Goal: Task Accomplishment & Management: Manage account settings

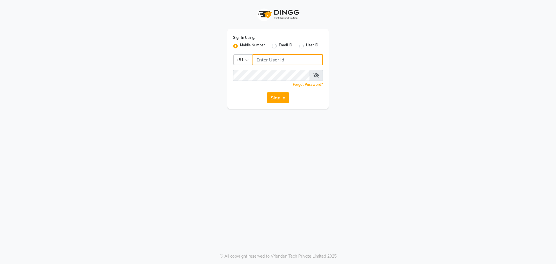
click at [284, 55] on input "Username" at bounding box center [287, 59] width 70 height 11
type input "8999680928"
click at [274, 98] on button "Sign In" at bounding box center [278, 97] width 22 height 11
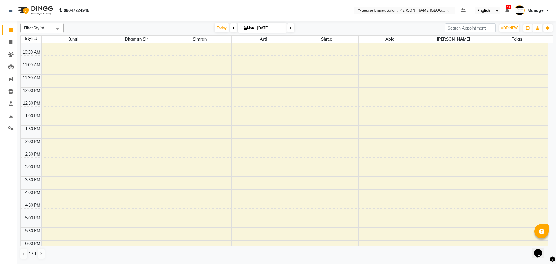
scroll to position [58, 0]
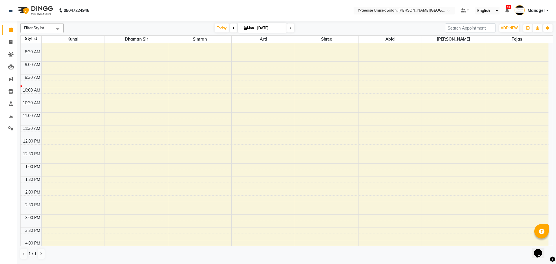
click at [232, 26] on icon at bounding box center [233, 27] width 2 height 3
type input "[DATE]"
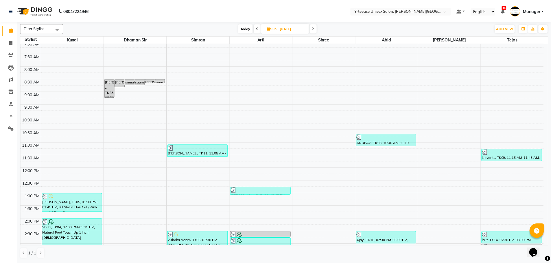
scroll to position [28, 0]
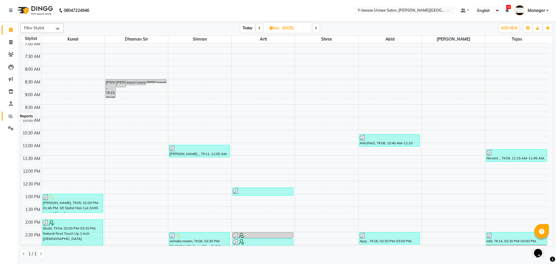
click at [9, 116] on icon at bounding box center [11, 116] width 4 height 4
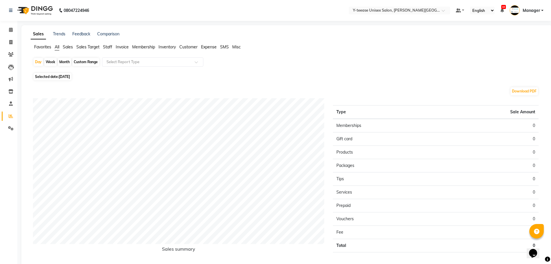
click at [67, 64] on div "Month" at bounding box center [64, 62] width 13 height 8
select select "9"
select select "2025"
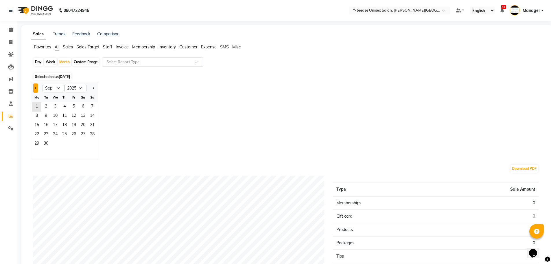
click at [34, 90] on button "Previous month" at bounding box center [35, 87] width 5 height 9
select select "8"
click at [91, 141] on span "31" at bounding box center [92, 143] width 9 height 9
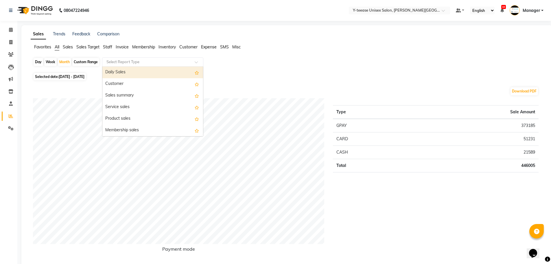
click at [150, 62] on input "text" at bounding box center [146, 62] width 83 height 6
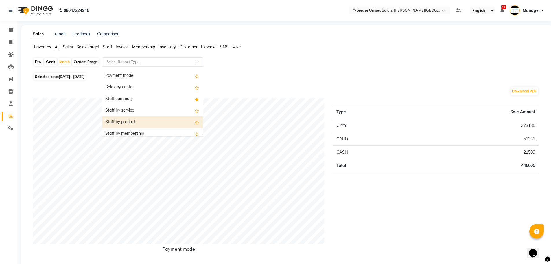
scroll to position [87, 0]
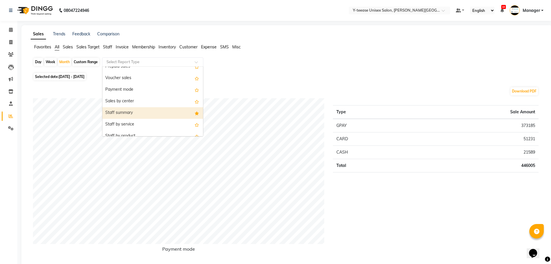
click at [146, 115] on div "Staff summary" at bounding box center [152, 113] width 101 height 12
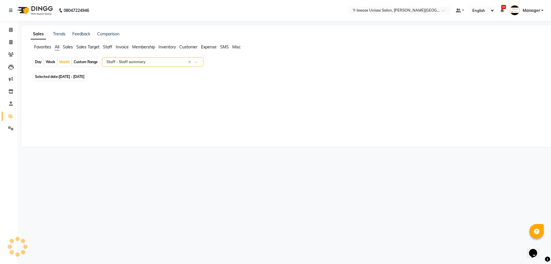
select select "full_report"
select select "csv"
click at [146, 113] on div at bounding box center [286, 194] width 506 height 203
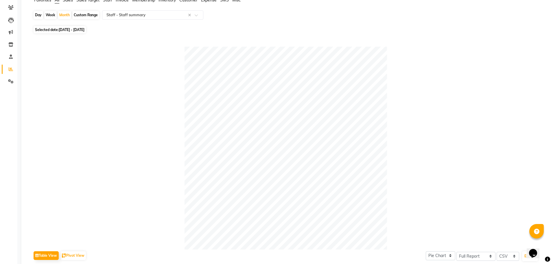
scroll to position [0, 0]
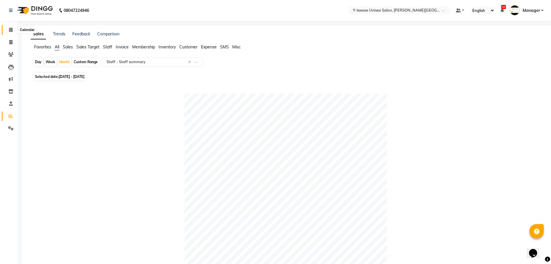
click at [10, 30] on icon at bounding box center [11, 29] width 4 height 4
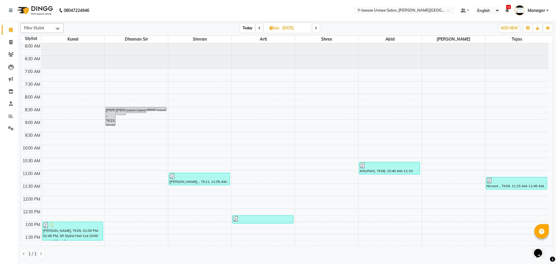
click at [259, 27] on icon at bounding box center [259, 27] width 2 height 3
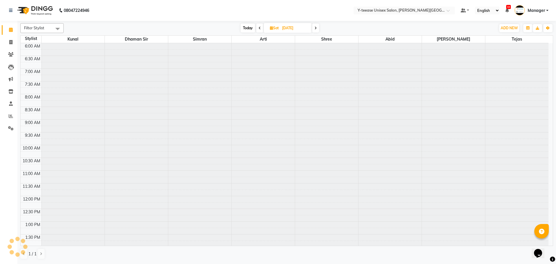
scroll to position [102, 0]
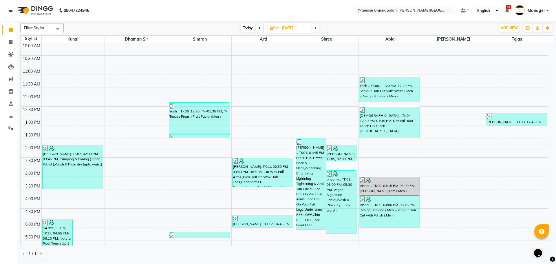
click at [315, 30] on span at bounding box center [315, 27] width 7 height 9
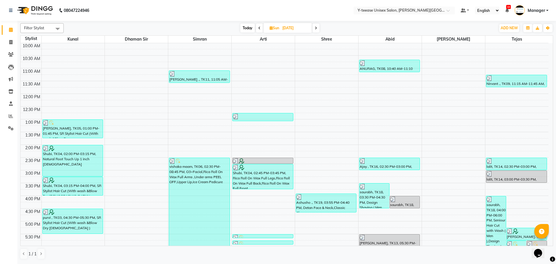
click at [315, 30] on span at bounding box center [315, 27] width 7 height 9
type input "[DATE]"
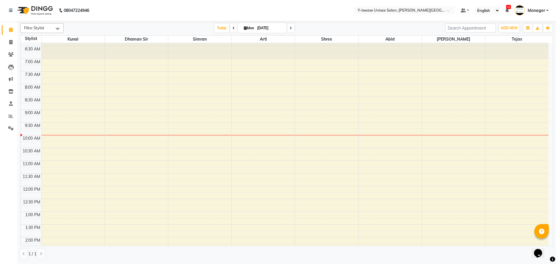
scroll to position [0, 0]
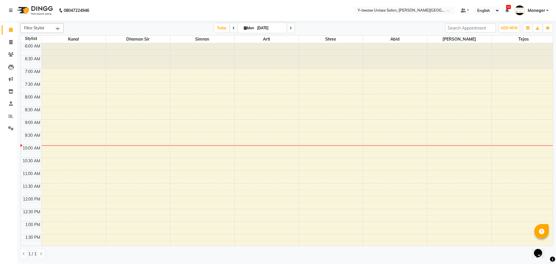
click at [197, 151] on div "6:00 AM 6:30 AM 7:00 AM 7:30 AM 8:00 AM 8:30 AM 9:00 AM 9:30 AM 10:00 AM 10:30 …" at bounding box center [288, 259] width 535 height 433
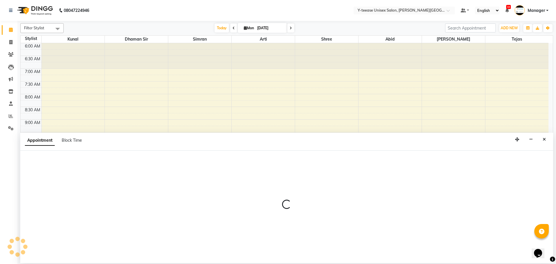
select select "70225"
select select "615"
select select "tentative"
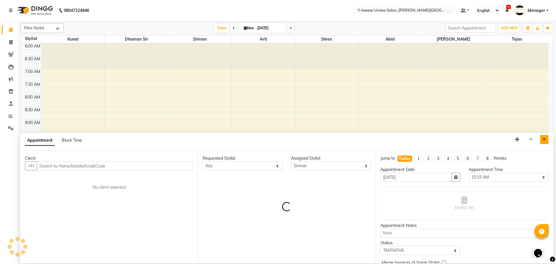
click at [544, 140] on icon "Close" at bounding box center [543, 139] width 3 height 4
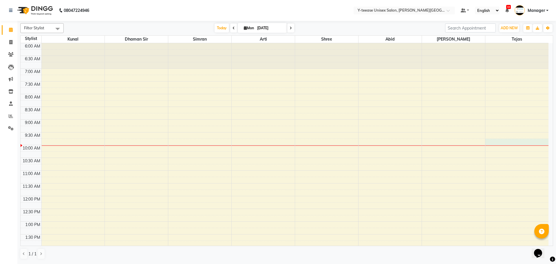
click at [545, 139] on div "6:00 AM 6:30 AM 7:00 AM 7:30 AM 8:00 AM 8:30 AM 9:00 AM 9:30 AM 10:00 AM 10:30 …" at bounding box center [285, 259] width 528 height 433
select select "84059"
select select "585"
select select "tentative"
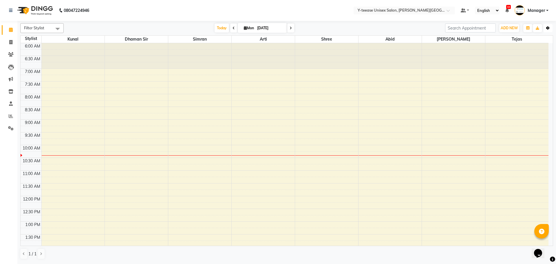
click at [546, 29] on button "Toggle Dropdown" at bounding box center [547, 28] width 9 height 8
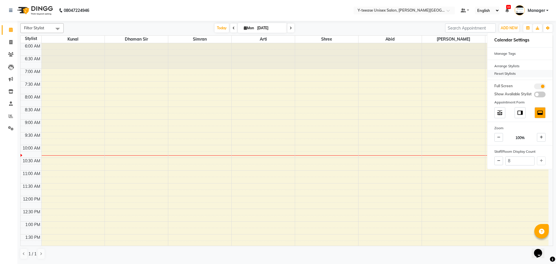
click at [507, 71] on div "Reset Stylists" at bounding box center [519, 74] width 65 height 8
click at [219, 28] on span "Today" at bounding box center [221, 27] width 14 height 9
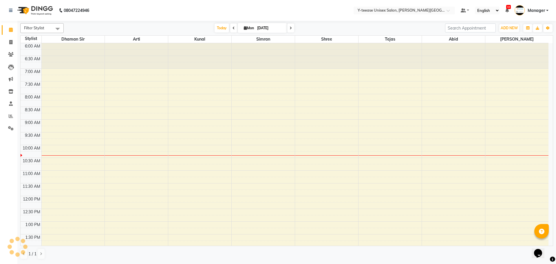
scroll to position [102, 0]
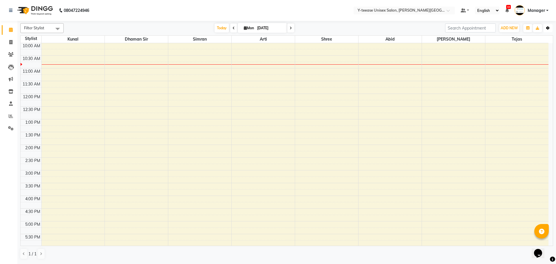
click at [550, 30] on button "Toggle Dropdown" at bounding box center [547, 28] width 9 height 8
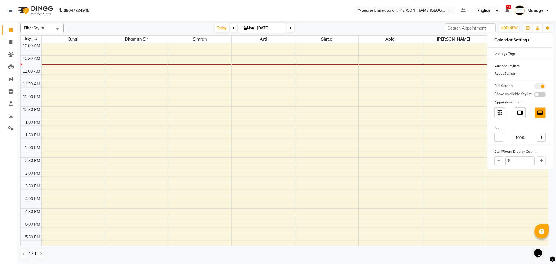
click at [397, 23] on div "Filter Stylist Select All Kunal Dhaman Sir Simran Arti Shree Abid Pratik tejas …" at bounding box center [286, 141] width 533 height 241
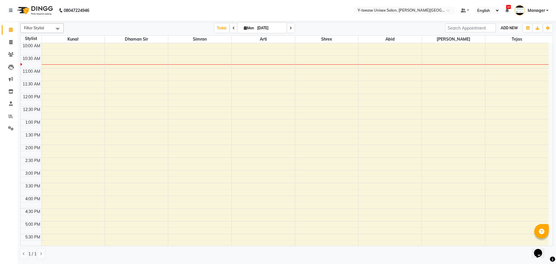
click at [511, 26] on span "ADD NEW" at bounding box center [508, 28] width 17 height 4
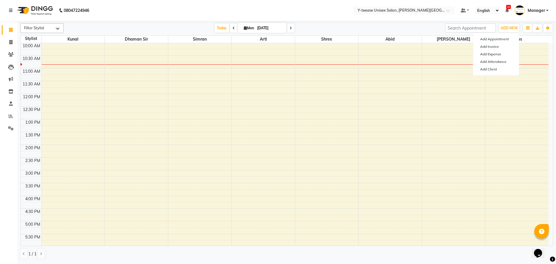
click at [377, 21] on div "Filter Stylist Select All Kunal Dhaman Sir Simran Arti Shree Abid Pratik tejas …" at bounding box center [286, 141] width 533 height 241
click at [34, 29] on span "Filter Stylist" at bounding box center [34, 27] width 20 height 5
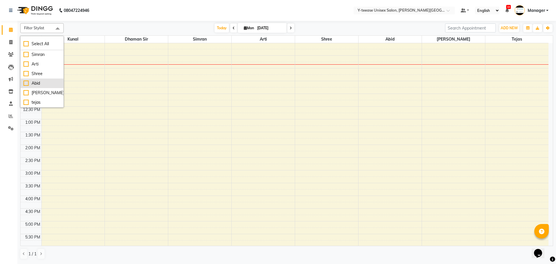
scroll to position [0, 0]
click at [92, 21] on nav "08047224946 Select Location × Y-teease Unisex Salon, [PERSON_NAME] Nagar Defaul…" at bounding box center [278, 10] width 556 height 21
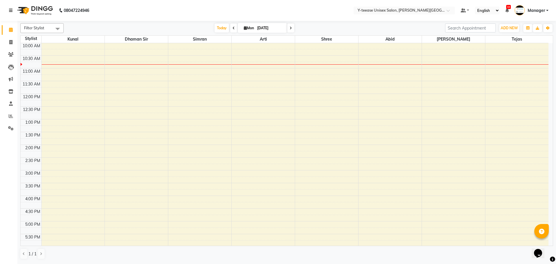
click at [9, 9] on icon at bounding box center [10, 10] width 3 height 4
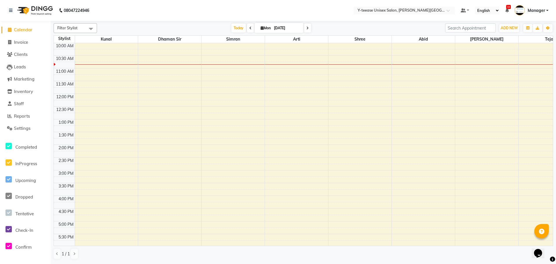
click at [108, 20] on nav "08047224946 Select Location × Y-teease Unisex Salon, [PERSON_NAME] Nagar Defaul…" at bounding box center [278, 10] width 556 height 21
click at [8, 30] on icon at bounding box center [10, 29] width 4 height 4
click at [12, 32] on span at bounding box center [9, 30] width 9 height 7
click at [13, 11] on link at bounding box center [12, 10] width 6 height 16
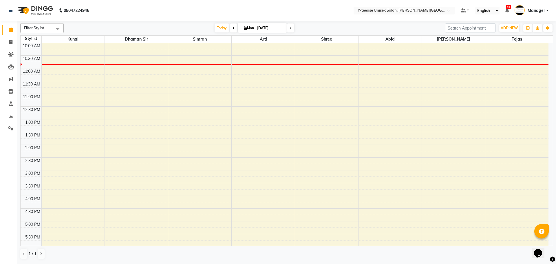
click at [36, 28] on span "Filter Stylist" at bounding box center [34, 27] width 20 height 5
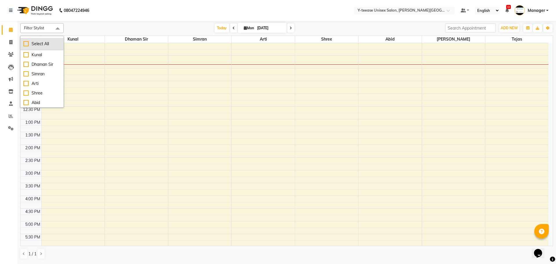
click at [27, 42] on div "Select All" at bounding box center [41, 44] width 37 height 6
checkbox input "true"
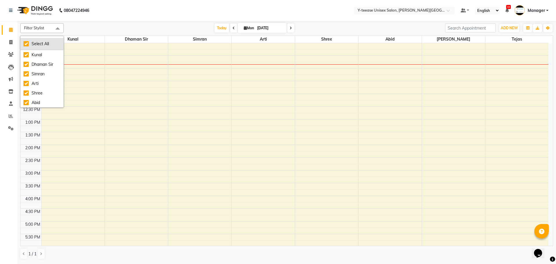
checkbox input "true"
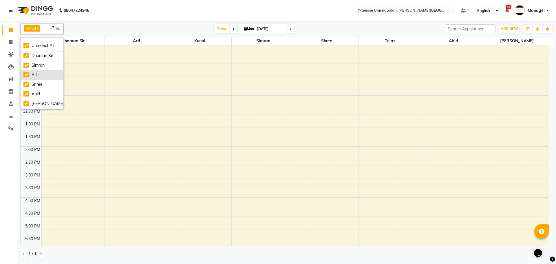
scroll to position [19, 0]
click at [58, 27] on span at bounding box center [58, 28] width 12 height 11
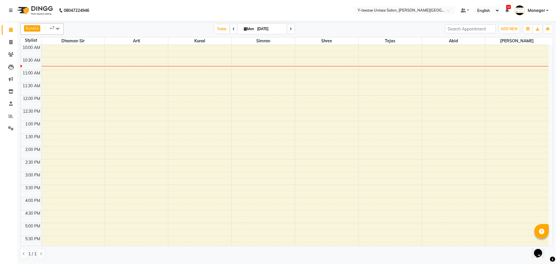
click at [58, 27] on span at bounding box center [58, 28] width 12 height 11
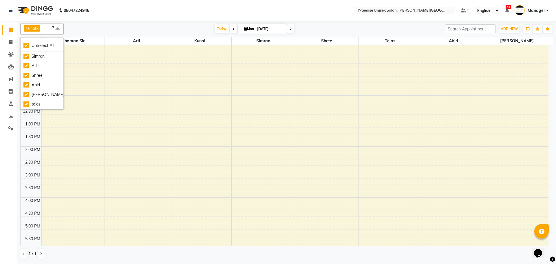
click at [58, 27] on span at bounding box center [58, 28] width 12 height 11
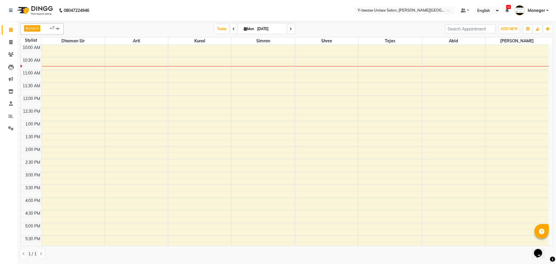
click at [58, 27] on span at bounding box center [58, 28] width 12 height 11
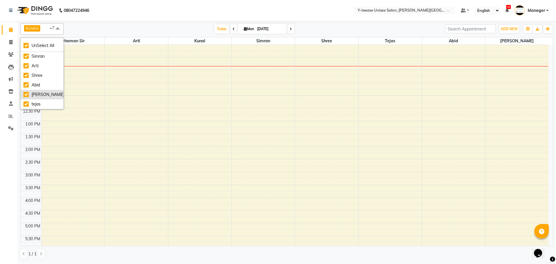
click at [25, 95] on div "[PERSON_NAME]" at bounding box center [41, 94] width 37 height 6
checkbox input "false"
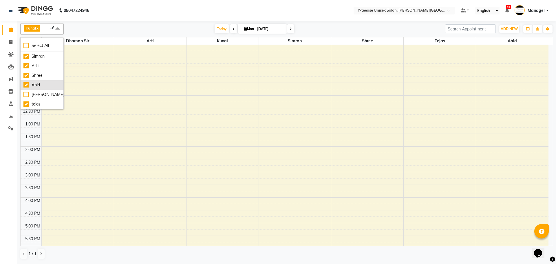
scroll to position [0, 0]
click at [80, 30] on div "[DATE] [DATE]" at bounding box center [254, 29] width 375 height 9
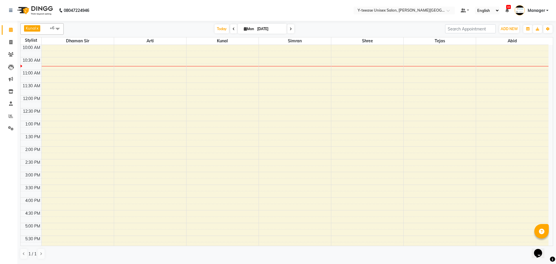
click at [52, 28] on span "+6" at bounding box center [54, 27] width 9 height 5
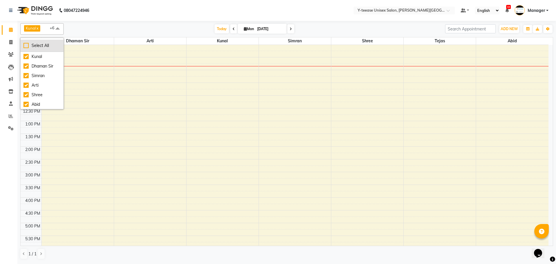
click at [38, 45] on div "Select All" at bounding box center [41, 46] width 37 height 6
checkbox input "true"
click at [38, 45] on div "Select All" at bounding box center [41, 46] width 37 height 6
checkbox input "false"
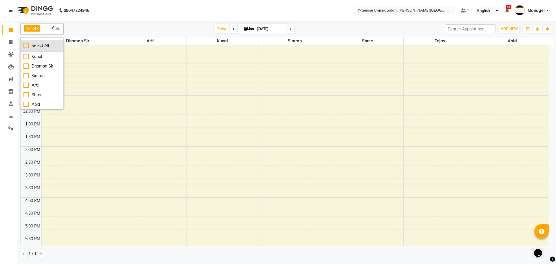
checkbox input "false"
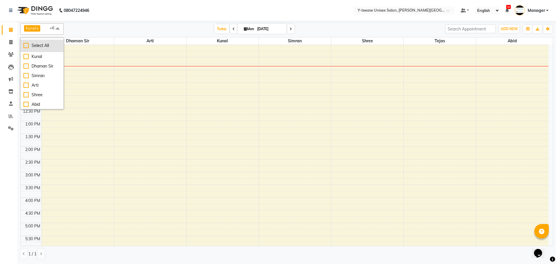
checkbox input "false"
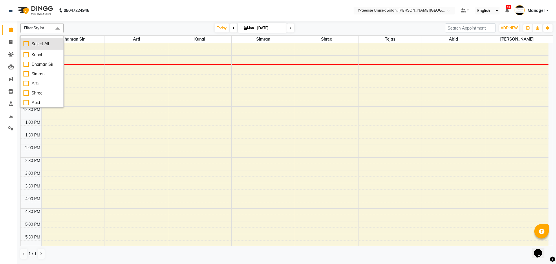
click at [25, 44] on div "Select All" at bounding box center [41, 44] width 37 height 6
checkbox input "true"
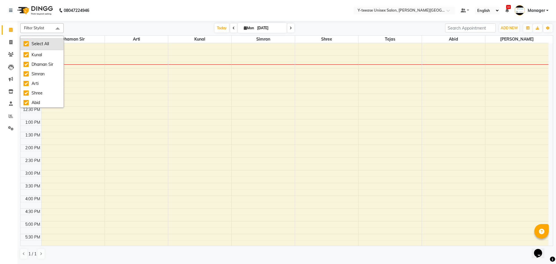
checkbox input "true"
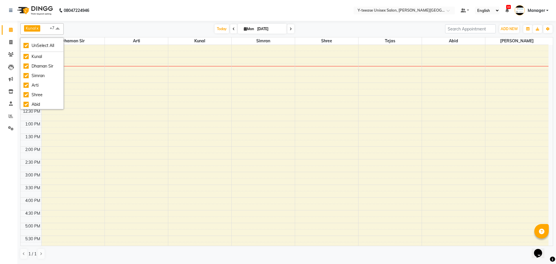
click at [100, 29] on div "[DATE] [DATE]" at bounding box center [254, 29] width 375 height 9
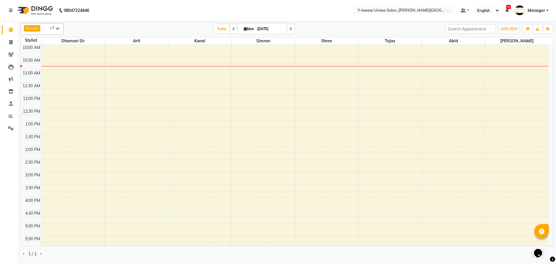
click at [56, 30] on span at bounding box center [58, 28] width 12 height 11
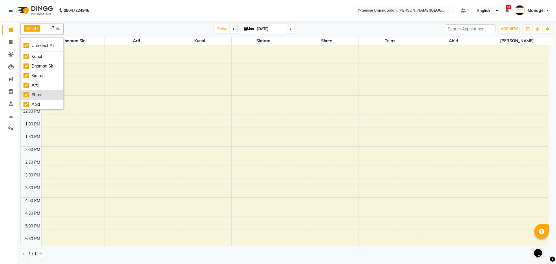
scroll to position [19, 0]
click at [27, 94] on div "[PERSON_NAME]" at bounding box center [41, 94] width 37 height 6
checkbox input "false"
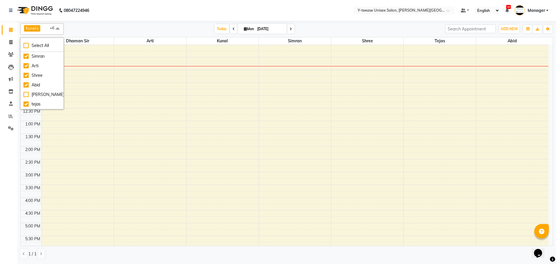
click at [106, 30] on div "[DATE] [DATE]" at bounding box center [254, 29] width 375 height 9
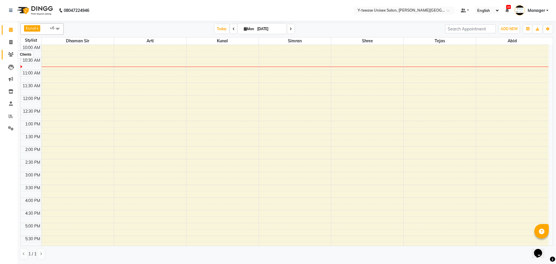
click at [11, 54] on icon at bounding box center [10, 54] width 5 height 4
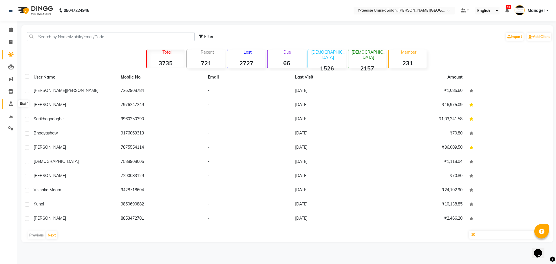
click at [12, 106] on span at bounding box center [11, 103] width 10 height 7
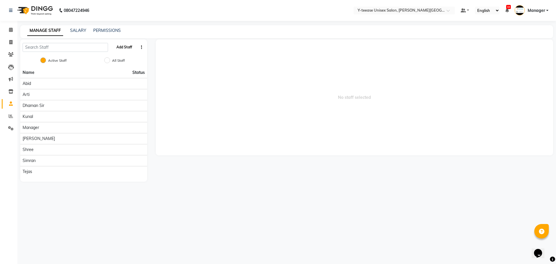
click at [122, 49] on button "Add Staff" at bounding box center [124, 47] width 20 height 10
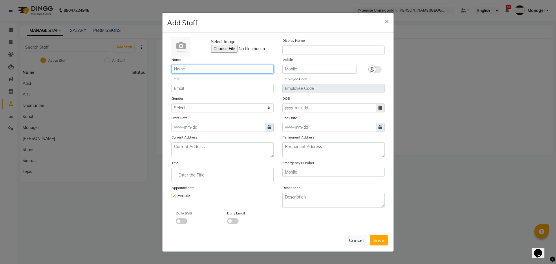
click at [203, 69] on input "text" at bounding box center [222, 69] width 102 height 9
type input "Sahil"
click at [303, 67] on input "text" at bounding box center [319, 69] width 74 height 9
click at [201, 90] on input "email" at bounding box center [222, 88] width 102 height 9
type input "."
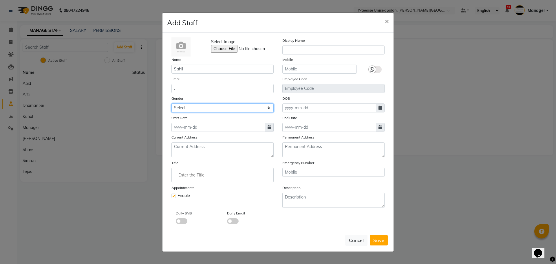
click at [203, 107] on select "Select Male Female Other Prefer Not To Say" at bounding box center [222, 107] width 102 height 9
select select "male"
click at [171, 103] on select "Select Male Female Other Prefer Not To Say" at bounding box center [222, 107] width 102 height 9
click at [381, 108] on icon at bounding box center [379, 108] width 3 height 4
select select "9"
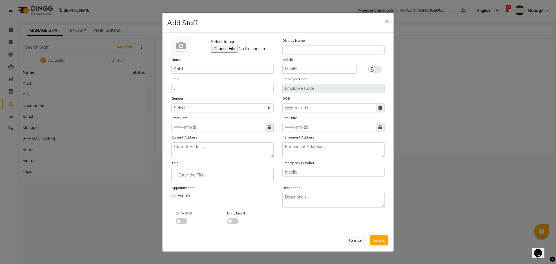
select select "2025"
click at [326, 135] on div "1 2 3 4 5 6 7" at bounding box center [315, 137] width 67 height 9
click at [301, 122] on select "Jan Feb Mar Apr May Jun Jul Aug Sep" at bounding box center [305, 119] width 22 height 9
select select "2"
click at [294, 115] on select "Jan Feb Mar Apr May Jun Jul Aug Sep" at bounding box center [305, 119] width 22 height 9
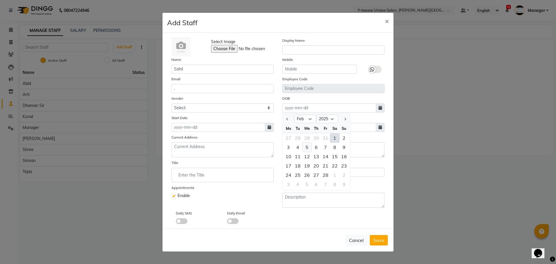
click at [308, 148] on div "5" at bounding box center [306, 146] width 9 height 9
type input "05-02-2025"
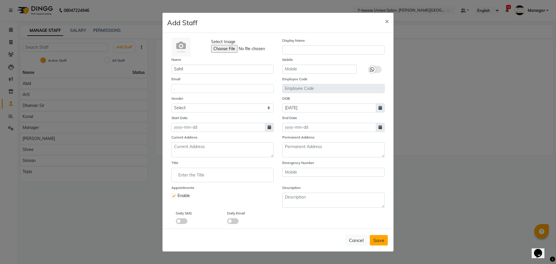
click at [374, 241] on span "Save" at bounding box center [378, 240] width 11 height 6
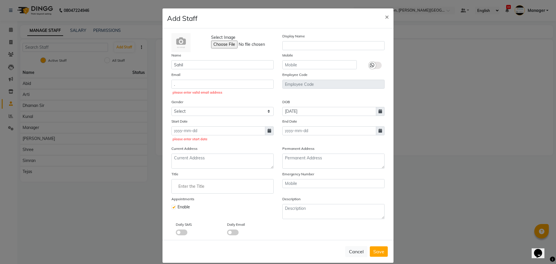
click at [265, 130] on span at bounding box center [269, 130] width 9 height 9
select select "9"
select select "2025"
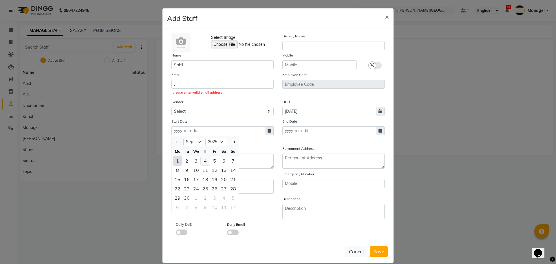
drag, startPoint x: 206, startPoint y: 160, endPoint x: 205, endPoint y: 157, distance: 3.4
click at [206, 160] on div "4" at bounding box center [205, 160] width 9 height 9
type input "04-09-2025"
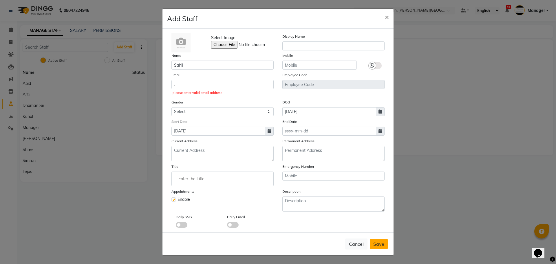
click at [374, 242] on span "Save" at bounding box center [378, 244] width 11 height 6
drag, startPoint x: 203, startPoint y: 84, endPoint x: 111, endPoint y: 79, distance: 92.4
click at [111, 80] on ngb-modal-window "Add Staff × Select Image Display Name Name Sahil Mobile Email . please enter va…" at bounding box center [278, 132] width 556 height 264
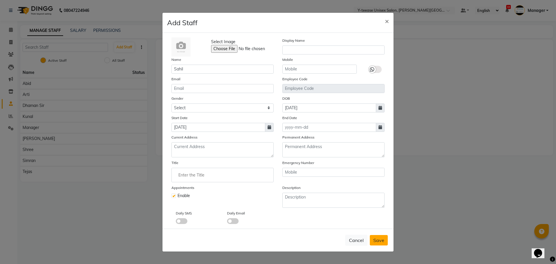
click at [387, 242] on button "Save" at bounding box center [379, 240] width 18 height 10
select select
checkbox input "false"
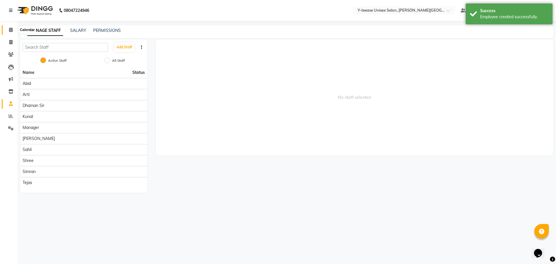
click at [10, 30] on icon at bounding box center [11, 29] width 4 height 4
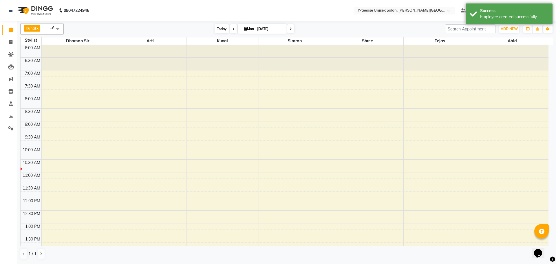
click at [217, 26] on span "Today" at bounding box center [221, 28] width 14 height 9
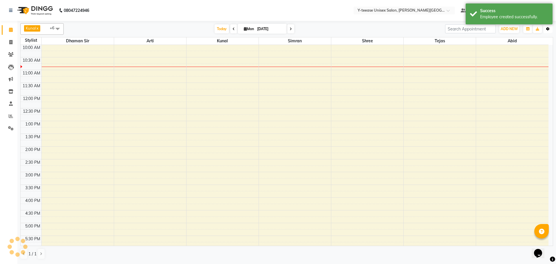
click at [549, 29] on icon "button" at bounding box center [547, 28] width 3 height 3
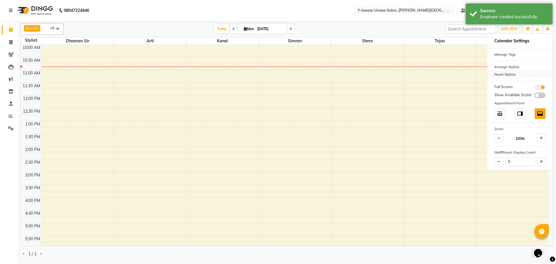
click at [507, 72] on div "Reset Stylists" at bounding box center [519, 75] width 65 height 8
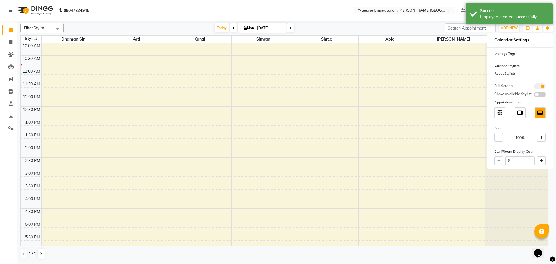
click at [367, 23] on div "Filter Stylist Select All Abid Arti Dhaman Sir Kunal Pratik Sahil Shree Simran …" at bounding box center [286, 28] width 533 height 10
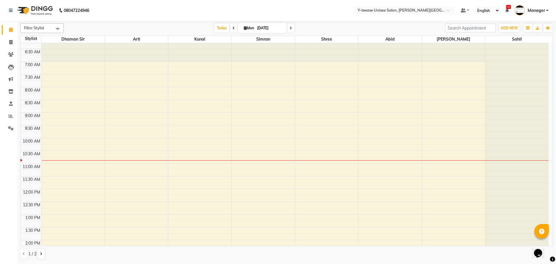
scroll to position [0, 0]
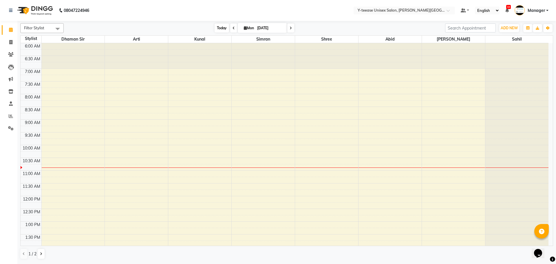
click at [224, 31] on span "Today" at bounding box center [221, 27] width 14 height 9
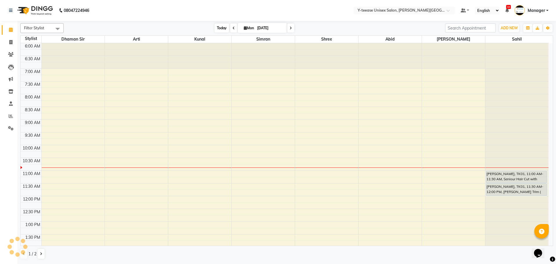
scroll to position [102, 0]
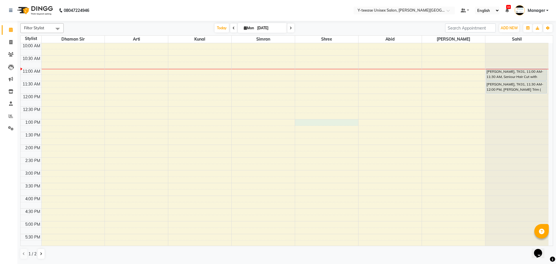
click at [317, 124] on div "6:00 AM 6:30 AM 7:00 AM 7:30 AM 8:00 AM 8:30 AM 9:00 AM 9:30 AM 10:00 AM 10:30 …" at bounding box center [285, 157] width 528 height 433
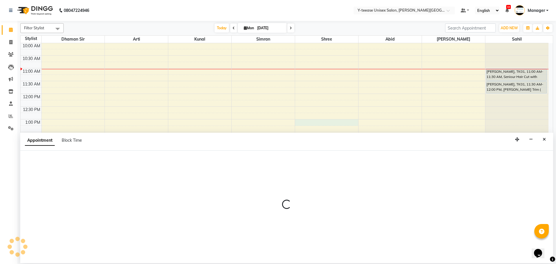
select select "82260"
select select "780"
select select "tentative"
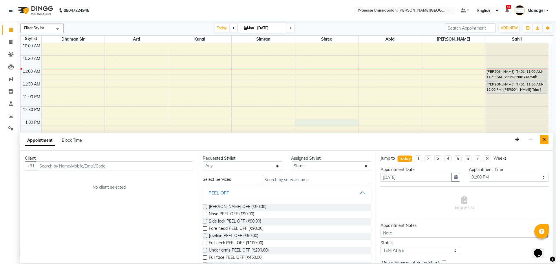
click at [546, 138] on button "Close" at bounding box center [544, 139] width 8 height 9
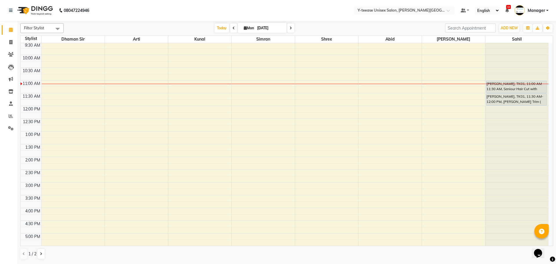
scroll to position [0, 0]
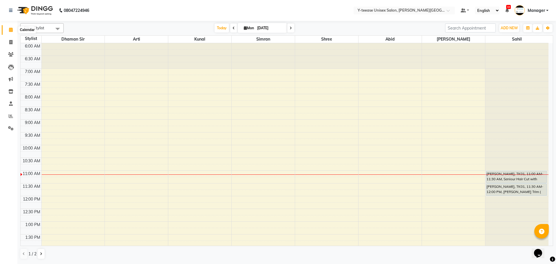
click at [10, 31] on icon at bounding box center [11, 29] width 4 height 4
click at [232, 27] on icon at bounding box center [233, 27] width 2 height 3
type input "[DATE]"
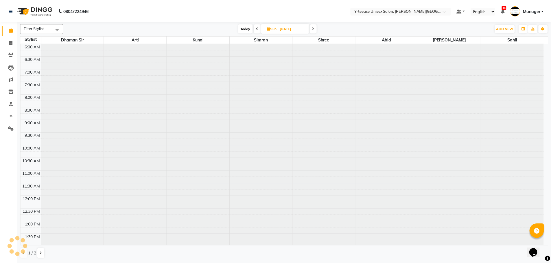
scroll to position [128, 0]
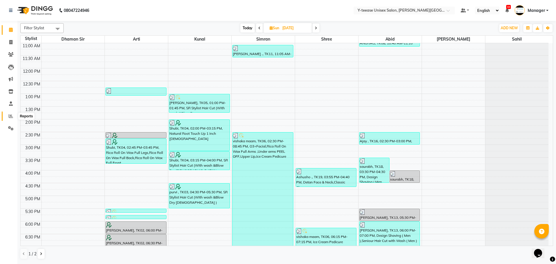
click at [9, 116] on icon at bounding box center [11, 116] width 4 height 4
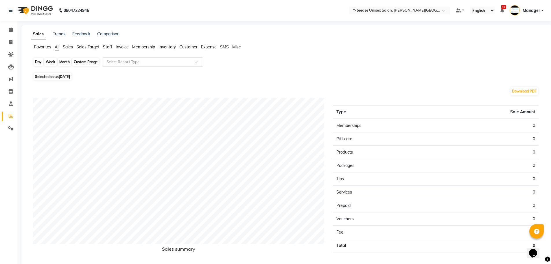
click at [40, 61] on div "Day" at bounding box center [39, 62] width 10 height 8
select select "9"
select select "2025"
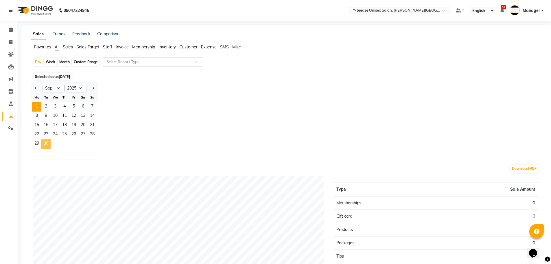
click at [46, 141] on span "30" at bounding box center [45, 143] width 9 height 9
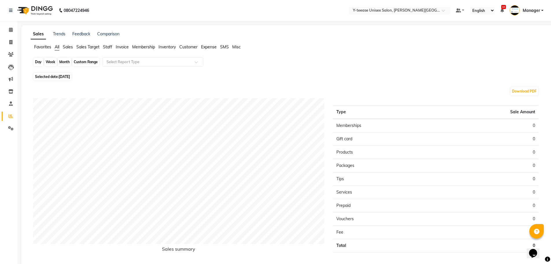
click at [37, 62] on div "Day" at bounding box center [39, 62] width 10 height 8
select select "9"
select select "2025"
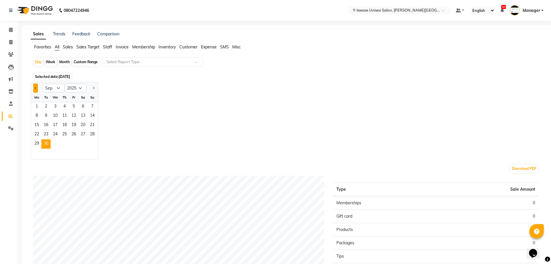
click at [36, 88] on button "Previous month" at bounding box center [35, 87] width 5 height 9
select select "8"
click at [91, 145] on span "31" at bounding box center [92, 143] width 9 height 9
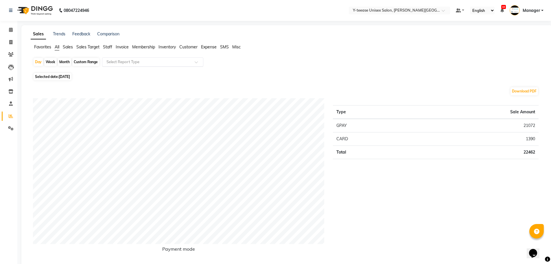
click at [127, 62] on input "text" at bounding box center [146, 62] width 83 height 6
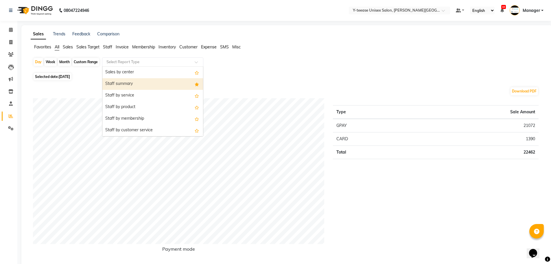
click at [121, 84] on div "Staff summary" at bounding box center [152, 84] width 101 height 12
select select "full_report"
select select "csv"
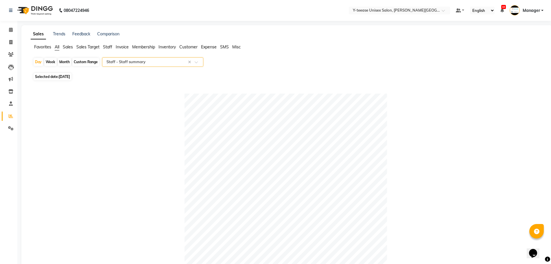
click at [61, 64] on div "Month" at bounding box center [64, 62] width 13 height 8
select select "8"
select select "2025"
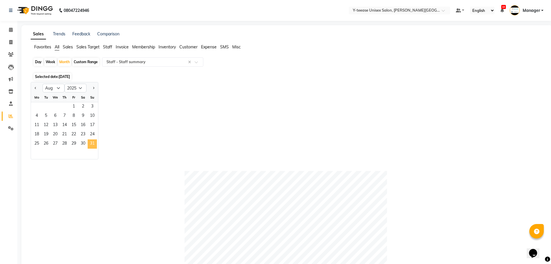
click at [88, 143] on span "31" at bounding box center [92, 143] width 9 height 9
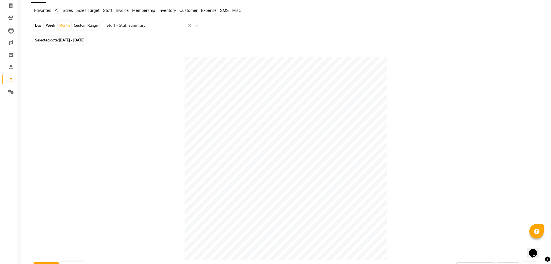
scroll to position [0, 0]
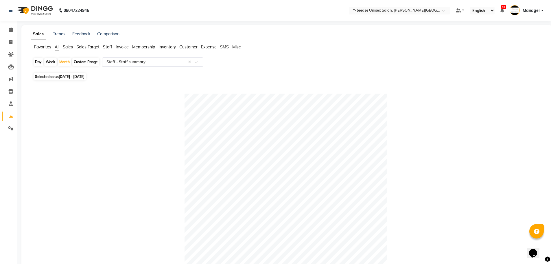
click at [137, 60] on input "text" at bounding box center [146, 62] width 83 height 6
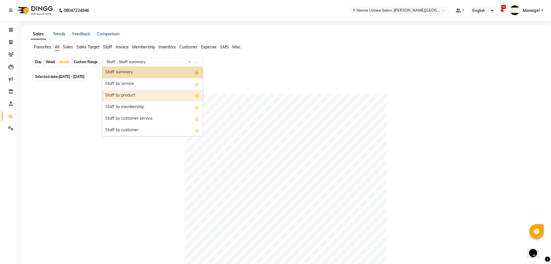
click at [135, 93] on div "Staff by product" at bounding box center [152, 96] width 101 height 12
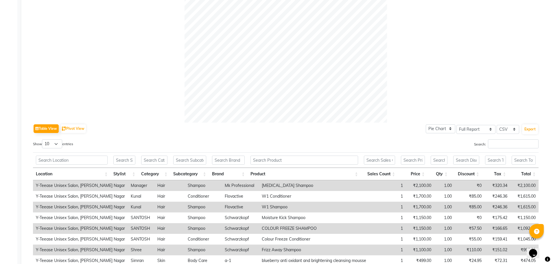
scroll to position [245, 0]
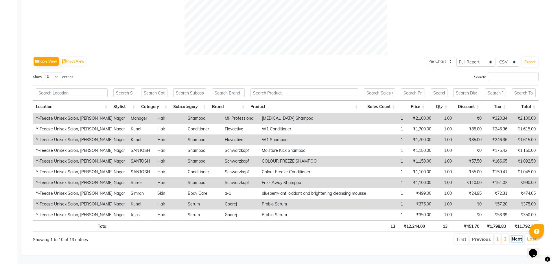
click at [516, 236] on link "Next" at bounding box center [517, 239] width 10 height 6
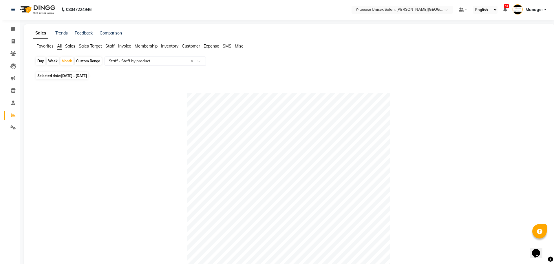
scroll to position [0, 0]
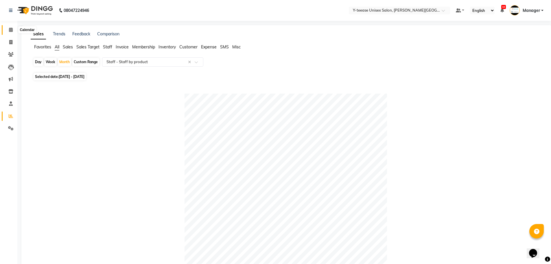
click at [13, 31] on icon at bounding box center [11, 29] width 4 height 4
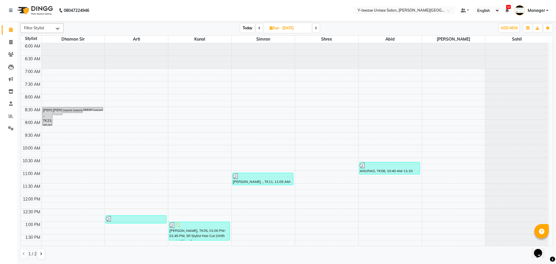
click at [259, 29] on icon at bounding box center [259, 27] width 2 height 3
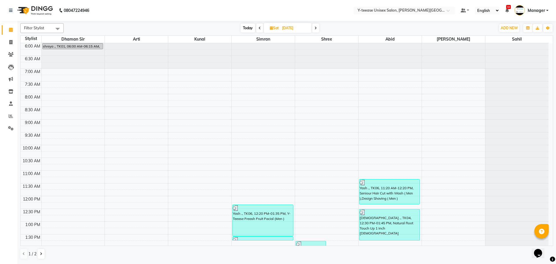
click at [258, 30] on span at bounding box center [259, 27] width 7 height 9
type input "29-08-2025"
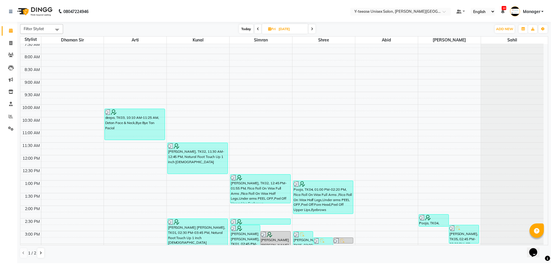
scroll to position [70, 0]
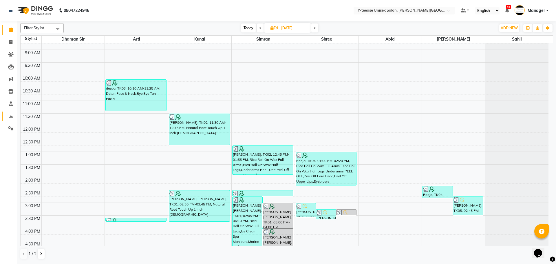
click at [10, 112] on link "Reports" at bounding box center [9, 116] width 14 height 10
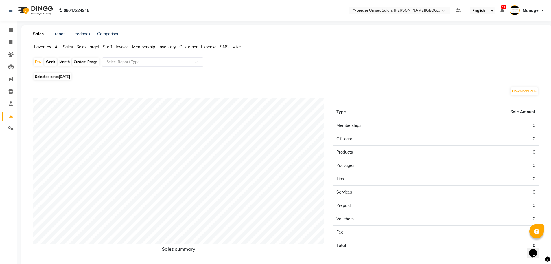
click at [135, 61] on input "text" at bounding box center [146, 62] width 83 height 6
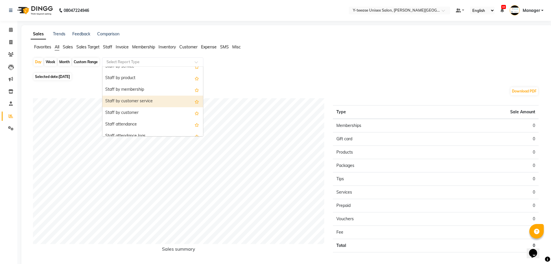
scroll to position [116, 0]
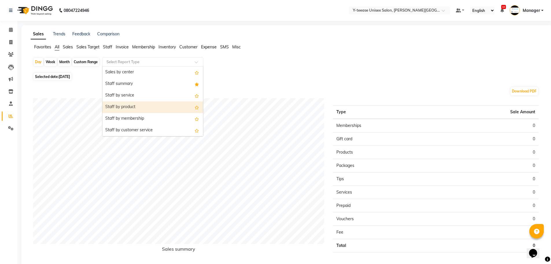
click at [126, 103] on div "Staff by product" at bounding box center [152, 107] width 101 height 12
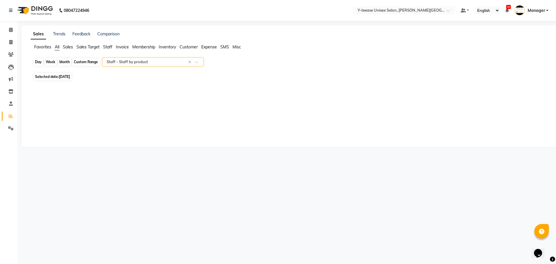
click at [36, 59] on div "Day" at bounding box center [39, 62] width 10 height 8
select select "9"
select select "2025"
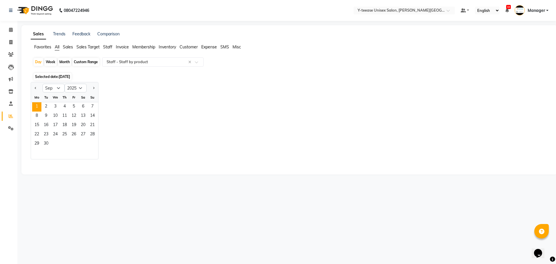
click at [33, 88] on div at bounding box center [37, 87] width 12 height 9
click at [36, 89] on button "Previous month" at bounding box center [35, 87] width 5 height 9
select select "8"
click at [74, 142] on span "29" at bounding box center [73, 143] width 9 height 9
select select "full_report"
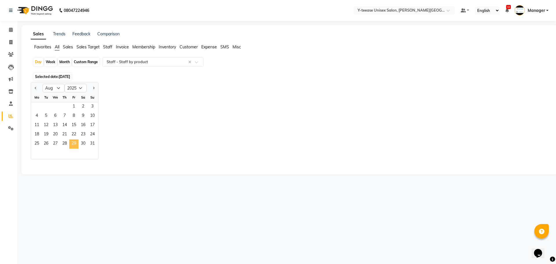
select select "csv"
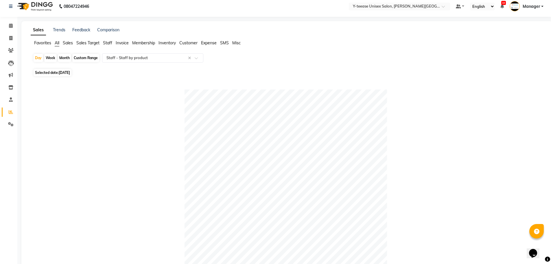
scroll to position [0, 0]
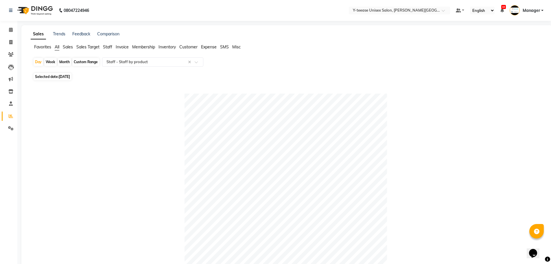
click at [40, 77] on span "Selected date: 29-08-2025" at bounding box center [53, 76] width 38 height 7
select select "8"
select select "2025"
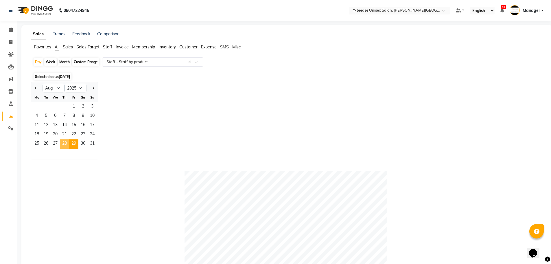
click at [66, 143] on span "28" at bounding box center [64, 143] width 9 height 9
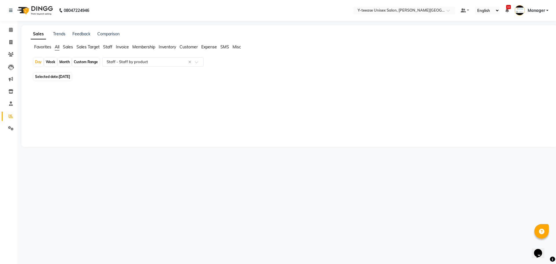
click at [65, 79] on span "Selected date: 28-08-2025" at bounding box center [53, 76] width 38 height 7
select select "8"
select select "2025"
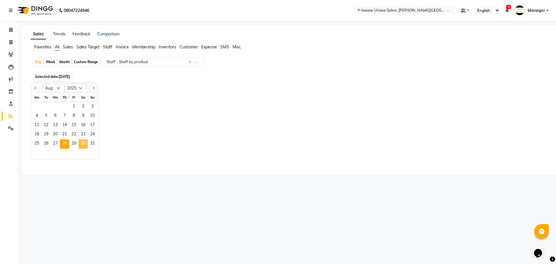
click at [85, 143] on span "30" at bounding box center [82, 143] width 9 height 9
select select "full_report"
select select "csv"
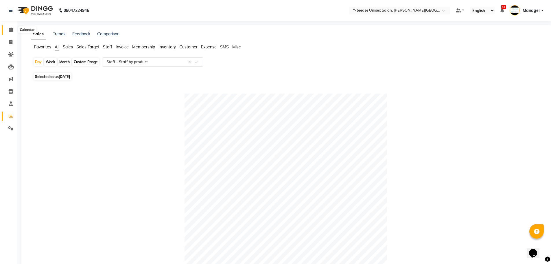
click at [9, 28] on icon at bounding box center [11, 29] width 4 height 4
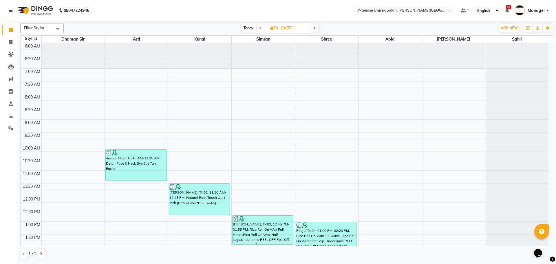
click at [259, 28] on icon at bounding box center [260, 27] width 2 height 3
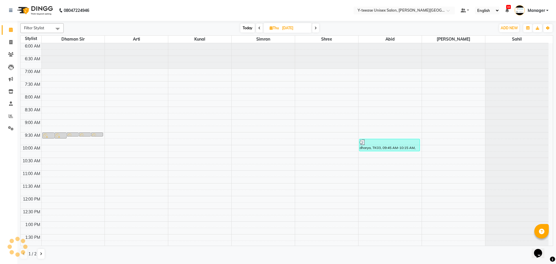
scroll to position [128, 0]
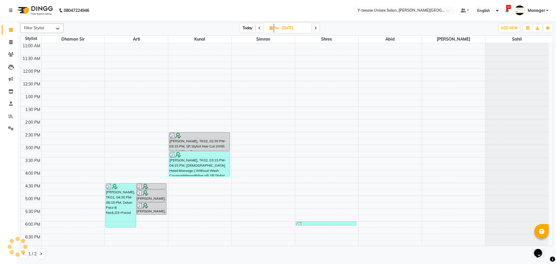
click at [259, 28] on icon at bounding box center [259, 27] width 2 height 3
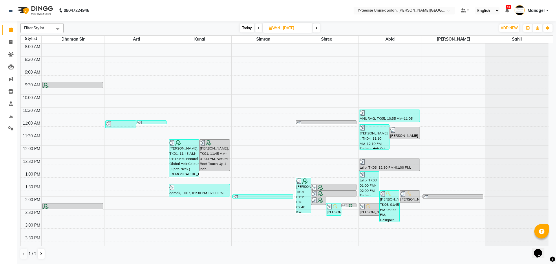
scroll to position [0, 0]
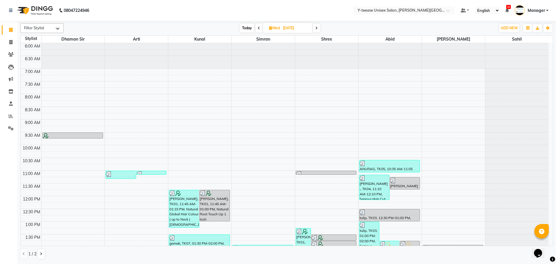
click at [250, 29] on span "Today" at bounding box center [247, 27] width 14 height 9
type input "[DATE]"
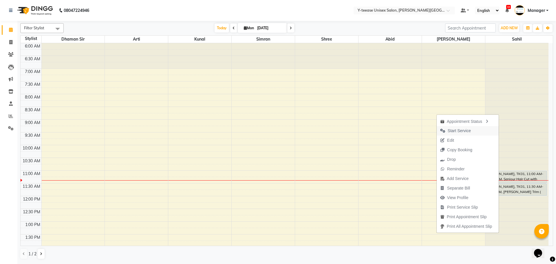
click at [466, 131] on span "Start Service" at bounding box center [458, 131] width 23 height 6
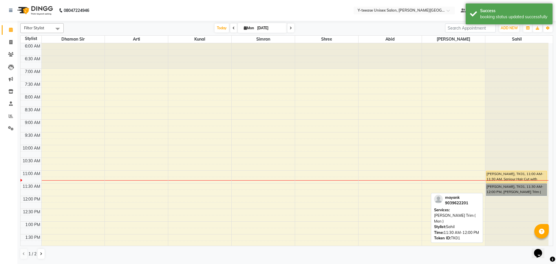
drag, startPoint x: 495, startPoint y: 187, endPoint x: 493, endPoint y: 185, distance: 3.1
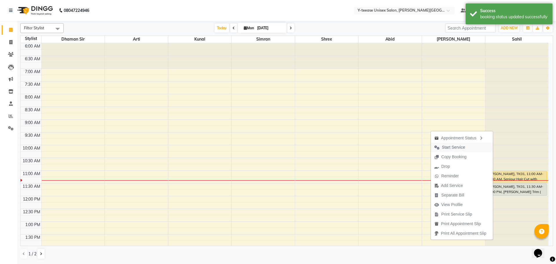
click at [469, 149] on button "Start Service" at bounding box center [462, 147] width 62 height 10
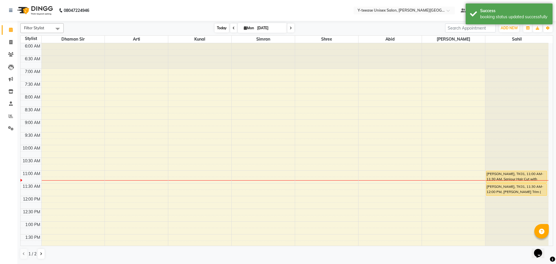
click at [214, 26] on span "Today" at bounding box center [221, 27] width 14 height 9
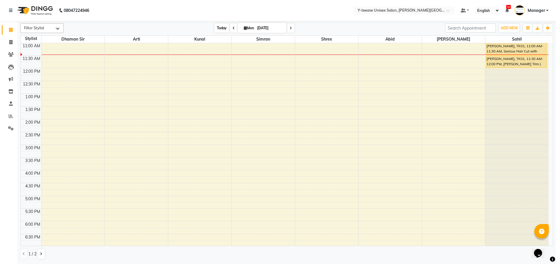
click at [219, 28] on span "Today" at bounding box center [221, 27] width 14 height 9
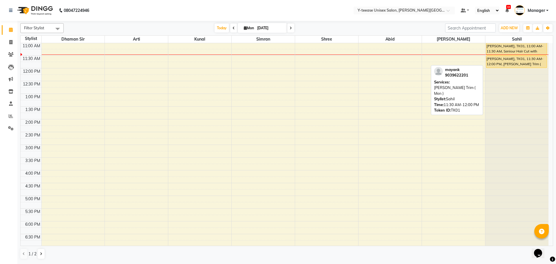
click at [515, 61] on div "[PERSON_NAME], TK01, 11:30 AM-12:00 PM, [PERSON_NAME] Trim ( Men )" at bounding box center [516, 62] width 60 height 12
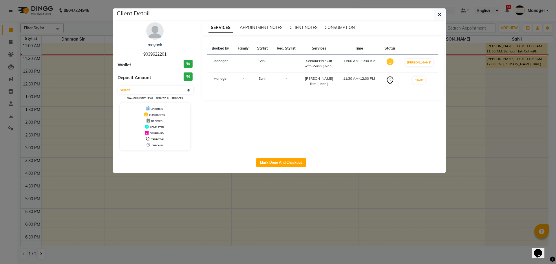
select select "1"
click at [276, 155] on div "Mark Done And Checkout" at bounding box center [280, 162] width 329 height 21
click at [276, 161] on button "Mark Done And Checkout" at bounding box center [280, 162] width 49 height 9
select select "765"
select select "service"
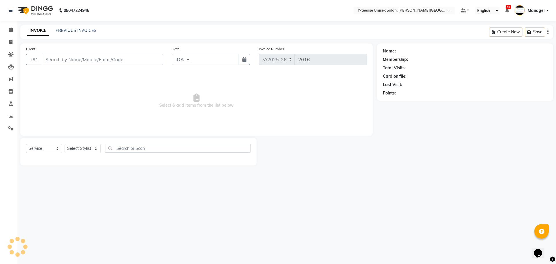
select select "3"
type input "9039622201"
select select "90378"
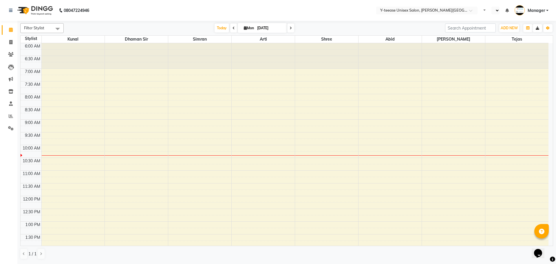
select select "en"
click at [547, 29] on icon "button" at bounding box center [547, 27] width 3 height 3
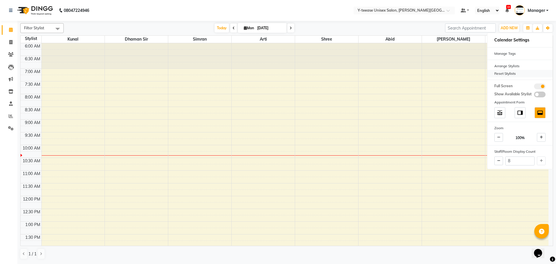
click at [503, 72] on div "Reset Stylists" at bounding box center [519, 74] width 65 height 8
click at [513, 73] on div "Reset Stylists" at bounding box center [519, 74] width 65 height 8
click at [158, 11] on nav "08047224946 Select Location × Y-teease Unisex Salon, [PERSON_NAME] Nagar Defaul…" at bounding box center [278, 10] width 556 height 21
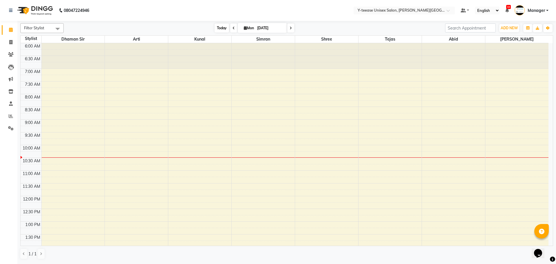
click at [215, 30] on span "Today" at bounding box center [221, 27] width 14 height 9
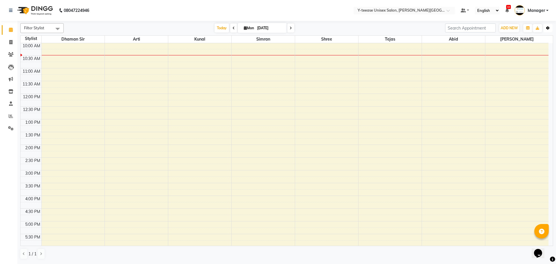
click at [544, 26] on button "Toggle Dropdown" at bounding box center [547, 28] width 9 height 8
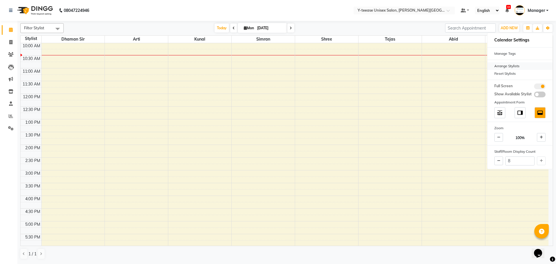
click at [504, 67] on div "Arrange Stylists" at bounding box center [519, 66] width 65 height 8
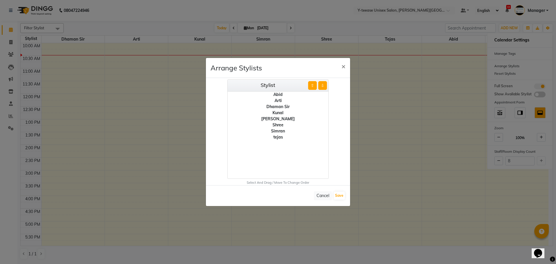
click at [284, 140] on ul "[PERSON_NAME] Dhaman Sir Kunal [PERSON_NAME] Shree [PERSON_NAME] [PERSON_NAME]" at bounding box center [277, 134] width 101 height 87
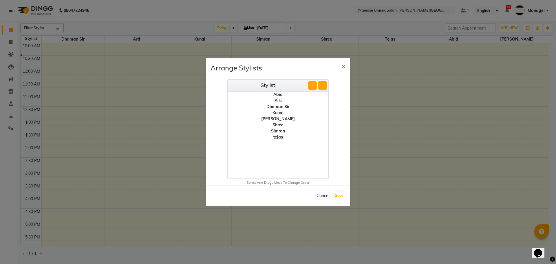
click at [284, 140] on div "tejas" at bounding box center [277, 137] width 101 height 6
click at [284, 150] on ul "[PERSON_NAME] Dhaman Sir Kunal [PERSON_NAME] Shree [PERSON_NAME] [PERSON_NAME]" at bounding box center [277, 134] width 101 height 87
click at [282, 116] on div "[PERSON_NAME]" at bounding box center [277, 119] width 101 height 6
click at [312, 82] on button "⇧" at bounding box center [312, 85] width 9 height 9
click at [322, 86] on button "⇩" at bounding box center [322, 85] width 9 height 9
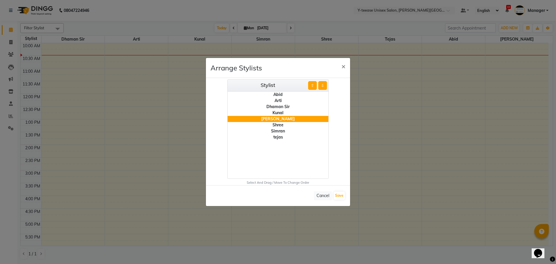
click at [322, 86] on button "⇩" at bounding box center [322, 85] width 9 height 9
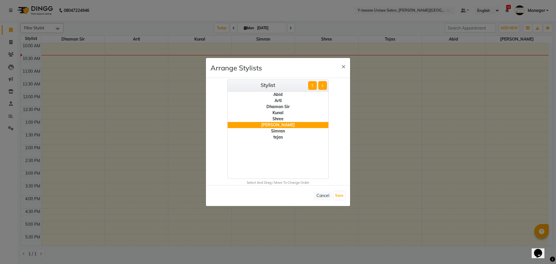
click at [322, 86] on button "⇩" at bounding box center [322, 85] width 9 height 9
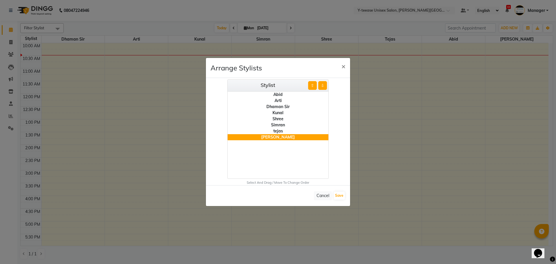
click at [322, 86] on button "⇩" at bounding box center [322, 85] width 9 height 9
click at [288, 183] on div "Select And Drag / Move To Change Order" at bounding box center [278, 182] width 144 height 5
click at [289, 183] on div "Select And Drag / Move To Change Order" at bounding box center [278, 182] width 144 height 5
click at [324, 197] on button "Cancel" at bounding box center [323, 195] width 18 height 9
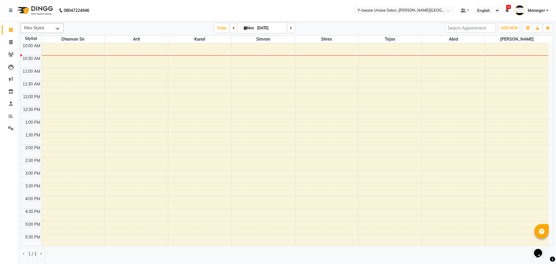
click at [41, 27] on span "Filter Stylist" at bounding box center [34, 27] width 20 height 5
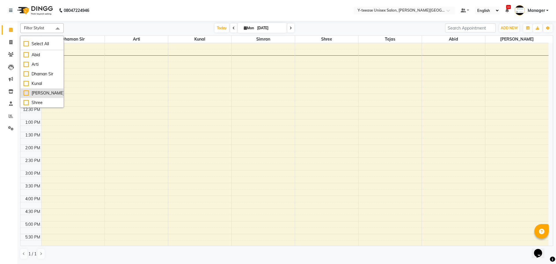
scroll to position [19, 0]
click at [26, 74] on div "[PERSON_NAME]" at bounding box center [41, 74] width 37 height 6
checkbox input "true"
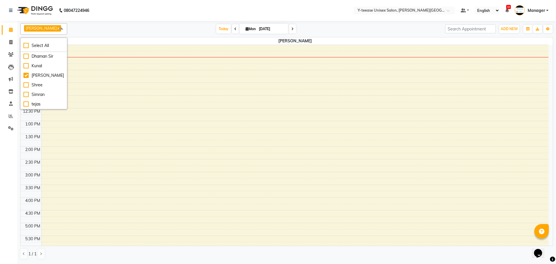
click at [39, 27] on span "[PERSON_NAME] x" at bounding box center [42, 28] width 37 height 6
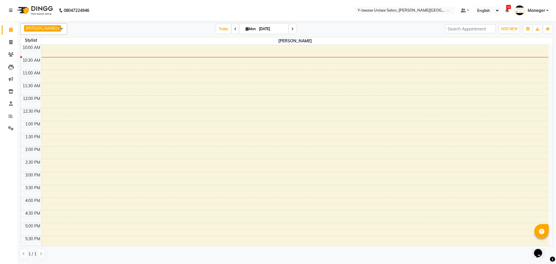
click at [39, 27] on span "[PERSON_NAME] x" at bounding box center [42, 28] width 37 height 6
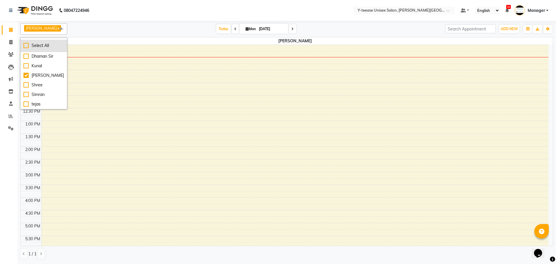
click at [27, 46] on div "Select All" at bounding box center [43, 46] width 41 height 6
checkbox input "true"
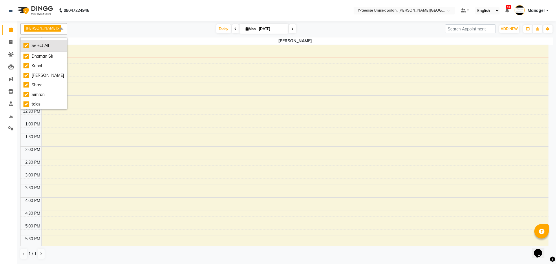
checkbox input "true"
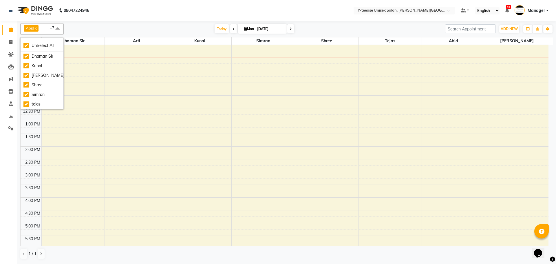
click at [84, 27] on div "[DATE] [DATE]" at bounding box center [254, 29] width 375 height 9
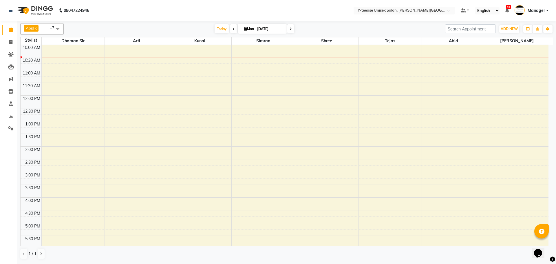
click at [9, 11] on div "08047224946" at bounding box center [49, 10] width 89 height 16
click at [11, 10] on icon at bounding box center [10, 10] width 3 height 4
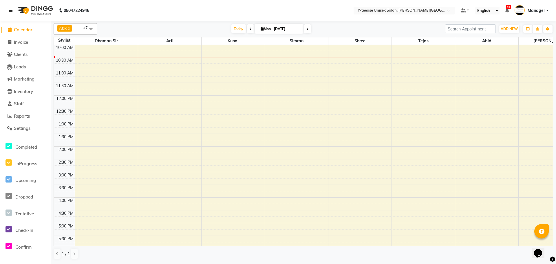
click at [12, 12] on icon at bounding box center [10, 10] width 3 height 4
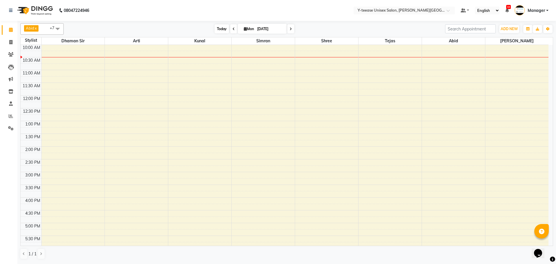
click at [222, 32] on span "Today" at bounding box center [221, 28] width 14 height 9
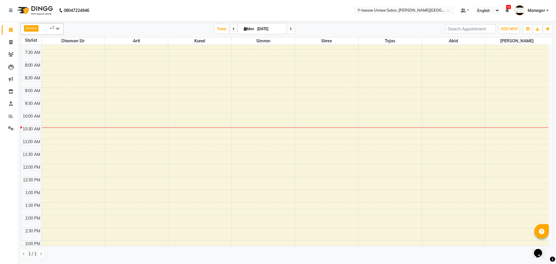
scroll to position [0, 0]
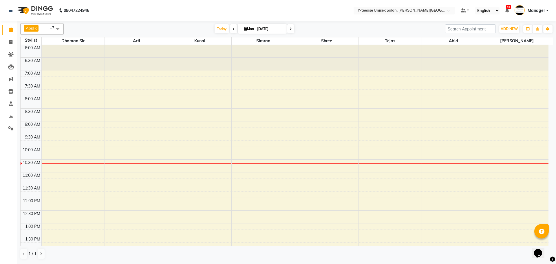
click at [164, 121] on div "6:00 AM 6:30 AM 7:00 AM 7:30 AM 8:00 AM 8:30 AM 9:00 AM 9:30 AM 10:00 AM 10:30 …" at bounding box center [285, 261] width 528 height 433
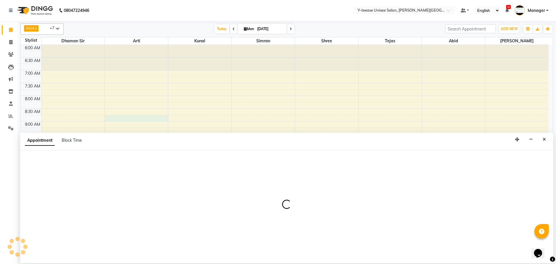
select select "12529"
select select "tentative"
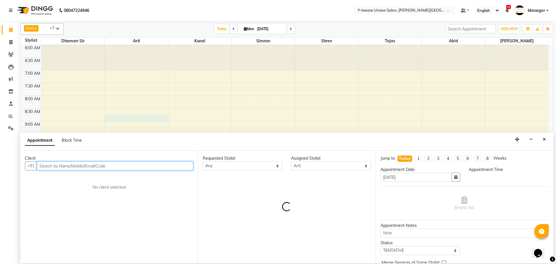
select select "525"
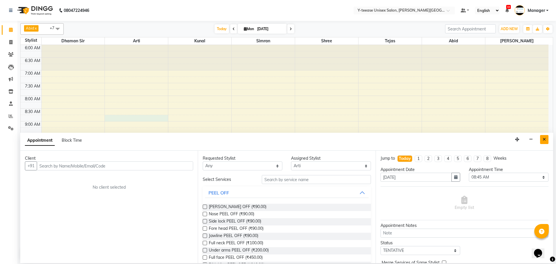
click at [544, 139] on icon "Close" at bounding box center [543, 139] width 3 height 4
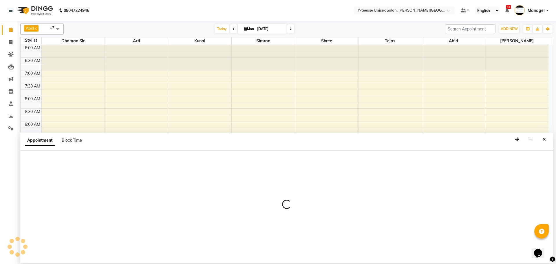
select select "89085"
select select "585"
select select "tentative"
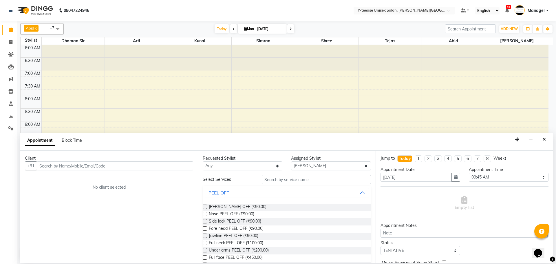
click at [213, 97] on div "6:00 AM 6:30 AM 7:00 AM 7:30 AM 8:00 AM 8:30 AM 9:00 AM 9:30 AM 10:00 AM 10:30 …" at bounding box center [285, 261] width 528 height 433
click at [547, 141] on button "Close" at bounding box center [544, 139] width 8 height 9
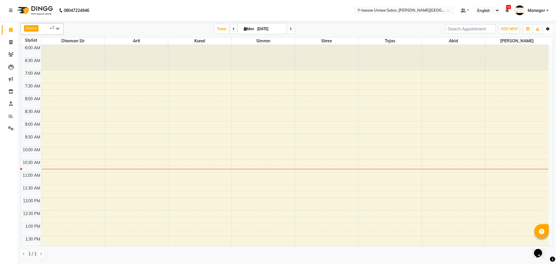
click at [549, 30] on icon "button" at bounding box center [547, 28] width 3 height 3
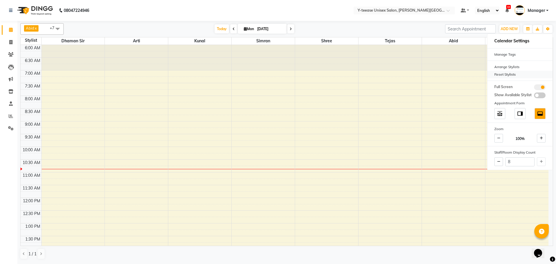
click at [514, 72] on div "Reset Stylists" at bounding box center [519, 75] width 65 height 8
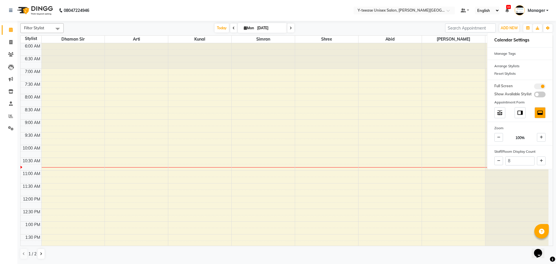
click at [393, 26] on div "[DATE] [DATE]" at bounding box center [254, 28] width 375 height 9
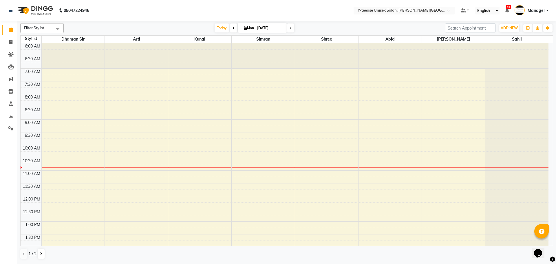
click at [507, 43] on div at bounding box center [516, 43] width 63 height 0
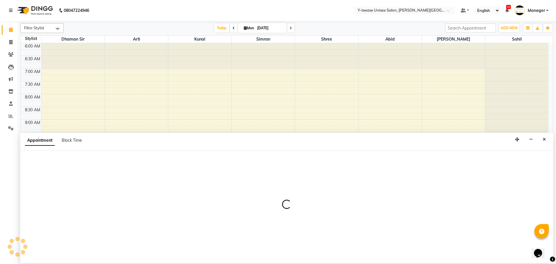
select select "90378"
select select "tentative"
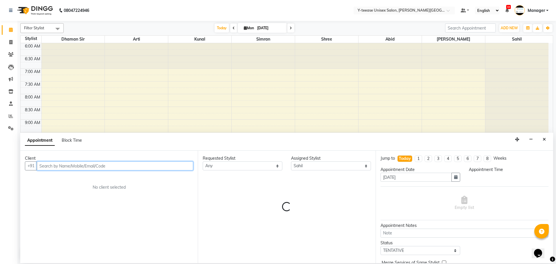
select select "660"
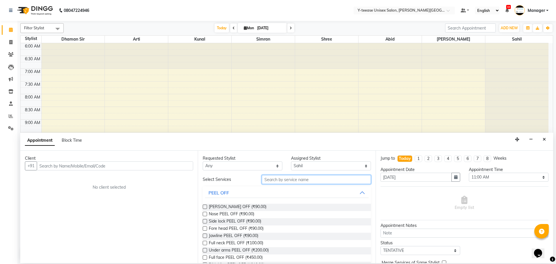
click at [293, 177] on input "text" at bounding box center [316, 179] width 109 height 9
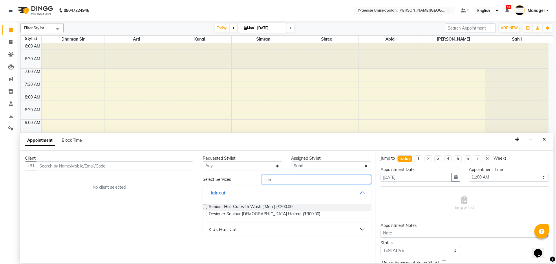
type input "sen"
click at [205, 206] on label at bounding box center [205, 206] width 4 height 4
click at [205, 206] on input "checkbox" at bounding box center [205, 207] width 4 height 4
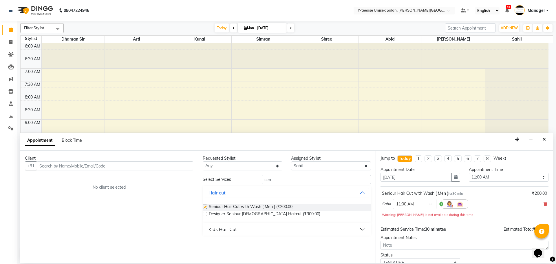
checkbox input "false"
drag, startPoint x: 277, startPoint y: 180, endPoint x: 243, endPoint y: 183, distance: 33.8
click at [243, 183] on div "Select Services sen" at bounding box center [286, 179] width 177 height 9
type input "trim"
click at [218, 230] on div "Shaving" at bounding box center [217, 228] width 18 height 7
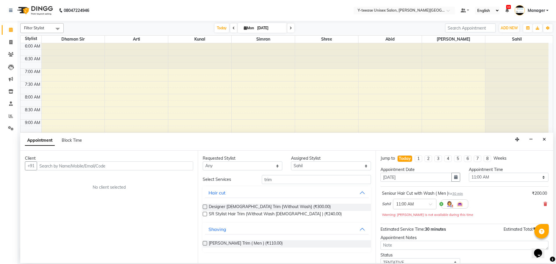
click at [205, 241] on label at bounding box center [205, 243] width 4 height 4
click at [205, 242] on input "checkbox" at bounding box center [205, 244] width 4 height 4
checkbox input "false"
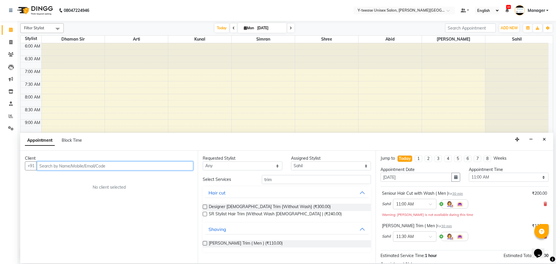
click at [132, 168] on input "text" at bounding box center [115, 165] width 156 height 9
click at [77, 165] on input "text" at bounding box center [115, 165] width 156 height 9
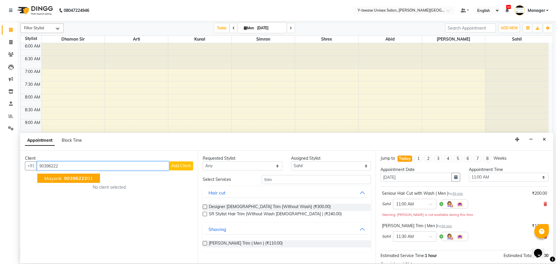
click at [65, 176] on span "90396222" at bounding box center [75, 178] width 23 height 6
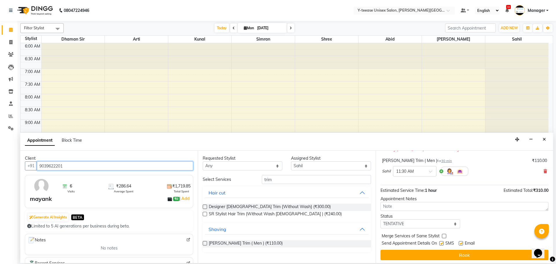
scroll to position [67, 0]
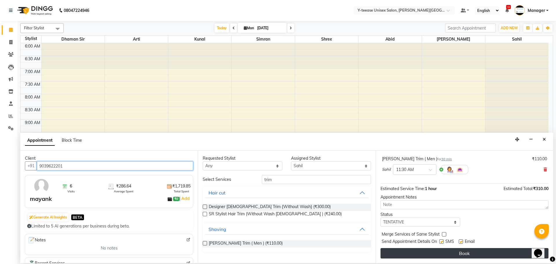
type input "9039622201"
click at [427, 252] on button "Book" at bounding box center [464, 253] width 168 height 10
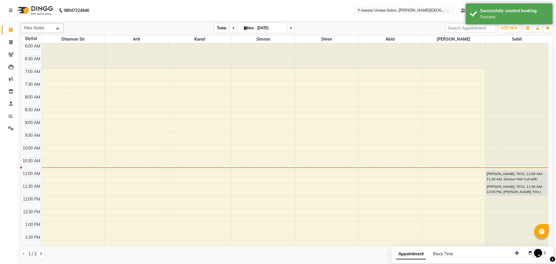
click at [219, 28] on span "Today" at bounding box center [221, 27] width 14 height 9
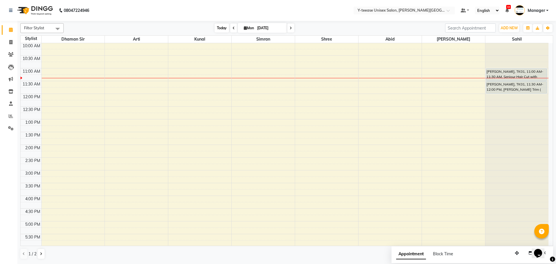
click at [219, 28] on span "Today" at bounding box center [221, 27] width 14 height 9
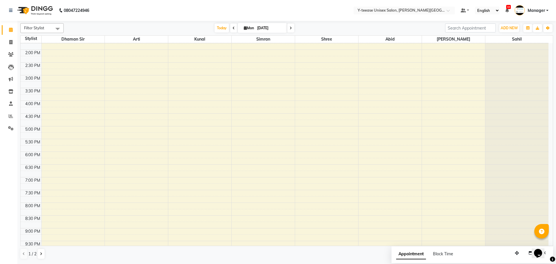
scroll to position [203, 0]
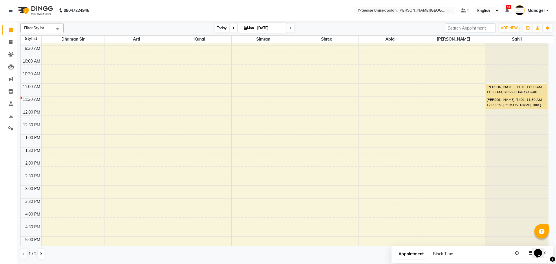
click at [215, 29] on span "Today" at bounding box center [221, 27] width 14 height 9
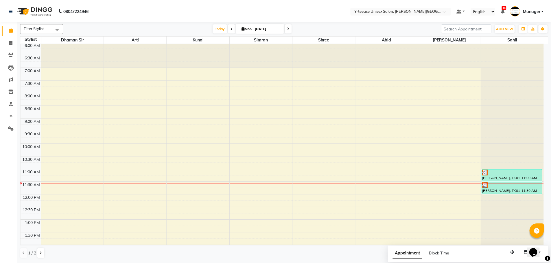
scroll to position [0, 0]
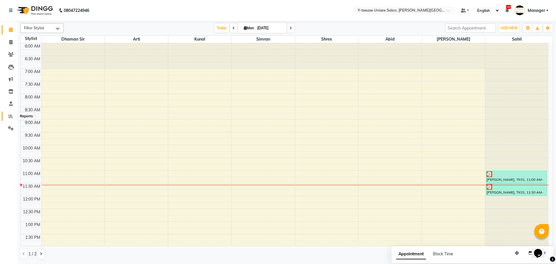
click at [9, 117] on icon at bounding box center [11, 116] width 4 height 4
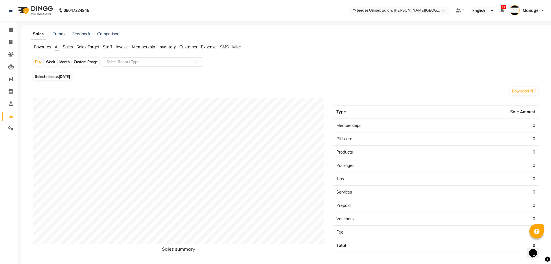
click at [65, 62] on div "Month" at bounding box center [64, 62] width 13 height 8
select select "9"
select select "2025"
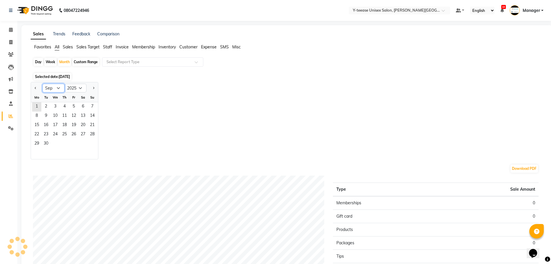
click at [52, 88] on select "Jan Feb Mar Apr May Jun [DATE] Aug Sep Oct Nov Dec" at bounding box center [54, 88] width 22 height 9
select select "8"
click at [43, 84] on select "Jan Feb Mar Apr May Jun [DATE] Aug Sep Oct Nov Dec" at bounding box center [54, 88] width 22 height 9
click at [91, 142] on span "31" at bounding box center [92, 143] width 9 height 9
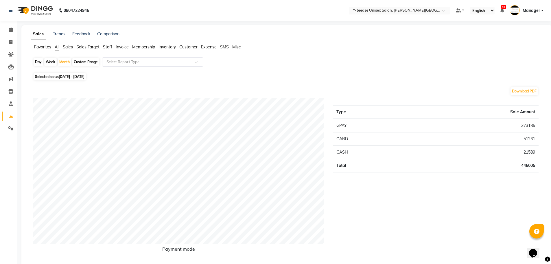
click at [109, 47] on span "Staff" at bounding box center [107, 46] width 9 height 5
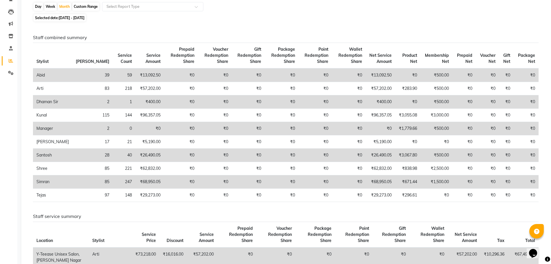
scroll to position [58, 0]
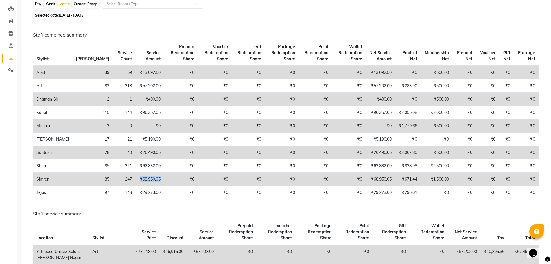
drag, startPoint x: 130, startPoint y: 184, endPoint x: 104, endPoint y: 191, distance: 27.1
click at [135, 186] on td "₹68,950.05" at bounding box center [149, 178] width 29 height 13
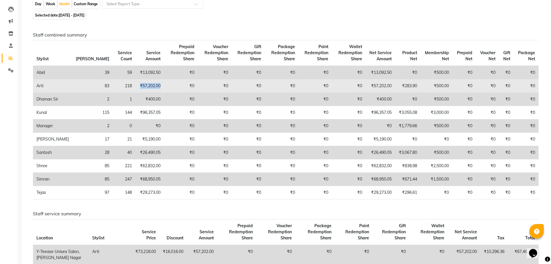
drag, startPoint x: 129, startPoint y: 86, endPoint x: 109, endPoint y: 90, distance: 21.0
click at [135, 90] on td "₹57,202.00" at bounding box center [149, 85] width 29 height 13
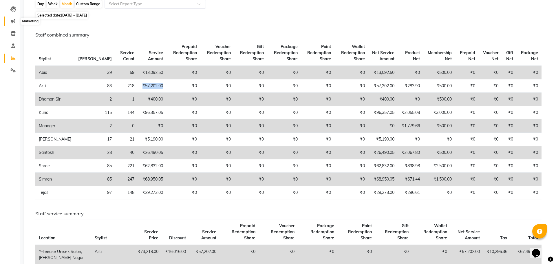
scroll to position [0, 0]
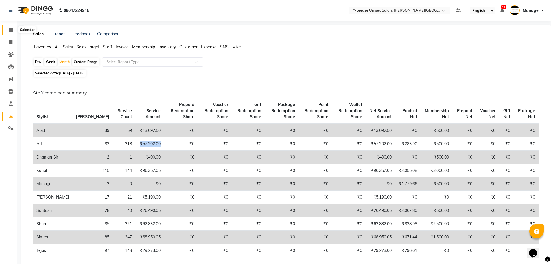
click at [10, 29] on icon at bounding box center [11, 29] width 4 height 4
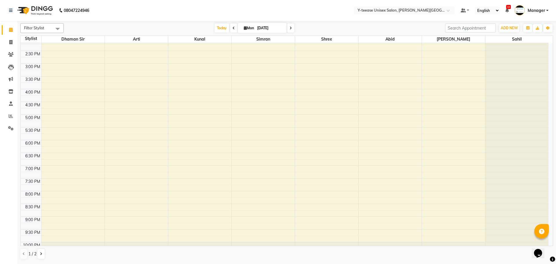
scroll to position [230, 0]
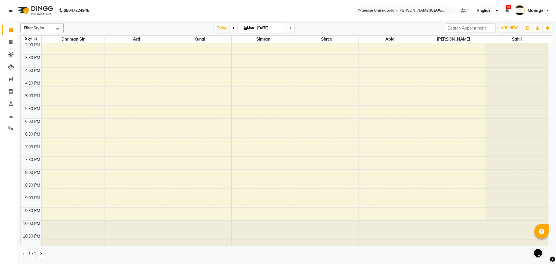
drag, startPoint x: 235, startPoint y: 19, endPoint x: 186, endPoint y: 10, distance: 49.6
click at [186, 10] on nav "08047224946 Select Location × Y-teease Unisex Salon, Keshav Nagar Default Panel…" at bounding box center [278, 10] width 556 height 21
drag, startPoint x: 230, startPoint y: 31, endPoint x: 232, endPoint y: 28, distance: 3.3
click at [231, 30] on span at bounding box center [233, 27] width 7 height 9
type input "31-08-2025"
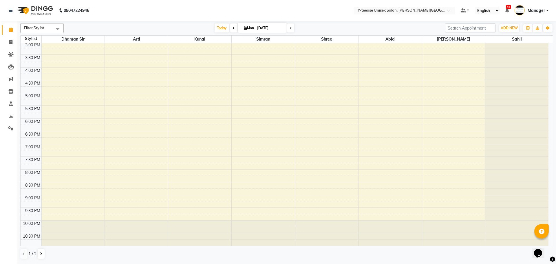
scroll to position [128, 0]
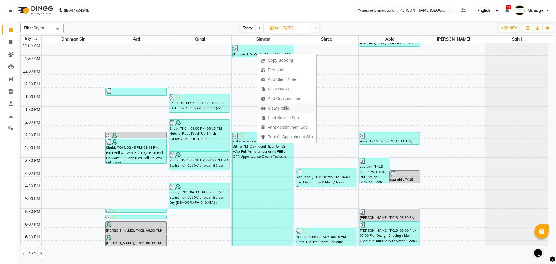
click at [274, 107] on span "View Profile" at bounding box center [278, 108] width 21 height 6
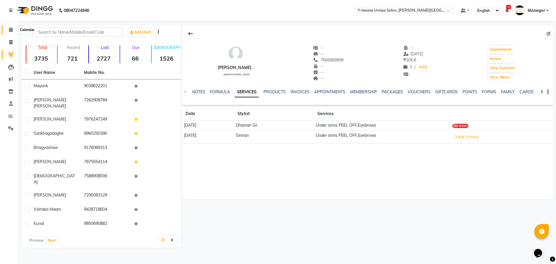
click at [8, 29] on span at bounding box center [11, 30] width 10 height 7
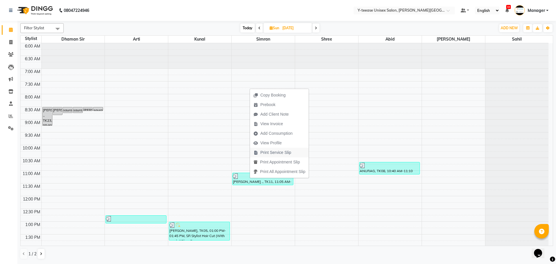
click at [275, 152] on span "Print Service Slip" at bounding box center [275, 152] width 31 height 6
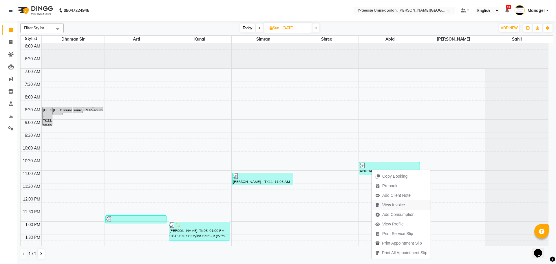
click at [398, 207] on span "View Invoice" at bounding box center [393, 205] width 23 height 6
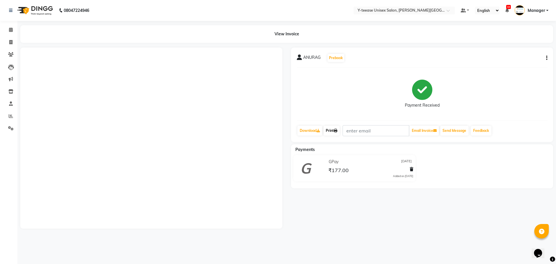
click at [333, 131] on link "Print" at bounding box center [331, 131] width 16 height 10
click at [448, 158] on div "GPay 31-08-2025 ₹177.00 Added on 31-08-2025" at bounding box center [422, 169] width 271 height 29
click at [339, 131] on link "Print" at bounding box center [331, 131] width 16 height 10
click at [357, 150] on div "Payments" at bounding box center [424, 149] width 266 height 6
click at [10, 32] on icon at bounding box center [11, 29] width 4 height 4
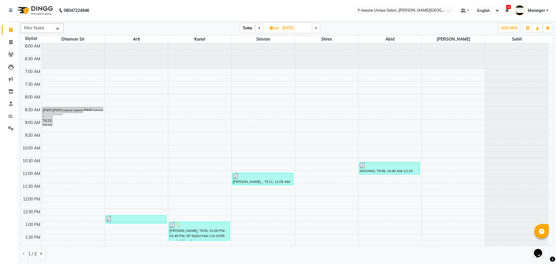
click at [244, 29] on span "Today" at bounding box center [247, 27] width 14 height 9
type input "[DATE]"
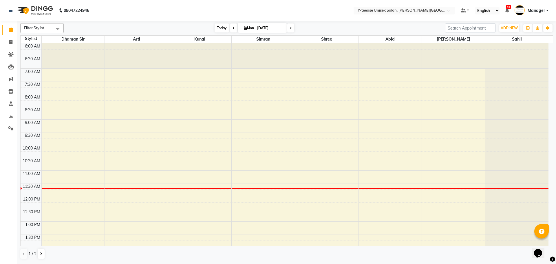
scroll to position [128, 0]
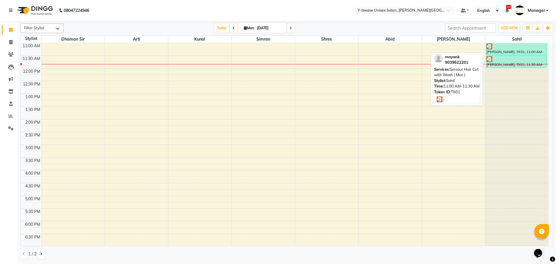
click at [511, 50] on div "[PERSON_NAME], TK01, 11:00 AM-11:30 AM, Seniour Hair Cut with Wash ( Men )" at bounding box center [516, 49] width 60 height 12
select select "3"
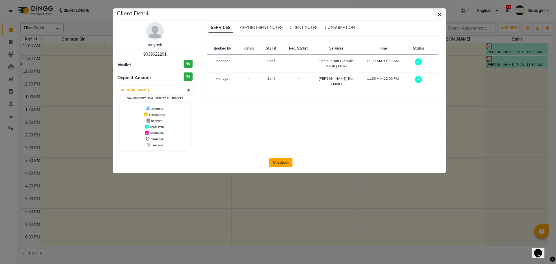
click at [277, 162] on button "Checkout" at bounding box center [280, 162] width 23 height 9
select select "765"
select select "service"
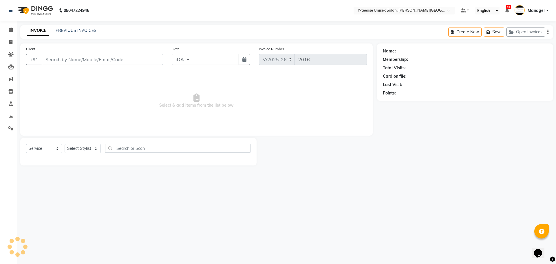
type input "9039622201"
select select "90378"
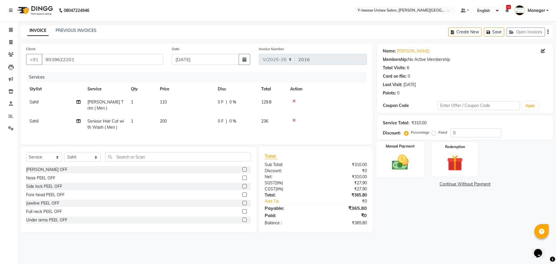
drag, startPoint x: 396, startPoint y: 168, endPoint x: 398, endPoint y: 172, distance: 4.5
click at [396, 168] on img at bounding box center [399, 162] width 27 height 19
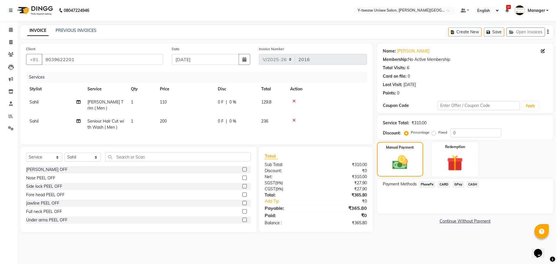
click at [454, 183] on span "GPay" at bounding box center [458, 184] width 12 height 7
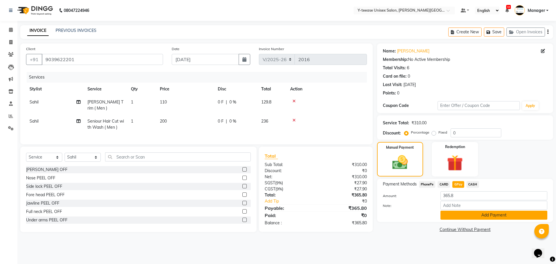
click at [453, 219] on button "Add Payment" at bounding box center [493, 214] width 107 height 9
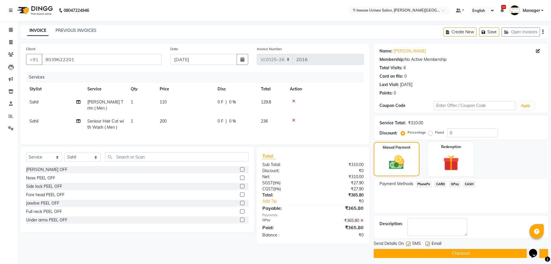
click at [455, 252] on button "Checkout" at bounding box center [461, 253] width 175 height 9
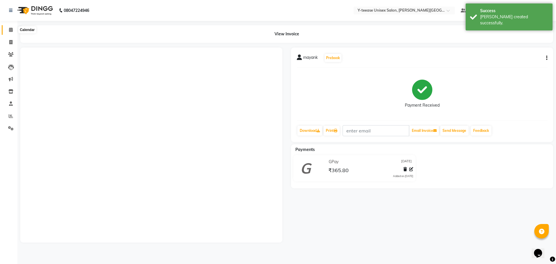
click at [12, 30] on icon at bounding box center [11, 29] width 4 height 4
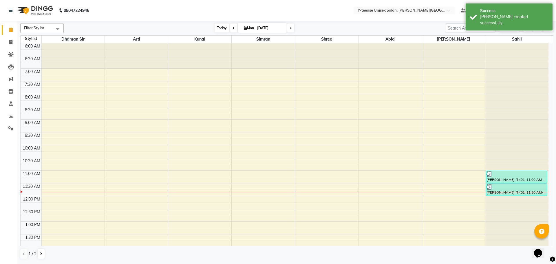
click at [224, 28] on span "Today" at bounding box center [221, 27] width 14 height 9
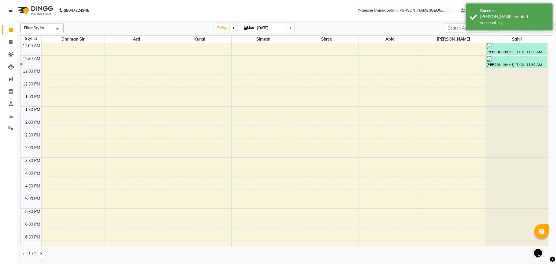
click at [218, 25] on span "Today" at bounding box center [221, 27] width 14 height 9
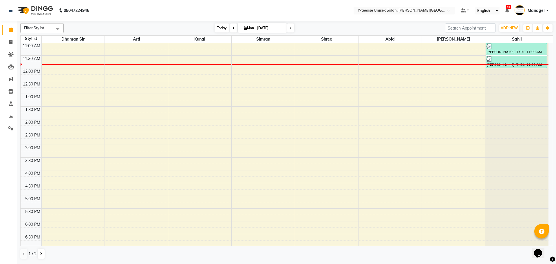
click at [217, 32] on span "Today" at bounding box center [221, 27] width 14 height 9
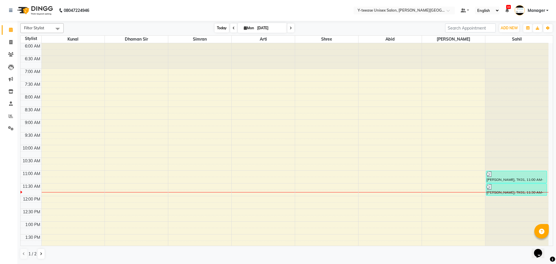
click at [221, 30] on span "Today" at bounding box center [221, 27] width 14 height 9
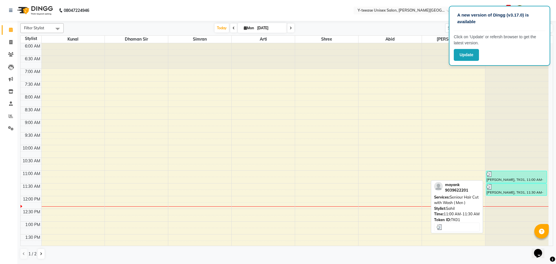
click at [511, 176] on div at bounding box center [516, 174] width 60 height 6
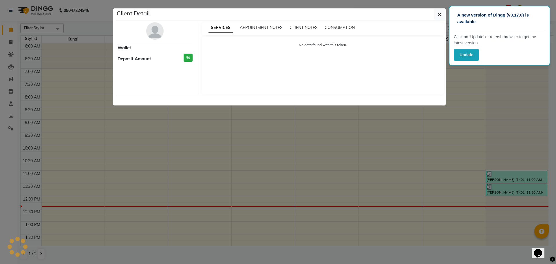
select select "3"
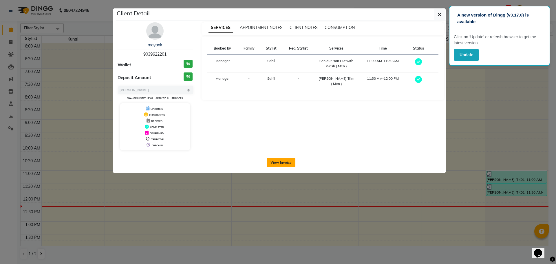
click at [282, 161] on button "View Invoice" at bounding box center [281, 162] width 29 height 9
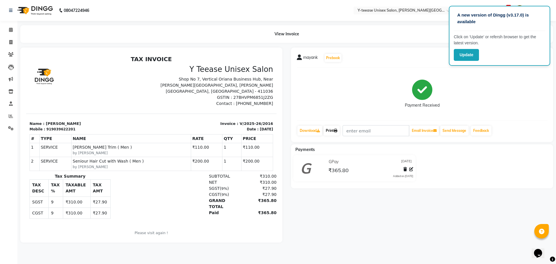
click at [331, 131] on link "Print" at bounding box center [331, 131] width 16 height 10
click at [341, 174] on span "₹365.80" at bounding box center [338, 171] width 20 height 8
click at [334, 131] on link "Print" at bounding box center [331, 131] width 16 height 10
click at [12, 30] on icon at bounding box center [11, 29] width 4 height 4
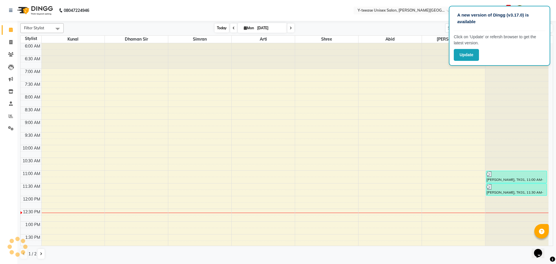
click at [223, 28] on span "Today" at bounding box center [221, 27] width 14 height 9
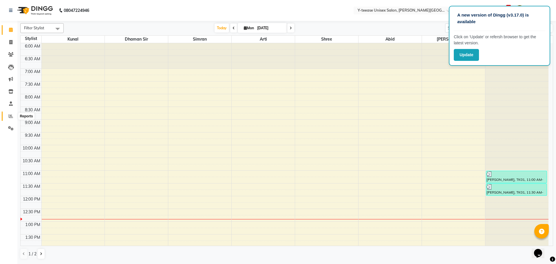
click at [9, 116] on icon at bounding box center [11, 116] width 4 height 4
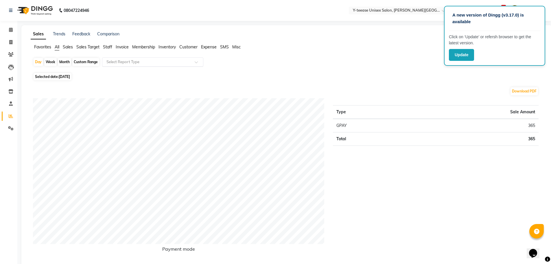
click at [132, 62] on input "text" at bounding box center [146, 62] width 83 height 6
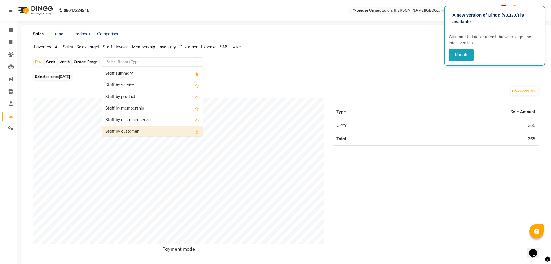
scroll to position [116, 0]
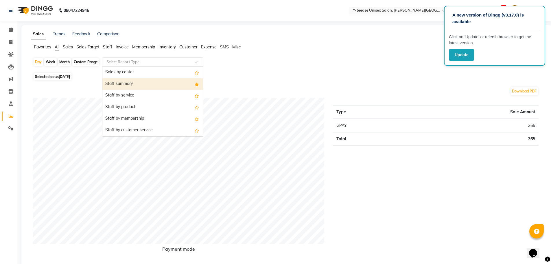
click at [130, 81] on div "Staff summary" at bounding box center [152, 84] width 101 height 12
select select "full_report"
select select "csv"
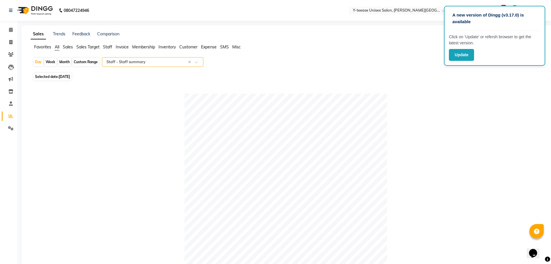
click at [65, 62] on div "Month" at bounding box center [64, 62] width 13 height 8
select select "9"
select select "2025"
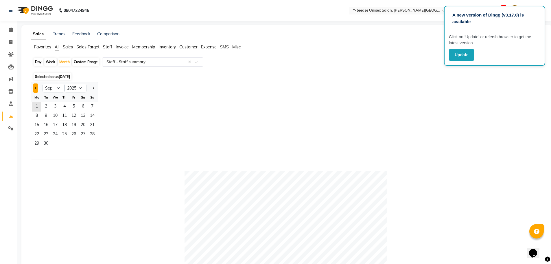
click at [36, 89] on button "Previous month" at bounding box center [35, 87] width 5 height 9
select select "8"
click at [94, 144] on span "31" at bounding box center [92, 143] width 9 height 9
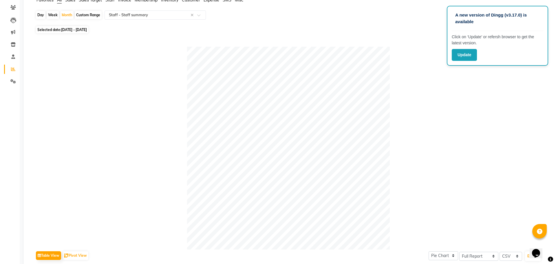
scroll to position [0, 0]
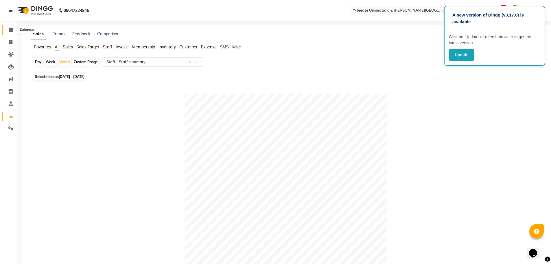
click at [10, 30] on icon at bounding box center [11, 29] width 4 height 4
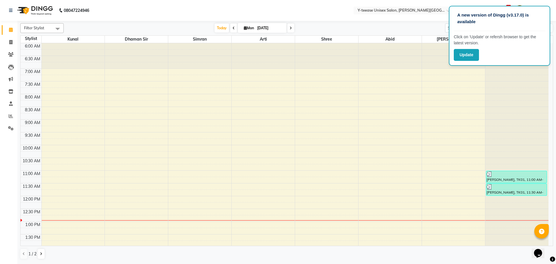
click at [509, 43] on div at bounding box center [516, 43] width 63 height 0
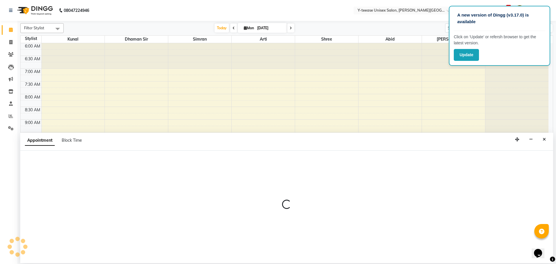
select select "90378"
select select "765"
select select "tentative"
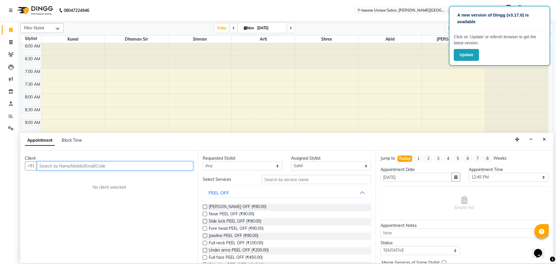
click at [116, 166] on input "text" at bounding box center [115, 165] width 156 height 9
type input "8967070782"
click at [182, 164] on span "Add Client" at bounding box center [180, 165] width 19 height 5
select select "22"
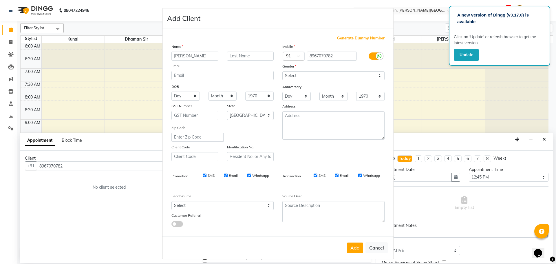
type input "[PERSON_NAME]"
click at [315, 77] on select "Select Male Female Other Prefer Not To Say" at bounding box center [333, 75] width 102 height 9
select select "male"
click at [282, 71] on select "Select Male Female Other Prefer Not To Say" at bounding box center [333, 75] width 102 height 9
click at [355, 244] on button "Add" at bounding box center [355, 247] width 16 height 10
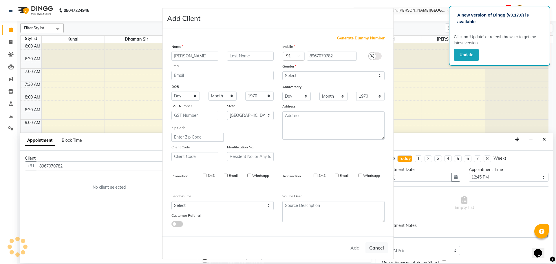
select select
select select "null"
select select
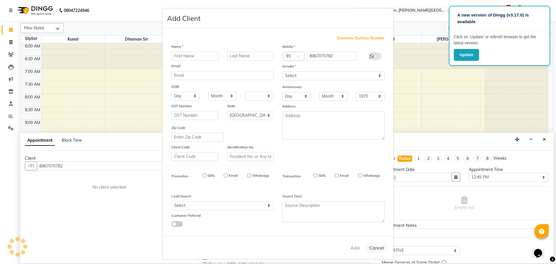
select select
checkbox input "false"
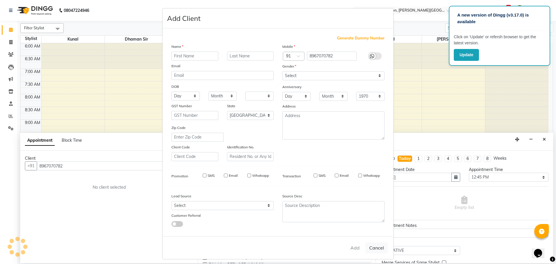
checkbox input "false"
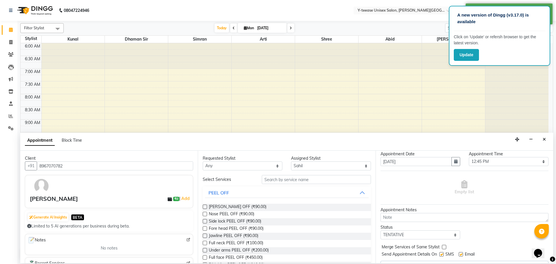
scroll to position [29, 0]
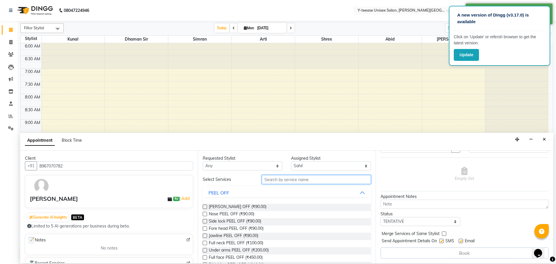
click at [282, 181] on input "text" at bounding box center [316, 179] width 109 height 9
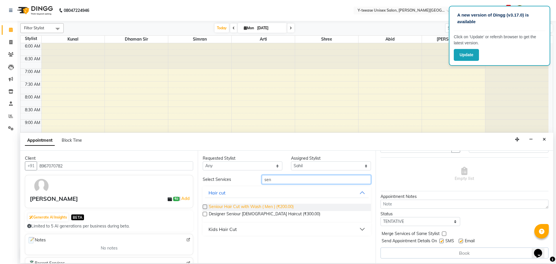
type input "sen"
click at [270, 208] on span "Seniour Hair Cut with Wash ( Men ) (₹200.00)" at bounding box center [251, 206] width 85 height 7
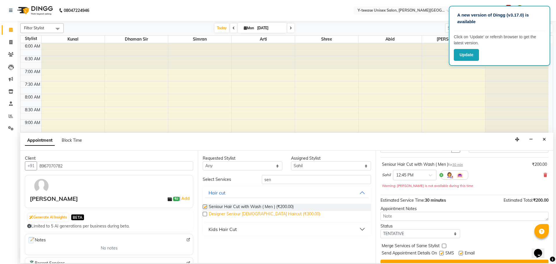
checkbox input "false"
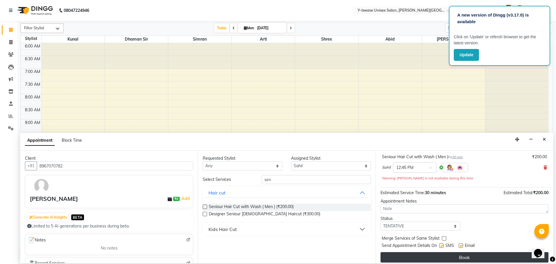
scroll to position [41, 0]
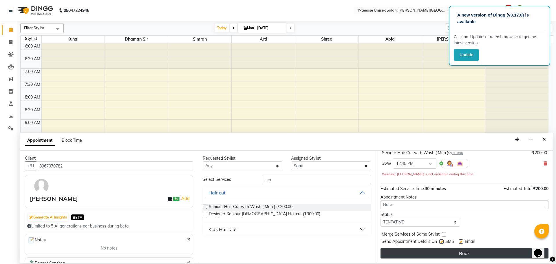
click at [477, 255] on button "Book" at bounding box center [464, 253] width 168 height 10
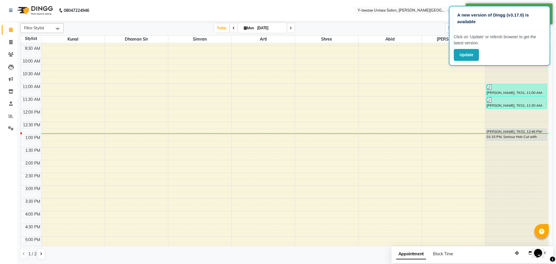
scroll to position [0, 0]
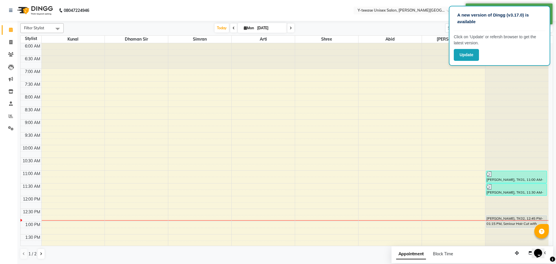
click at [535, 10] on div "A new version of Dingg (v3.17.0) is available Click on ‘Update’ or refersh brow…" at bounding box center [499, 36] width 101 height 60
click at [533, 67] on div at bounding box center [516, 259] width 63 height 433
click at [527, 60] on div "Update" at bounding box center [499, 55] width 91 height 12
click at [463, 56] on button "Update" at bounding box center [466, 55] width 25 height 12
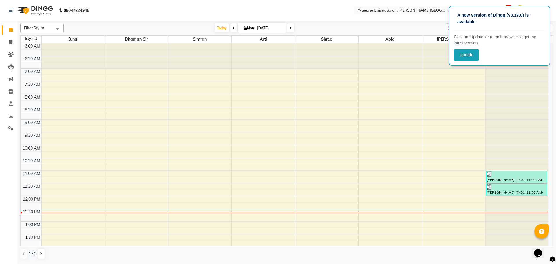
click at [222, 28] on span "Today" at bounding box center [221, 27] width 14 height 9
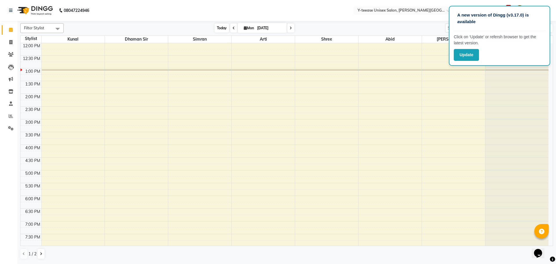
click at [221, 29] on span "Today" at bounding box center [221, 27] width 14 height 9
click at [12, 118] on icon at bounding box center [11, 116] width 4 height 4
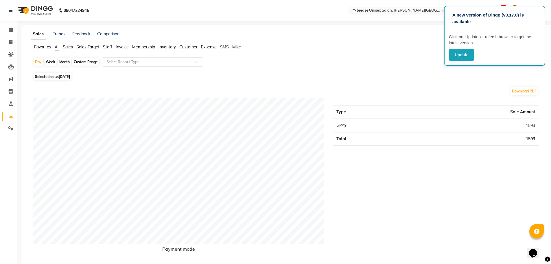
click at [70, 75] on span "[DATE]" at bounding box center [64, 76] width 11 height 4
select select "9"
select select "2025"
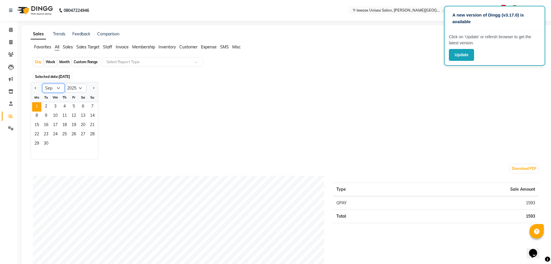
click at [58, 88] on select "Jan Feb Mar Apr May Jun [DATE] Aug Sep Oct Nov Dec" at bounding box center [54, 88] width 22 height 9
select select "8"
click at [43, 84] on select "Jan Feb Mar Apr May Jun [DATE] Aug Sep Oct Nov Dec" at bounding box center [54, 88] width 22 height 9
click at [89, 143] on span "31" at bounding box center [92, 143] width 9 height 9
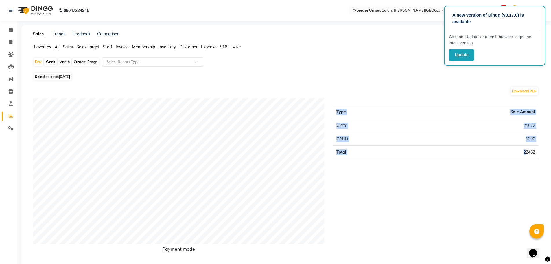
drag, startPoint x: 525, startPoint y: 154, endPoint x: 540, endPoint y: 153, distance: 15.7
click at [540, 153] on div "Type Sale Amount GPAY 21072 CARD 1390 Total 22462" at bounding box center [436, 179] width 214 height 163
click at [467, 206] on div "Type Sale Amount GPAY 21072 CARD 1390 Total 22462" at bounding box center [436, 179] width 214 height 163
click at [8, 30] on span at bounding box center [11, 30] width 10 height 7
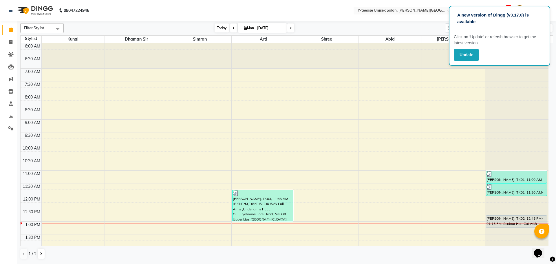
click at [217, 26] on span "Today" at bounding box center [221, 27] width 14 height 9
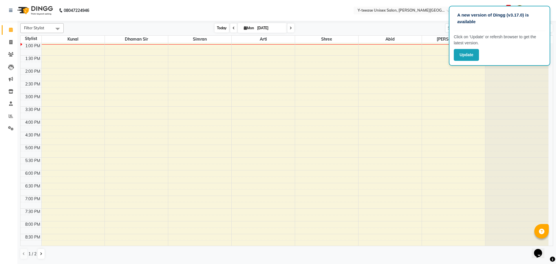
click at [217, 25] on span "Today" at bounding box center [221, 27] width 14 height 9
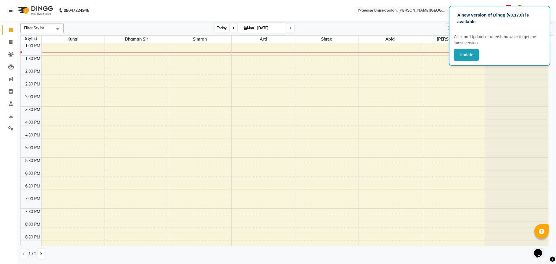
click at [219, 29] on span "Today" at bounding box center [221, 27] width 14 height 9
click at [215, 28] on span "Today" at bounding box center [221, 27] width 14 height 9
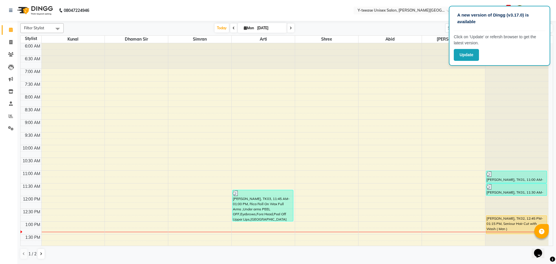
scroll to position [0, 0]
drag, startPoint x: 515, startPoint y: 226, endPoint x: 515, endPoint y: 232, distance: 6.1
click at [515, 232] on div "[PERSON_NAME], TK01, 11:00 AM-11:30 AM, Seniour Hair Cut with Wash ( Men ) [PER…" at bounding box center [516, 259] width 63 height 433
click at [179, 231] on div "6:00 AM 6:30 AM 7:00 AM 7:30 AM 8:00 AM 8:30 AM 9:00 AM 9:30 AM 10:00 AM 10:30 …" at bounding box center [285, 259] width 528 height 433
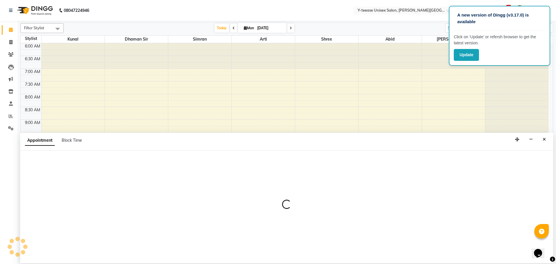
select select "70225"
select select "795"
select select "tentative"
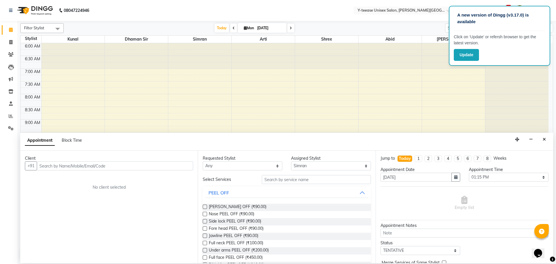
click at [71, 166] on input "text" at bounding box center [115, 165] width 156 height 9
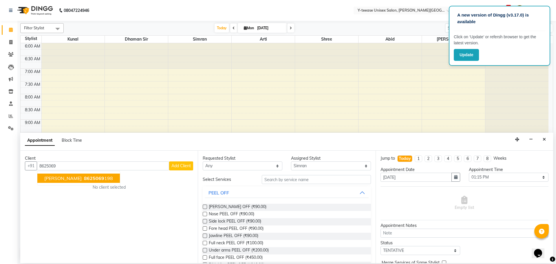
click at [84, 177] on span "8625069" at bounding box center [94, 178] width 20 height 6
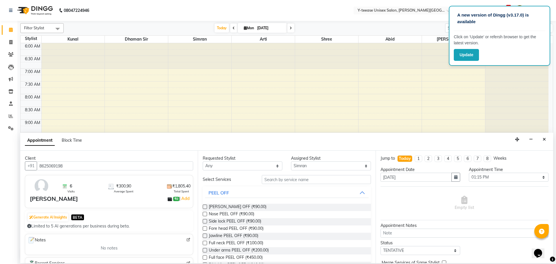
type input "8625069198"
click at [293, 181] on input "text" at bounding box center [316, 179] width 109 height 9
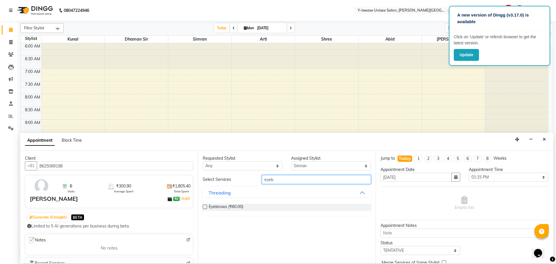
type input "eyeb"
click at [205, 207] on label at bounding box center [205, 206] width 4 height 4
click at [205, 207] on input "checkbox" at bounding box center [205, 207] width 4 height 4
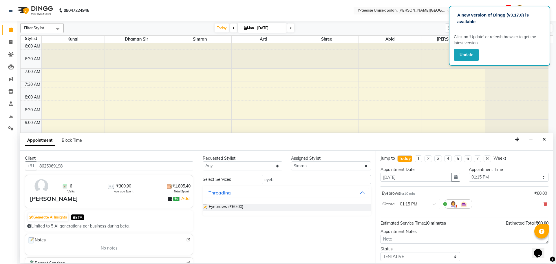
checkbox input "false"
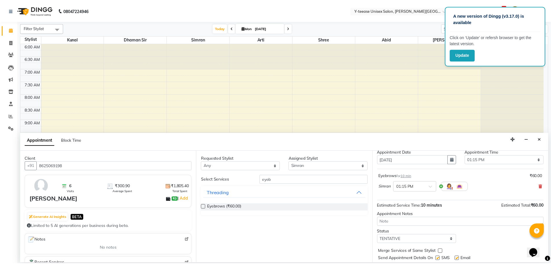
scroll to position [34, 0]
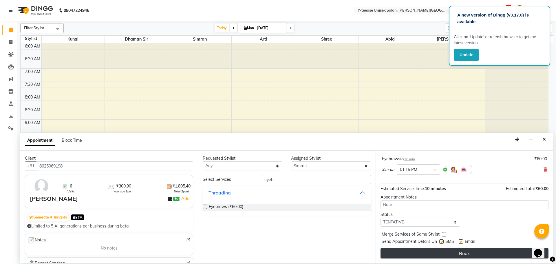
click at [469, 256] on button "Book" at bounding box center [464, 253] width 168 height 10
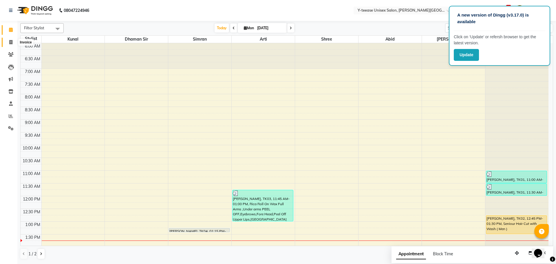
click at [10, 43] on icon at bounding box center [10, 42] width 3 height 4
select select "service"
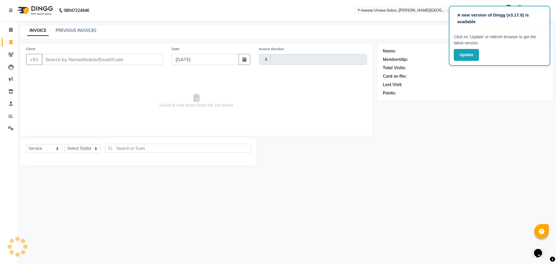
type input "2018"
select select "765"
click at [70, 57] on input "Client" at bounding box center [102, 59] width 121 height 11
click at [11, 31] on icon at bounding box center [11, 29] width 4 height 4
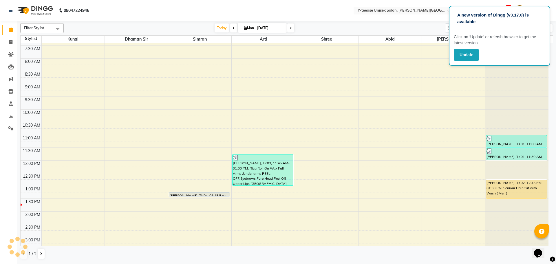
scroll to position [116, 0]
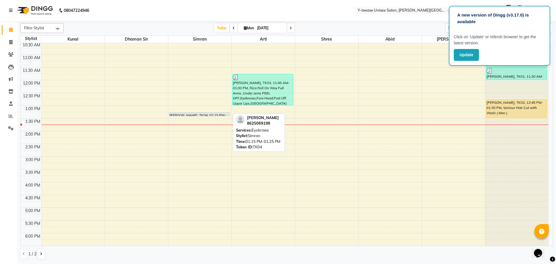
click at [186, 115] on div at bounding box center [199, 116] width 60 height 2
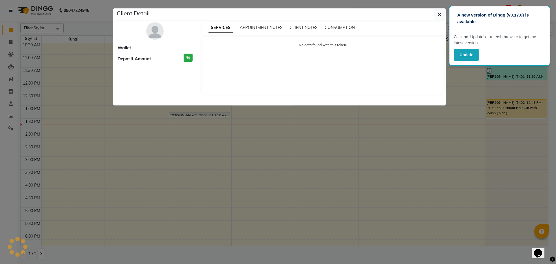
select select "7"
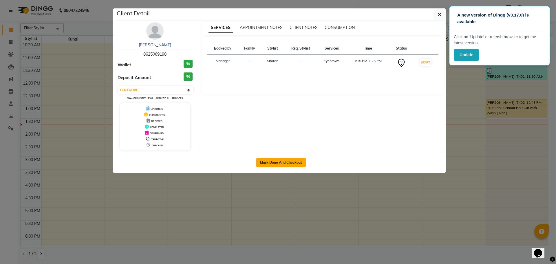
click at [285, 161] on button "Mark Done And Checkout" at bounding box center [280, 162] width 49 height 9
select select "service"
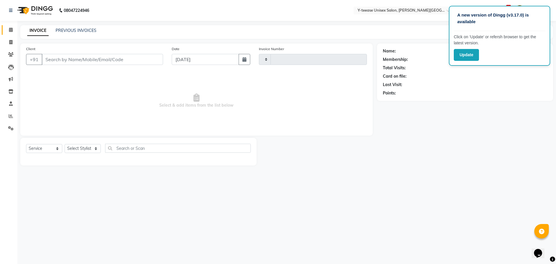
type input "2018"
select select "765"
type input "8625069198"
select select "70225"
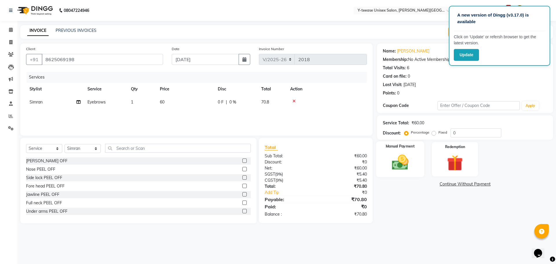
click at [387, 172] on img at bounding box center [399, 162] width 27 height 19
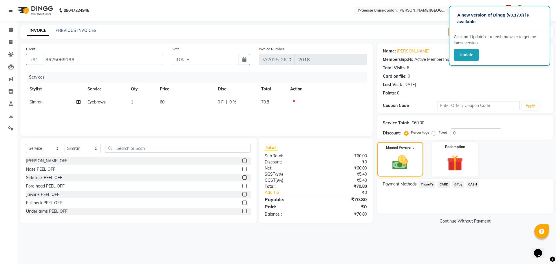
click at [461, 185] on span "GPay" at bounding box center [458, 184] width 12 height 7
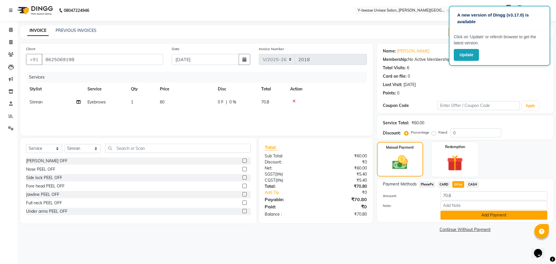
click at [476, 217] on button "Add Payment" at bounding box center [493, 214] width 107 height 9
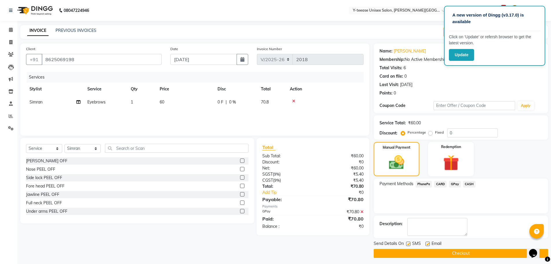
click at [471, 254] on button "Checkout" at bounding box center [461, 253] width 175 height 9
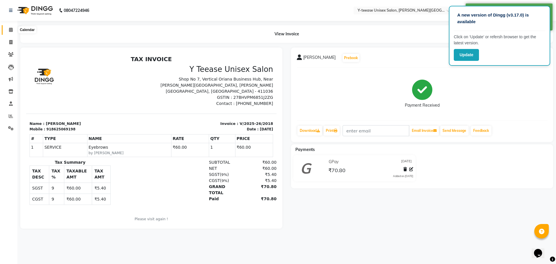
click at [12, 29] on icon at bounding box center [11, 29] width 4 height 4
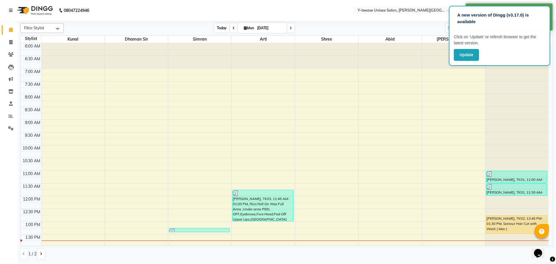
click at [223, 28] on span "Today" at bounding box center [221, 27] width 14 height 9
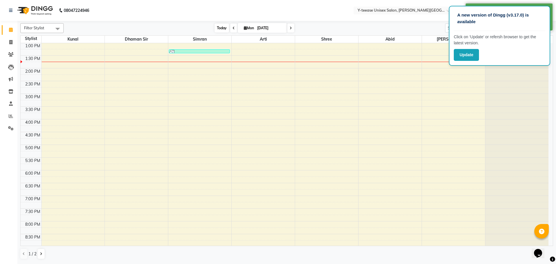
click at [218, 28] on span "Today" at bounding box center [221, 27] width 14 height 9
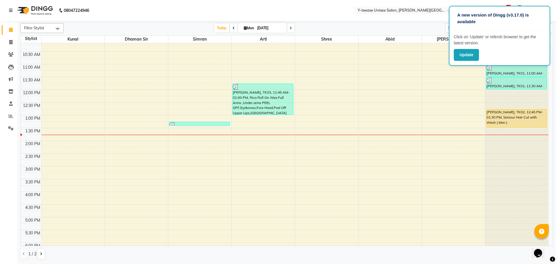
scroll to position [92, 0]
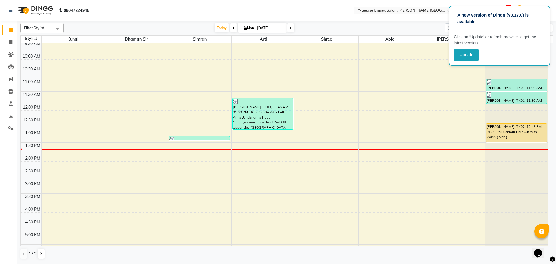
click at [383, 20] on nav "08047224946 Select Location × Y-teease Unisex Salon, Keshav Nagar Default Panel…" at bounding box center [278, 10] width 556 height 21
click at [437, 1] on nav "08047224946 Select Location × Y-teease Unisex Salon, Keshav Nagar Default Panel…" at bounding box center [278, 10] width 556 height 21
click at [449, 1] on nav "08047224946 Select Location × Y-teease Unisex Salon, Keshav Nagar Default Panel…" at bounding box center [278, 10] width 556 height 21
click at [432, 24] on div "[DATE] [DATE]" at bounding box center [254, 28] width 375 height 9
click at [441, 40] on span "[PERSON_NAME]" at bounding box center [453, 39] width 63 height 7
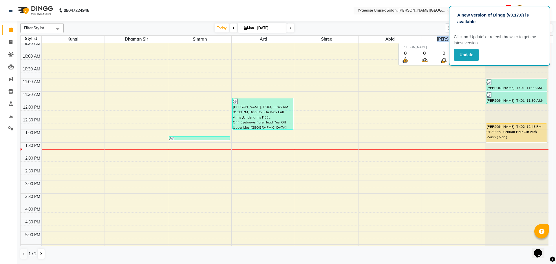
click at [441, 40] on span "[PERSON_NAME]" at bounding box center [453, 39] width 63 height 7
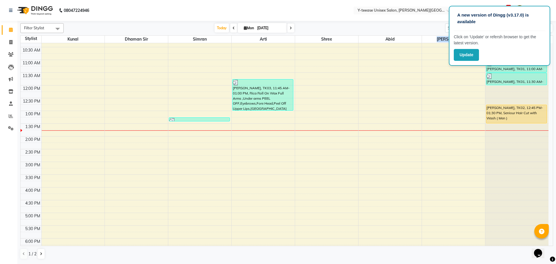
scroll to position [150, 0]
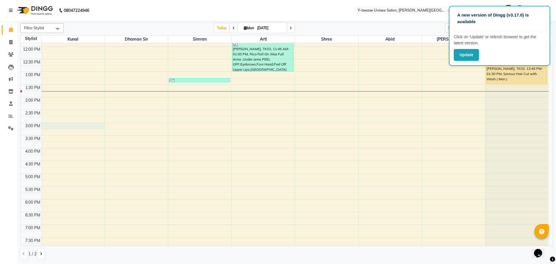
click at [58, 125] on div "6:00 AM 6:30 AM 7:00 AM 7:30 AM 8:00 AM 8:30 AM 9:00 AM 9:30 AM 10:00 AM 10:30 …" at bounding box center [285, 109] width 528 height 433
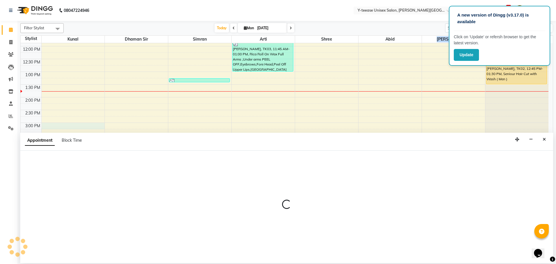
select select "65477"
select select "tentative"
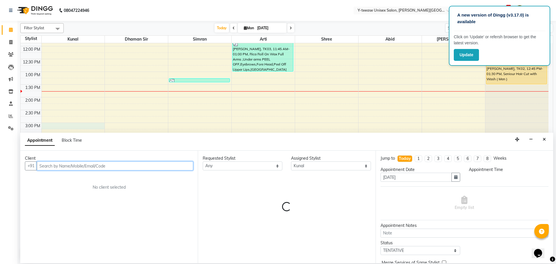
select select "900"
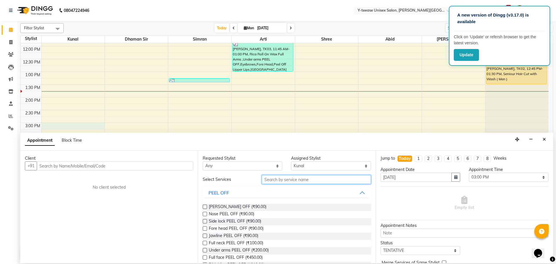
click at [295, 179] on input "text" at bounding box center [316, 179] width 109 height 9
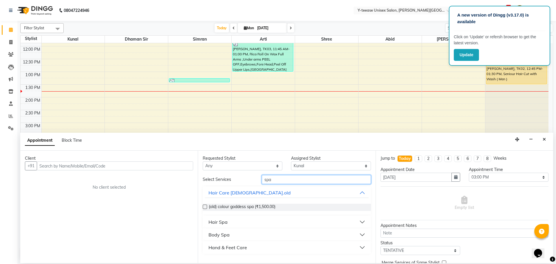
type input "spa"
click at [212, 222] on div "Hair Spa" at bounding box center [217, 221] width 19 height 7
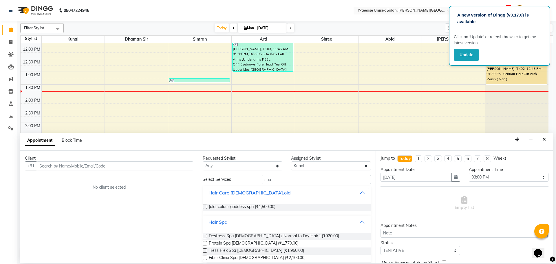
click at [205, 237] on label at bounding box center [205, 236] width 4 height 4
click at [205, 237] on input "checkbox" at bounding box center [205, 236] width 4 height 4
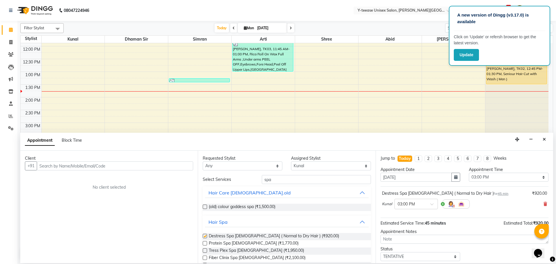
checkbox input "false"
drag, startPoint x: 269, startPoint y: 179, endPoint x: 258, endPoint y: 183, distance: 12.3
click at [258, 183] on div "spa" at bounding box center [316, 179] width 118 height 9
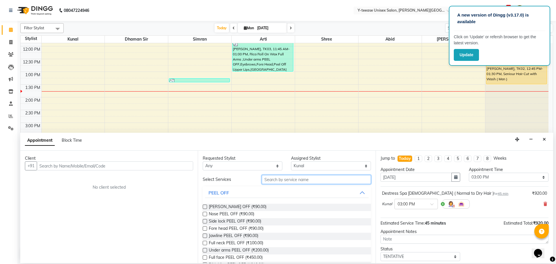
click at [270, 176] on input "text" at bounding box center [316, 179] width 109 height 9
click at [269, 178] on input "text" at bounding box center [316, 179] width 109 height 9
click at [297, 161] on select "Select Abid Arti Dhaman Sir Kunal Pratik Sahil Shree Simran tejas" at bounding box center [331, 165] width 80 height 9
select select "12529"
click at [291, 161] on select "Select Abid Arti Dhaman Sir Kunal Pratik Sahil Shree Simran tejas" at bounding box center [331, 165] width 80 height 9
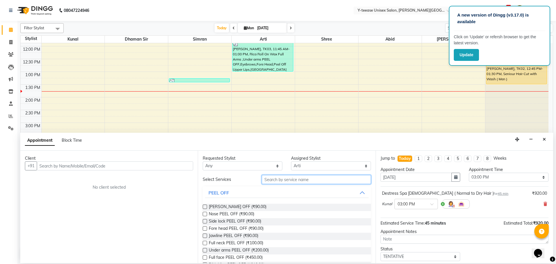
click at [277, 177] on input "text" at bounding box center [316, 179] width 109 height 9
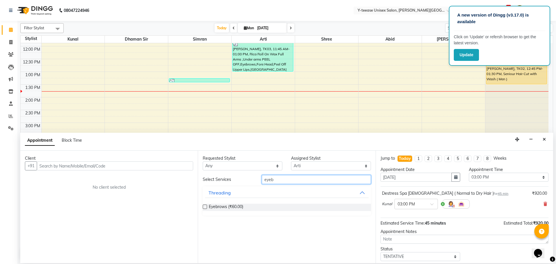
type input "eyeb"
click at [206, 205] on label at bounding box center [205, 206] width 4 height 4
click at [206, 205] on input "checkbox" at bounding box center [205, 207] width 4 height 4
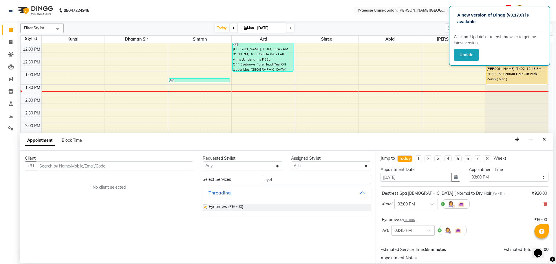
checkbox input "false"
click at [165, 168] on input "text" at bounding box center [115, 165] width 156 height 9
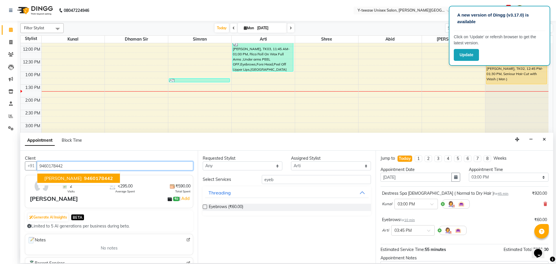
click at [89, 179] on span "9460178442" at bounding box center [98, 178] width 29 height 6
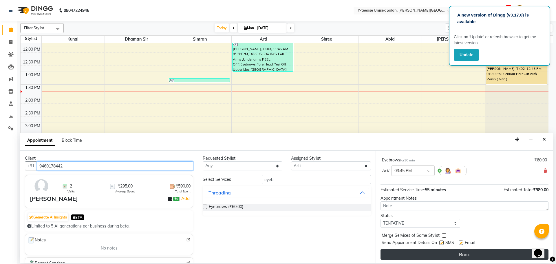
scroll to position [61, 0]
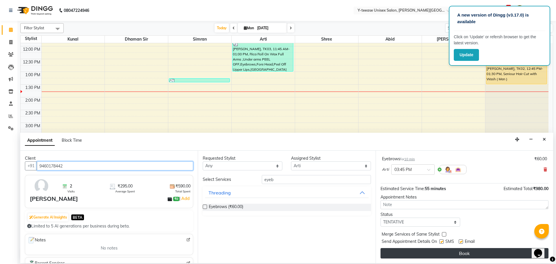
type input "9460178442"
click at [426, 253] on button "Book" at bounding box center [464, 253] width 168 height 10
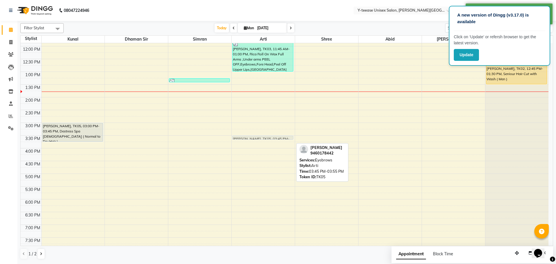
drag, startPoint x: 247, startPoint y: 143, endPoint x: 247, endPoint y: 139, distance: 3.8
click at [247, 139] on div "shveta, TK03, 11:45 AM-01:00 PM, Rica Roll On Wax Full Arms ,Under arms PEEL OF…" at bounding box center [263, 109] width 63 height 433
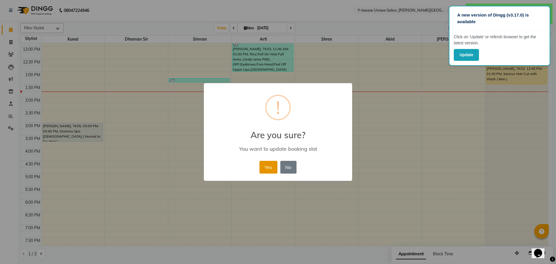
click at [272, 171] on button "Yes" at bounding box center [268, 167] width 18 height 13
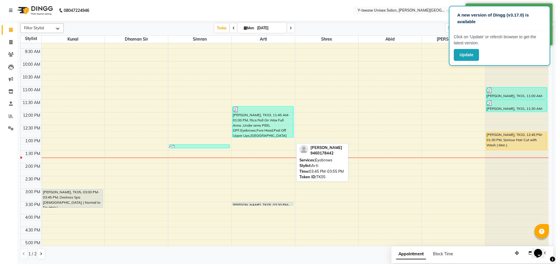
scroll to position [87, 0]
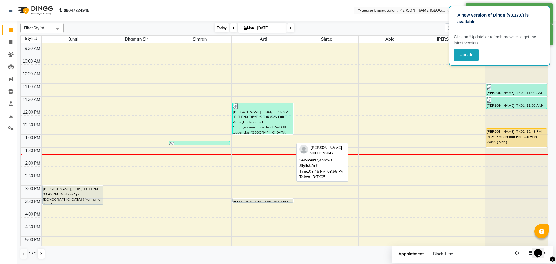
click at [225, 31] on span "Today" at bounding box center [221, 27] width 14 height 9
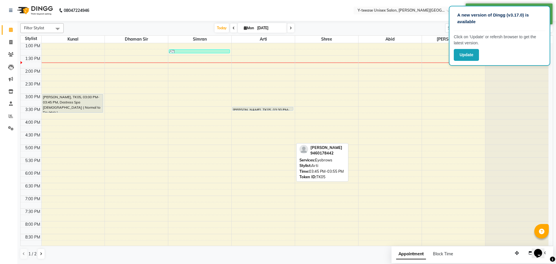
drag, startPoint x: 217, startPoint y: 28, endPoint x: 90, endPoint y: 2, distance: 130.0
click at [216, 27] on span "Today" at bounding box center [221, 27] width 14 height 9
click at [217, 25] on span "Today" at bounding box center [221, 27] width 14 height 9
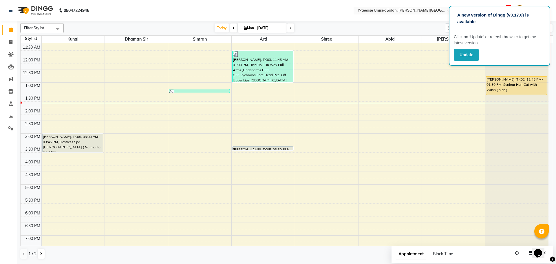
scroll to position [121, 0]
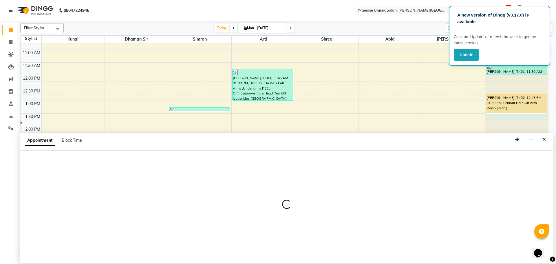
select select "90378"
select select "tentative"
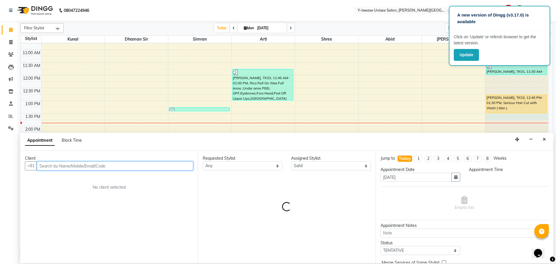
select select "810"
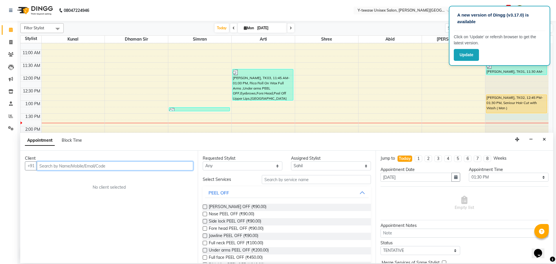
click at [108, 164] on input "text" at bounding box center [115, 165] width 156 height 9
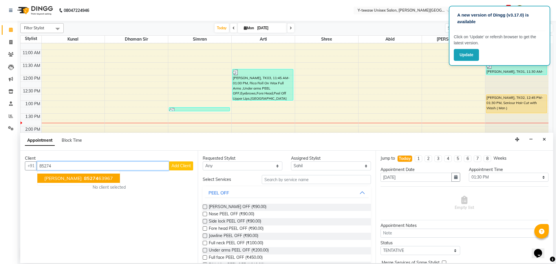
click at [102, 178] on ngb-highlight "85274 63967" at bounding box center [98, 178] width 30 height 6
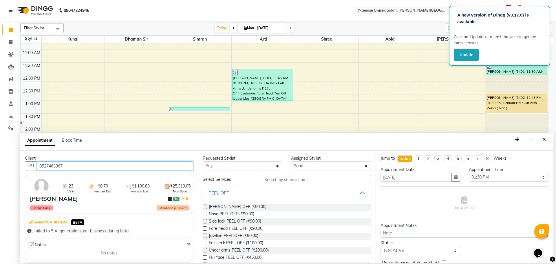
type input "8527463967"
click at [280, 179] on input "text" at bounding box center [316, 179] width 109 height 9
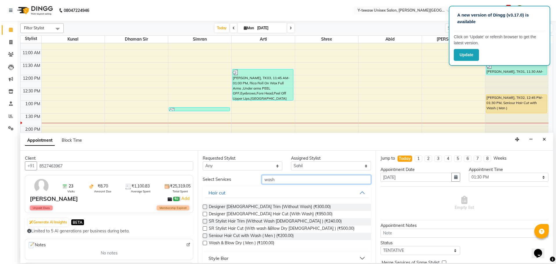
type input "wash"
click at [205, 242] on label at bounding box center [205, 243] width 4 height 4
click at [205, 242] on input "checkbox" at bounding box center [205, 243] width 4 height 4
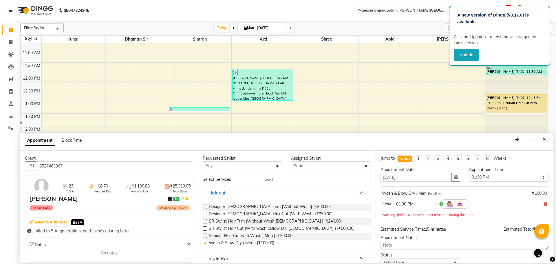
checkbox input "false"
drag, startPoint x: 280, startPoint y: 178, endPoint x: 264, endPoint y: 179, distance: 16.5
click at [264, 179] on input "wash" at bounding box center [316, 179] width 109 height 9
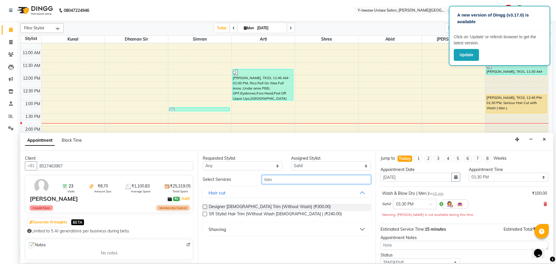
type input "trim"
click at [216, 227] on div "Shaving" at bounding box center [217, 228] width 18 height 7
click at [205, 243] on label at bounding box center [205, 243] width 4 height 4
click at [205, 243] on input "checkbox" at bounding box center [205, 244] width 4 height 4
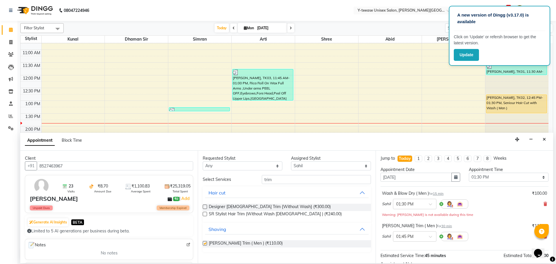
checkbox input "false"
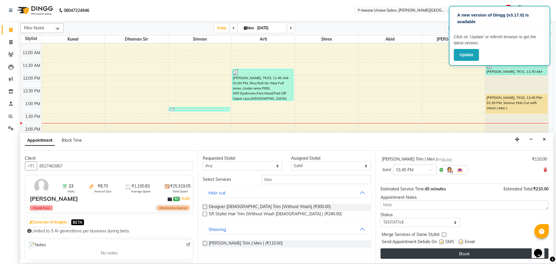
scroll to position [67, 0]
click at [450, 253] on button "Book" at bounding box center [464, 253] width 168 height 10
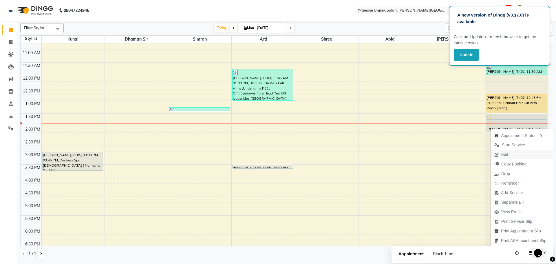
click at [506, 152] on span "Edit" at bounding box center [504, 154] width 7 height 6
select select "tentative"
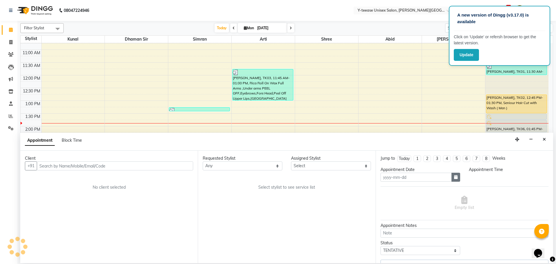
type input "[DATE]"
select select "90378"
select select "810"
select select "1182"
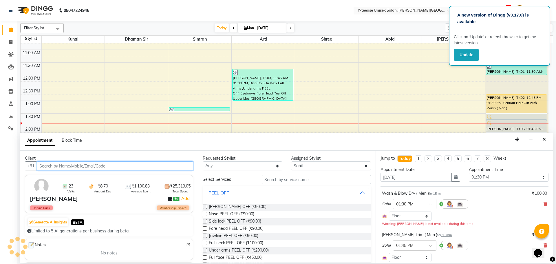
scroll to position [179, 0]
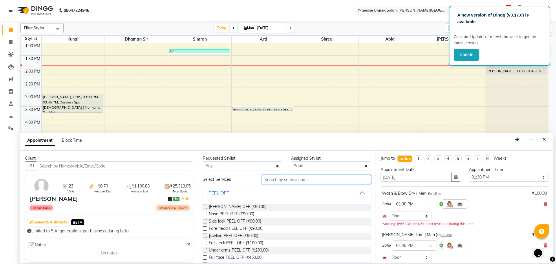
click at [288, 179] on input "text" at bounding box center [316, 179] width 109 height 9
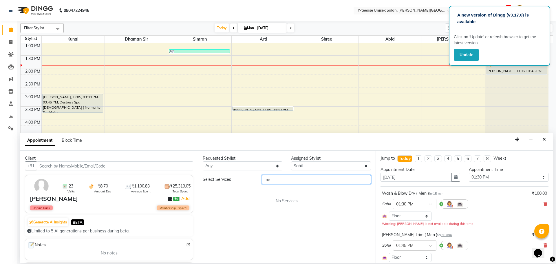
type input "m"
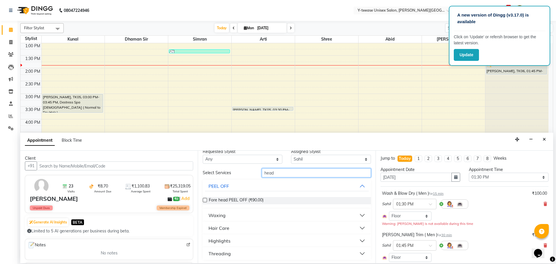
scroll to position [8, 0]
type input "head"
click at [220, 228] on div "Hair Care" at bounding box center [218, 226] width 21 height 7
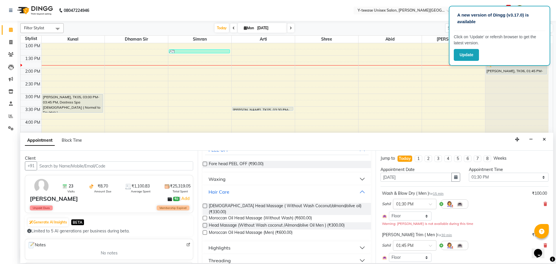
scroll to position [46, 0]
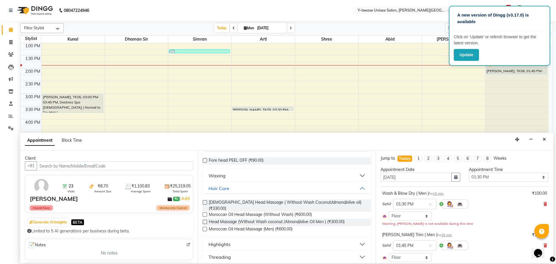
click at [205, 227] on label at bounding box center [205, 229] width 4 height 4
click at [205, 227] on input "checkbox" at bounding box center [205, 229] width 4 height 4
checkbox input "false"
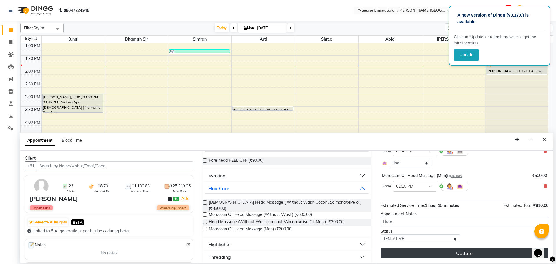
click at [405, 255] on button "Update" at bounding box center [464, 253] width 168 height 10
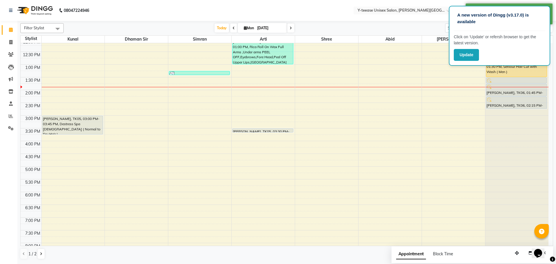
scroll to position [92, 0]
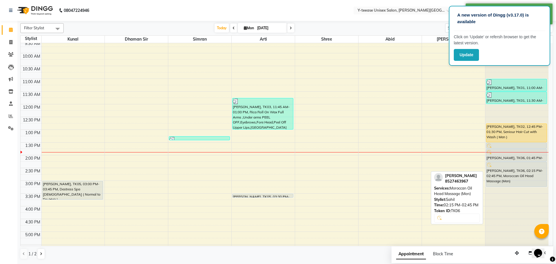
drag, startPoint x: 502, startPoint y: 172, endPoint x: 503, endPoint y: 184, distance: 11.9
click at [503, 184] on div "mayank, TK01, 11:00 AM-11:30 AM, Seniour Hair Cut with Wash ( Men ) mayank, TK0…" at bounding box center [516, 167] width 63 height 433
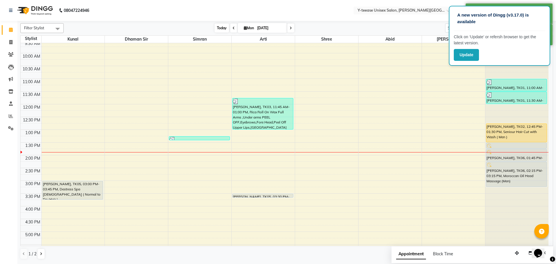
click at [222, 28] on span "Today" at bounding box center [221, 27] width 14 height 9
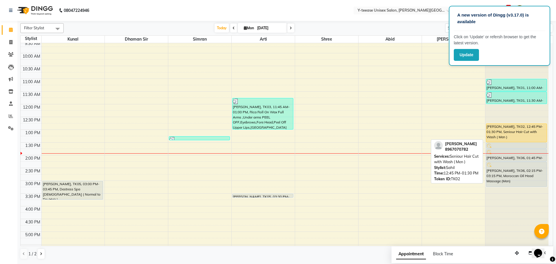
click at [499, 137] on div "[PERSON_NAME], TK02, 12:45 PM-01:30 PM, Seniour Hair Cut with Wash ( Men )" at bounding box center [516, 133] width 60 height 18
click at [501, 136] on div "[PERSON_NAME], TK02, 12:45 PM-01:30 PM, Seniour Hair Cut with Wash ( Men )" at bounding box center [516, 133] width 60 height 18
select select "1"
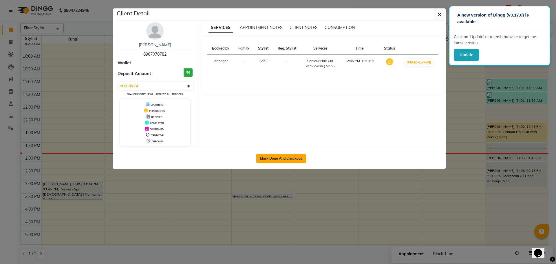
click at [290, 159] on button "Mark Done And Checkout" at bounding box center [280, 158] width 49 height 9
select select "765"
select select "service"
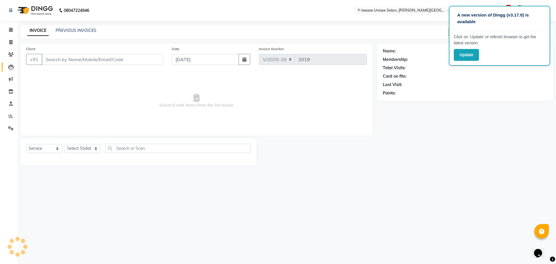
type input "8967070782"
select select "90378"
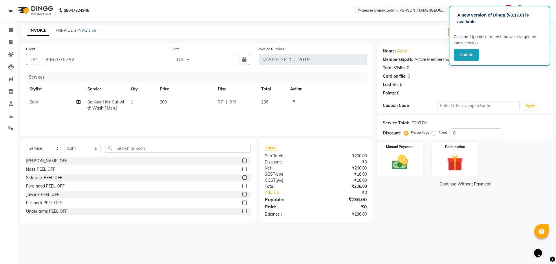
click at [102, 104] on span "Seniour Hair Cut with Wash ( Men )" at bounding box center [105, 104] width 36 height 11
select select "90378"
click at [102, 104] on span "Seniour Hair Cut with Wash ( Men )" at bounding box center [113, 106] width 40 height 11
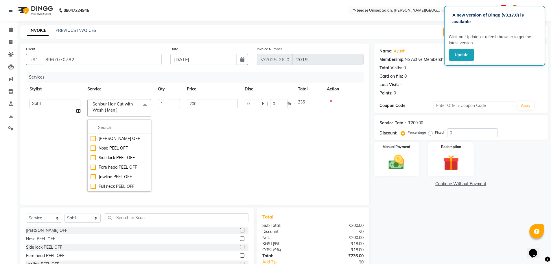
click at [251, 142] on td "0 F | 0 %" at bounding box center [267, 145] width 53 height 99
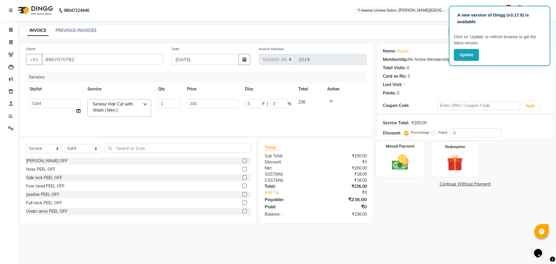
click at [414, 169] on div "Manual Payment" at bounding box center [400, 159] width 48 height 36
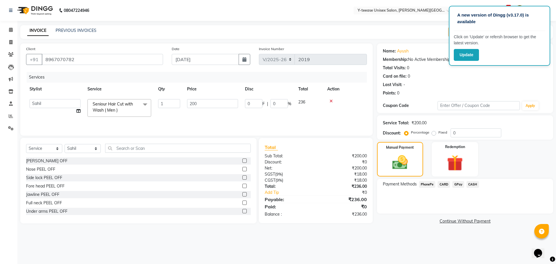
click at [460, 183] on span "GPay" at bounding box center [458, 184] width 12 height 7
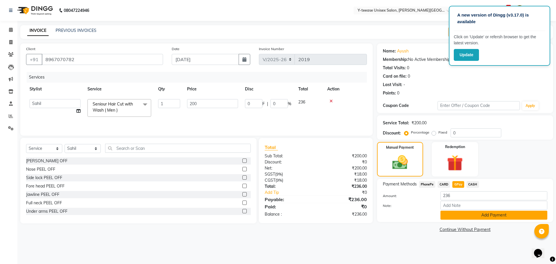
click at [484, 212] on button "Add Payment" at bounding box center [493, 214] width 107 height 9
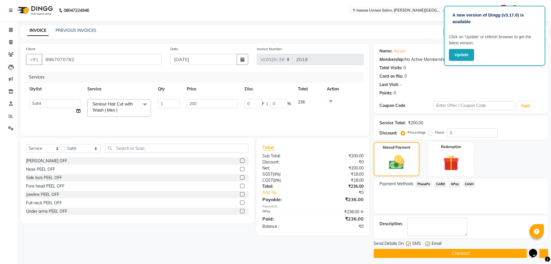
click at [478, 253] on button "Checkout" at bounding box center [461, 253] width 175 height 9
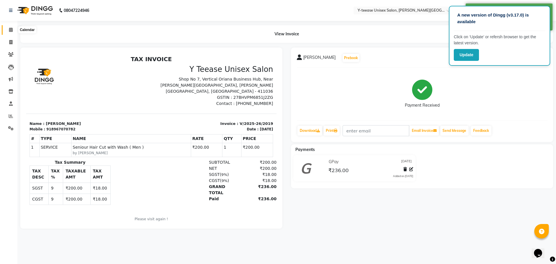
click at [8, 28] on span at bounding box center [11, 30] width 10 height 7
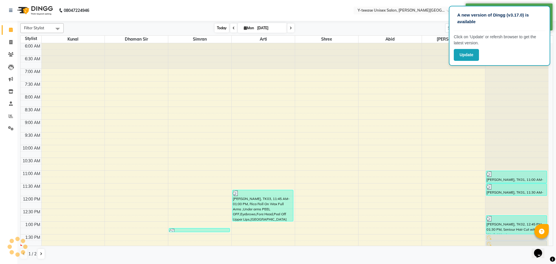
click at [214, 27] on span "Today" at bounding box center [221, 27] width 14 height 9
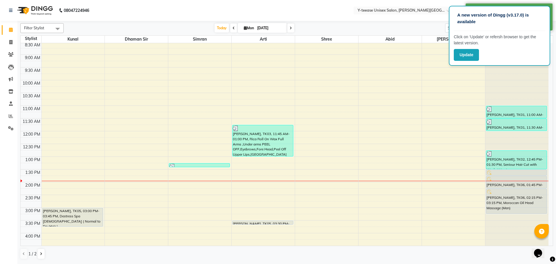
scroll to position [63, 0]
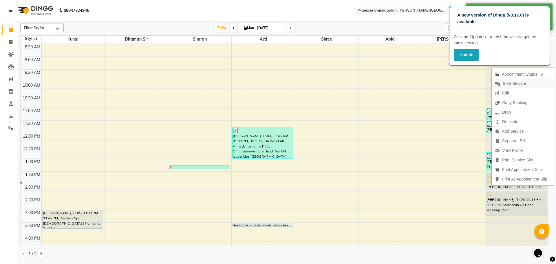
click at [519, 84] on span "Start Service" at bounding box center [513, 83] width 23 height 6
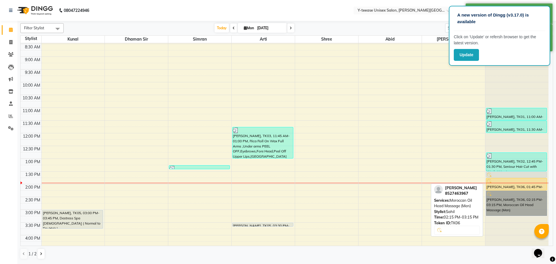
drag, startPoint x: 494, startPoint y: 203, endPoint x: 502, endPoint y: 186, distance: 18.9
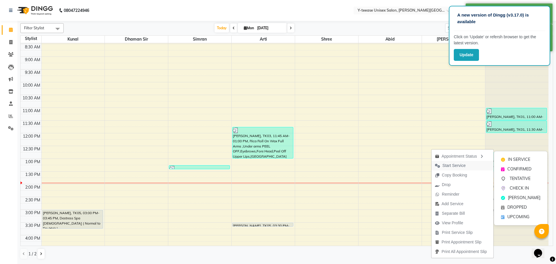
click at [457, 164] on span "Start Service" at bounding box center [453, 165] width 23 height 6
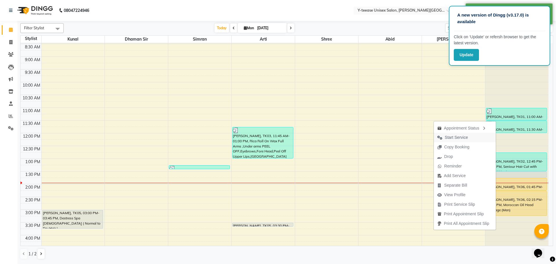
click at [463, 134] on span "Start Service" at bounding box center [453, 138] width 38 height 10
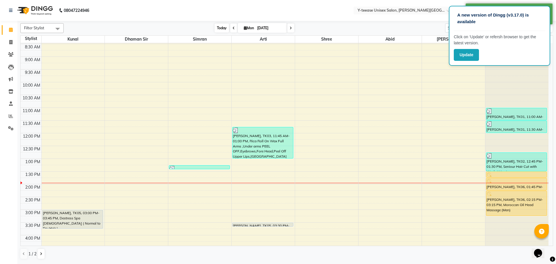
click at [225, 30] on span "Today" at bounding box center [221, 27] width 14 height 9
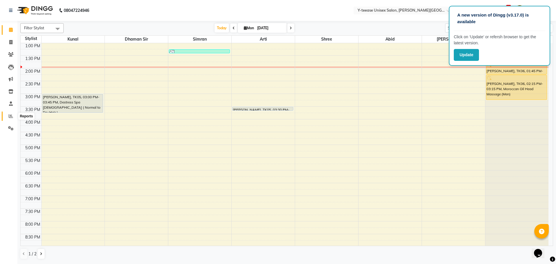
click at [10, 114] on icon at bounding box center [11, 116] width 4 height 4
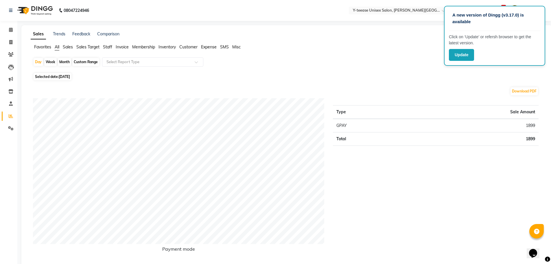
click at [10, 36] on li "Invoice" at bounding box center [8, 42] width 17 height 12
drag, startPoint x: 11, startPoint y: 32, endPoint x: 16, endPoint y: 32, distance: 4.9
click at [11, 32] on span at bounding box center [11, 30] width 10 height 7
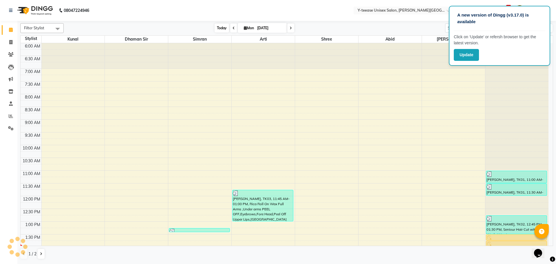
click at [224, 28] on span "Today" at bounding box center [221, 27] width 14 height 9
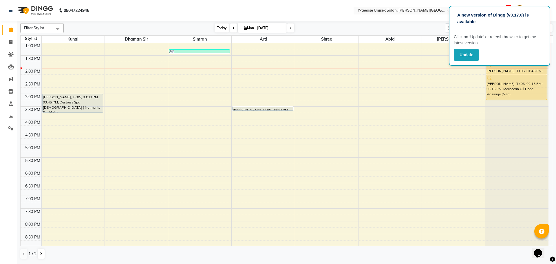
click at [221, 28] on span "Today" at bounding box center [221, 27] width 14 height 9
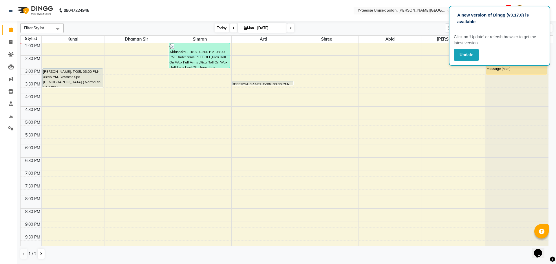
click at [218, 29] on span "Today" at bounding box center [221, 27] width 14 height 9
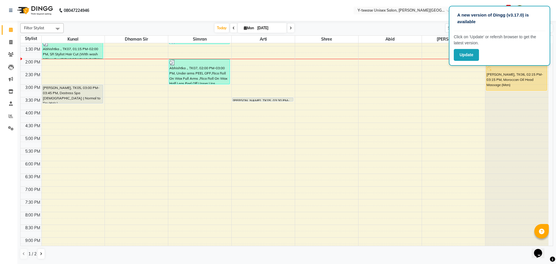
scroll to position [175, 0]
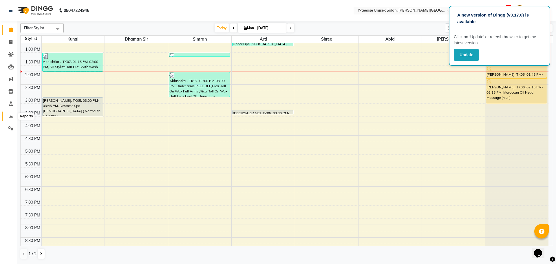
click at [10, 117] on icon at bounding box center [11, 116] width 4 height 4
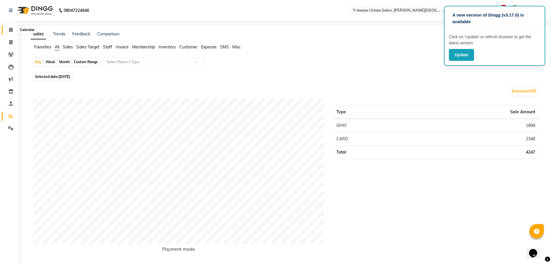
click at [12, 29] on icon at bounding box center [11, 29] width 4 height 4
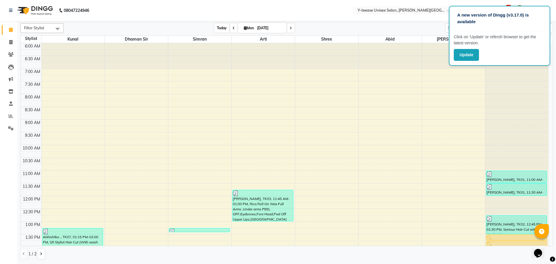
click at [221, 28] on span "Today" at bounding box center [221, 27] width 14 height 9
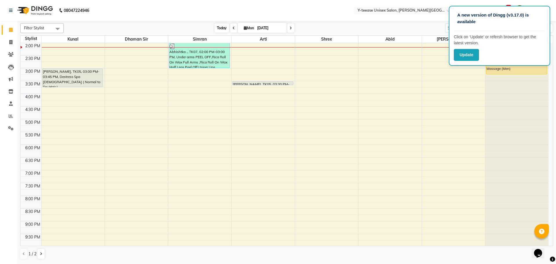
click at [215, 27] on span "Today" at bounding box center [221, 27] width 14 height 9
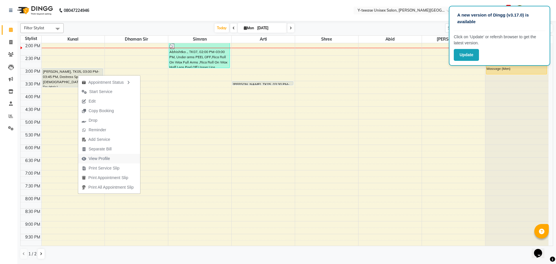
click at [102, 159] on span "View Profile" at bounding box center [99, 158] width 21 height 6
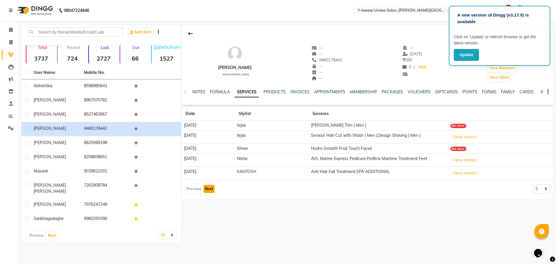
click at [212, 190] on button "Next" at bounding box center [208, 189] width 11 height 8
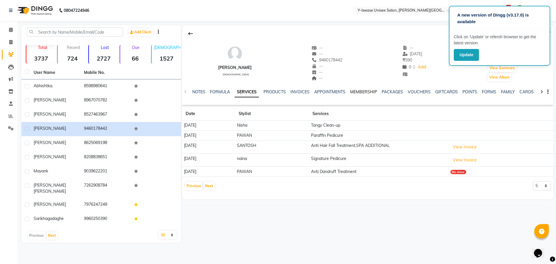
click at [364, 93] on link "MEMBERSHIP" at bounding box center [363, 91] width 27 height 5
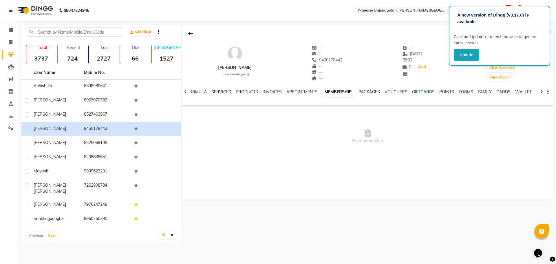
click at [222, 89] on link "SERVICES" at bounding box center [221, 91] width 20 height 5
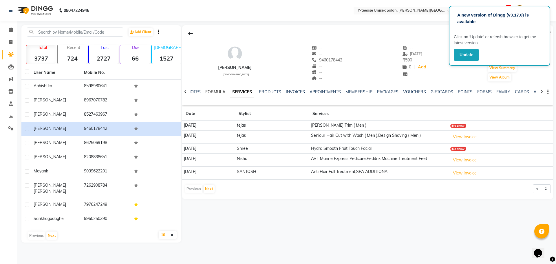
click at [221, 90] on link "FORMULA" at bounding box center [215, 91] width 20 height 5
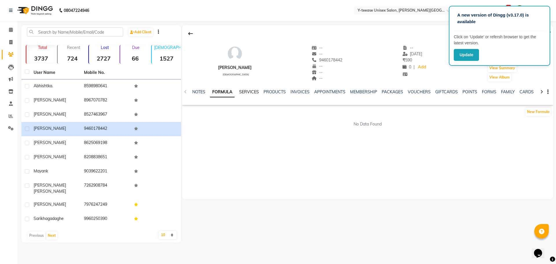
click at [252, 90] on link "SERVICES" at bounding box center [249, 91] width 20 height 5
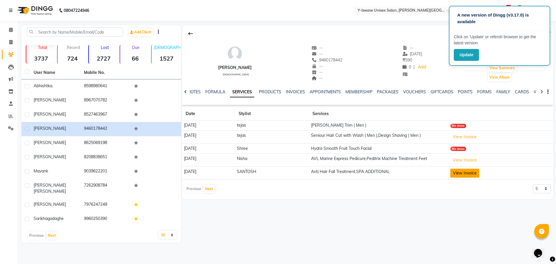
click at [479, 176] on button "View Invoice" at bounding box center [464, 172] width 29 height 9
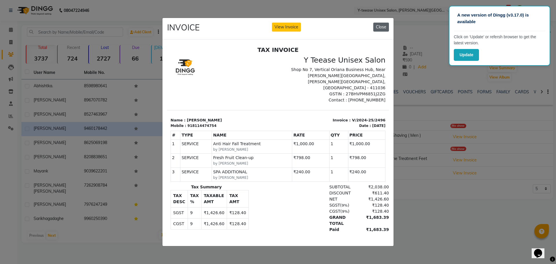
click at [384, 23] on button "Close" at bounding box center [381, 27] width 16 height 9
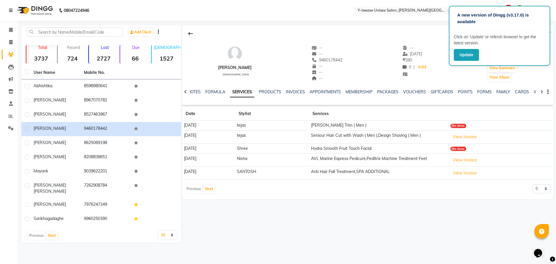
click at [10, 10] on icon at bounding box center [10, 10] width 3 height 4
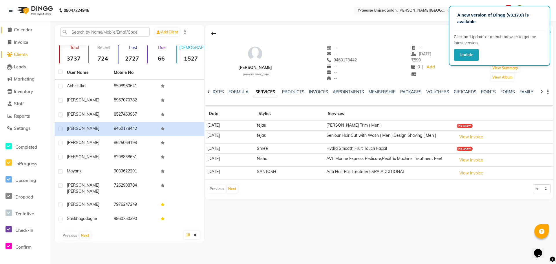
click at [32, 30] on span "Calendar" at bounding box center [23, 29] width 19 height 5
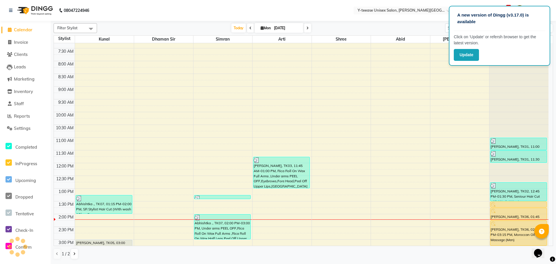
scroll to position [145, 0]
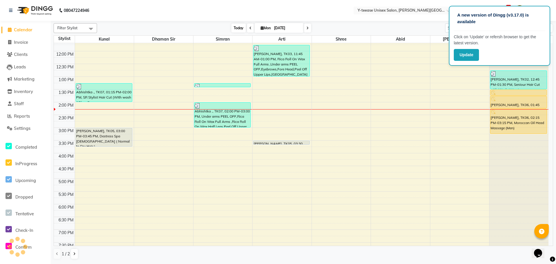
click at [238, 30] on span "Today" at bounding box center [238, 27] width 14 height 9
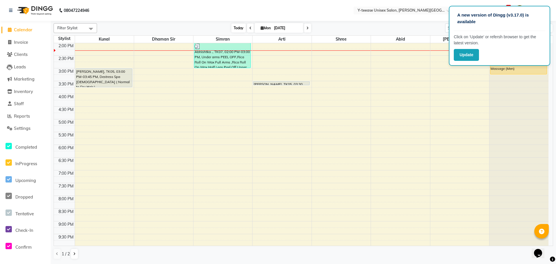
click at [233, 27] on span "Today" at bounding box center [238, 27] width 14 height 9
click at [242, 31] on span "Today" at bounding box center [238, 27] width 14 height 9
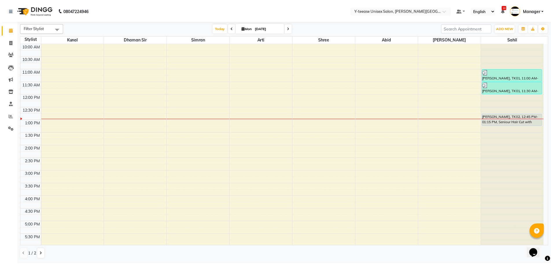
scroll to position [58, 0]
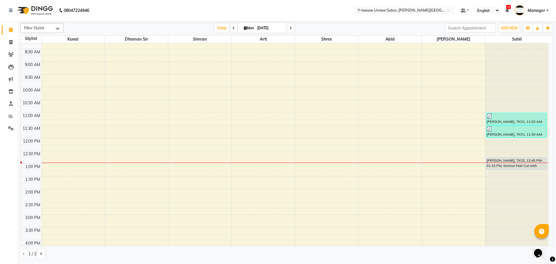
click at [280, 165] on div "6:00 AM 6:30 AM 7:00 AM 7:30 AM 8:00 AM 8:30 AM 9:00 AM 9:30 AM 10:00 AM 10:30 …" at bounding box center [285, 201] width 528 height 433
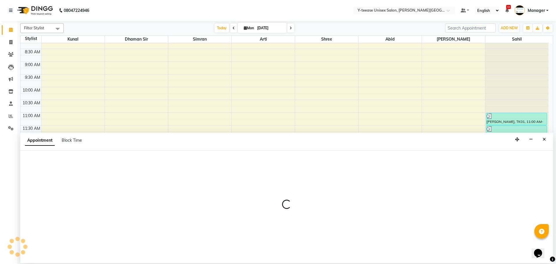
select select "12529"
select select "780"
select select "tentative"
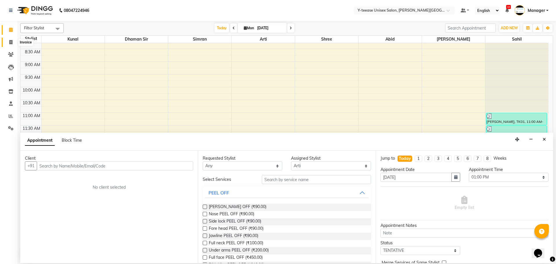
click at [8, 43] on span at bounding box center [11, 42] width 10 height 7
select select "765"
select select "service"
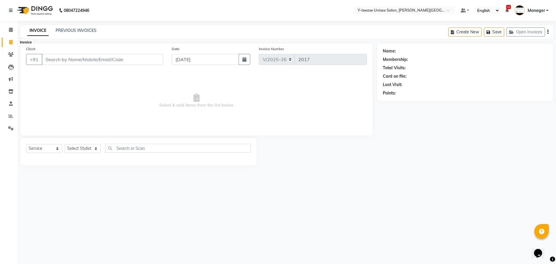
click at [10, 43] on icon at bounding box center [10, 42] width 3 height 4
select select "765"
select select "service"
drag, startPoint x: 11, startPoint y: 25, endPoint x: 13, endPoint y: 30, distance: 6.1
click at [12, 28] on li "Calendar" at bounding box center [8, 30] width 17 height 12
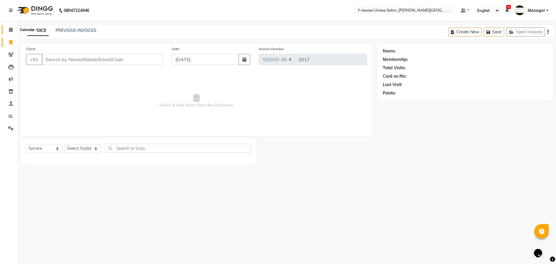
click at [13, 30] on icon at bounding box center [11, 29] width 4 height 4
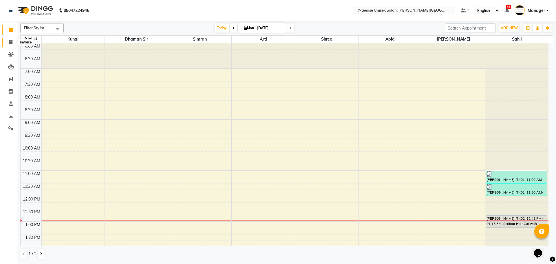
click at [10, 42] on icon at bounding box center [10, 42] width 3 height 4
select select "service"
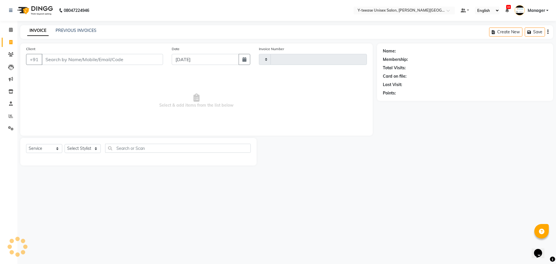
type input "2017"
select select "765"
click at [89, 150] on select "Select Stylist [PERSON_NAME] Dhaman [PERSON_NAME] Manager [PERSON_NAME] [PERSON…" at bounding box center [83, 148] width 36 height 9
select select "12529"
click at [65, 144] on select "Select Stylist [PERSON_NAME] Dhaman [PERSON_NAME] Manager [PERSON_NAME] [PERSON…" at bounding box center [83, 148] width 36 height 9
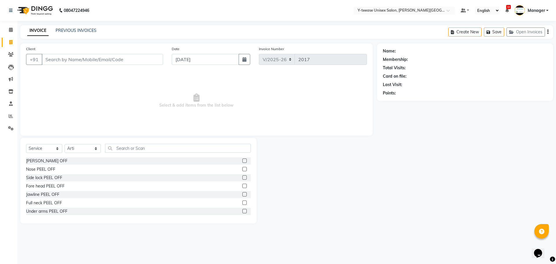
click at [137, 143] on div "Select Service Product Membership Package Voucher Prepaid Gift Card Select Styl…" at bounding box center [138, 180] width 236 height 85
click at [133, 148] on input "text" at bounding box center [178, 148] width 146 height 9
type input "roll"
click at [242, 160] on label at bounding box center [244, 160] width 4 height 4
click at [242, 160] on input "checkbox" at bounding box center [244, 161] width 4 height 4
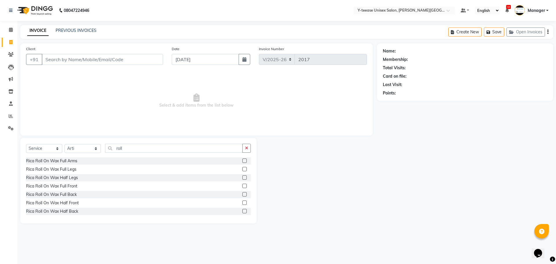
checkbox input "true"
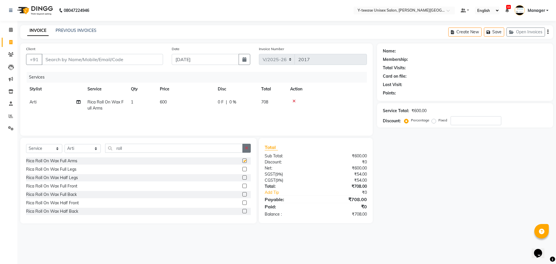
click at [245, 152] on button "button" at bounding box center [246, 148] width 8 height 9
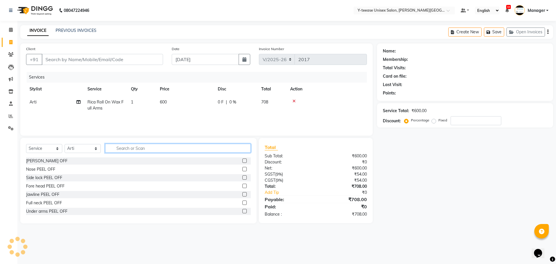
click at [238, 150] on input "text" at bounding box center [178, 148] width 146 height 9
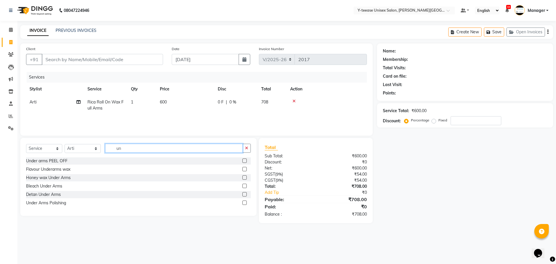
type input "un"
drag, startPoint x: 245, startPoint y: 161, endPoint x: 246, endPoint y: 156, distance: 5.1
click at [245, 160] on label at bounding box center [244, 160] width 4 height 4
click at [245, 160] on input "checkbox" at bounding box center [244, 161] width 4 height 4
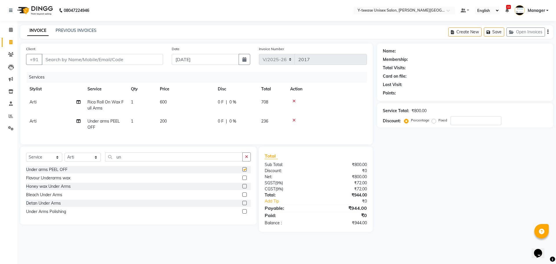
drag, startPoint x: 247, startPoint y: 151, endPoint x: 248, endPoint y: 157, distance: 5.6
click at [247, 153] on div "Select Service Product Membership Package Voucher Prepaid Gift Card Select Styl…" at bounding box center [138, 185] width 236 height 78
checkbox input "false"
click at [248, 157] on button "button" at bounding box center [246, 156] width 8 height 9
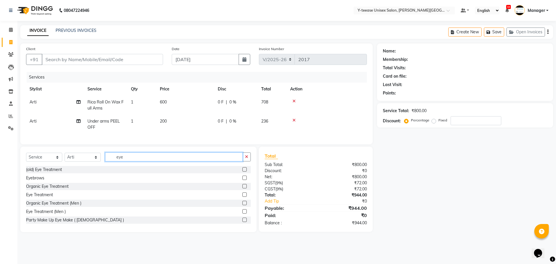
type input "eye"
click at [242, 180] on label at bounding box center [244, 177] width 4 height 4
click at [242, 180] on input "checkbox" at bounding box center [244, 178] width 4 height 4
checkbox input "true"
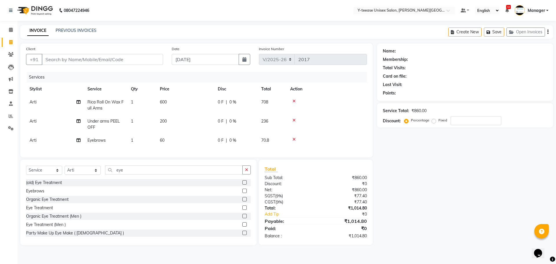
click at [244, 172] on button "button" at bounding box center [246, 169] width 8 height 9
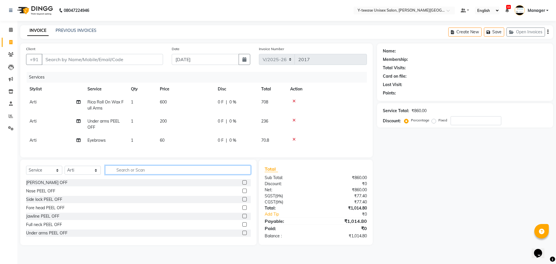
click at [240, 173] on input "text" at bounding box center [178, 169] width 146 height 9
type input "d"
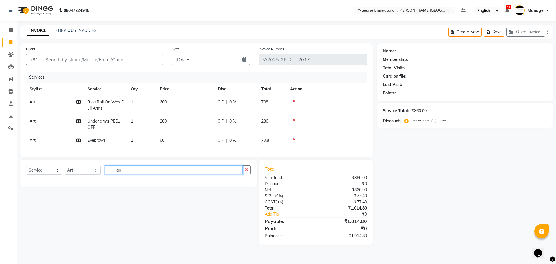
type input "g"
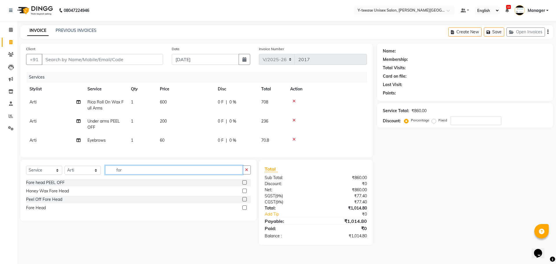
type input "for"
click at [246, 210] on label at bounding box center [244, 207] width 4 height 4
click at [246, 210] on input "checkbox" at bounding box center [244, 208] width 4 height 4
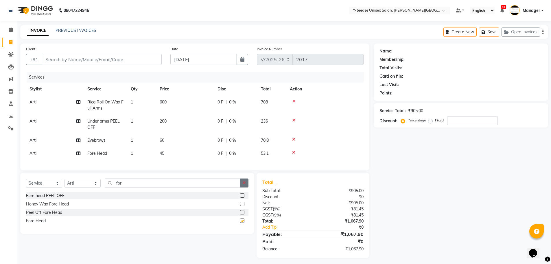
checkbox input "false"
click at [247, 185] on button "button" at bounding box center [244, 182] width 8 height 9
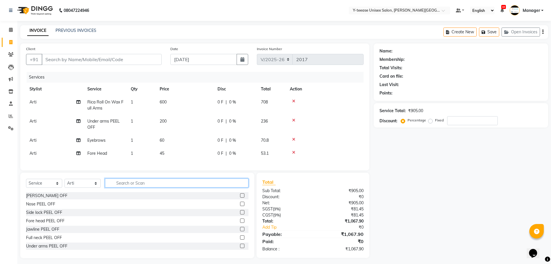
click at [228, 185] on input "text" at bounding box center [177, 182] width 144 height 9
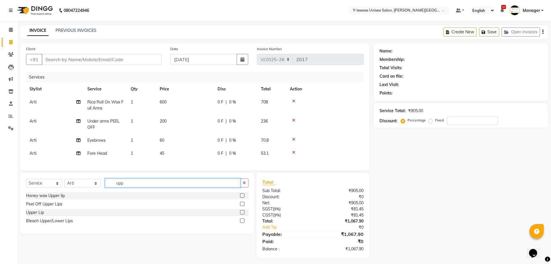
type input "upp"
click at [245, 207] on div at bounding box center [244, 203] width 8 height 7
click at [244, 206] on label at bounding box center [242, 203] width 4 height 4
click at [244, 206] on input "checkbox" at bounding box center [242, 204] width 4 height 4
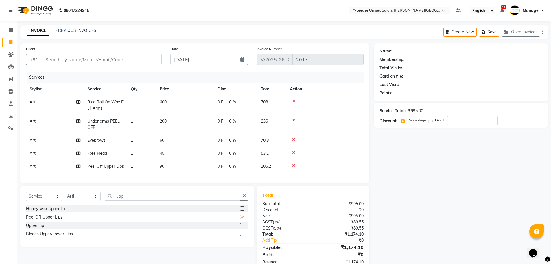
checkbox input "false"
drag, startPoint x: 244, startPoint y: 201, endPoint x: 217, endPoint y: 202, distance: 26.6
click at [244, 198] on icon "button" at bounding box center [244, 196] width 3 height 4
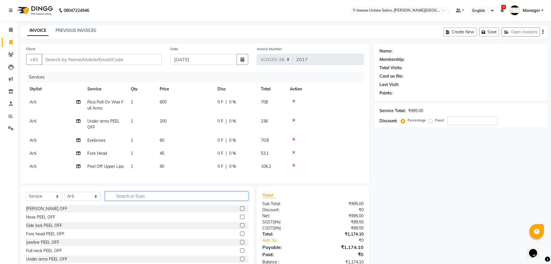
click at [214, 200] on input "text" at bounding box center [177, 195] width 144 height 9
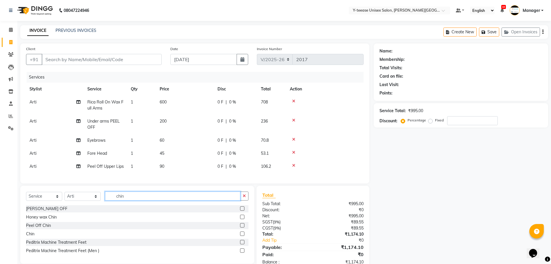
type input "chin"
click at [243, 236] on label at bounding box center [242, 233] width 4 height 4
click at [243, 236] on input "checkbox" at bounding box center [242, 234] width 4 height 4
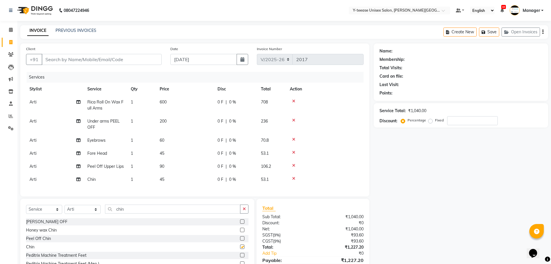
checkbox input "false"
click at [83, 60] on input "Client" at bounding box center [102, 59] width 120 height 11
type input "8"
type input "0"
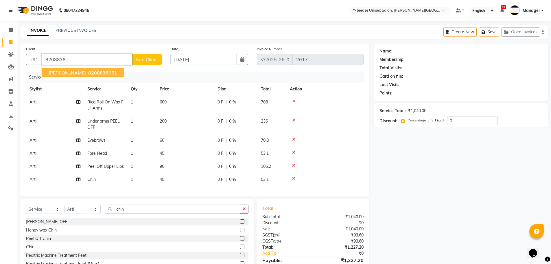
click at [88, 71] on span "8208838" at bounding box center [98, 73] width 20 height 6
type input "8208838651"
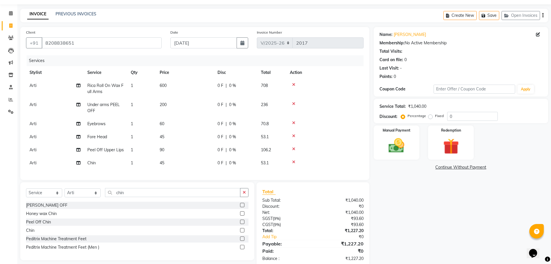
scroll to position [33, 0]
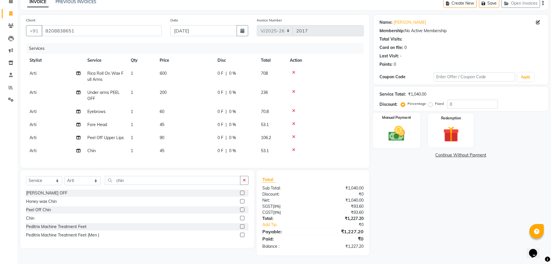
click at [405, 130] on img at bounding box center [396, 133] width 27 height 19
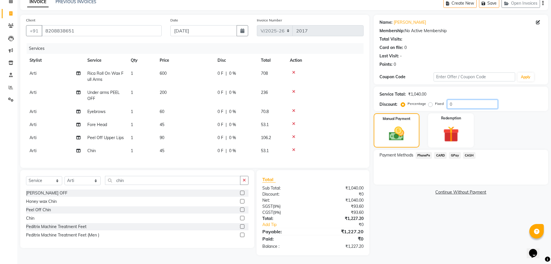
drag, startPoint x: 456, startPoint y: 102, endPoint x: 424, endPoint y: 106, distance: 31.8
click at [424, 106] on div "Service Total: ₹1,040.00 Discount: Percentage Fixed 0" at bounding box center [461, 99] width 175 height 24
drag, startPoint x: 431, startPoint y: 189, endPoint x: 498, endPoint y: 191, distance: 67.2
click at [498, 191] on div "Name: Shveta Membership: No Active Membership Total Visits: Card on file: 0 Las…" at bounding box center [463, 135] width 179 height 240
click at [485, 225] on div "Name: Shveta Membership: No Active Membership Total Visits: Card on file: 0 Las…" at bounding box center [463, 135] width 179 height 240
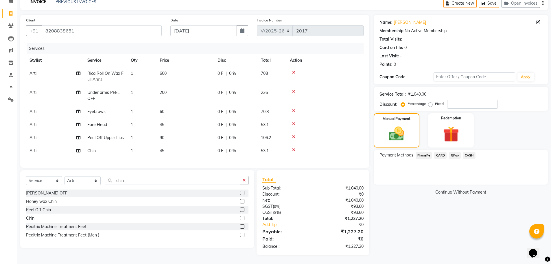
click at [456, 152] on span "GPay" at bounding box center [455, 155] width 12 height 7
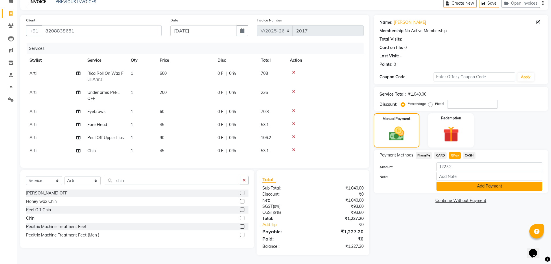
click at [465, 184] on button "Add Payment" at bounding box center [490, 185] width 106 height 9
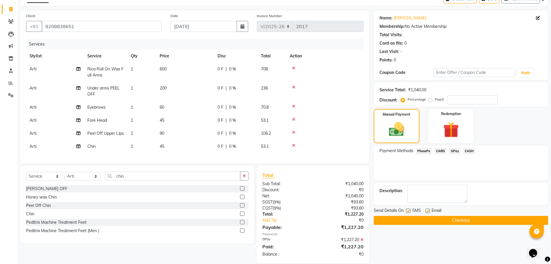
click at [471, 220] on button "Checkout" at bounding box center [461, 220] width 175 height 9
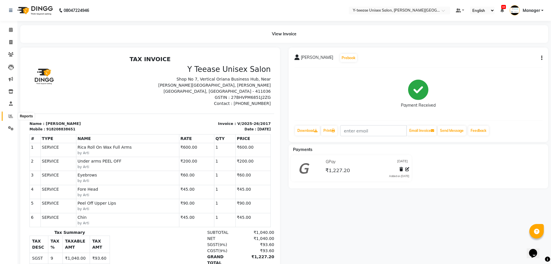
click at [11, 118] on icon at bounding box center [11, 116] width 4 height 4
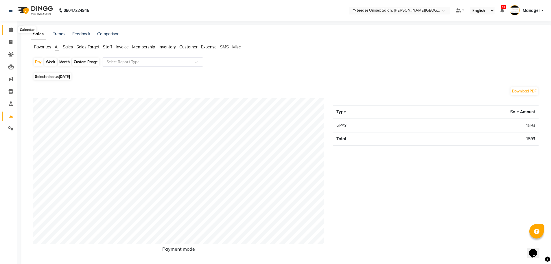
click at [10, 30] on icon at bounding box center [11, 29] width 4 height 4
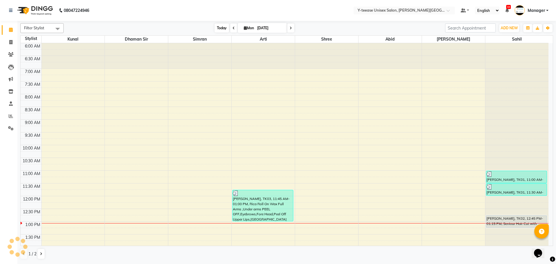
click at [219, 29] on span "Today" at bounding box center [221, 27] width 14 height 9
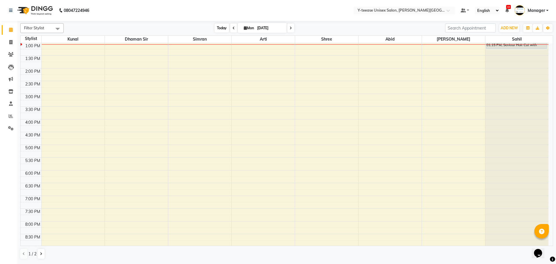
click at [216, 32] on span "Today" at bounding box center [221, 27] width 14 height 9
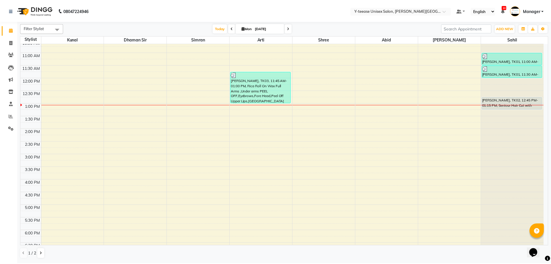
scroll to position [86, 0]
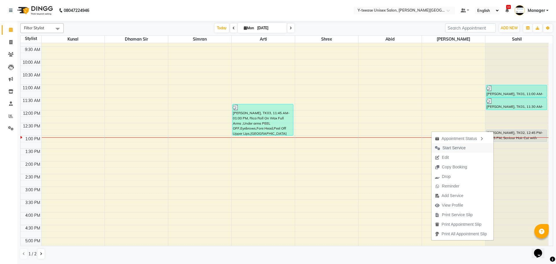
click at [464, 148] on span "Start Service" at bounding box center [450, 148] width 38 height 10
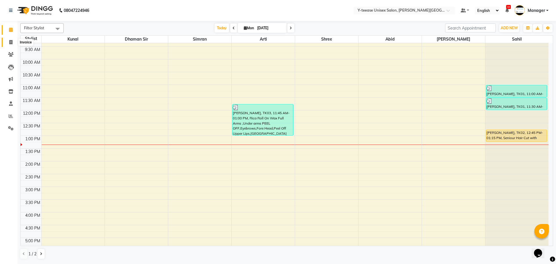
click at [10, 43] on icon at bounding box center [10, 42] width 3 height 4
select select "765"
select select "service"
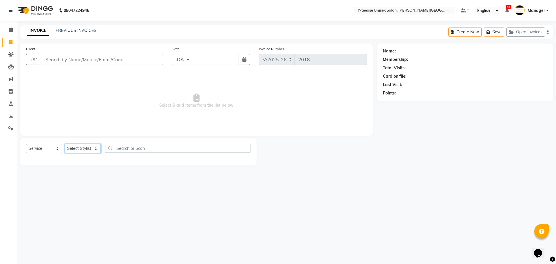
click at [80, 147] on select "Select Stylist [PERSON_NAME] Dhaman [PERSON_NAME] Manager [PERSON_NAME] [PERSON…" at bounding box center [83, 148] width 36 height 9
click at [95, 149] on select "Select Stylist [PERSON_NAME] Dhaman [PERSON_NAME] Manager [PERSON_NAME] [PERSON…" at bounding box center [83, 148] width 36 height 9
select select "65477"
click at [65, 144] on select "Select Stylist [PERSON_NAME] Dhaman [PERSON_NAME] Manager [PERSON_NAME] [PERSON…" at bounding box center [83, 148] width 36 height 9
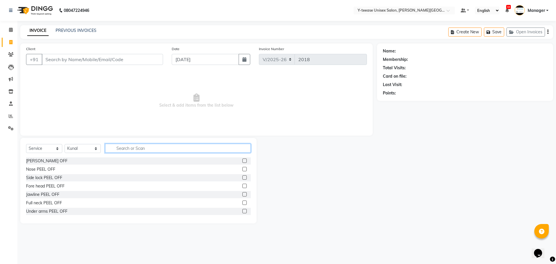
click at [133, 148] on input "text" at bounding box center [178, 148] width 146 height 9
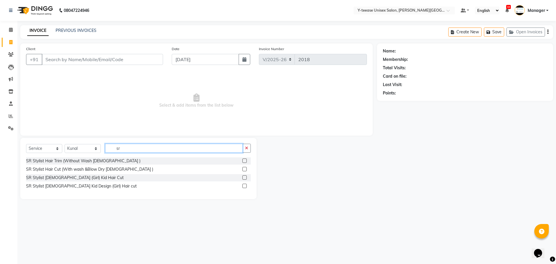
type input "sr"
click at [244, 168] on label at bounding box center [244, 169] width 4 height 4
click at [244, 168] on input "checkbox" at bounding box center [244, 169] width 4 height 4
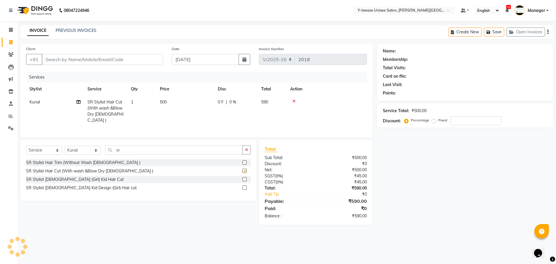
checkbox input "false"
drag, startPoint x: 126, startPoint y: 150, endPoint x: 104, endPoint y: 149, distance: 21.7
click at [104, 149] on div "Select Service Product Membership Package Voucher Prepaid Gift Card Select Styl…" at bounding box center [138, 152] width 225 height 14
drag, startPoint x: 127, startPoint y: 149, endPoint x: 98, endPoint y: 147, distance: 29.6
click at [98, 147] on div "Select Service Product Membership Package Voucher Prepaid Gift Card Select Styl…" at bounding box center [138, 152] width 225 height 14
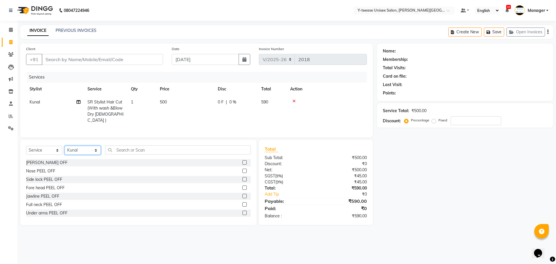
click at [85, 147] on select "Select Stylist [PERSON_NAME] Dhaman [PERSON_NAME] Manager [PERSON_NAME] [PERSON…" at bounding box center [83, 150] width 36 height 9
select select "70225"
click at [65, 146] on select "Select Stylist [PERSON_NAME] Dhaman [PERSON_NAME] Manager [PERSON_NAME] [PERSON…" at bounding box center [83, 150] width 36 height 9
click at [140, 146] on input "text" at bounding box center [178, 149] width 146 height 9
type input "under"
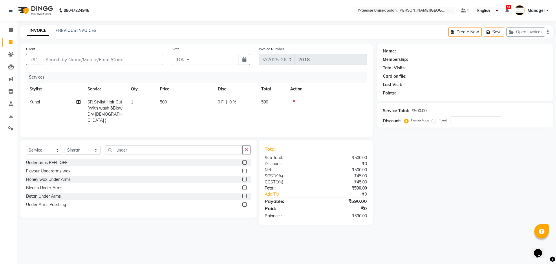
click at [243, 160] on label at bounding box center [244, 162] width 4 height 4
click at [243, 161] on input "checkbox" at bounding box center [244, 163] width 4 height 4
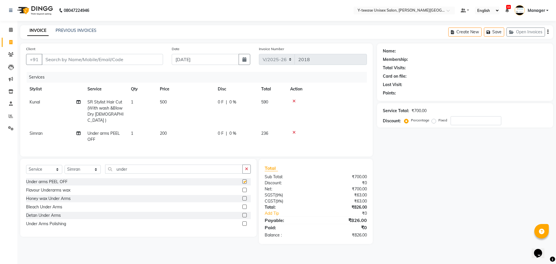
checkbox input "false"
drag, startPoint x: 135, startPoint y: 167, endPoint x: 130, endPoint y: 168, distance: 5.3
click at [130, 168] on input "under" at bounding box center [173, 168] width 137 height 9
drag, startPoint x: 128, startPoint y: 168, endPoint x: 116, endPoint y: 170, distance: 11.8
click at [116, 170] on input "under" at bounding box center [173, 168] width 137 height 9
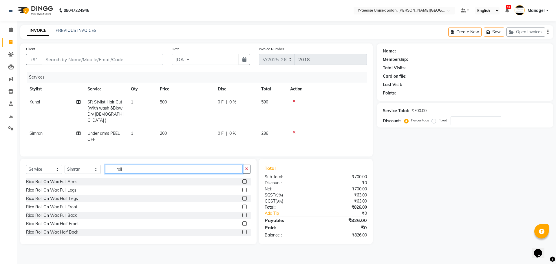
type input "roll"
click at [242, 180] on label at bounding box center [244, 181] width 4 height 4
click at [242, 180] on input "checkbox" at bounding box center [244, 182] width 4 height 4
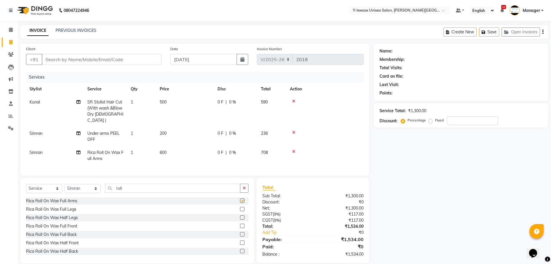
checkbox input "false"
click at [240, 215] on label at bounding box center [242, 217] width 4 height 4
click at [240, 216] on input "checkbox" at bounding box center [242, 218] width 4 height 4
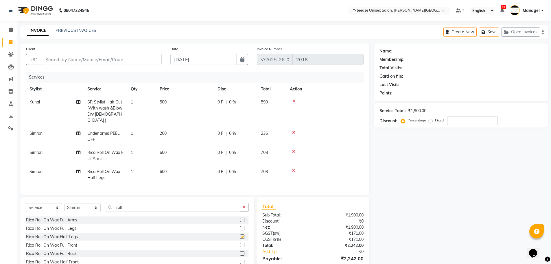
checkbox input "false"
drag, startPoint x: 138, startPoint y: 204, endPoint x: 93, endPoint y: 201, distance: 45.3
click at [93, 201] on div "Select Service Product Membership Package Voucher Prepaid Gift Card Select Styl…" at bounding box center [137, 239] width 234 height 85
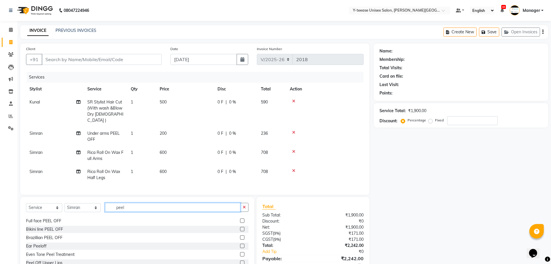
scroll to position [87, 0]
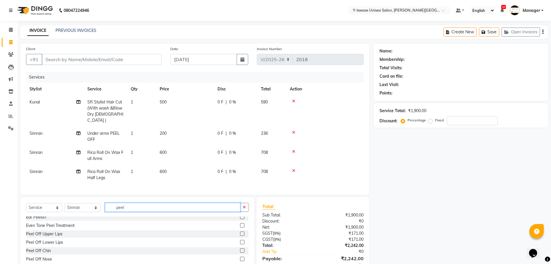
type input "peel"
click at [240, 232] on label at bounding box center [242, 233] width 4 height 4
click at [240, 232] on input "checkbox" at bounding box center [242, 234] width 4 height 4
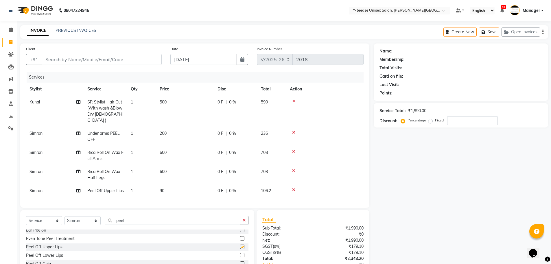
checkbox input "false"
drag, startPoint x: 6, startPoint y: 116, endPoint x: 280, endPoint y: 32, distance: 286.3
click at [6, 116] on span at bounding box center [11, 116] width 10 height 7
click at [114, 110] on span "SR Stylist Hair Cut (With wash &Blow Dry [DEMOGRAPHIC_DATA] )" at bounding box center [105, 110] width 36 height 23
select select "65477"
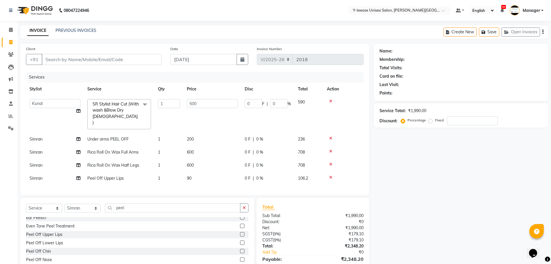
click at [396, 161] on div "Name: Membership: Total Visits: Card on file: Last Visit: Points: Service Total…" at bounding box center [463, 162] width 179 height 239
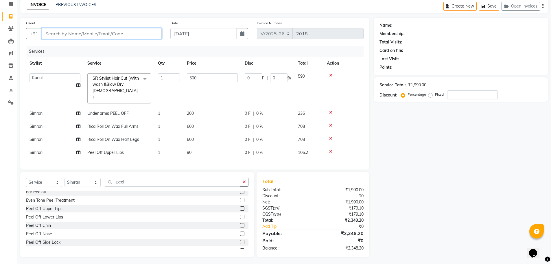
click at [122, 33] on input "Client" at bounding box center [102, 33] width 120 height 11
type input "8"
type input "0"
type input "8598980641"
click at [142, 33] on span "Add Client" at bounding box center [146, 34] width 23 height 6
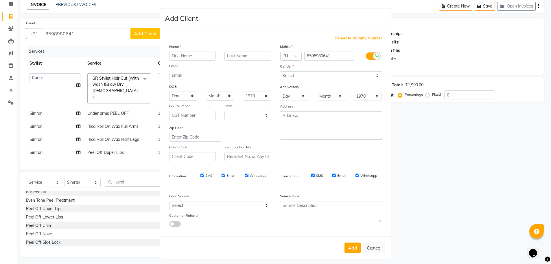
select select "22"
click at [196, 54] on input "text" at bounding box center [194, 56] width 47 height 9
click at [187, 56] on input "text" at bounding box center [194, 56] width 47 height 9
type input "Abhishtka"
click at [247, 56] on input "text" at bounding box center [250, 56] width 47 height 9
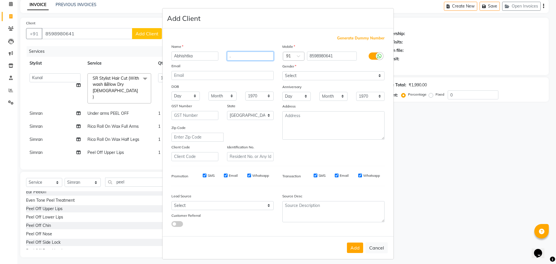
type input "."
drag, startPoint x: 294, startPoint y: 77, endPoint x: 294, endPoint y: 80, distance: 3.8
click at [294, 80] on div "Mobile Country Code × 91 8598980641 Gender Select Male Female Other Prefer Not …" at bounding box center [333, 102] width 111 height 118
select select "[DEMOGRAPHIC_DATA]"
click at [282, 71] on select "Select Male Female Other Prefer Not To Say" at bounding box center [333, 75] width 102 height 9
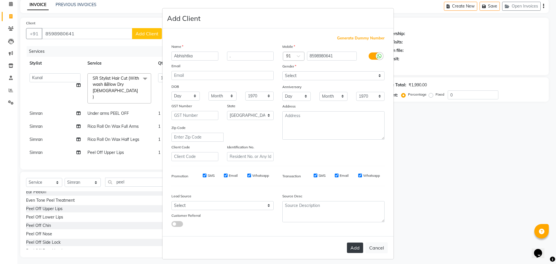
click at [349, 249] on button "Add" at bounding box center [355, 247] width 16 height 10
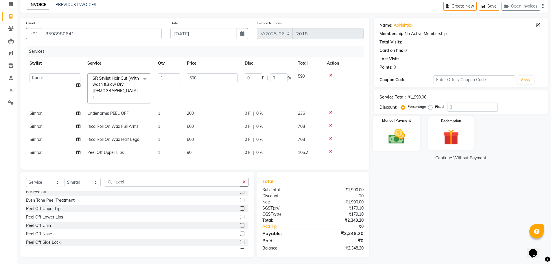
click at [399, 145] on img at bounding box center [396, 136] width 27 height 19
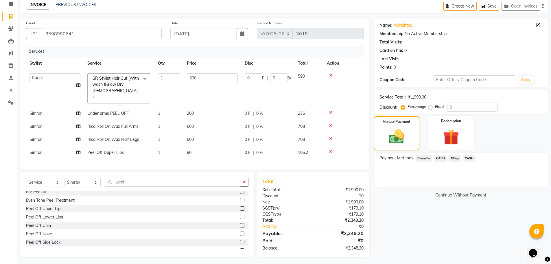
click at [442, 159] on span "CARD" at bounding box center [440, 158] width 12 height 7
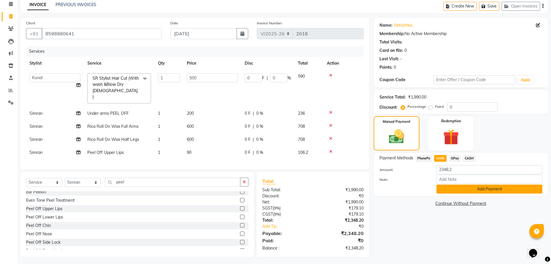
click at [459, 190] on button "Add Payment" at bounding box center [490, 188] width 106 height 9
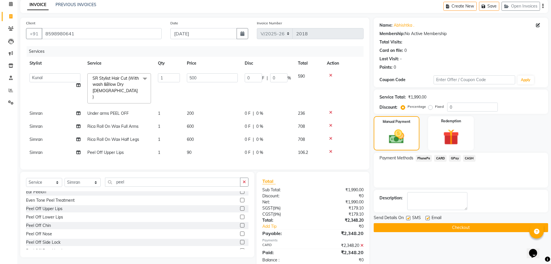
click at [463, 227] on button "Checkout" at bounding box center [461, 227] width 175 height 9
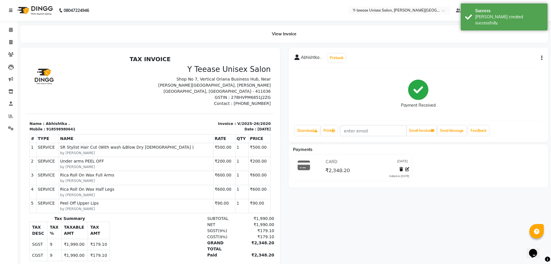
click at [11, 10] on icon at bounding box center [10, 10] width 3 height 4
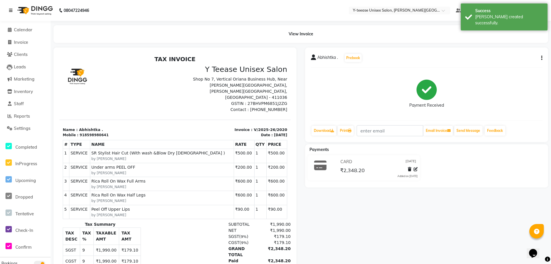
click at [12, 12] on icon at bounding box center [10, 10] width 3 height 4
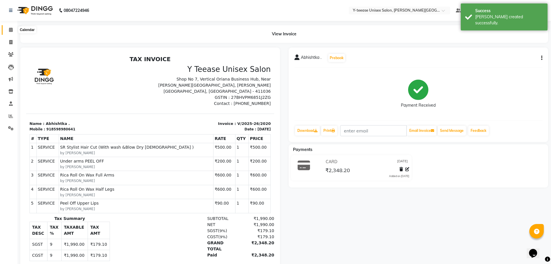
click at [11, 30] on icon at bounding box center [11, 29] width 4 height 4
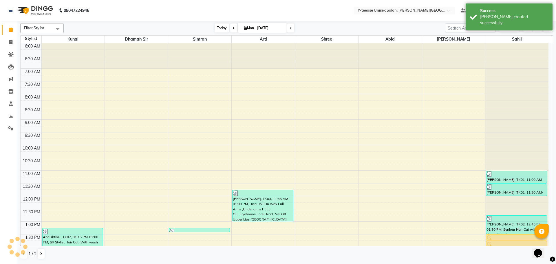
click at [219, 28] on span "Today" at bounding box center [221, 27] width 14 height 9
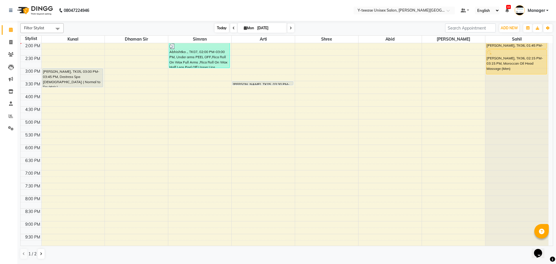
click at [218, 28] on span "Today" at bounding box center [221, 27] width 14 height 9
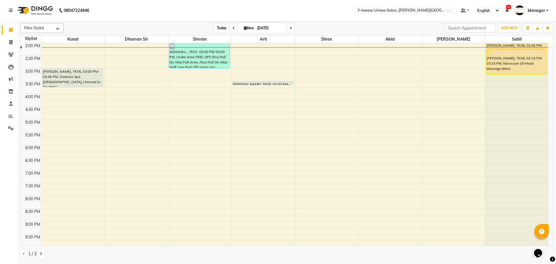
click at [216, 30] on span "Today" at bounding box center [221, 27] width 14 height 9
click at [216, 29] on span "Today" at bounding box center [221, 27] width 14 height 9
click at [217, 30] on span "Today" at bounding box center [221, 27] width 14 height 9
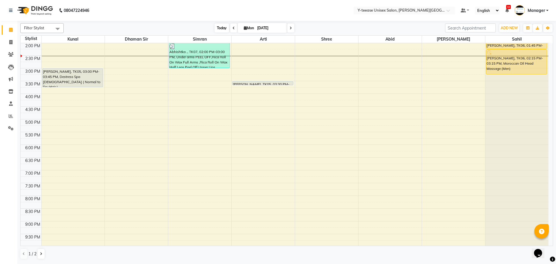
click at [224, 28] on span "Today" at bounding box center [221, 27] width 14 height 9
click at [216, 31] on span "Today" at bounding box center [221, 27] width 14 height 9
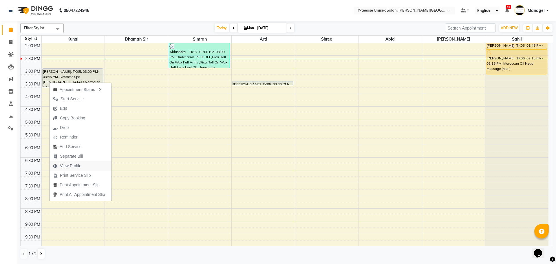
click at [77, 167] on span "View Profile" at bounding box center [70, 166] width 21 height 6
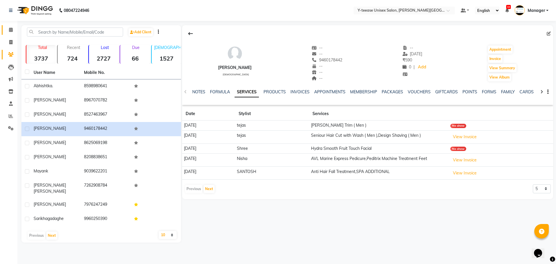
click at [5, 27] on link "Calendar" at bounding box center [9, 30] width 14 height 10
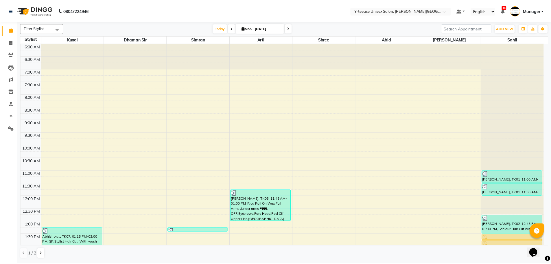
scroll to position [203, 0]
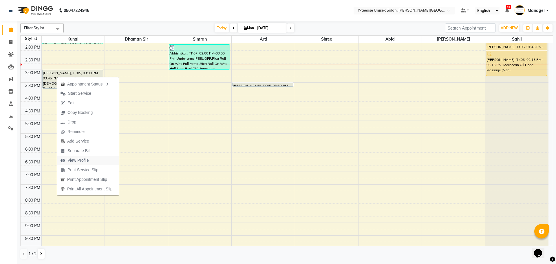
click at [76, 160] on span "View Profile" at bounding box center [77, 160] width 21 height 6
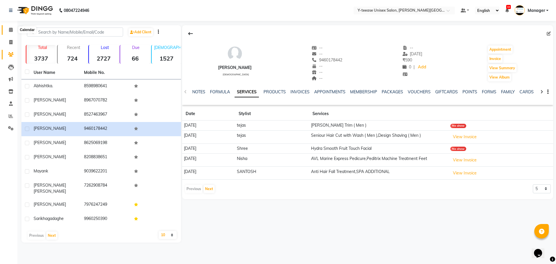
click at [11, 27] on span at bounding box center [11, 30] width 10 height 7
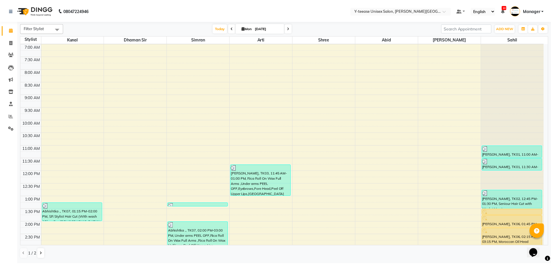
scroll to position [87, 0]
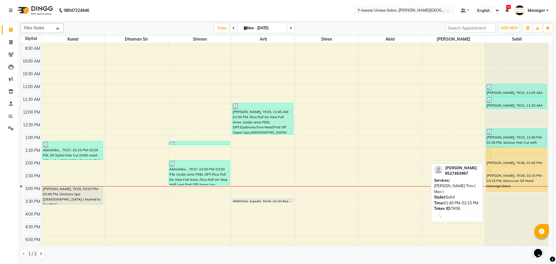
click at [518, 164] on div "[PERSON_NAME], TK06, 01:45 PM-02:15 PM, [PERSON_NAME] Trim ( Men )" at bounding box center [516, 160] width 60 height 12
select select "1"
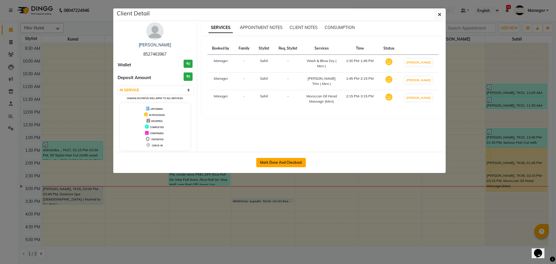
click at [273, 158] on button "Mark Done And Checkout" at bounding box center [280, 162] width 49 height 9
select select "765"
select select "service"
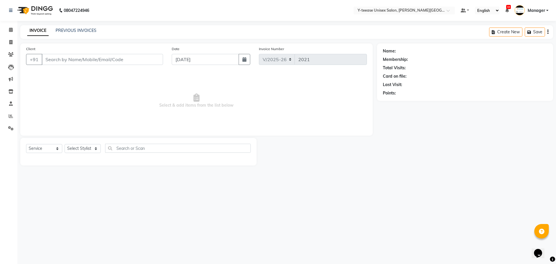
click at [273, 159] on div "Client Detail brajesh pandey 8527463967 Wallet ₹0 Deposit Amount ₹0 Select IN S…" at bounding box center [278, 76] width 330 height 165
type input "8527463967"
select select "90378"
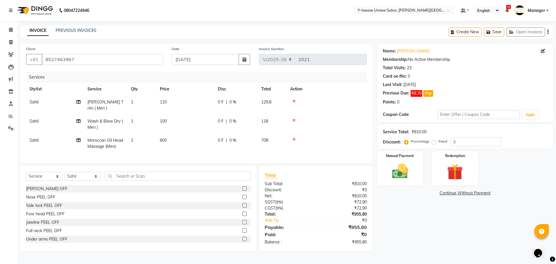
click at [294, 137] on icon at bounding box center [293, 139] width 3 height 4
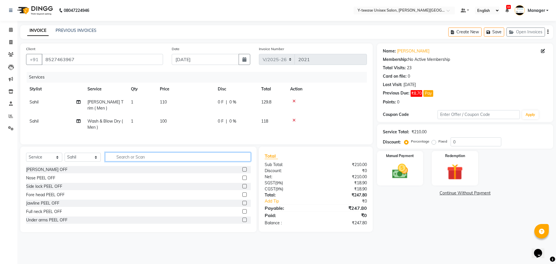
click at [220, 157] on input "text" at bounding box center [178, 156] width 146 height 9
click at [127, 154] on input "text" at bounding box center [178, 156] width 146 height 9
type input "her"
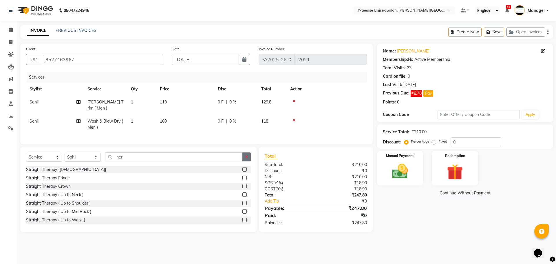
click at [249, 155] on button "button" at bounding box center [246, 156] width 8 height 9
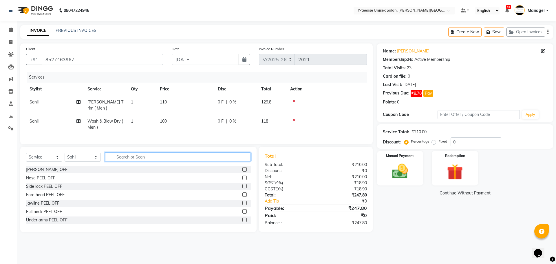
click at [224, 155] on input "text" at bounding box center [178, 156] width 146 height 9
type input "a"
type input "h"
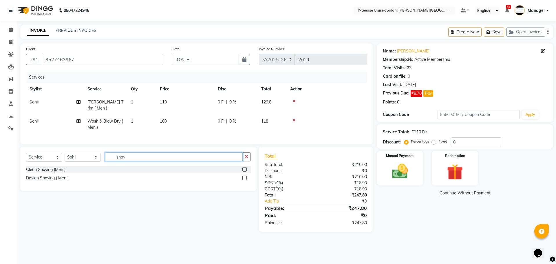
type input "shav"
click at [244, 167] on label at bounding box center [244, 169] width 4 height 4
click at [244, 168] on input "checkbox" at bounding box center [244, 170] width 4 height 4
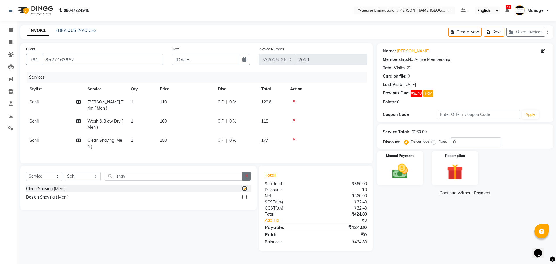
checkbox input "false"
click at [246, 174] on icon "button" at bounding box center [246, 176] width 3 height 4
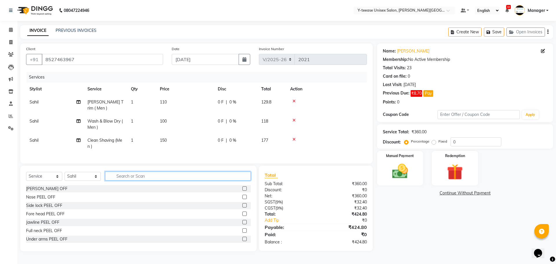
click at [221, 172] on input "text" at bounding box center [178, 175] width 146 height 9
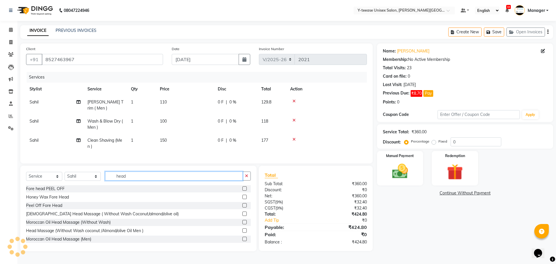
type input "head"
click at [242, 229] on label at bounding box center [244, 230] width 4 height 4
click at [242, 229] on input "checkbox" at bounding box center [244, 231] width 4 height 4
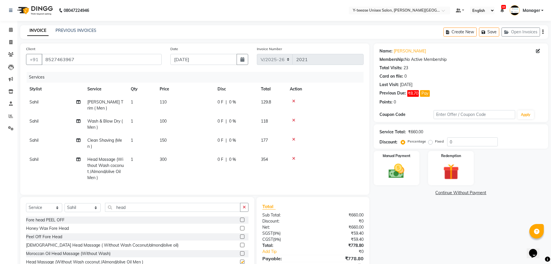
checkbox input "false"
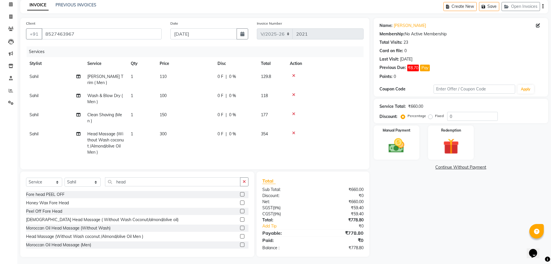
click at [293, 75] on icon at bounding box center [293, 76] width 3 height 4
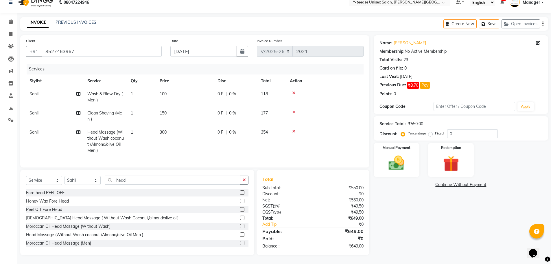
scroll to position [12, 0]
drag, startPoint x: 454, startPoint y: 130, endPoint x: 420, endPoint y: 141, distance: 36.4
click at [420, 141] on div "Name: Brajesh Pandey Membership: No Active Membership Total Visits: 23 Card on …" at bounding box center [463, 145] width 179 height 220
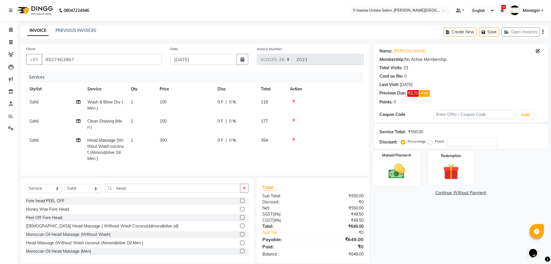
click at [390, 175] on img at bounding box center [396, 170] width 27 height 19
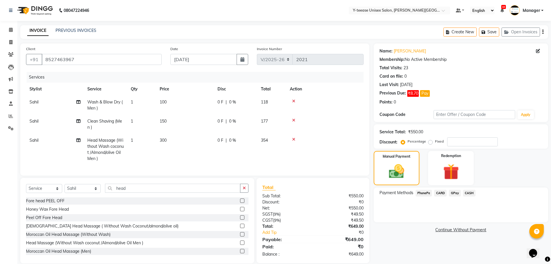
click at [458, 192] on span "GPay" at bounding box center [455, 193] width 12 height 7
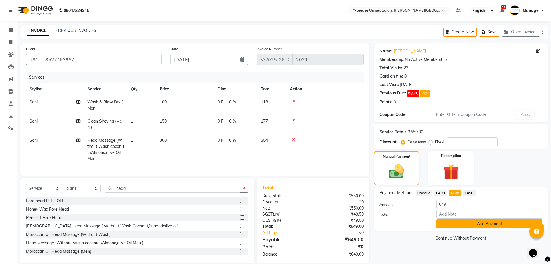
scroll to position [12, 0]
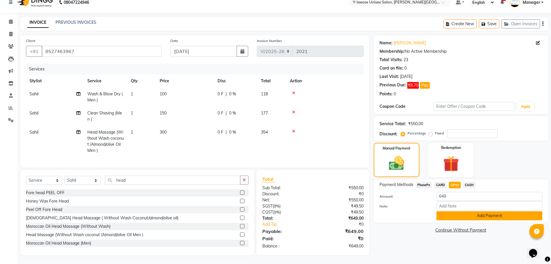
click at [465, 214] on button "Add Payment" at bounding box center [490, 215] width 106 height 9
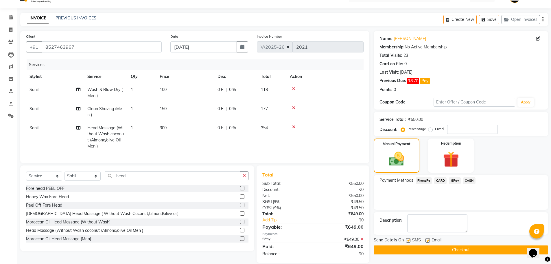
click at [465, 248] on button "Checkout" at bounding box center [461, 249] width 175 height 9
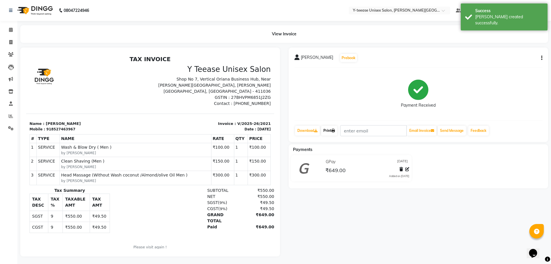
click at [332, 131] on link "Print" at bounding box center [329, 131] width 16 height 10
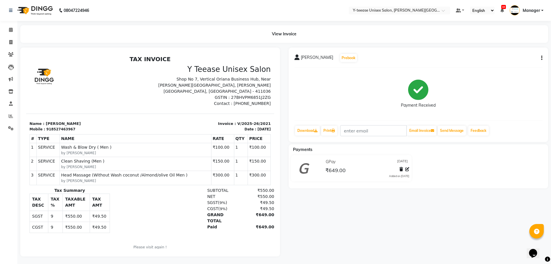
click at [551, 41] on html "08047224946 Select Location × Y-teease Unisex Salon, Keshav Nagar Default Panel…" at bounding box center [275, 132] width 551 height 264
click at [348, 75] on div "Payment Received" at bounding box center [419, 93] width 248 height 43
click at [12, 31] on icon at bounding box center [11, 29] width 4 height 4
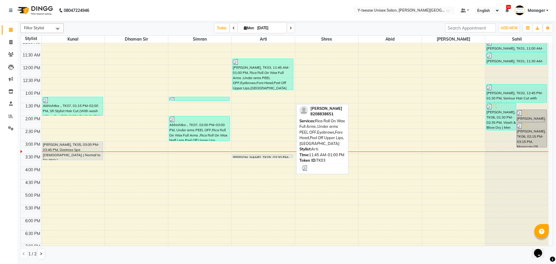
scroll to position [145, 0]
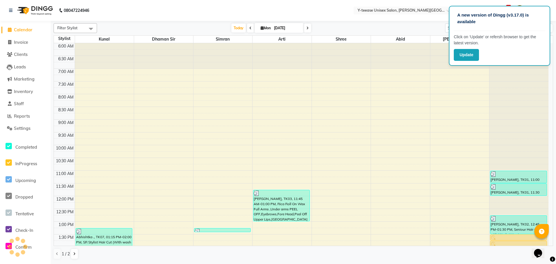
scroll to position [204, 0]
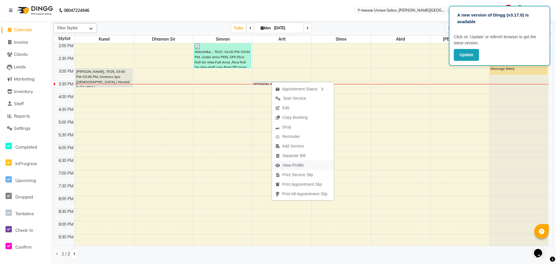
drag, startPoint x: 296, startPoint y: 169, endPoint x: 295, endPoint y: 164, distance: 5.2
click at [295, 164] on span "View Profile" at bounding box center [289, 165] width 35 height 10
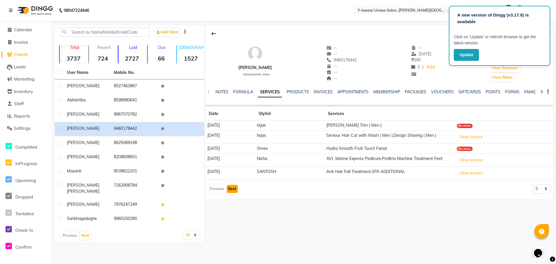
click at [232, 187] on button "Next" at bounding box center [232, 189] width 11 height 8
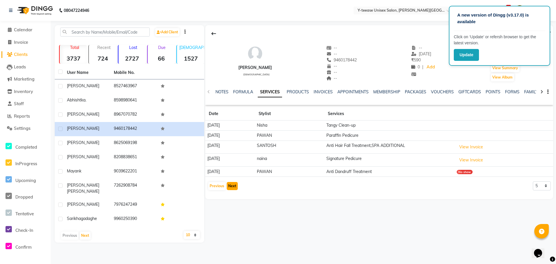
click at [234, 184] on button "Next" at bounding box center [232, 186] width 11 height 8
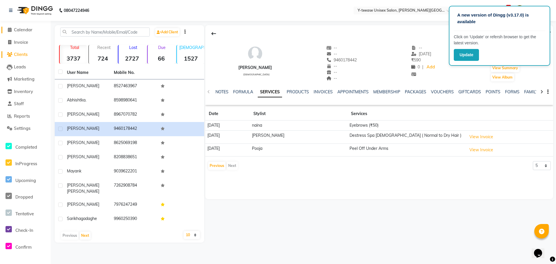
click at [23, 28] on span "Calendar" at bounding box center [23, 29] width 19 height 5
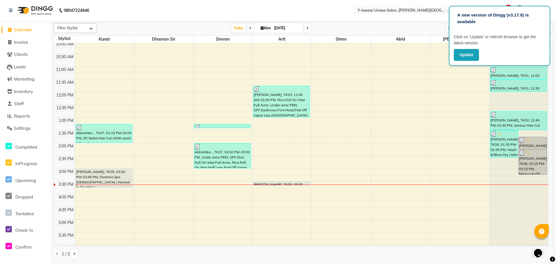
scroll to position [104, 0]
click at [249, 27] on icon at bounding box center [250, 27] width 2 height 3
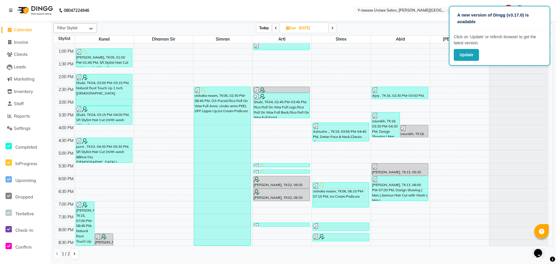
scroll to position [172, 0]
click at [19, 28] on span "Calendar" at bounding box center [23, 29] width 19 height 5
click at [259, 28] on span "Today" at bounding box center [264, 27] width 14 height 9
type input "[DATE]"
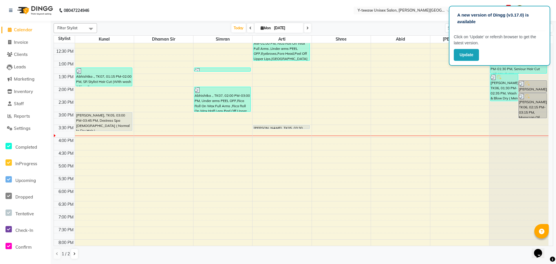
scroll to position [174, 0]
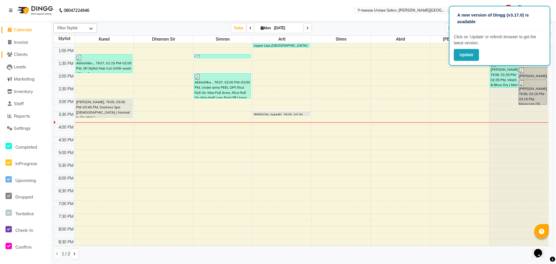
click at [11, 55] on icon at bounding box center [9, 54] width 5 height 4
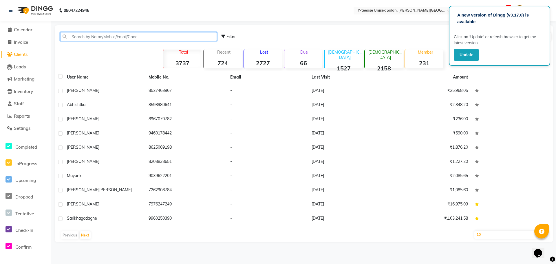
click at [82, 37] on input "text" at bounding box center [138, 36] width 157 height 9
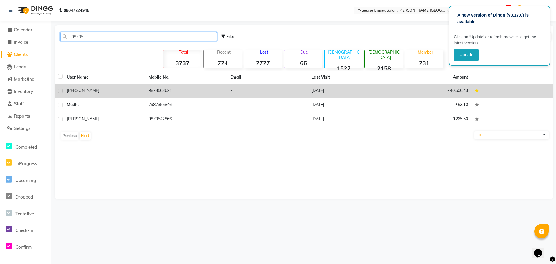
type input "98735"
click at [131, 87] on div "[PERSON_NAME]" at bounding box center [104, 90] width 75 height 6
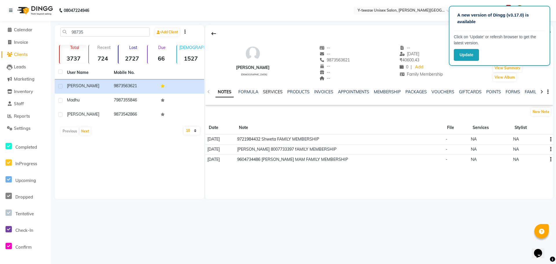
click at [271, 91] on link "SERVICES" at bounding box center [273, 91] width 20 height 5
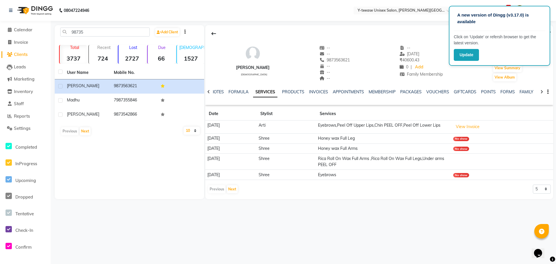
drag, startPoint x: 281, startPoint y: 124, endPoint x: 290, endPoint y: 124, distance: 8.7
click at [290, 124] on tr "14-07-2025 Arti Eyebrows,Peel Off Upper Lips,Chin PEEL OFF,Peel Off Lower Lips …" at bounding box center [379, 126] width 348 height 13
click at [21, 34] on li "Calendar" at bounding box center [25, 30] width 51 height 12
click at [24, 30] on span "Calendar" at bounding box center [23, 29] width 19 height 5
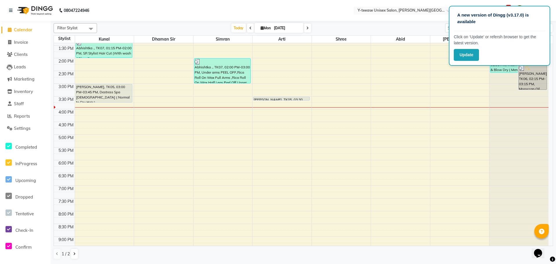
scroll to position [203, 0]
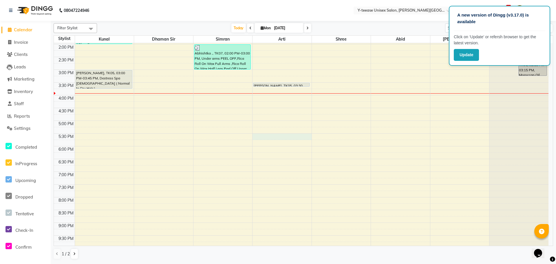
click at [262, 135] on div "6:00 AM 6:30 AM 7:00 AM 7:30 AM 8:00 AM 8:30 AM 9:00 AM 9:30 AM 10:00 AM 10:30 …" at bounding box center [301, 57] width 494 height 433
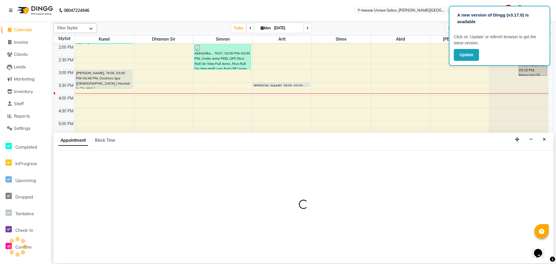
select select "12529"
select select "tentative"
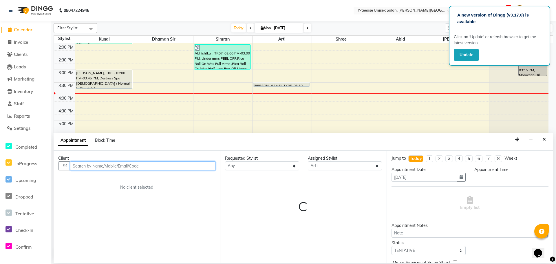
select select "1050"
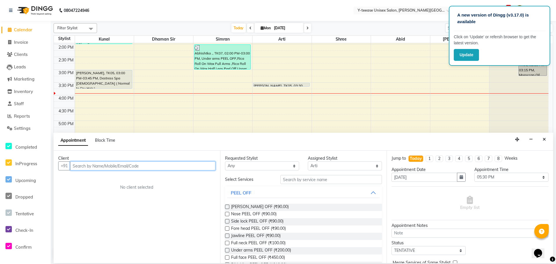
click at [184, 167] on input "text" at bounding box center [142, 165] width 145 height 9
click at [290, 181] on input "text" at bounding box center [331, 179] width 102 height 9
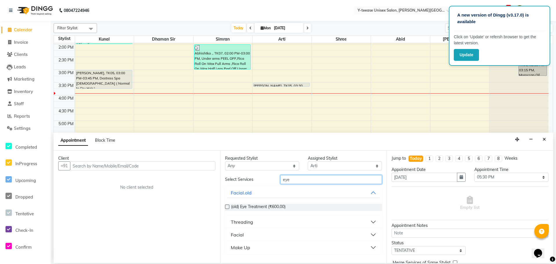
type input "eye"
click at [344, 218] on button "Threading" at bounding box center [303, 221] width 152 height 10
click at [229, 235] on label at bounding box center [227, 236] width 4 height 4
click at [229, 235] on input "checkbox" at bounding box center [227, 236] width 4 height 4
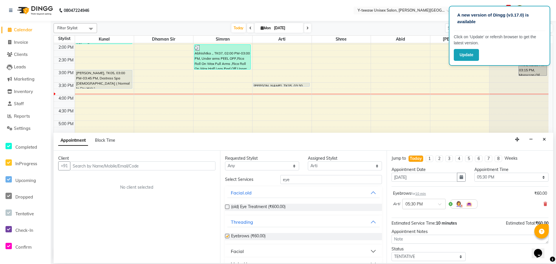
checkbox input "false"
drag, startPoint x: 296, startPoint y: 179, endPoint x: 276, endPoint y: 178, distance: 20.0
click at [276, 178] on div "eye" at bounding box center [331, 179] width 110 height 9
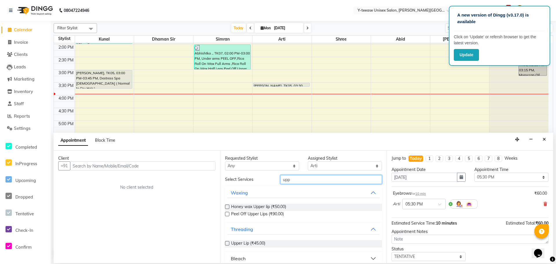
type input "upp"
click at [226, 241] on label at bounding box center [227, 243] width 4 height 4
click at [226, 242] on input "checkbox" at bounding box center [227, 244] width 4 height 4
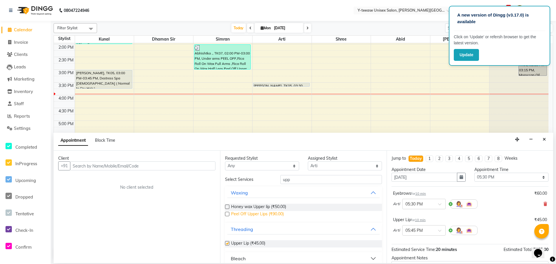
checkbox input "false"
drag, startPoint x: 295, startPoint y: 179, endPoint x: 265, endPoint y: 183, distance: 30.7
click at [270, 182] on div "Select Services upp" at bounding box center [304, 179] width 166 height 9
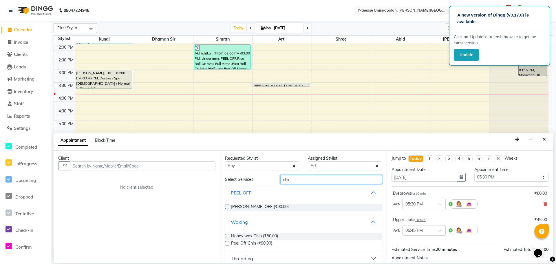
type input "chin"
click at [227, 206] on label at bounding box center [227, 206] width 4 height 4
click at [227, 206] on input "checkbox" at bounding box center [227, 207] width 4 height 4
checkbox input "false"
drag, startPoint x: 295, startPoint y: 182, endPoint x: 265, endPoint y: 187, distance: 30.3
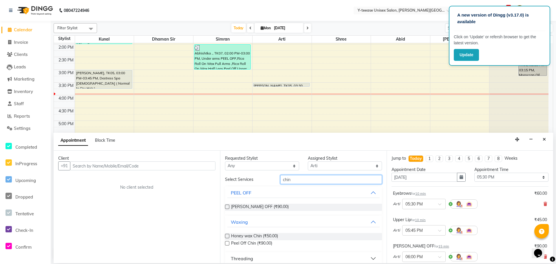
click at [265, 187] on div "Select Services chin PEEL OFF Chin PEEL OFF (₹90.00) Waxing Honey wax Chin (₹50…" at bounding box center [303, 226] width 157 height 102
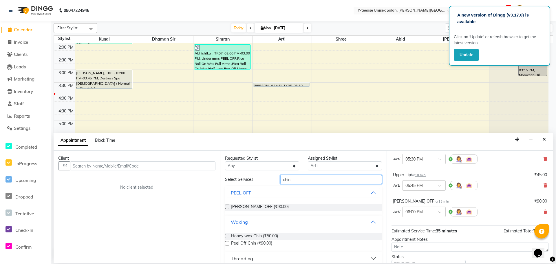
scroll to position [58, 0]
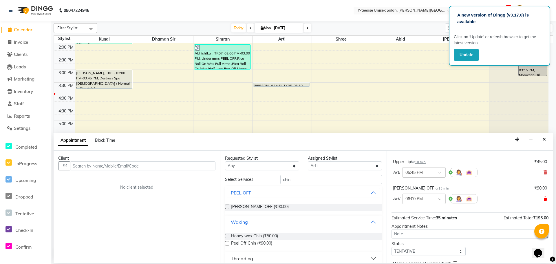
click at [543, 197] on icon at bounding box center [544, 199] width 3 height 4
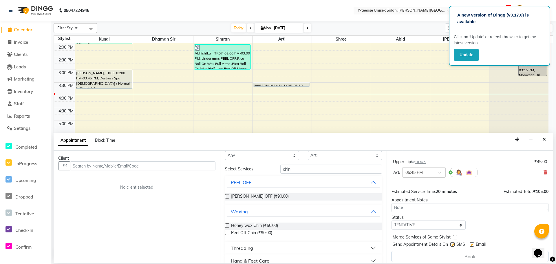
scroll to position [19, 0]
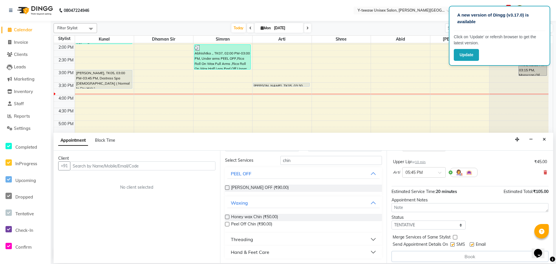
click at [275, 241] on button "Threading" at bounding box center [303, 239] width 152 height 10
click at [229, 253] on label at bounding box center [227, 253] width 4 height 4
click at [229, 253] on input "checkbox" at bounding box center [227, 254] width 4 height 4
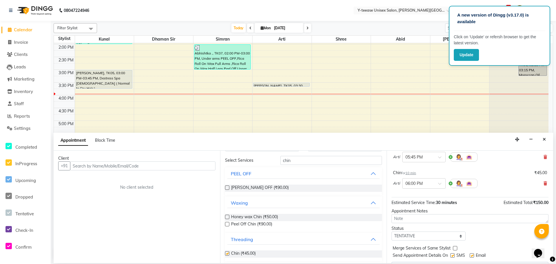
checkbox input "false"
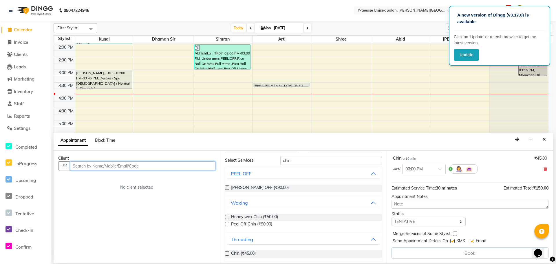
click at [182, 167] on input "text" at bounding box center [142, 165] width 145 height 9
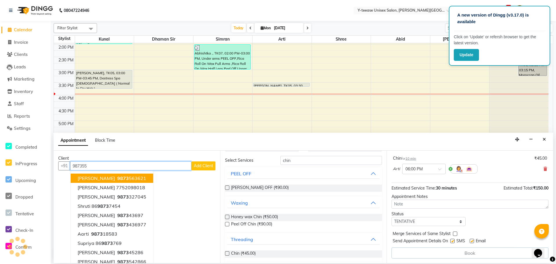
click at [89, 180] on span "[PERSON_NAME]" at bounding box center [96, 178] width 37 height 6
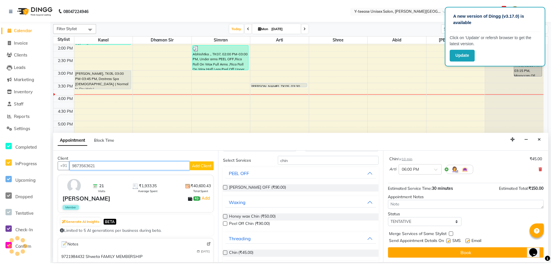
scroll to position [87, 0]
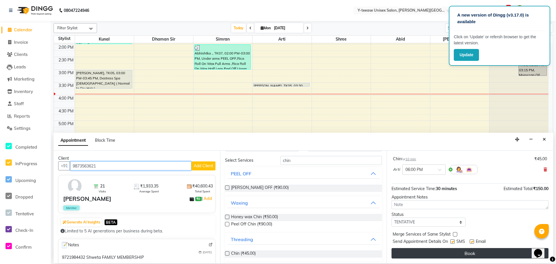
type input "9873563621"
click at [429, 257] on button "Book" at bounding box center [469, 253] width 157 height 10
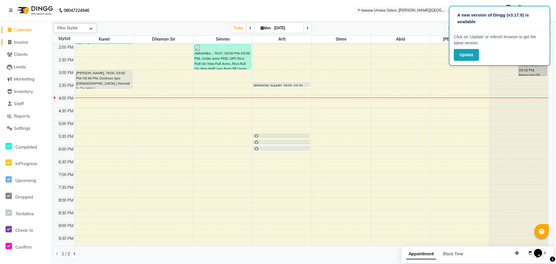
click at [28, 41] on span "Invoice" at bounding box center [21, 41] width 14 height 5
select select "service"
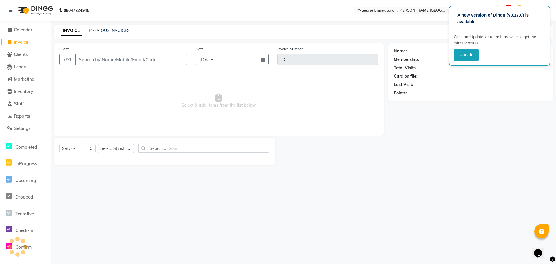
type input "2022"
select select "765"
click at [74, 150] on select "Select Service Product Membership Package Voucher Prepaid Gift Card" at bounding box center [77, 148] width 36 height 9
select select "product"
click at [59, 144] on select "Select Service Product Membership Package Voucher Prepaid Gift Card" at bounding box center [77, 148] width 36 height 9
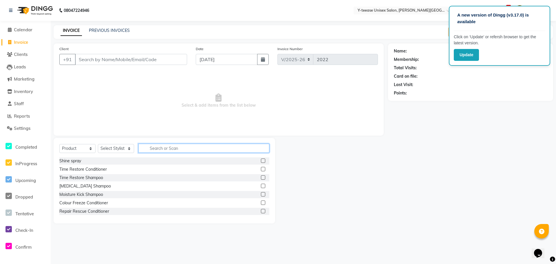
click at [161, 150] on input "text" at bounding box center [203, 148] width 131 height 9
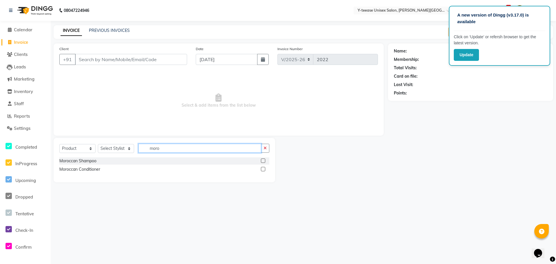
type input "moro"
click at [264, 168] on label at bounding box center [263, 169] width 4 height 4
click at [264, 168] on input "checkbox" at bounding box center [263, 169] width 4 height 4
click at [263, 170] on label at bounding box center [263, 169] width 4 height 4
click at [263, 170] on input "checkbox" at bounding box center [263, 169] width 4 height 4
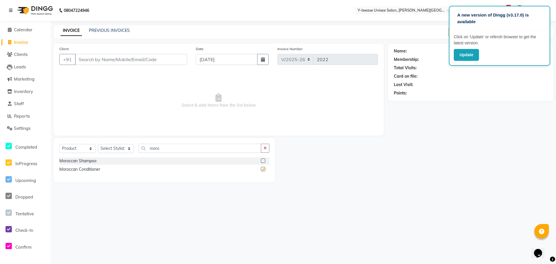
checkbox input "false"
click at [126, 144] on select "Select Stylist [PERSON_NAME] Dhaman [PERSON_NAME] Manager [PERSON_NAME] [PERSON…" at bounding box center [116, 148] width 36 height 9
select select "12529"
click at [98, 144] on select "Select Stylist [PERSON_NAME] Dhaman [PERSON_NAME] Manager [PERSON_NAME] [PERSON…" at bounding box center [116, 148] width 36 height 9
click at [265, 167] on label at bounding box center [263, 169] width 4 height 4
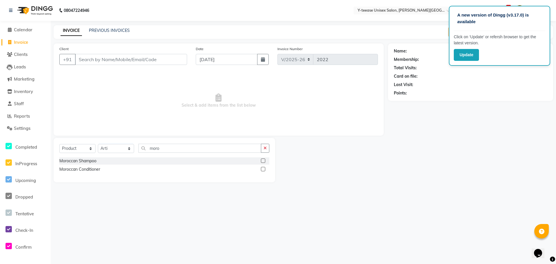
click at [265, 167] on input "checkbox" at bounding box center [263, 169] width 4 height 4
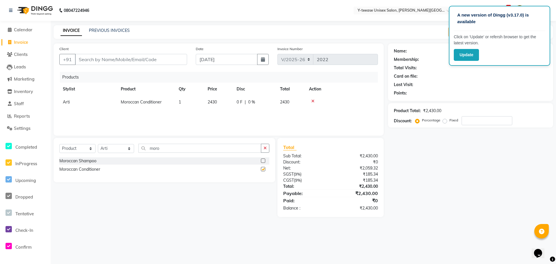
checkbox input "false"
click at [474, 124] on input "number" at bounding box center [486, 120] width 51 height 9
type input "5"
click at [29, 31] on span "Calendar" at bounding box center [23, 29] width 19 height 5
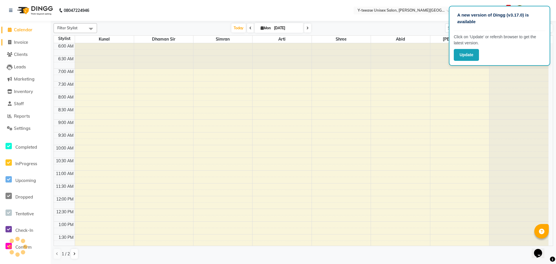
click at [16, 45] on link "Invoice" at bounding box center [25, 42] width 48 height 7
select select "765"
select select "service"
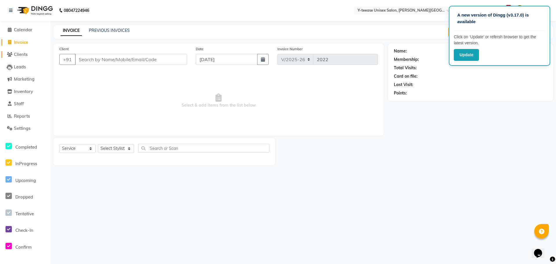
click at [22, 56] on span "Clients" at bounding box center [21, 54] width 14 height 5
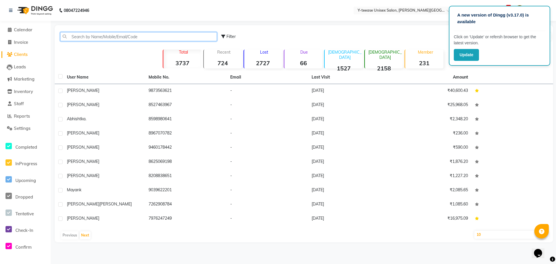
click at [95, 38] on input "text" at bounding box center [138, 36] width 157 height 9
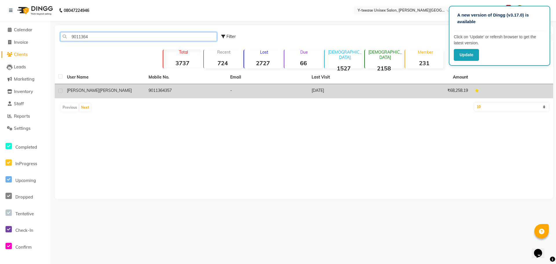
type input "9011364"
click at [183, 85] on td "9011364357" at bounding box center [186, 91] width 82 height 14
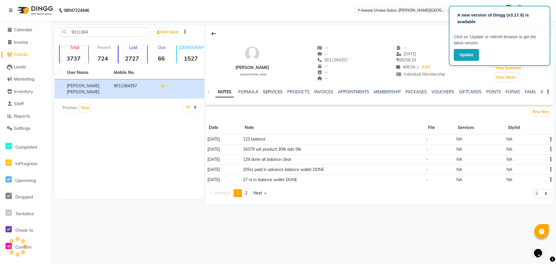
click at [270, 91] on link "SERVICES" at bounding box center [273, 91] width 20 height 5
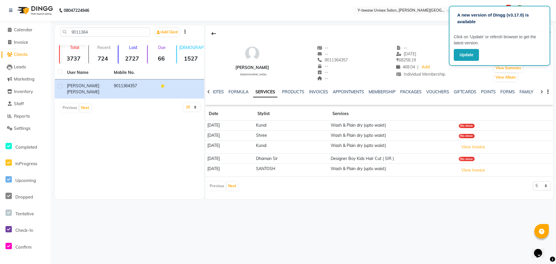
drag, startPoint x: 277, startPoint y: 124, endPoint x: 413, endPoint y: 125, distance: 136.6
click at [413, 125] on tr "15-08-2025 Kunal Wash & Plain dry (upto waist) No show" at bounding box center [379, 125] width 348 height 10
drag, startPoint x: 208, startPoint y: 145, endPoint x: 295, endPoint y: 140, distance: 86.4
click at [295, 140] on tbody "15-08-2025 Kunal Wash & Plain dry (upto waist) No show 15-08-2025 Shree Wash & …" at bounding box center [379, 148] width 348 height 56
drag, startPoint x: 217, startPoint y: 145, endPoint x: 415, endPoint y: 141, distance: 197.7
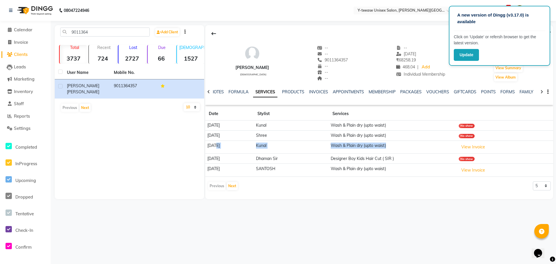
click at [415, 141] on tr "15-08-2025 Kunal Wash & Plain dry (upto waist) View Invoice" at bounding box center [379, 146] width 348 height 13
click at [207, 143] on td "15-08-2025" at bounding box center [229, 146] width 49 height 13
drag, startPoint x: 208, startPoint y: 143, endPoint x: 419, endPoint y: 141, distance: 211.3
click at [419, 141] on tr "15-08-2025 Kunal Wash & Plain dry (upto waist) View Invoice" at bounding box center [379, 146] width 348 height 13
click at [27, 28] on span "Calendar" at bounding box center [23, 29] width 19 height 5
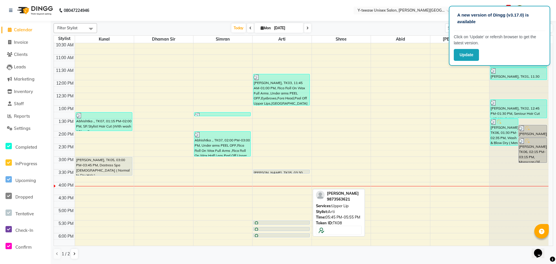
scroll to position [145, 0]
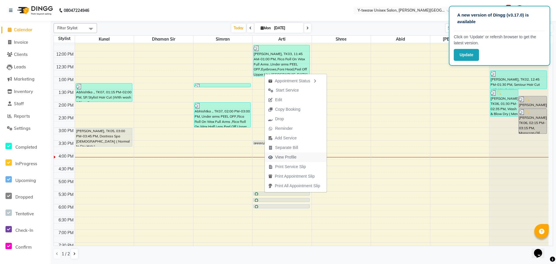
click at [280, 157] on span "View Profile" at bounding box center [285, 157] width 21 height 6
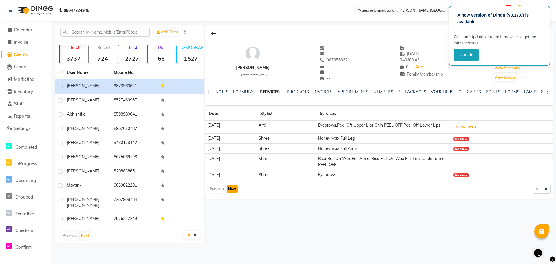
click at [232, 193] on button "Next" at bounding box center [232, 189] width 11 height 8
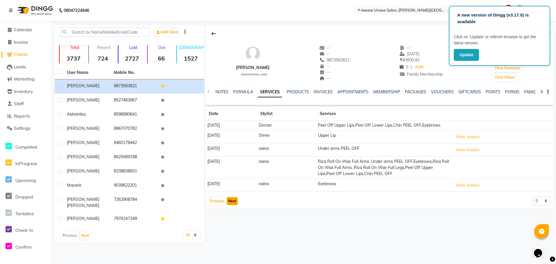
click at [231, 205] on button "Next" at bounding box center [232, 201] width 11 height 8
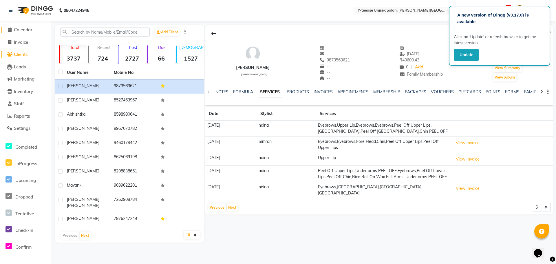
click at [26, 31] on span "Calendar" at bounding box center [23, 29] width 19 height 5
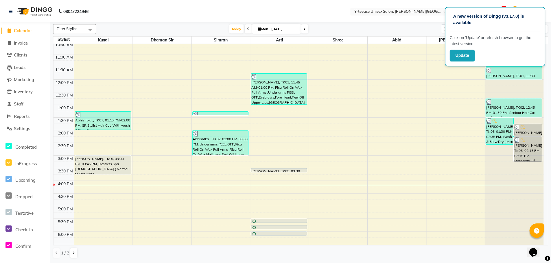
scroll to position [115, 0]
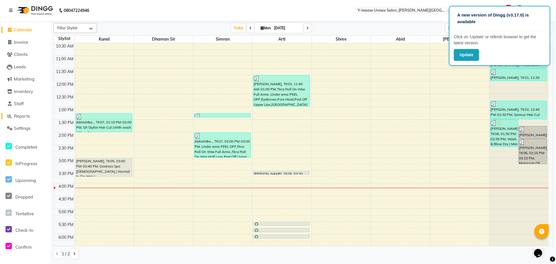
click at [22, 113] on span "Reports" at bounding box center [22, 115] width 16 height 5
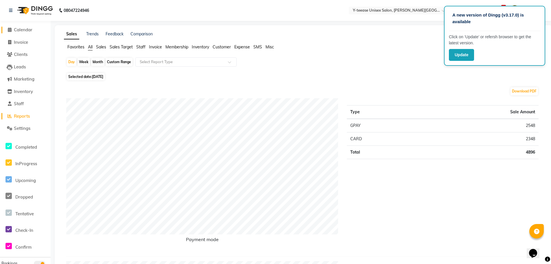
click at [23, 30] on span "Calendar" at bounding box center [23, 29] width 19 height 5
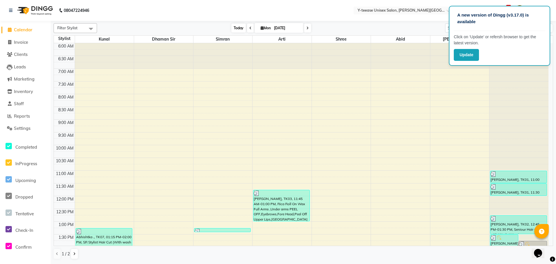
click at [232, 26] on span "Today" at bounding box center [238, 27] width 14 height 9
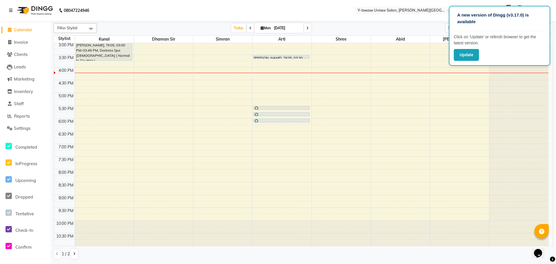
click at [401, 26] on div "Today Mon 01-09-2025" at bounding box center [271, 28] width 342 height 9
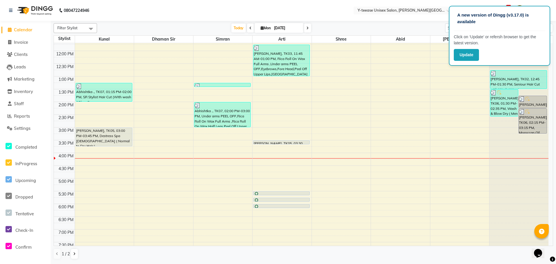
scroll to position [144, 0]
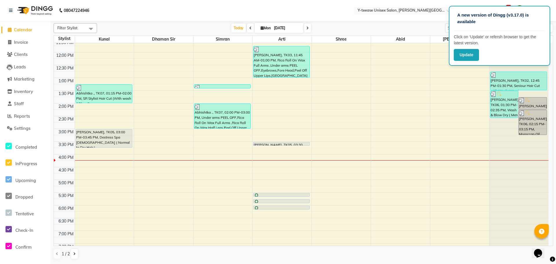
click at [548, 23] on div "A new version of Dingg (v3.17.0) is available Click on ‘Update’ or refersh brow…" at bounding box center [499, 36] width 101 height 60
click at [519, 23] on p "A new version of Dingg (v3.17.0) is available" at bounding box center [499, 18] width 85 height 13
click at [404, 33] on div "Filter Stylist Select All Kunal Dhaman Sir Simran Arti Shree Abid Pratik Sahil …" at bounding box center [303, 141] width 499 height 241
click at [506, 51] on div "Update" at bounding box center [499, 55] width 91 height 12
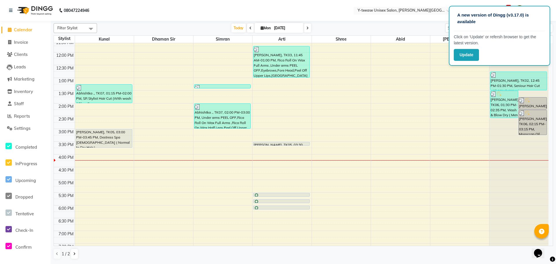
click at [403, 31] on div "Today Mon 01-09-2025" at bounding box center [271, 28] width 342 height 9
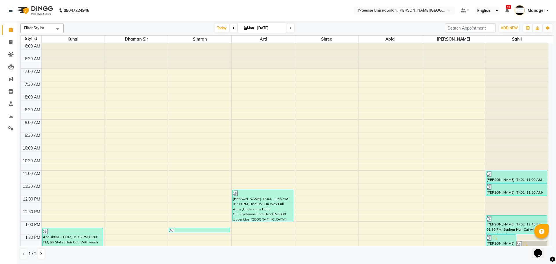
scroll to position [145, 0]
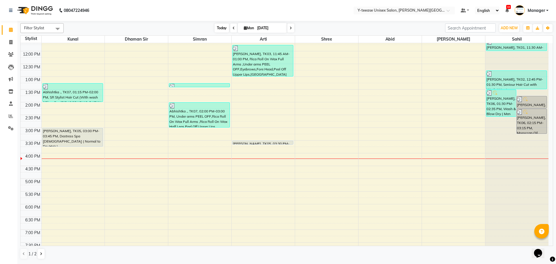
click at [222, 27] on span "Today" at bounding box center [221, 27] width 14 height 9
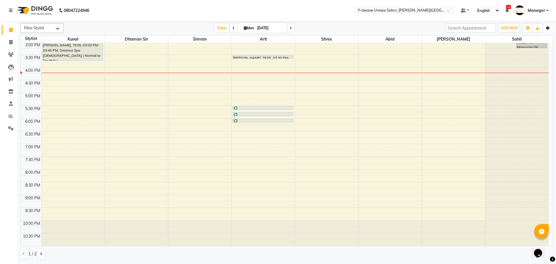
click at [547, 28] on icon "button" at bounding box center [547, 27] width 3 height 3
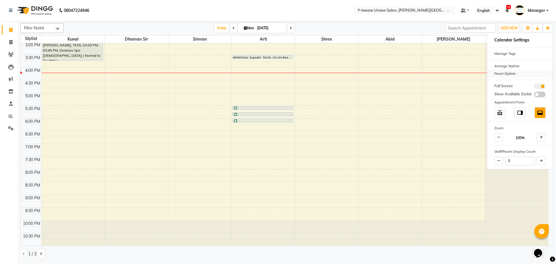
click at [506, 72] on div "Reset Stylists" at bounding box center [519, 74] width 65 height 8
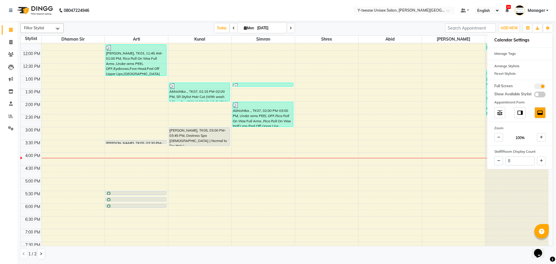
scroll to position [144, 0]
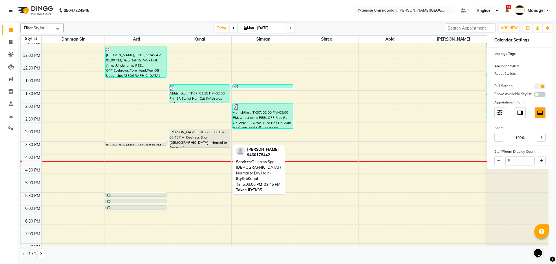
click at [187, 142] on div "[PERSON_NAME], TK05, 03:00 PM-03:45 PM, Destress Spa [DEMOGRAPHIC_DATA] ( Norma…" at bounding box center [199, 138] width 60 height 18
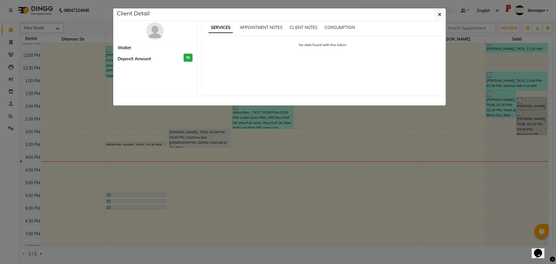
select select "7"
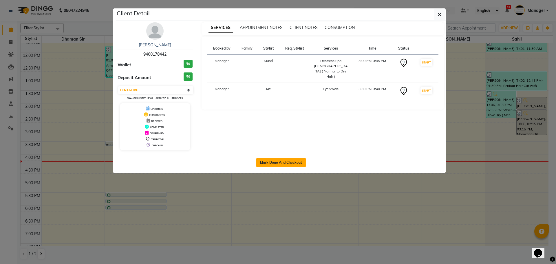
click at [294, 163] on button "Mark Done And Checkout" at bounding box center [280, 162] width 49 height 9
select select "765"
select select "service"
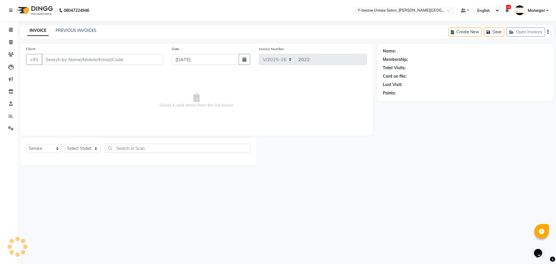
type input "9460178442"
select select "65477"
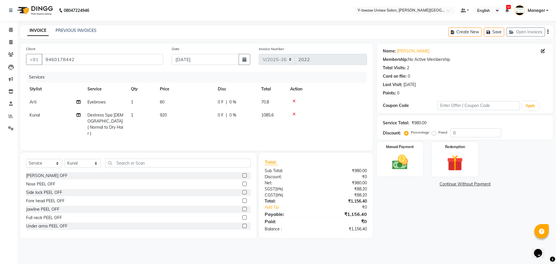
click at [36, 104] on td "Arti" at bounding box center [55, 102] width 58 height 13
select select "12529"
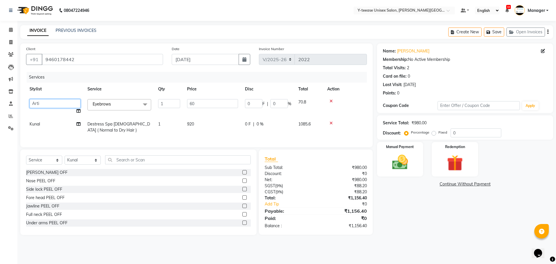
click at [37, 104] on select "[PERSON_NAME] Dhaman [PERSON_NAME] Manager [PERSON_NAME] [PERSON_NAME] Shree [P…" at bounding box center [55, 103] width 51 height 9
select select "70225"
click at [457, 231] on div "Name: [PERSON_NAME] Membership: No Active Membership Total Visits: 2 Card on fi…" at bounding box center [467, 138] width 180 height 191
click at [444, 232] on div "Name: Gurleen Membership: No Active Membership Total Visits: 2 Card on file: 0 …" at bounding box center [467, 138] width 180 height 191
click at [10, 30] on icon at bounding box center [11, 29] width 4 height 4
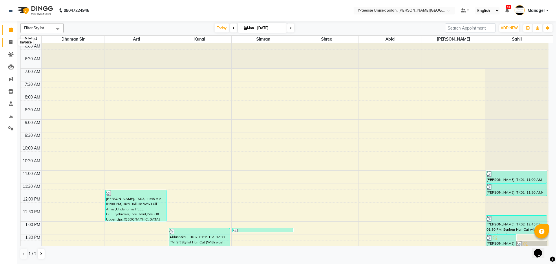
click at [11, 43] on icon at bounding box center [10, 42] width 3 height 4
select select "service"
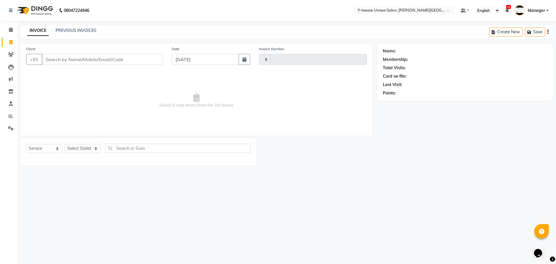
type input "2022"
select select "765"
click at [86, 60] on input "Client" at bounding box center [102, 59] width 121 height 11
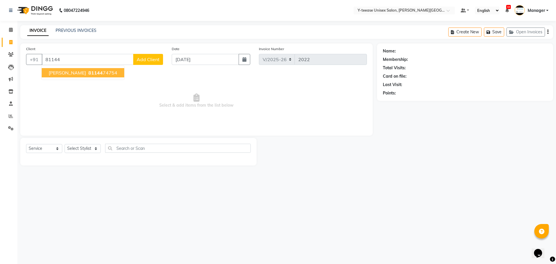
click at [90, 73] on ngb-highlight "81144 74754" at bounding box center [102, 73] width 30 height 6
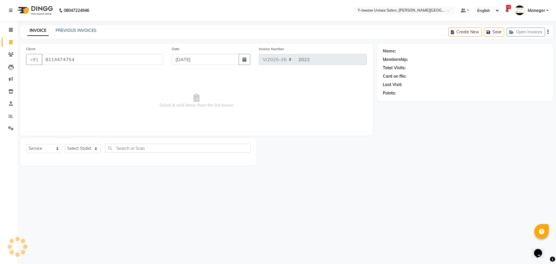
type input "8114474754"
click at [92, 149] on select "Select Stylist [PERSON_NAME] Dhaman [PERSON_NAME] Manager [PERSON_NAME] [PERSON…" at bounding box center [83, 148] width 36 height 9
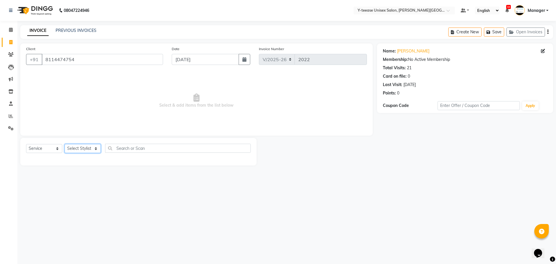
select select "70225"
click at [65, 144] on select "Select Stylist [PERSON_NAME] Dhaman [PERSON_NAME] Manager [PERSON_NAME] [PERSON…" at bounding box center [83, 148] width 36 height 9
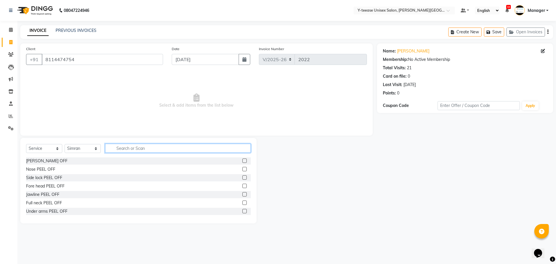
click at [135, 150] on input "text" at bounding box center [178, 148] width 146 height 9
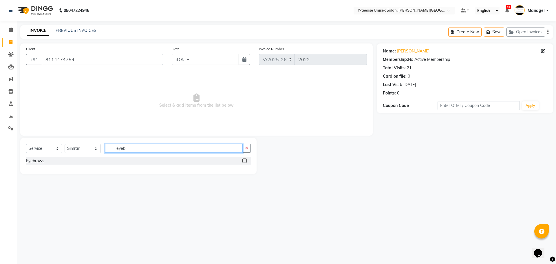
type input "eyeb"
click at [244, 160] on label at bounding box center [244, 160] width 4 height 4
click at [244, 160] on input "checkbox" at bounding box center [244, 161] width 4 height 4
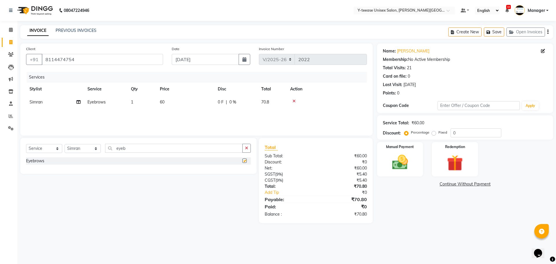
checkbox input "false"
drag, startPoint x: 130, startPoint y: 150, endPoint x: 89, endPoint y: 150, distance: 41.1
click at [89, 150] on div "Select Service Product Membership Package Voucher Prepaid Gift Card Select Styl…" at bounding box center [138, 151] width 225 height 14
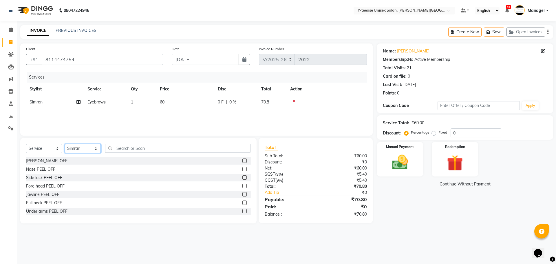
click at [89, 147] on select "Select Stylist [PERSON_NAME] Dhaman [PERSON_NAME] Manager [PERSON_NAME] [PERSON…" at bounding box center [83, 148] width 36 height 9
select select "65477"
click at [65, 144] on select "Select Stylist [PERSON_NAME] Dhaman [PERSON_NAME] Manager [PERSON_NAME] [PERSON…" at bounding box center [83, 148] width 36 height 9
click at [127, 143] on div "Select Service Product Membership Package Voucher Prepaid Gift Card Select Styl…" at bounding box center [138, 180] width 236 height 85
click at [127, 146] on input "text" at bounding box center [178, 148] width 146 height 9
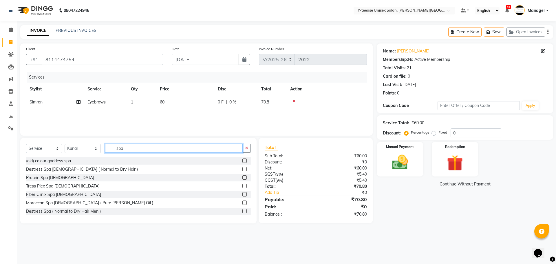
type input "spa"
click at [242, 169] on label at bounding box center [244, 169] width 4 height 4
click at [242, 169] on input "checkbox" at bounding box center [244, 169] width 4 height 4
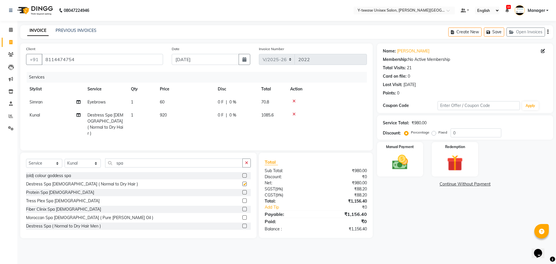
checkbox input "false"
click at [65, 61] on input "8114474754" at bounding box center [102, 59] width 121 height 11
click at [52, 161] on select "Select Service Product Membership Package Voucher Prepaid Gift Card" at bounding box center [44, 163] width 36 height 9
click at [26, 159] on select "Select Service Product Membership Package Voucher Prepaid Gift Card" at bounding box center [44, 163] width 36 height 9
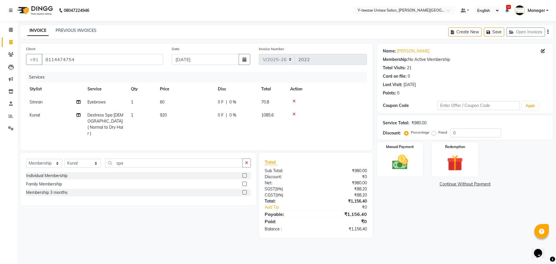
click at [244, 173] on label at bounding box center [244, 175] width 4 height 4
click at [244, 174] on input "checkbox" at bounding box center [244, 176] width 4 height 4
select select "select"
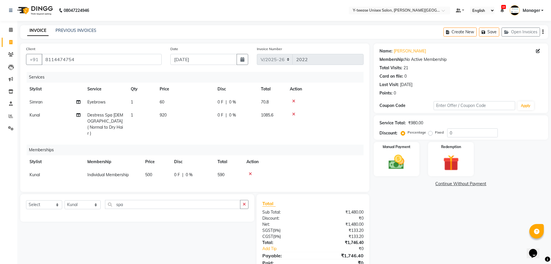
click at [34, 171] on td "Kunal" at bounding box center [55, 174] width 58 height 13
select select "65477"
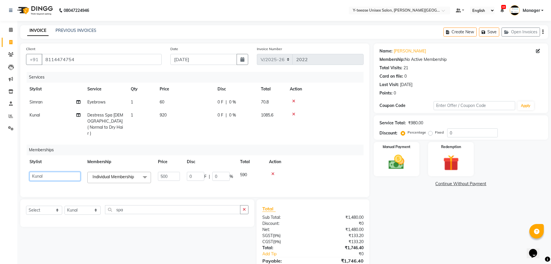
click at [36, 172] on select "[PERSON_NAME] Dhaman [PERSON_NAME] Manager [PERSON_NAME] [PERSON_NAME] Shree [P…" at bounding box center [55, 176] width 51 height 9
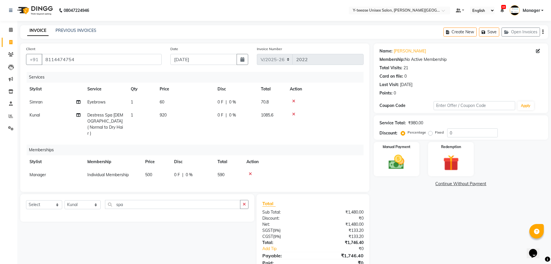
click at [172, 250] on div "Select Service Product Package Voucher Prepaid Gift Card Select Stylist Abid Ar…" at bounding box center [135, 236] width 238 height 85
drag, startPoint x: 133, startPoint y: 199, endPoint x: 117, endPoint y: 199, distance: 16.5
click at [117, 200] on input "spa" at bounding box center [172, 204] width 135 height 9
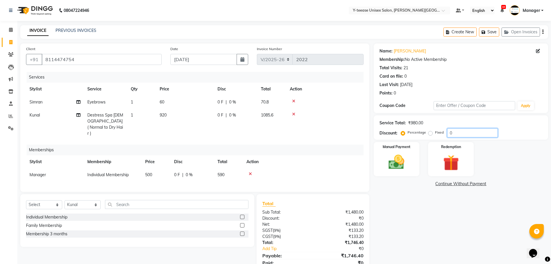
click at [456, 132] on input "0" at bounding box center [472, 132] width 51 height 9
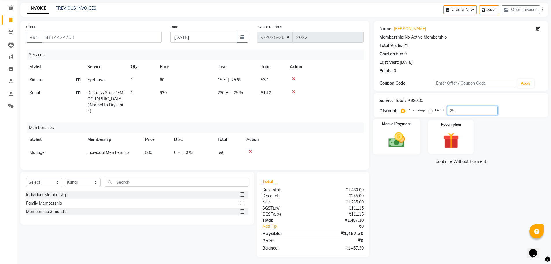
type input "25"
click at [409, 148] on img at bounding box center [396, 139] width 27 height 19
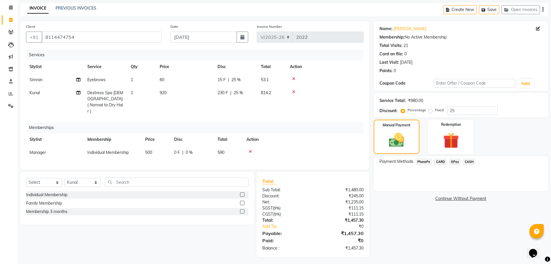
click at [473, 162] on span "CASH" at bounding box center [469, 161] width 12 height 7
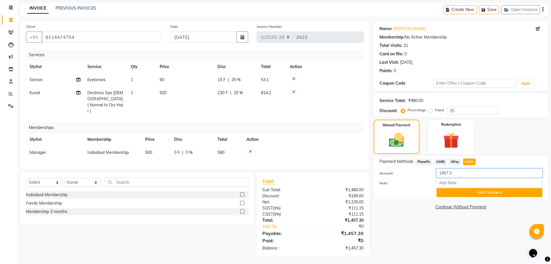
click at [442, 173] on input "1457.3" at bounding box center [490, 172] width 106 height 9
type input "1000"
click at [473, 192] on button "Add Payment" at bounding box center [490, 192] width 106 height 9
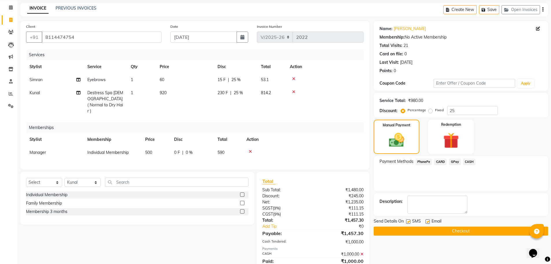
click at [455, 160] on span "GPay" at bounding box center [455, 161] width 12 height 7
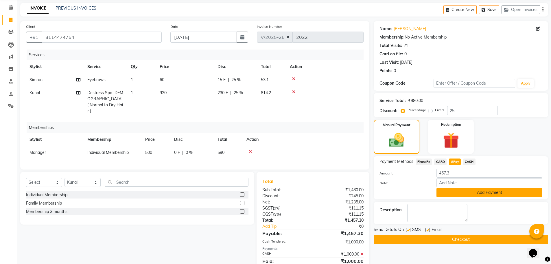
click at [461, 191] on button "Add Payment" at bounding box center [490, 192] width 106 height 9
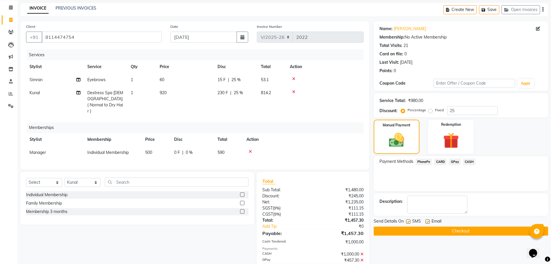
click at [458, 231] on button "Checkout" at bounding box center [461, 230] width 175 height 9
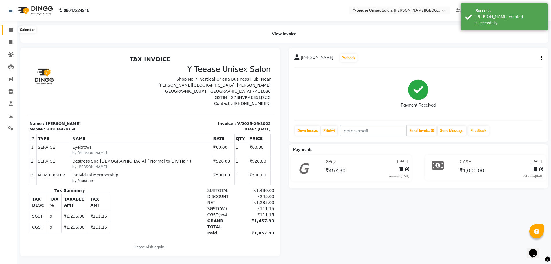
drag, startPoint x: 12, startPoint y: 32, endPoint x: 31, endPoint y: 27, distance: 19.8
click at [12, 32] on span at bounding box center [11, 30] width 10 height 7
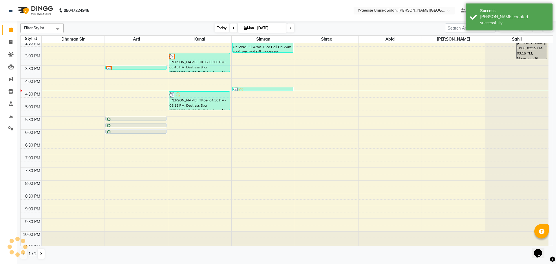
click at [222, 30] on span "Today" at bounding box center [221, 27] width 14 height 9
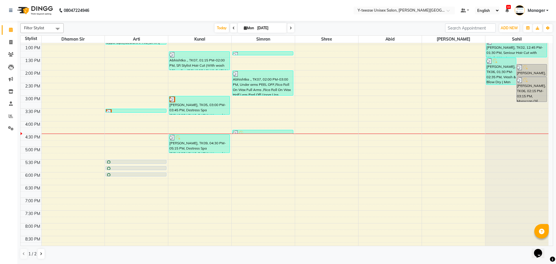
scroll to position [172, 0]
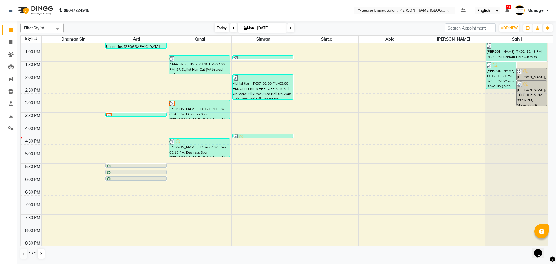
click at [215, 28] on span "Today" at bounding box center [221, 27] width 14 height 9
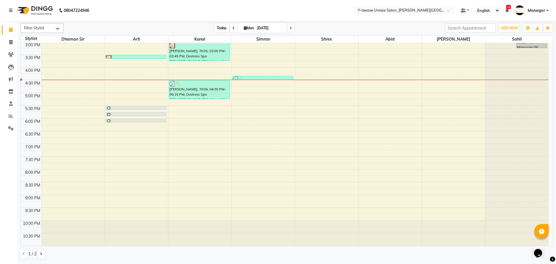
click at [215, 28] on span "Today" at bounding box center [221, 27] width 14 height 9
click at [9, 114] on icon at bounding box center [11, 116] width 4 height 4
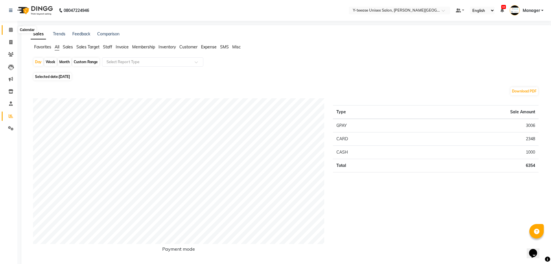
click at [9, 31] on icon at bounding box center [11, 29] width 4 height 4
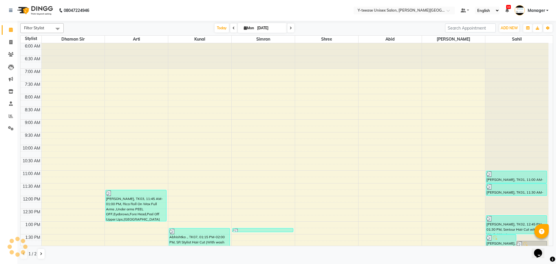
drag, startPoint x: 219, startPoint y: 25, endPoint x: 205, endPoint y: 0, distance: 28.5
click at [220, 25] on span "Today" at bounding box center [221, 27] width 14 height 9
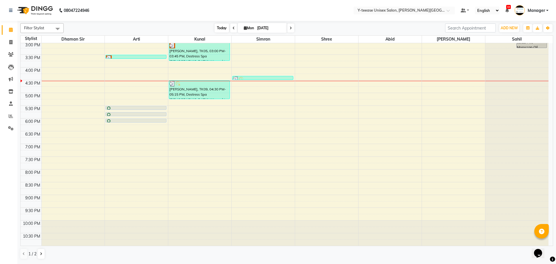
click at [224, 25] on span "Today" at bounding box center [221, 27] width 14 height 9
click at [219, 26] on span "Today" at bounding box center [221, 27] width 14 height 9
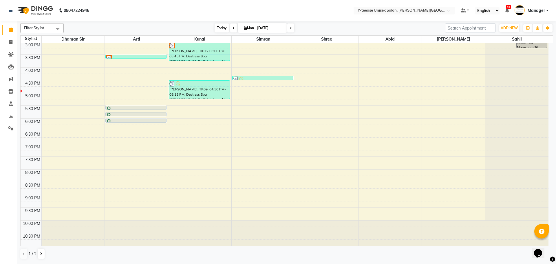
click at [221, 29] on span "Today" at bounding box center [221, 27] width 14 height 9
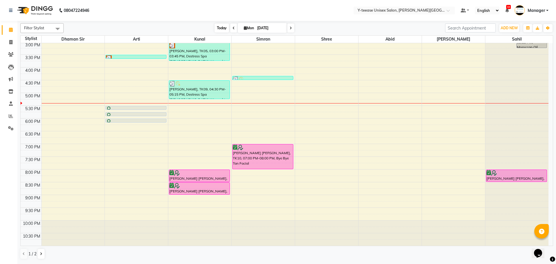
click at [216, 28] on span "Today" at bounding box center [221, 27] width 14 height 9
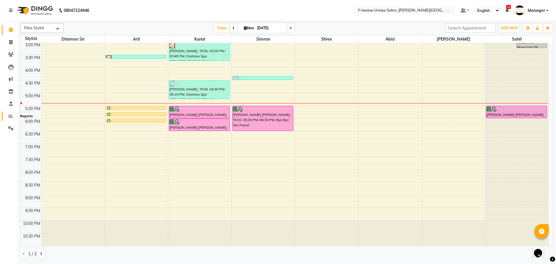
click at [10, 115] on icon at bounding box center [11, 116] width 4 height 4
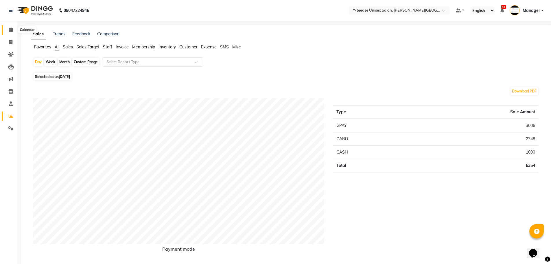
click at [12, 31] on icon at bounding box center [11, 29] width 4 height 4
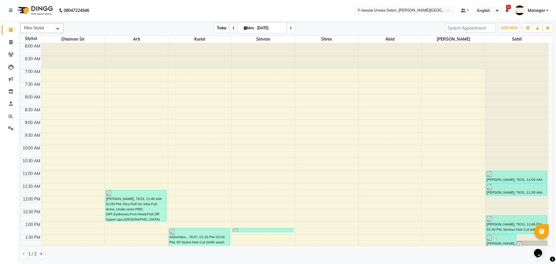
click at [221, 29] on span "Today" at bounding box center [221, 27] width 14 height 9
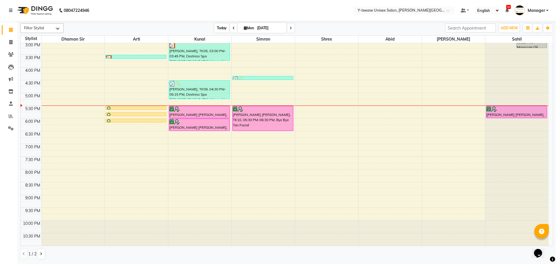
click at [222, 31] on span "Today" at bounding box center [221, 27] width 14 height 9
click at [218, 27] on span "Today" at bounding box center [221, 27] width 14 height 9
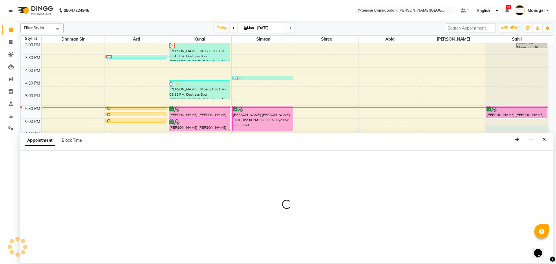
select select "90378"
select select "tentative"
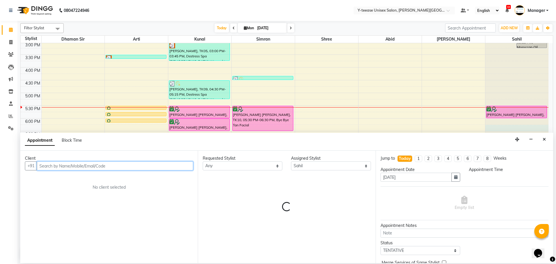
select select "1095"
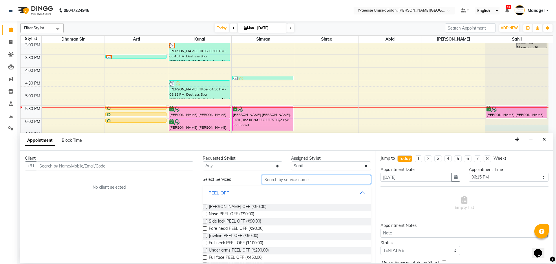
click at [289, 182] on input "text" at bounding box center [316, 179] width 109 height 9
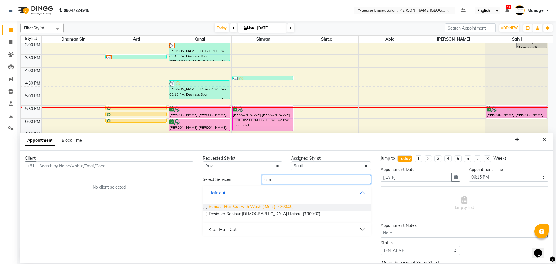
type input "sen"
click at [206, 207] on label at bounding box center [205, 206] width 4 height 4
click at [206, 207] on input "checkbox" at bounding box center [205, 207] width 4 height 4
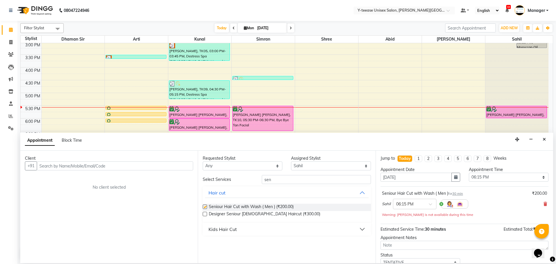
checkbox input "false"
drag, startPoint x: 280, startPoint y: 180, endPoint x: 267, endPoint y: 180, distance: 13.0
click at [267, 180] on input "sen" at bounding box center [316, 179] width 109 height 9
type input "s"
type input "trim"
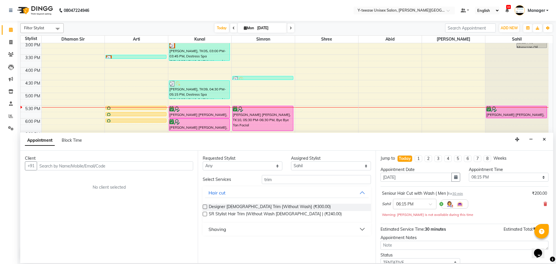
click at [222, 228] on div "Shaving" at bounding box center [217, 228] width 18 height 7
click at [205, 242] on label at bounding box center [205, 243] width 4 height 4
click at [205, 242] on input "checkbox" at bounding box center [205, 244] width 4 height 4
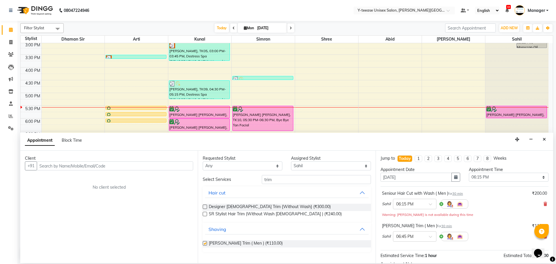
checkbox input "false"
click at [150, 164] on input "text" at bounding box center [115, 165] width 156 height 9
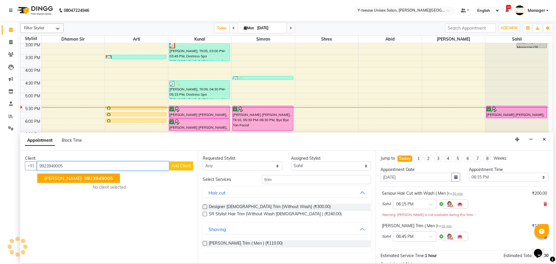
click at [88, 180] on span "9923949005" at bounding box center [98, 178] width 29 height 6
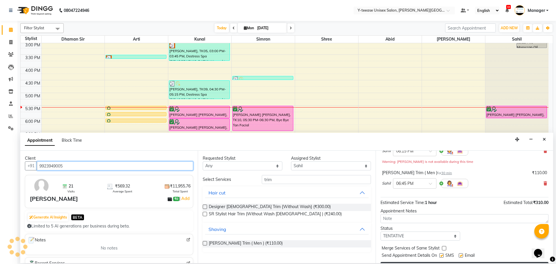
scroll to position [67, 0]
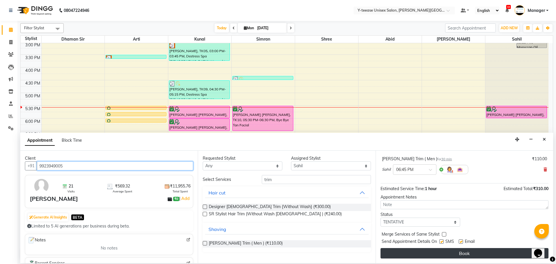
type input "9923949005"
click at [451, 252] on button "Book" at bounding box center [464, 253] width 168 height 10
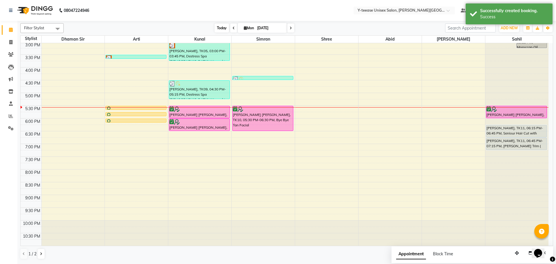
click at [223, 29] on span "Today" at bounding box center [221, 27] width 14 height 9
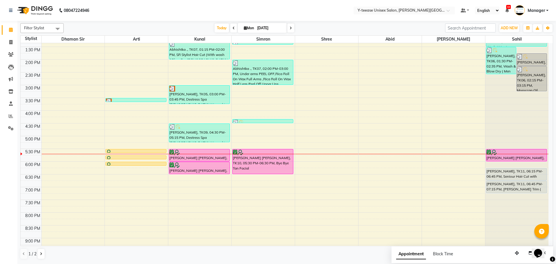
scroll to position [172, 0]
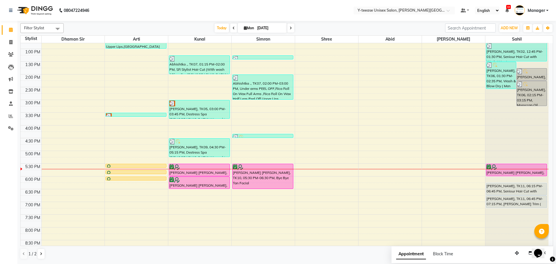
drag, startPoint x: 184, startPoint y: 116, endPoint x: 112, endPoint y: 104, distance: 72.7
click at [109, 103] on div "6:00 AM 6:30 AM 7:00 AM 7:30 AM 8:00 AM 8:30 AM 9:00 AM 9:30 AM 10:00 AM 10:30 …" at bounding box center [285, 87] width 528 height 433
drag, startPoint x: 140, startPoint y: 116, endPoint x: 116, endPoint y: 112, distance: 24.1
click at [116, 112] on div "6:00 AM 6:30 AM 7:00 AM 7:30 AM 8:00 AM 8:30 AM 9:00 AM 9:30 AM 10:00 AM 10:30 …" at bounding box center [285, 87] width 528 height 433
drag, startPoint x: 118, startPoint y: 114, endPoint x: 97, endPoint y: 3, distance: 112.9
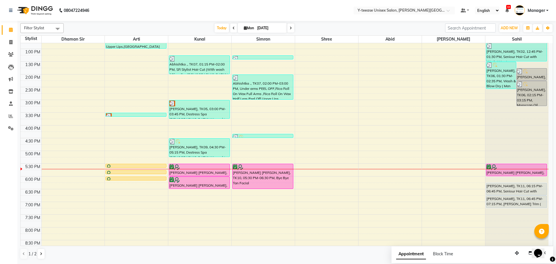
click at [48, 48] on div "6:00 AM 6:30 AM 7:00 AM 7:30 AM 8:00 AM 8:30 AM 9:00 AM 9:30 AM 10:00 AM 10:30 …" at bounding box center [285, 87] width 528 height 433
click at [135, 156] on div "6:00 AM 6:30 AM 7:00 AM 7:30 AM 8:00 AM 8:30 AM 9:00 AM 9:30 AM 10:00 AM 10:30 …" at bounding box center [285, 87] width 528 height 433
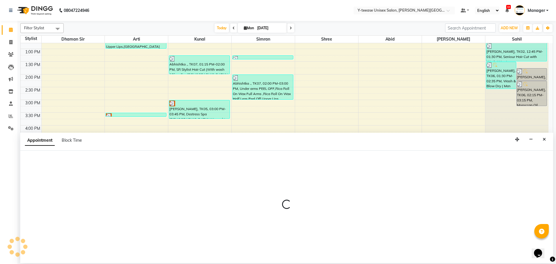
select select "12529"
select select "1020"
select select "tentative"
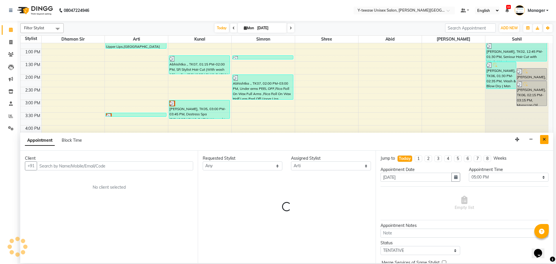
click at [544, 136] on button "Close" at bounding box center [544, 139] width 8 height 9
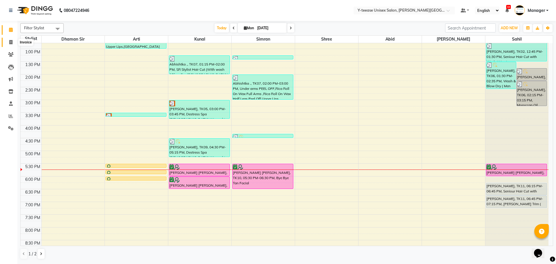
drag, startPoint x: 12, startPoint y: 43, endPoint x: 30, endPoint y: 43, distance: 18.2
click at [12, 43] on icon at bounding box center [10, 42] width 3 height 4
select select "service"
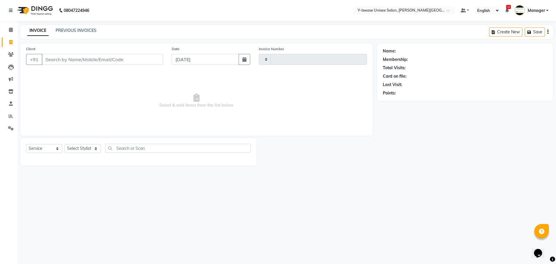
type input "2023"
select select "765"
click at [85, 58] on input "Client" at bounding box center [102, 59] width 121 height 11
type input "9"
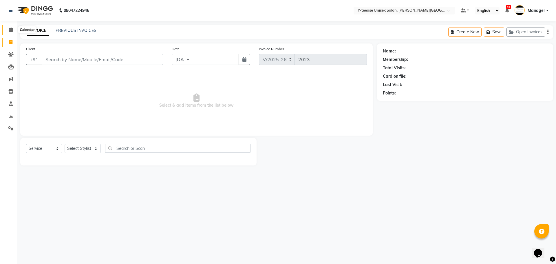
click at [8, 30] on span at bounding box center [11, 30] width 10 height 7
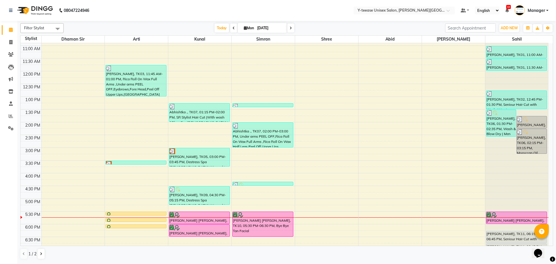
scroll to position [143, 0]
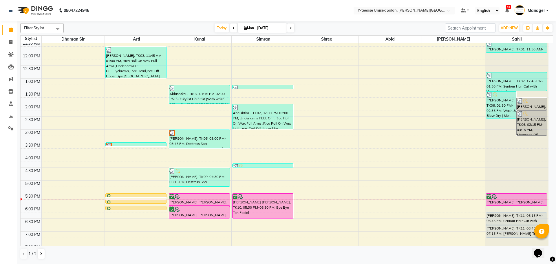
click at [123, 186] on div "6:00 AM 6:30 AM 7:00 AM 7:30 AM 8:00 AM 8:30 AM 9:00 AM 9:30 AM 10:00 AM 10:30 …" at bounding box center [285, 116] width 528 height 433
select select "12529"
select select "1020"
select select "tentative"
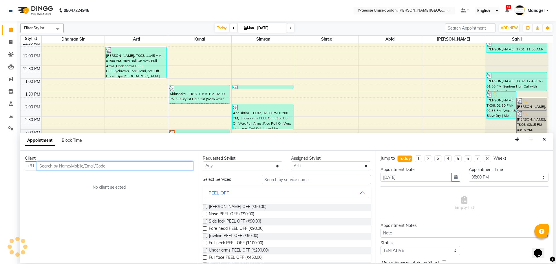
click at [78, 164] on input "text" at bounding box center [115, 165] width 156 height 9
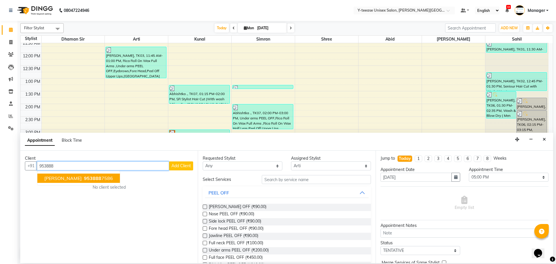
click at [84, 175] on span "953888" at bounding box center [92, 178] width 17 height 6
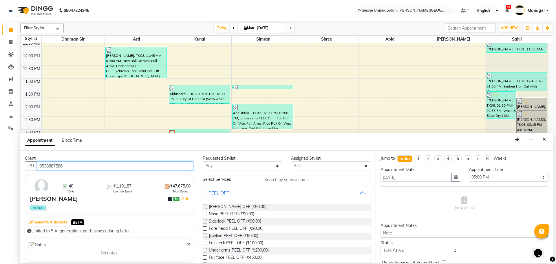
type input "9538887586"
click at [281, 182] on input "text" at bounding box center [316, 179] width 109 height 9
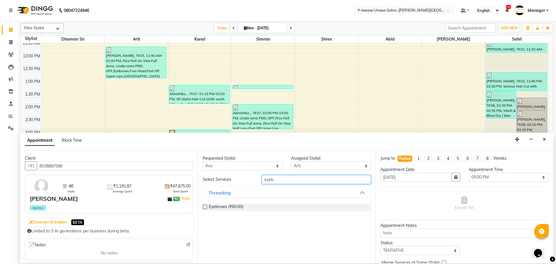
type input "eyeb"
click at [205, 206] on label at bounding box center [205, 206] width 4 height 4
click at [205, 206] on input "checkbox" at bounding box center [205, 207] width 4 height 4
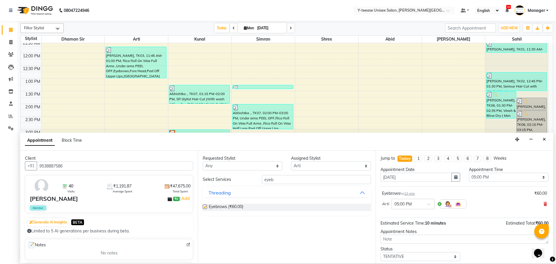
checkbox input "false"
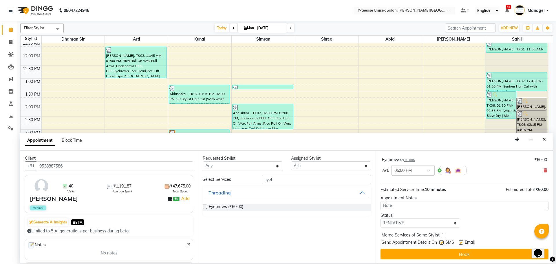
scroll to position [34, 0]
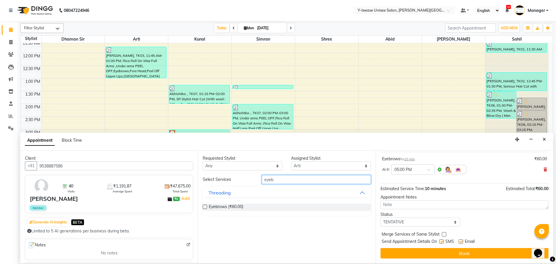
drag, startPoint x: 280, startPoint y: 179, endPoint x: 256, endPoint y: 182, distance: 24.2
click at [256, 182] on div "Select Services eyeb" at bounding box center [286, 179] width 177 height 9
type input "upp"
click at [213, 233] on button "Threading" at bounding box center [286, 229] width 163 height 10
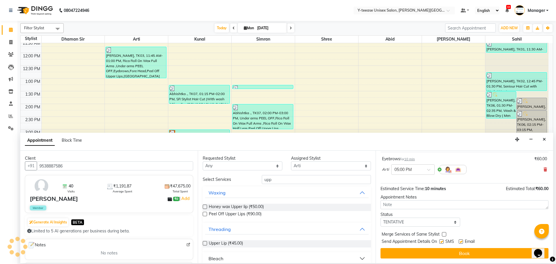
click at [204, 242] on label at bounding box center [205, 243] width 4 height 4
click at [204, 242] on input "checkbox" at bounding box center [205, 244] width 4 height 4
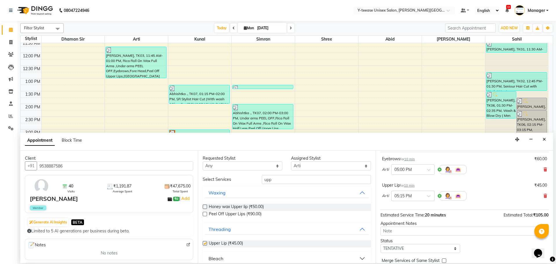
checkbox input "false"
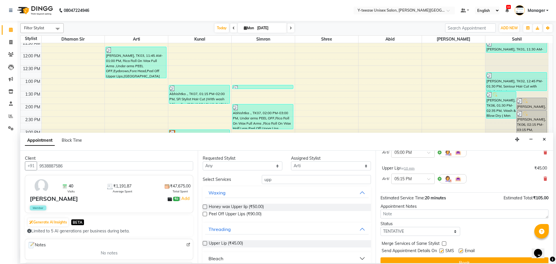
scroll to position [61, 0]
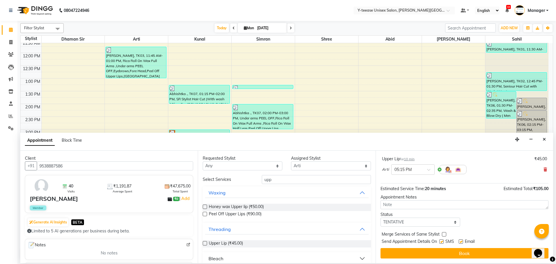
click at [425, 258] on button "Book" at bounding box center [464, 253] width 168 height 10
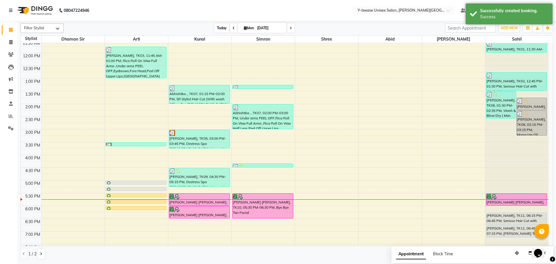
click at [219, 28] on span "Today" at bounding box center [221, 27] width 14 height 9
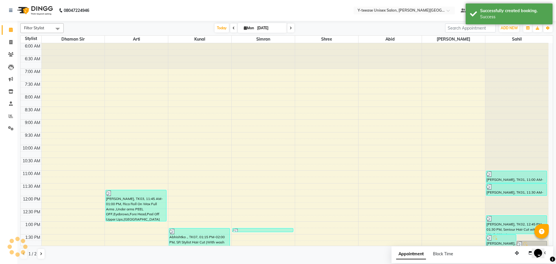
scroll to position [230, 0]
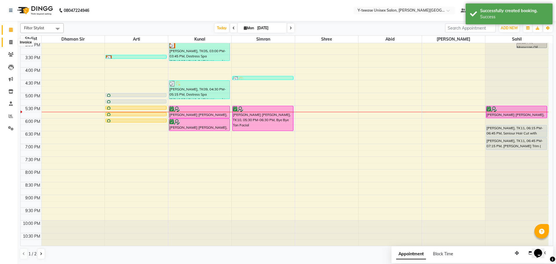
click at [12, 44] on span at bounding box center [11, 42] width 10 height 7
select select "service"
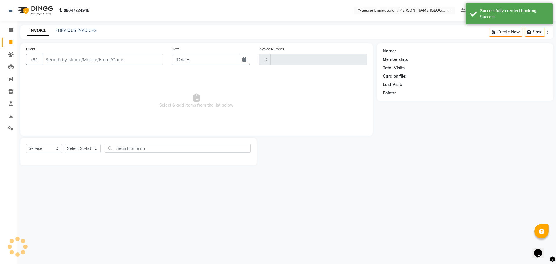
type input "2023"
select select "765"
click at [71, 56] on input "Client" at bounding box center [102, 59] width 121 height 11
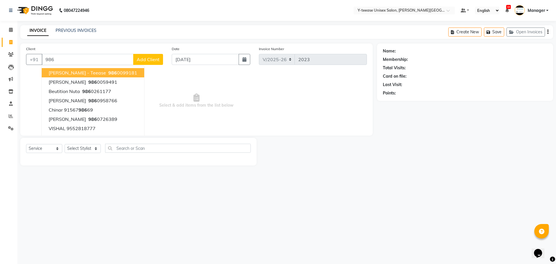
click at [113, 71] on ngb-highlight "986 0099181" at bounding box center [122, 73] width 30 height 6
type input "9860099181"
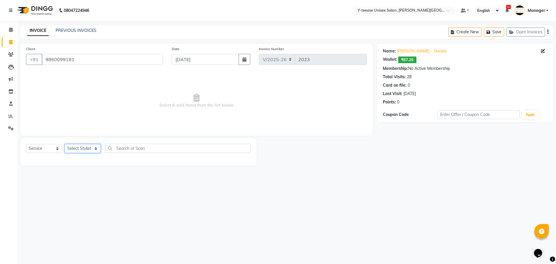
click at [92, 151] on select "Select Stylist [PERSON_NAME] Dhaman [PERSON_NAME] Manager [PERSON_NAME] [PERSON…" at bounding box center [83, 148] width 36 height 9
select select "12529"
click at [65, 144] on select "Select Stylist [PERSON_NAME] Dhaman [PERSON_NAME] Manager [PERSON_NAME] [PERSON…" at bounding box center [83, 148] width 36 height 9
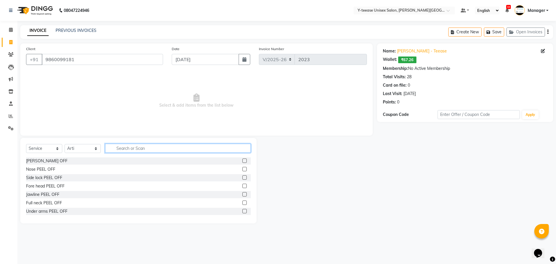
click at [121, 151] on input "text" at bounding box center [178, 148] width 146 height 9
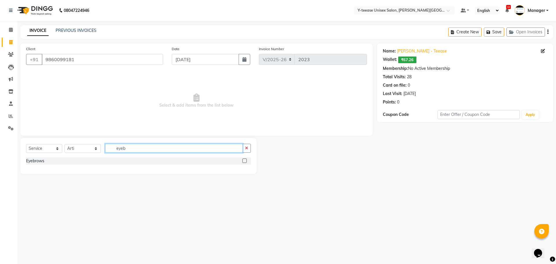
type input "eyeb"
click at [244, 161] on label at bounding box center [244, 160] width 4 height 4
click at [244, 161] on input "checkbox" at bounding box center [244, 161] width 4 height 4
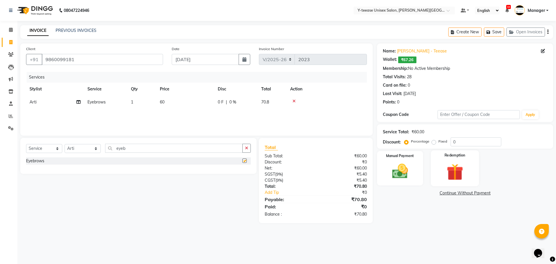
checkbox input "false"
click at [415, 175] on div "Manual Payment" at bounding box center [400, 168] width 48 height 36
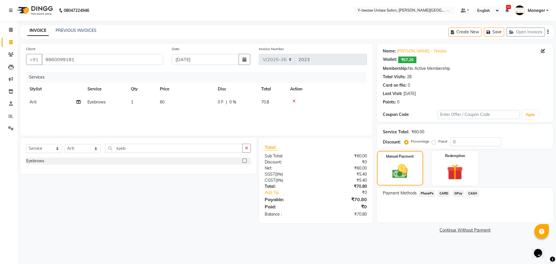
click at [468, 193] on span "CASH" at bounding box center [472, 193] width 12 height 7
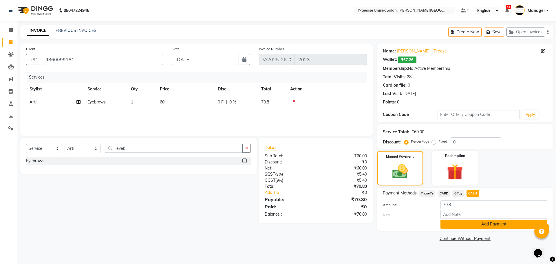
click at [461, 225] on button "Add Payment" at bounding box center [493, 223] width 107 height 9
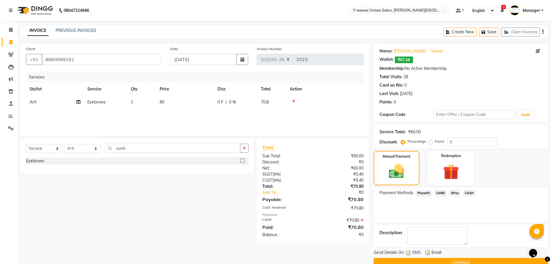
drag, startPoint x: 467, startPoint y: 260, endPoint x: 462, endPoint y: 259, distance: 5.2
click at [467, 260] on button "Checkout" at bounding box center [461, 262] width 175 height 9
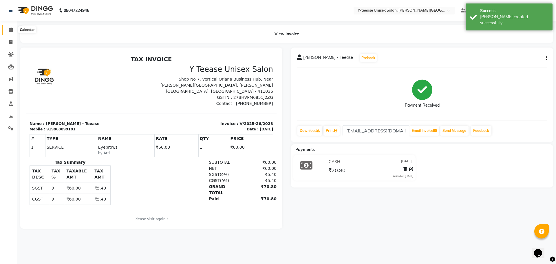
click at [10, 27] on icon at bounding box center [11, 29] width 4 height 4
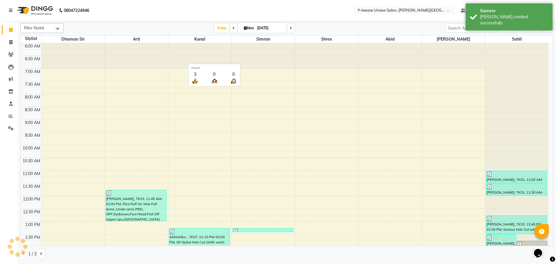
scroll to position [219, 0]
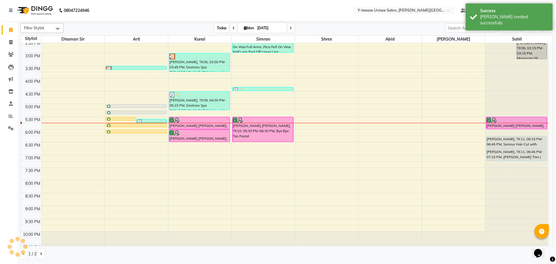
click at [223, 31] on span "Today" at bounding box center [221, 27] width 14 height 9
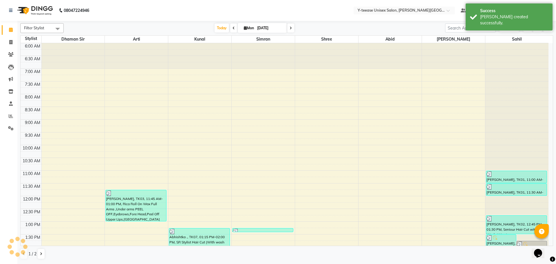
scroll to position [230, 0]
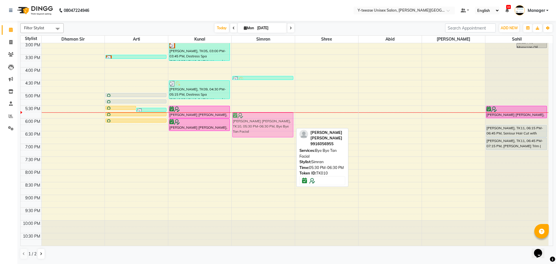
drag, startPoint x: 245, startPoint y: 116, endPoint x: 245, endPoint y: 124, distance: 8.4
click at [245, 124] on div "heena, TK04, 01:15 PM-01:25 PM, Eyebrows Abhishtka ., TK07, 02:00 PM-03:00 PM, …" at bounding box center [263, 29] width 63 height 433
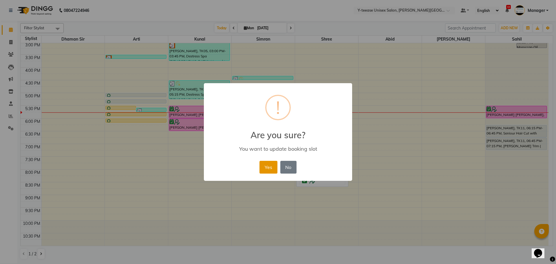
click at [265, 166] on button "Yes" at bounding box center [268, 167] width 18 height 13
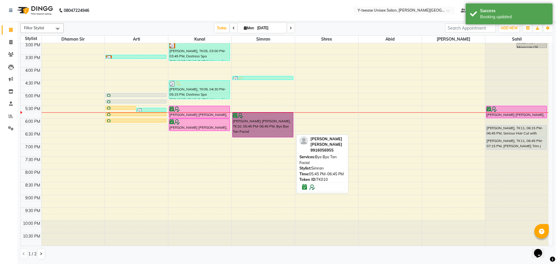
drag, startPoint x: 252, startPoint y: 111, endPoint x: 240, endPoint y: 119, distance: 14.5
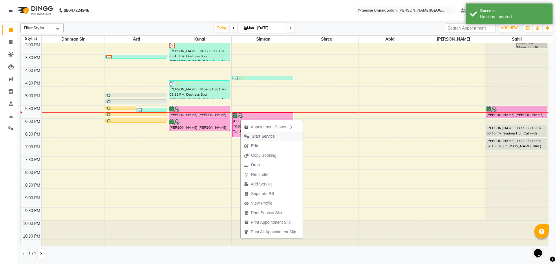
click at [269, 135] on span "Start Service" at bounding box center [263, 136] width 23 height 6
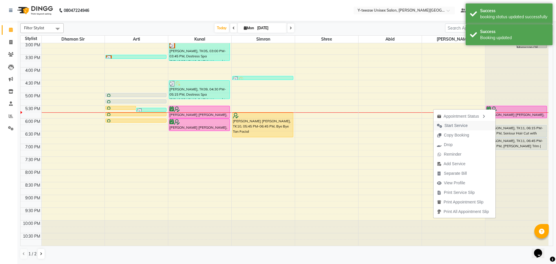
click at [460, 126] on span "Start Service" at bounding box center [455, 125] width 23 height 6
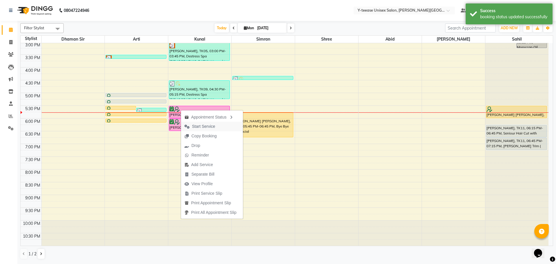
click at [198, 126] on span "Start Service" at bounding box center [203, 126] width 23 height 6
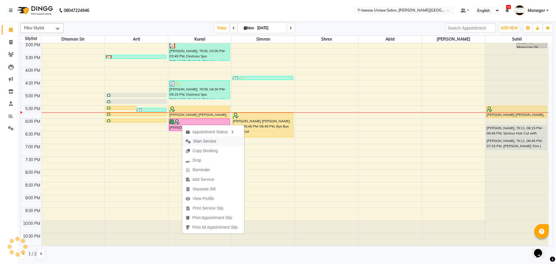
click at [201, 138] on span "Start Service" at bounding box center [204, 141] width 23 height 6
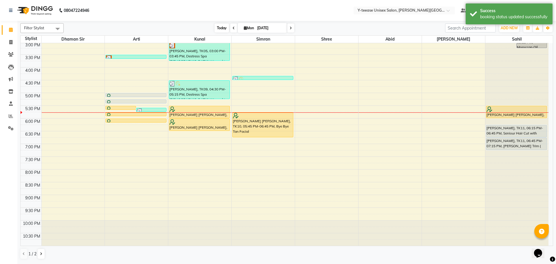
click at [222, 26] on span "Today" at bounding box center [221, 27] width 14 height 9
click at [7, 115] on span at bounding box center [11, 116] width 10 height 7
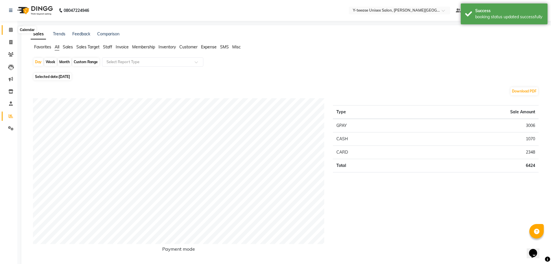
click at [11, 28] on icon at bounding box center [11, 29] width 4 height 4
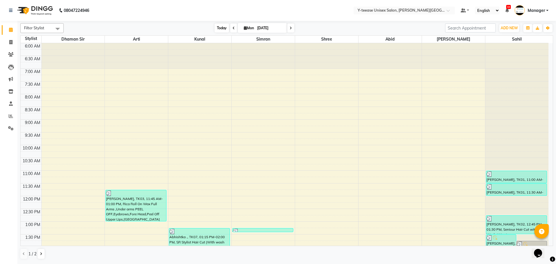
click at [219, 28] on span "Today" at bounding box center [221, 27] width 14 height 9
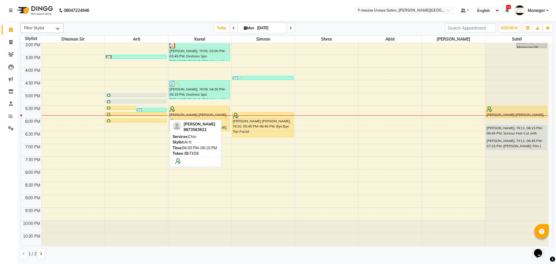
click at [131, 121] on div at bounding box center [136, 122] width 60 height 2
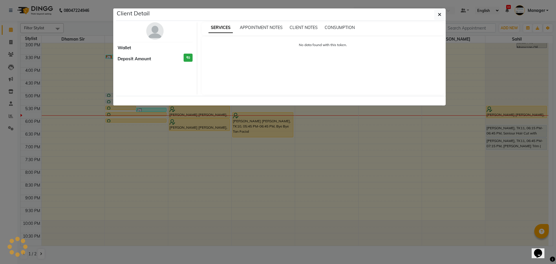
select select "1"
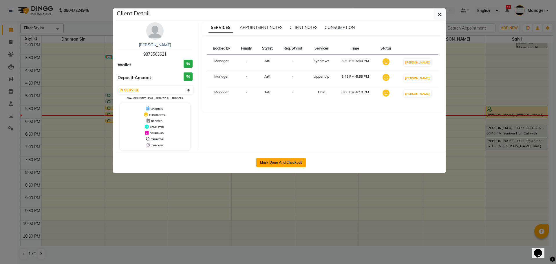
click at [285, 163] on button "Mark Done And Checkout" at bounding box center [280, 162] width 49 height 9
select select "service"
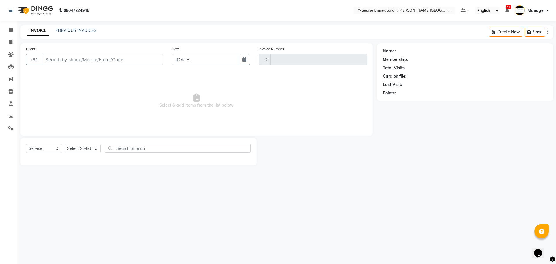
type input "2024"
select select "765"
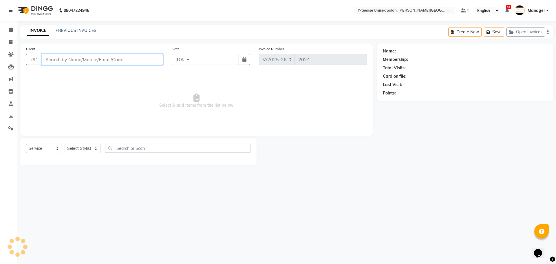
type input "9873563621"
select select "12529"
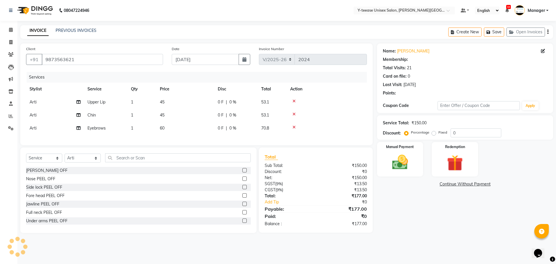
select select "1: Object"
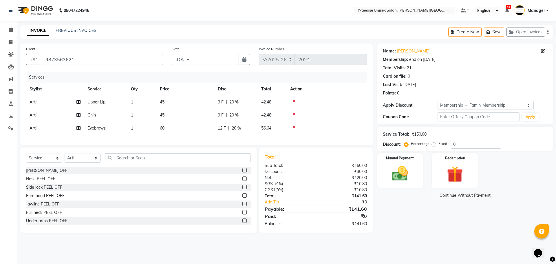
type input "20"
click at [95, 115] on span "Chin" at bounding box center [91, 114] width 8 height 5
select select "12529"
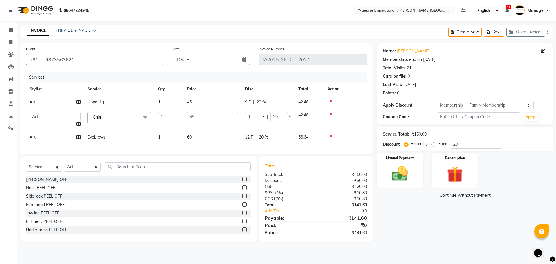
click at [95, 115] on span "Chin" at bounding box center [97, 116] width 8 height 5
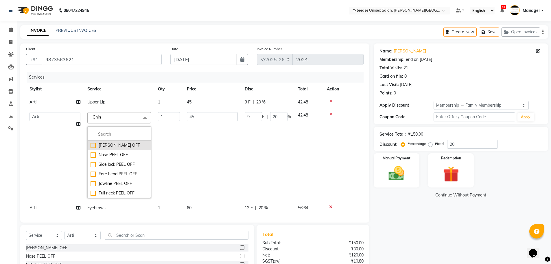
click at [114, 145] on div "[PERSON_NAME] OFF" at bounding box center [119, 145] width 57 height 6
checkbox input "true"
checkbox input "false"
type input "90"
type input "18"
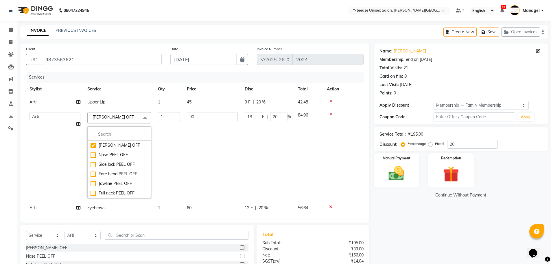
click at [182, 149] on td "1" at bounding box center [169, 155] width 29 height 93
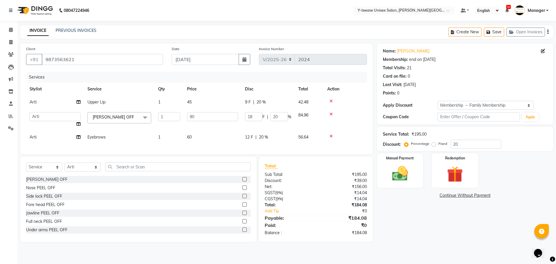
click at [113, 103] on td "Upper Lip" at bounding box center [119, 102] width 71 height 13
select select "12529"
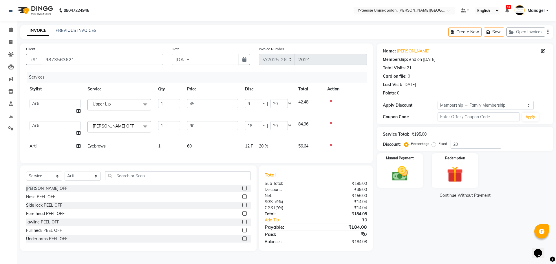
click at [98, 104] on span "Upper Lip" at bounding box center [102, 103] width 18 height 5
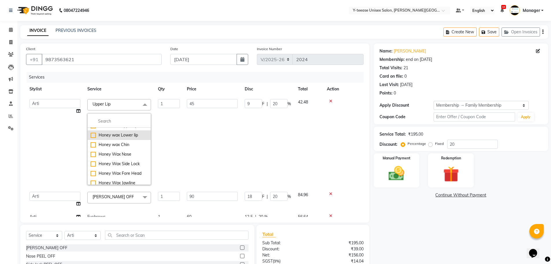
scroll to position [145, 0]
click at [108, 118] on li at bounding box center [119, 121] width 63 height 12
click at [106, 121] on input "multiselect-search" at bounding box center [119, 121] width 57 height 6
type input "peel"
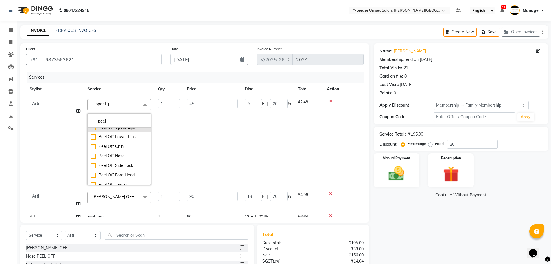
click at [94, 130] on div "Peel Off Upper Lips" at bounding box center [119, 127] width 57 height 6
checkbox input "true"
type input "90"
type input "18"
click at [194, 139] on td "90" at bounding box center [212, 142] width 58 height 93
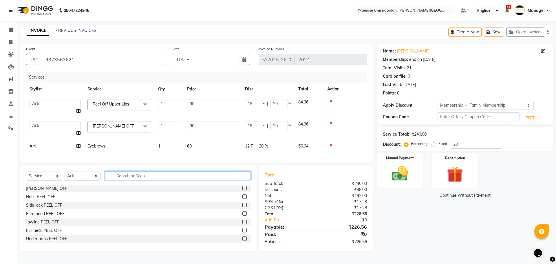
click at [122, 180] on input "text" at bounding box center [178, 175] width 146 height 9
click at [120, 179] on input "text" at bounding box center [178, 175] width 146 height 9
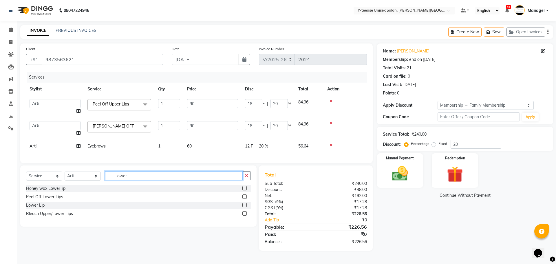
type input "lower"
click at [244, 199] on label at bounding box center [244, 196] width 4 height 4
click at [244, 199] on input "checkbox" at bounding box center [244, 197] width 4 height 4
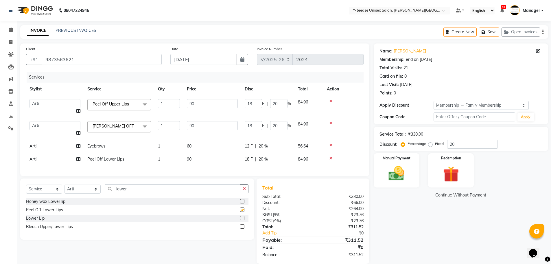
checkbox input "false"
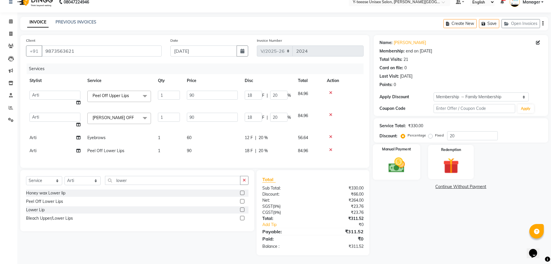
click at [406, 161] on img at bounding box center [396, 164] width 27 height 19
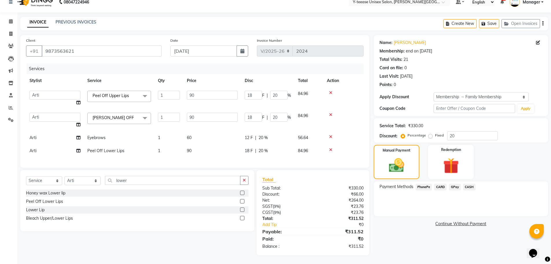
click at [458, 183] on span "GPay" at bounding box center [455, 186] width 12 height 7
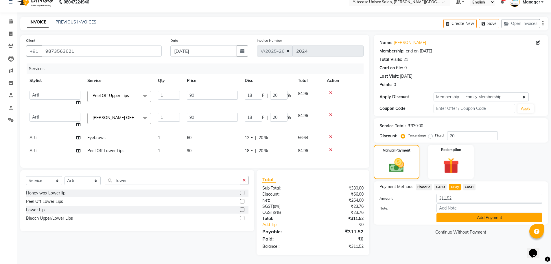
click at [460, 214] on button "Add Payment" at bounding box center [490, 217] width 106 height 9
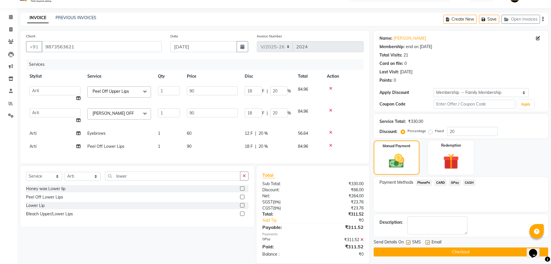
click at [456, 255] on button "Checkout" at bounding box center [461, 251] width 175 height 9
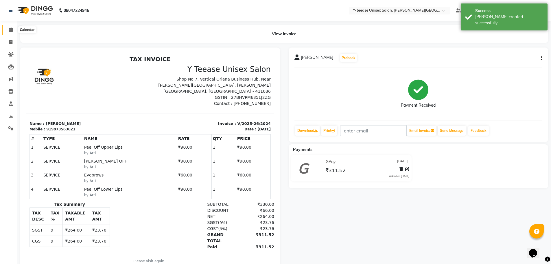
click at [8, 28] on span at bounding box center [11, 30] width 10 height 7
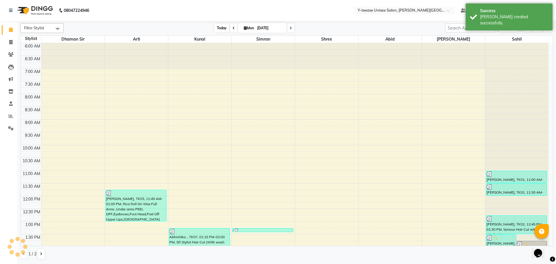
click at [216, 27] on span "Today" at bounding box center [221, 27] width 14 height 9
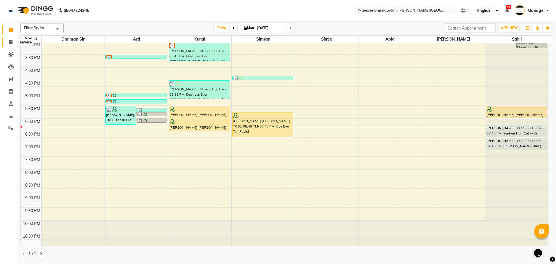
click at [13, 42] on span at bounding box center [11, 42] width 10 height 7
select select "765"
select select "service"
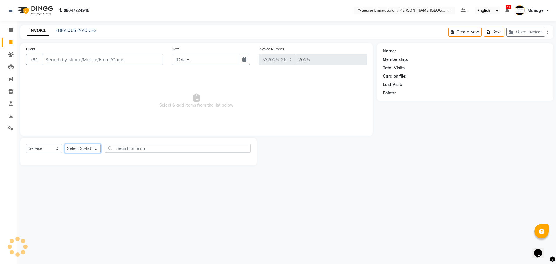
click at [79, 151] on select "Select Stylist" at bounding box center [83, 148] width 36 height 9
click at [81, 149] on select "Select Stylist" at bounding box center [83, 148] width 36 height 9
click at [80, 150] on select "Select Stylist" at bounding box center [83, 148] width 36 height 9
click at [80, 150] on select "Select Stylist [PERSON_NAME] Dhaman [PERSON_NAME] Manager [PERSON_NAME] [PERSON…" at bounding box center [83, 148] width 36 height 9
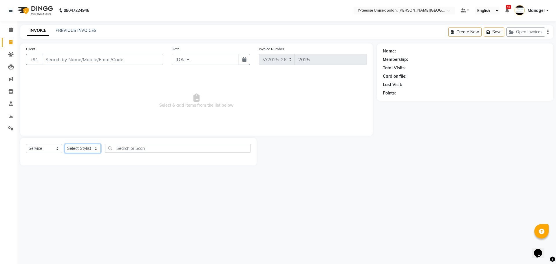
select select "12529"
click at [65, 144] on select "Select Stylist [PERSON_NAME] Dhaman [PERSON_NAME] Manager [PERSON_NAME] [PERSON…" at bounding box center [83, 148] width 36 height 9
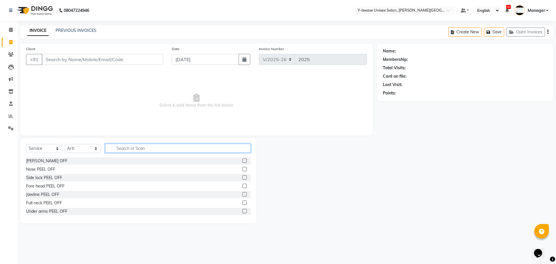
click at [153, 149] on input "text" at bounding box center [178, 148] width 146 height 9
type input "eye"
click at [242, 168] on label at bounding box center [244, 169] width 4 height 4
click at [242, 168] on input "checkbox" at bounding box center [244, 169] width 4 height 4
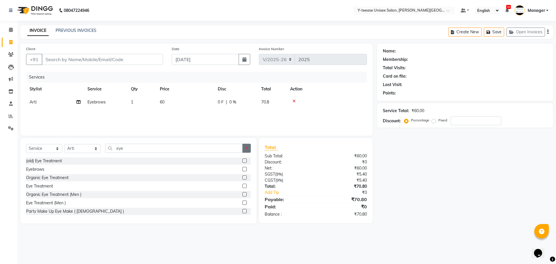
checkbox input "false"
drag, startPoint x: 249, startPoint y: 150, endPoint x: 239, endPoint y: 150, distance: 9.6
click at [249, 150] on button "button" at bounding box center [246, 148] width 8 height 9
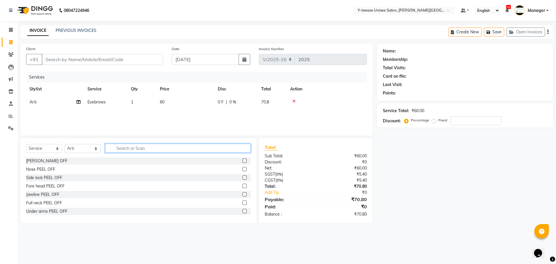
click at [230, 150] on input "text" at bounding box center [178, 148] width 146 height 9
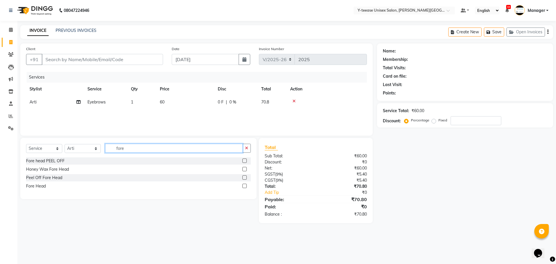
type input "fore"
click at [246, 187] on label at bounding box center [244, 185] width 4 height 4
click at [246, 187] on input "checkbox" at bounding box center [244, 186] width 4 height 4
checkbox input "false"
click at [248, 149] on icon "button" at bounding box center [246, 148] width 3 height 4
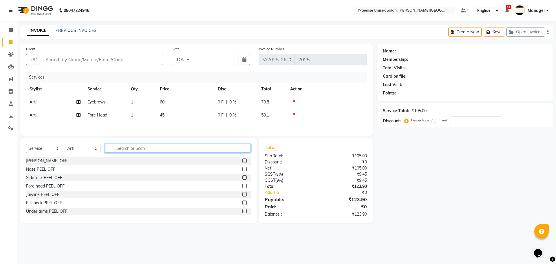
click at [240, 149] on input "text" at bounding box center [178, 148] width 146 height 9
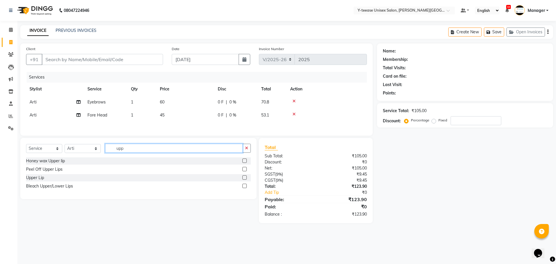
type input "upp"
click at [246, 179] on label at bounding box center [244, 177] width 4 height 4
click at [246, 179] on input "checkbox" at bounding box center [244, 178] width 4 height 4
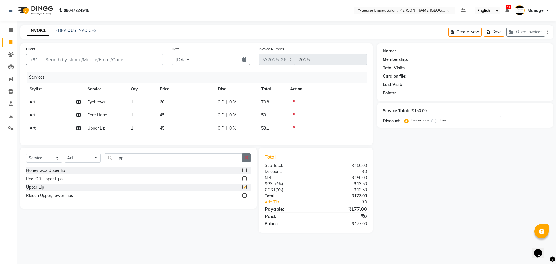
checkbox input "false"
click at [247, 159] on icon "button" at bounding box center [246, 157] width 3 height 4
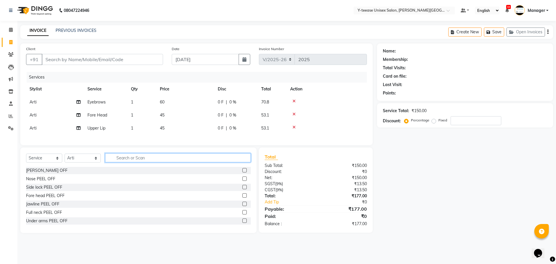
click at [225, 161] on input "text" at bounding box center [178, 157] width 146 height 9
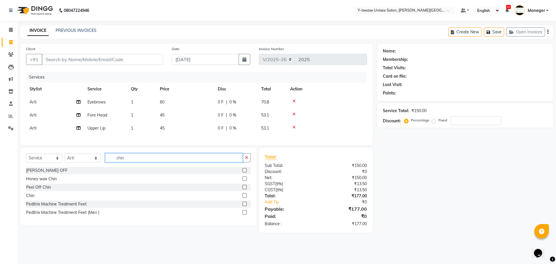
type input "chin"
click at [244, 197] on label at bounding box center [244, 195] width 4 height 4
click at [244, 197] on input "checkbox" at bounding box center [244, 196] width 4 height 4
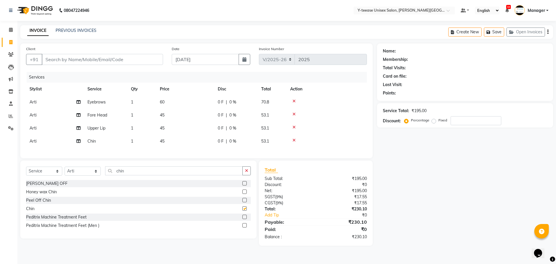
checkbox input "false"
click at [115, 62] on input "Client" at bounding box center [102, 59] width 121 height 11
type input "9"
type input "0"
type input "9"
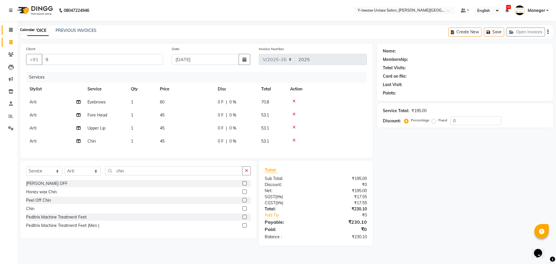
click at [13, 30] on icon at bounding box center [11, 29] width 4 height 4
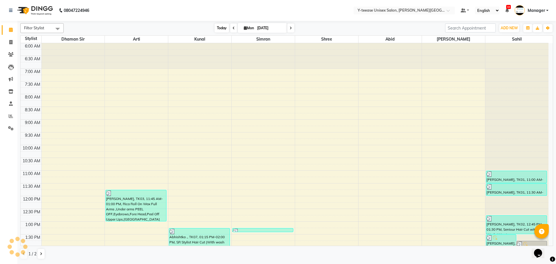
click at [221, 28] on span "Today" at bounding box center [221, 27] width 14 height 9
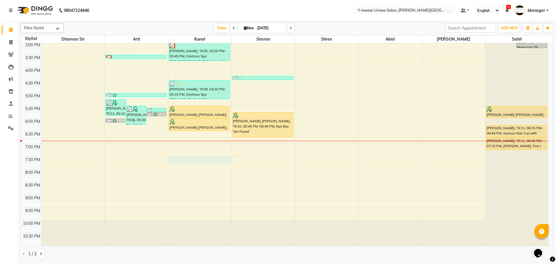
click at [176, 159] on div "6:00 AM 6:30 AM 7:00 AM 7:30 AM 8:00 AM 8:30 AM 9:00 AM 9:30 AM 10:00 AM 10:30 …" at bounding box center [285, 29] width 528 height 433
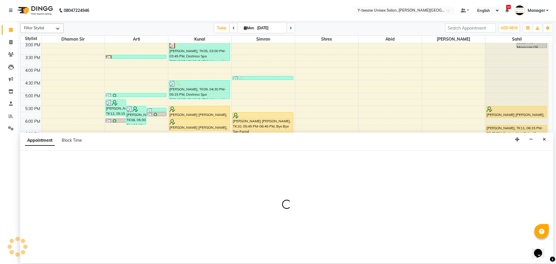
select select "65477"
select select "tentative"
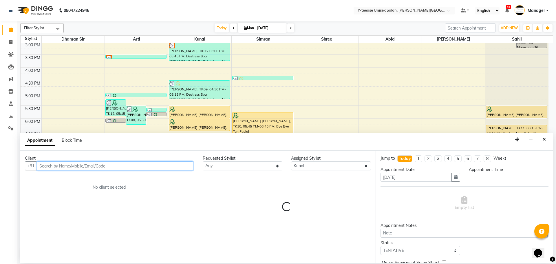
select select "1170"
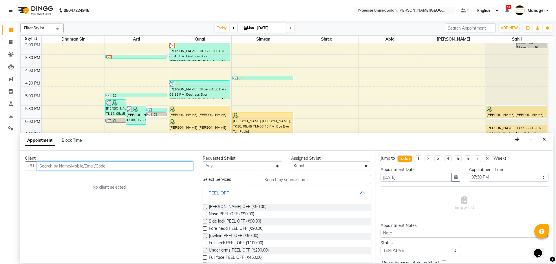
click at [133, 170] on input "text" at bounding box center [115, 165] width 156 height 9
click at [281, 179] on input "text" at bounding box center [316, 179] width 109 height 9
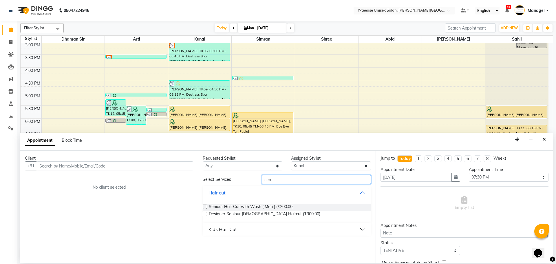
type input "sen"
click at [205, 206] on label at bounding box center [205, 206] width 4 height 4
click at [205, 206] on input "checkbox" at bounding box center [205, 207] width 4 height 4
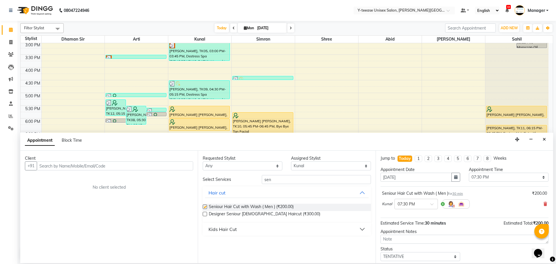
checkbox input "false"
click at [149, 168] on input "text" at bounding box center [115, 165] width 156 height 9
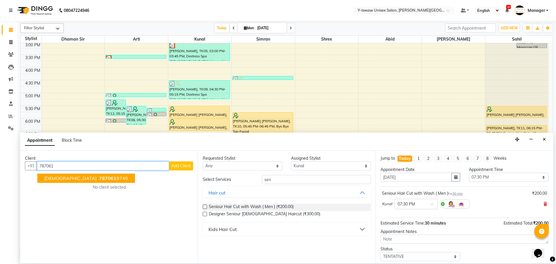
click at [98, 179] on ngb-highlight "787061 9740" at bounding box center [113, 178] width 30 height 6
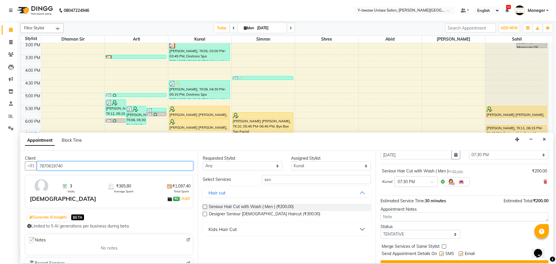
scroll to position [34, 0]
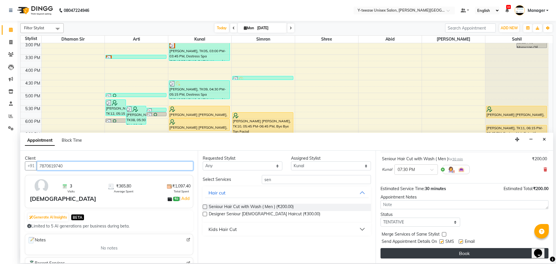
type input "7870619740"
click at [436, 253] on button "Book" at bounding box center [464, 253] width 168 height 10
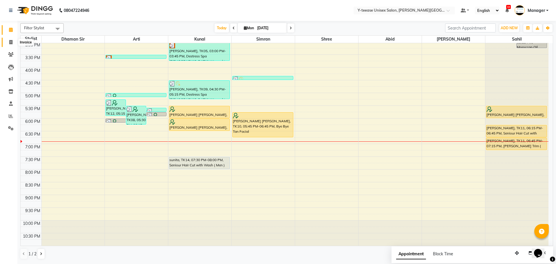
click at [15, 41] on span at bounding box center [11, 42] width 10 height 7
select select "service"
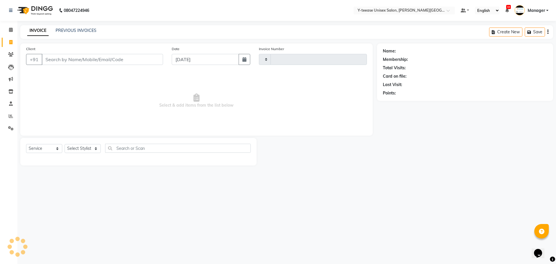
type input "2026"
select select "765"
click at [84, 150] on select "Select Stylist" at bounding box center [83, 148] width 36 height 9
select select "84117"
click at [65, 144] on select "Select Stylist [PERSON_NAME] Dhaman [PERSON_NAME] Manager [PERSON_NAME] [PERSON…" at bounding box center [83, 148] width 36 height 9
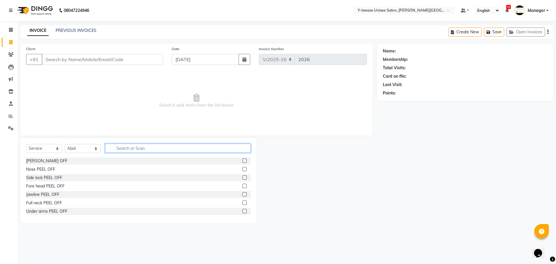
click at [124, 150] on input "text" at bounding box center [178, 148] width 146 height 9
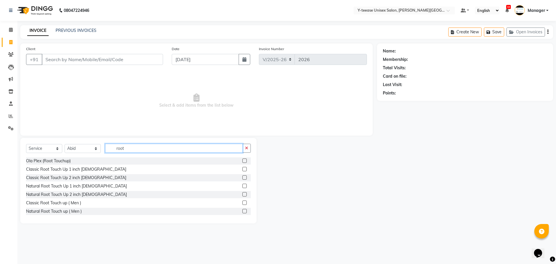
type input "root"
click at [242, 168] on label at bounding box center [244, 169] width 4 height 4
click at [242, 168] on input "checkbox" at bounding box center [244, 169] width 4 height 4
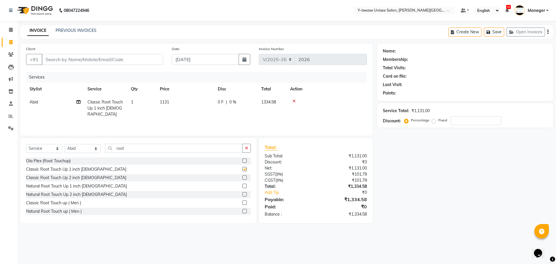
checkbox input "false"
click at [10, 29] on icon at bounding box center [11, 29] width 4 height 4
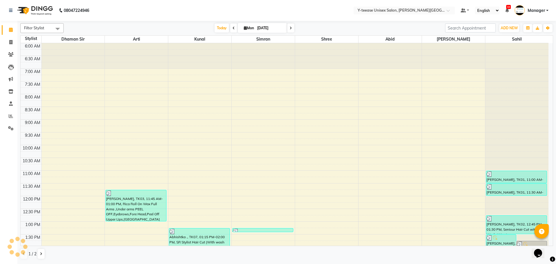
scroll to position [230, 0]
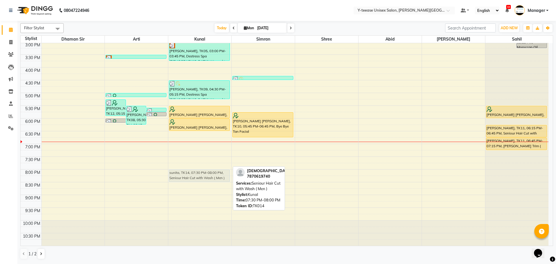
drag, startPoint x: 203, startPoint y: 166, endPoint x: 204, endPoint y: 179, distance: 12.7
click at [204, 179] on div "Abhishtka ., TK07, 01:15 PM-02:00 PM, SR Stylist Hair Cut (With wash &Blow Dry …" at bounding box center [199, 29] width 63 height 433
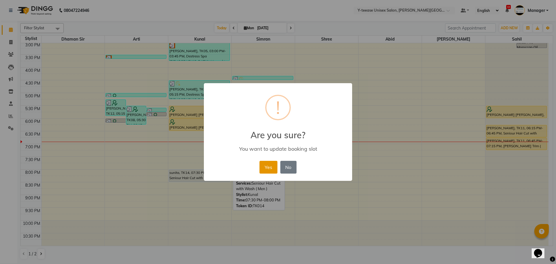
click at [269, 168] on button "Yes" at bounding box center [268, 167] width 18 height 13
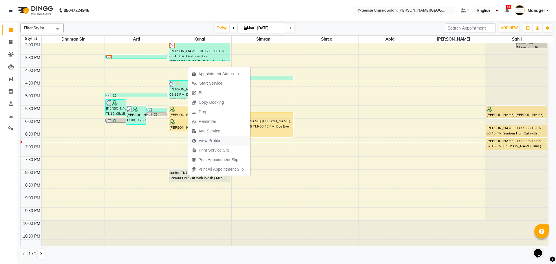
click at [203, 138] on span "View Profile" at bounding box center [209, 140] width 21 height 6
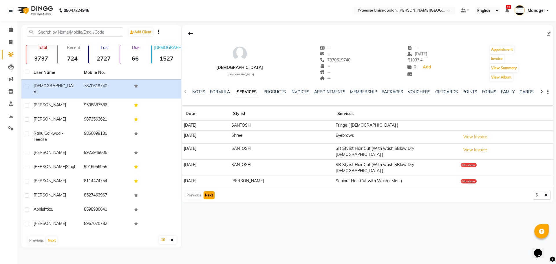
click at [210, 191] on button "Next" at bounding box center [208, 195] width 11 height 8
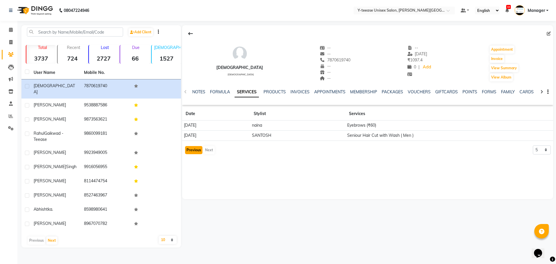
click at [189, 148] on button "Previous" at bounding box center [193, 150] width 17 height 8
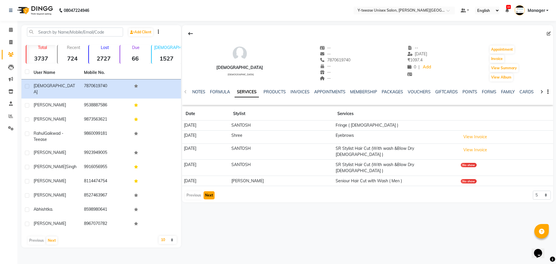
click at [212, 191] on button "Next" at bounding box center [208, 195] width 11 height 8
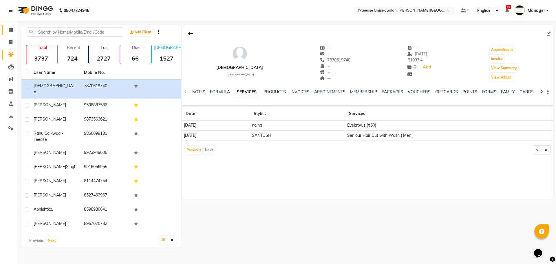
click at [10, 26] on link "Calendar" at bounding box center [9, 30] width 14 height 10
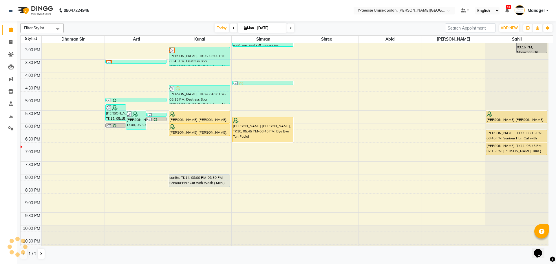
scroll to position [230, 0]
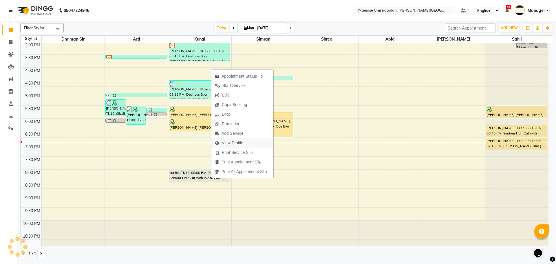
click at [230, 142] on span "View Profile" at bounding box center [232, 143] width 21 height 6
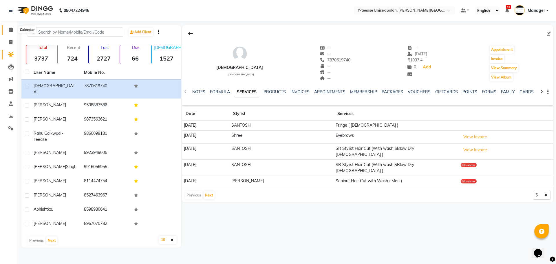
click at [9, 29] on icon at bounding box center [11, 29] width 4 height 4
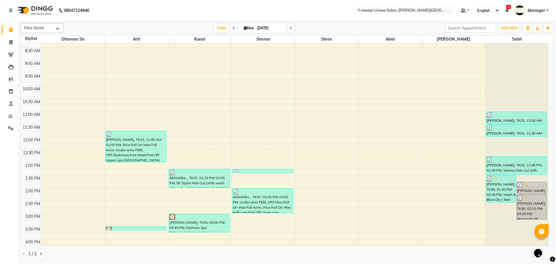
scroll to position [58, 0]
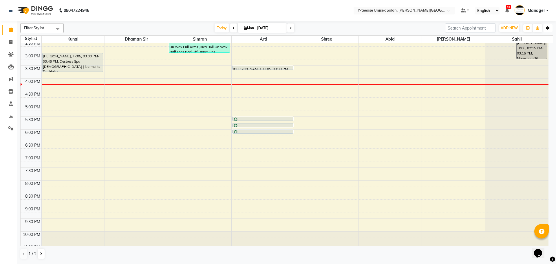
click at [546, 28] on button "Toggle Dropdown" at bounding box center [547, 28] width 9 height 8
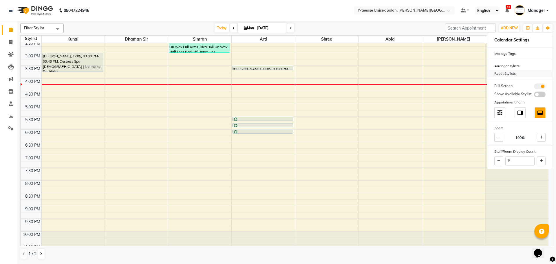
click at [512, 71] on div "Reset Stylists" at bounding box center [519, 74] width 65 height 8
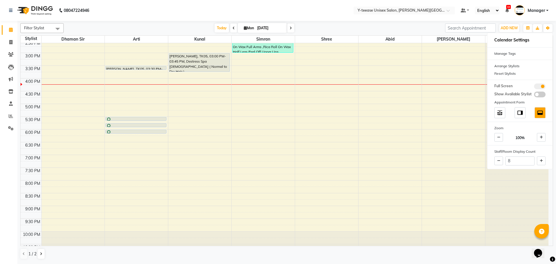
click at [186, 13] on nav "08047224946 Select Location × Y-teease Unisex Salon, [PERSON_NAME] Nagar Defaul…" at bounding box center [278, 10] width 556 height 21
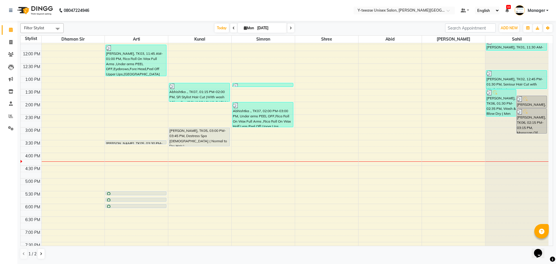
scroll to position [230, 0]
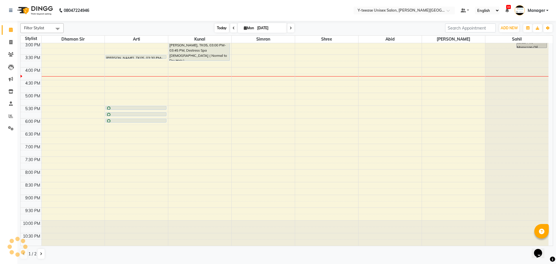
click at [224, 29] on span "Today" at bounding box center [221, 27] width 14 height 9
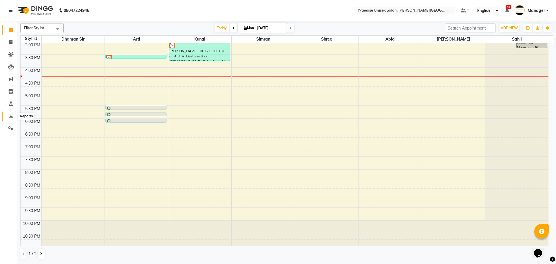
click at [11, 116] on icon at bounding box center [11, 116] width 4 height 4
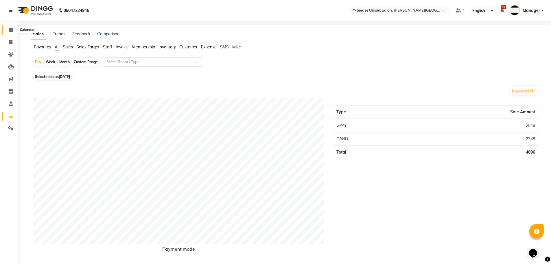
click at [11, 30] on icon at bounding box center [11, 29] width 4 height 4
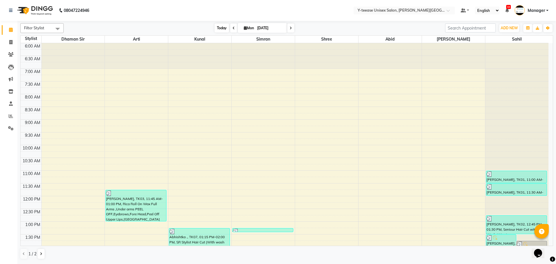
click at [215, 27] on span "Today" at bounding box center [221, 27] width 14 height 9
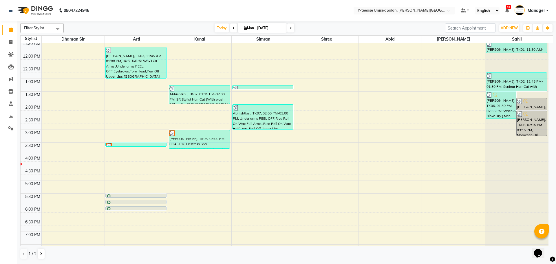
scroll to position [144, 0]
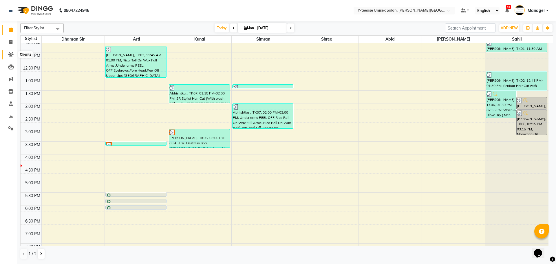
click at [15, 56] on span at bounding box center [11, 54] width 10 height 7
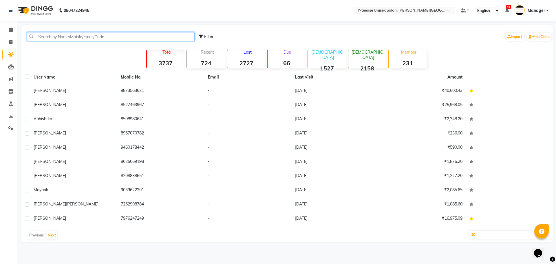
click at [83, 35] on input "text" at bounding box center [111, 36] width 168 height 9
paste input "8114474754"
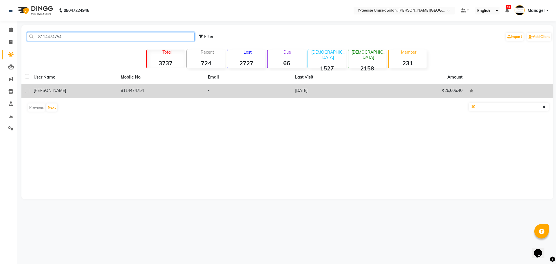
type input "8114474754"
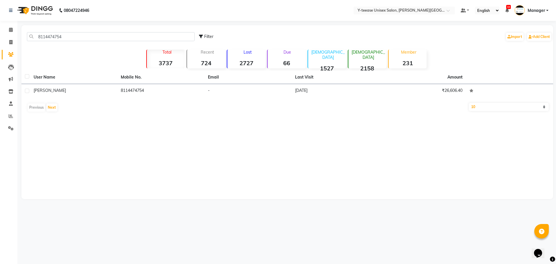
click at [130, 96] on td "8114474754" at bounding box center [160, 91] width 87 height 14
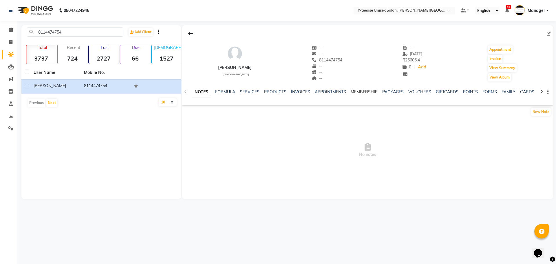
click at [366, 93] on link "MEMBERSHIP" at bounding box center [363, 91] width 27 height 5
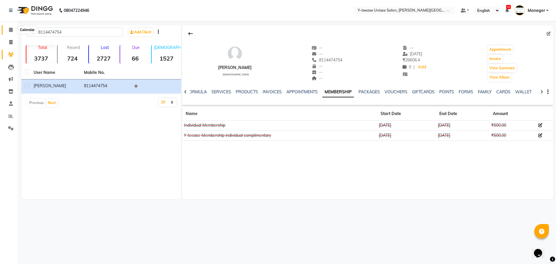
click at [11, 31] on icon at bounding box center [11, 29] width 4 height 4
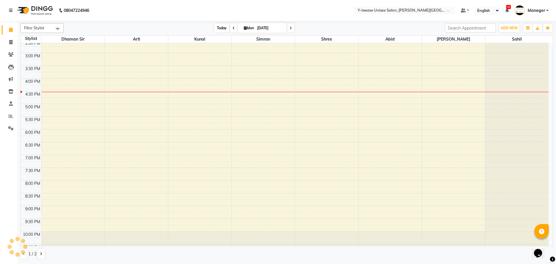
click at [220, 29] on span "Today" at bounding box center [221, 27] width 14 height 9
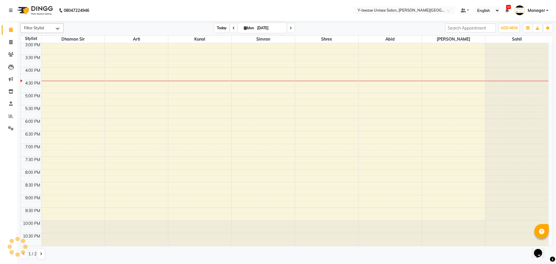
click at [222, 29] on span "Today" at bounding box center [221, 27] width 14 height 9
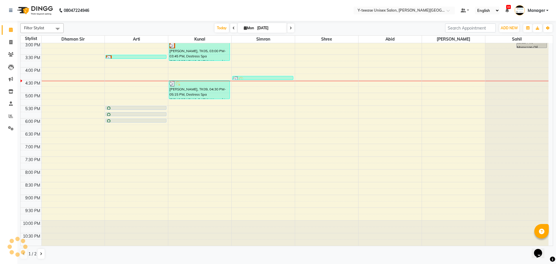
scroll to position [201, 0]
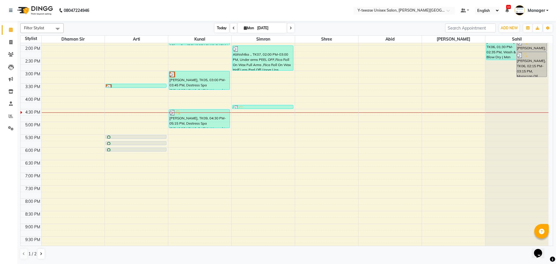
click at [222, 29] on span "Today" at bounding box center [221, 27] width 14 height 9
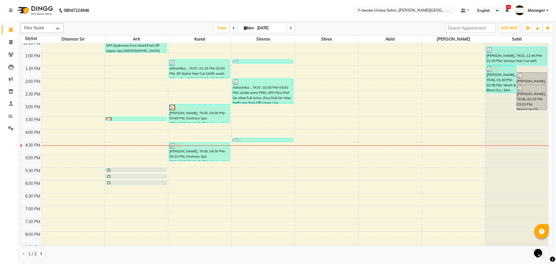
scroll to position [144, 0]
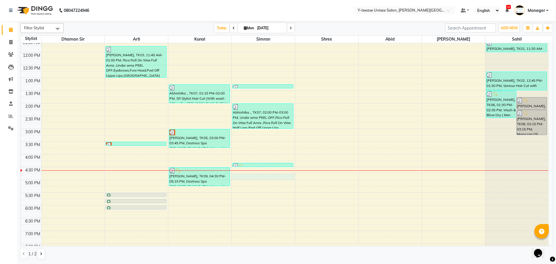
click at [260, 177] on div "6:00 AM 6:30 AM 7:00 AM 7:30 AM 8:00 AM 8:30 AM 9:00 AM 9:30 AM 10:00 AM 10:30 …" at bounding box center [285, 116] width 528 height 433
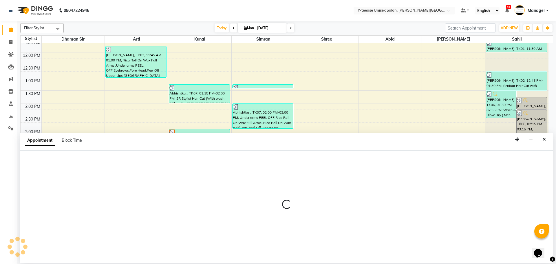
select select "70225"
select select "1005"
select select "tentative"
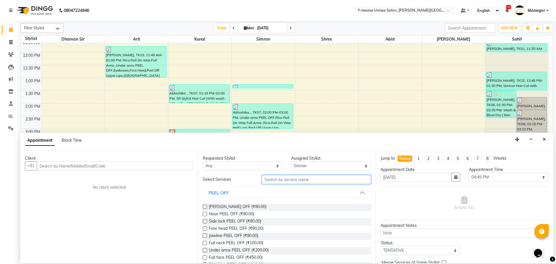
click at [295, 181] on input "text" at bounding box center [316, 179] width 109 height 9
type input "facial"
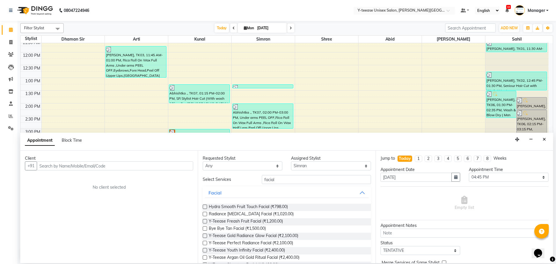
click at [205, 228] on label at bounding box center [205, 228] width 4 height 4
click at [205, 228] on input "checkbox" at bounding box center [205, 229] width 4 height 4
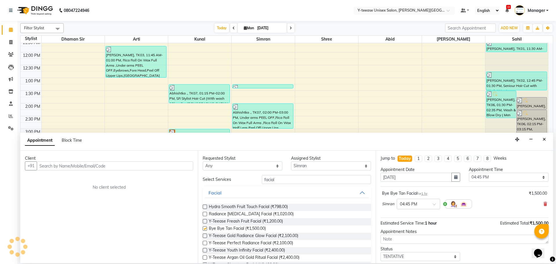
checkbox input "false"
click at [486, 175] on select "Select 07:00 AM 07:15 AM 07:30 AM 07:45 AM 08:00 AM 08:15 AM 08:30 AM 08:45 AM …" at bounding box center [509, 176] width 80 height 9
select select "1140"
click at [469, 172] on select "Select 07:00 AM 07:15 AM 07:30 AM 07:45 AM 08:00 AM 08:15 AM 08:30 AM 08:45 AM …" at bounding box center [509, 176] width 80 height 9
click at [168, 164] on input "text" at bounding box center [115, 165] width 156 height 9
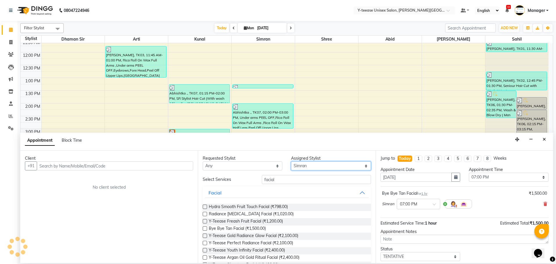
click at [306, 167] on select "Select [PERSON_NAME] Dhaman Sir [PERSON_NAME] [PERSON_NAME] Shree [PERSON_NAME]…" at bounding box center [331, 165] width 80 height 9
select select "65477"
click at [291, 161] on select "Select [PERSON_NAME] Dhaman Sir [PERSON_NAME] [PERSON_NAME] Shree [PERSON_NAME]…" at bounding box center [331, 165] width 80 height 9
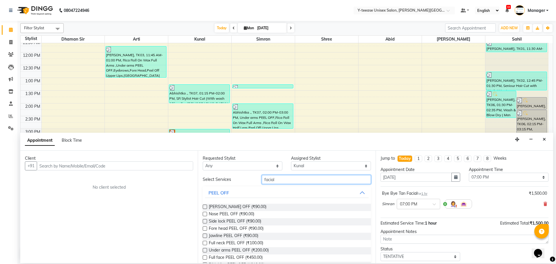
drag, startPoint x: 292, startPoint y: 181, endPoint x: 252, endPoint y: 181, distance: 40.2
click at [252, 181] on div "Select Services facial" at bounding box center [286, 179] width 177 height 9
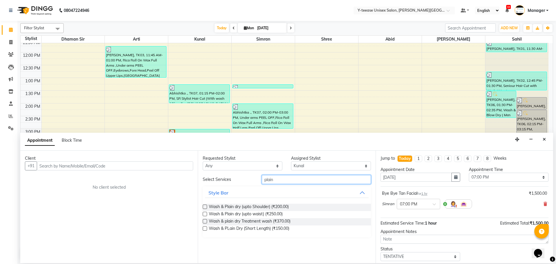
type input "plain"
click at [205, 206] on label at bounding box center [205, 206] width 4 height 4
click at [205, 206] on input "checkbox" at bounding box center [205, 207] width 4 height 4
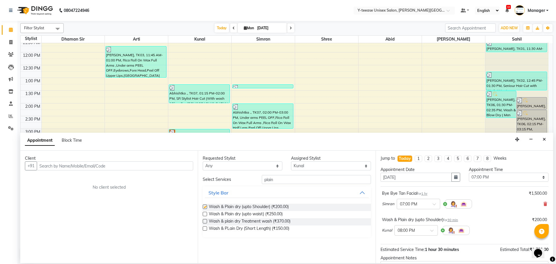
checkbox input "false"
click at [204, 214] on label at bounding box center [205, 214] width 4 height 4
click at [204, 214] on input "checkbox" at bounding box center [205, 214] width 4 height 4
checkbox input "false"
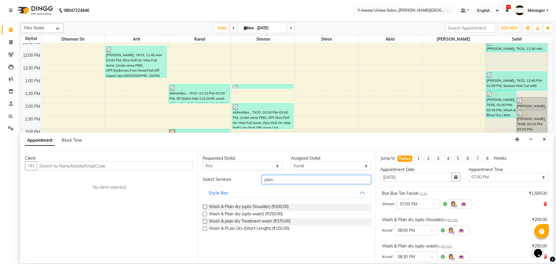
drag, startPoint x: 274, startPoint y: 180, endPoint x: 255, endPoint y: 184, distance: 19.8
click at [257, 184] on div "Select Services plain Style Bar Wash & Plain dry (upto Shoulder) (₹200.00) Wash…" at bounding box center [287, 206] width 168 height 62
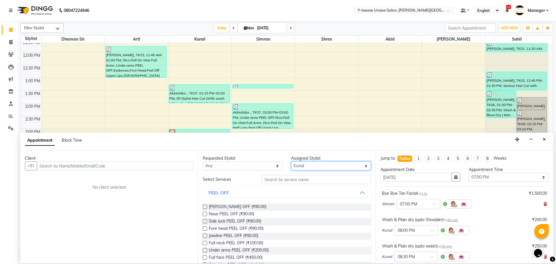
click at [306, 165] on select "Select Abid Arti Dhaman Sir Kunal Pratik Sahil Shree Simran tejas" at bounding box center [331, 165] width 80 height 9
select select "90378"
click at [291, 161] on select "Select Abid Arti Dhaman Sir Kunal Pratik Sahil Shree Simran tejas" at bounding box center [331, 165] width 80 height 9
click at [295, 175] on input "text" at bounding box center [316, 179] width 109 height 9
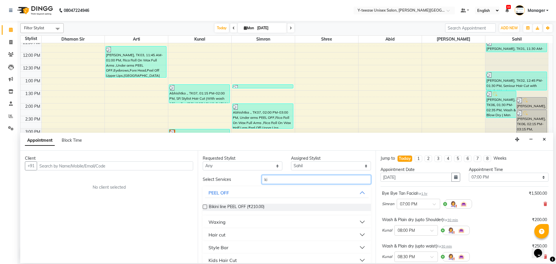
type input "k"
type input "sen"
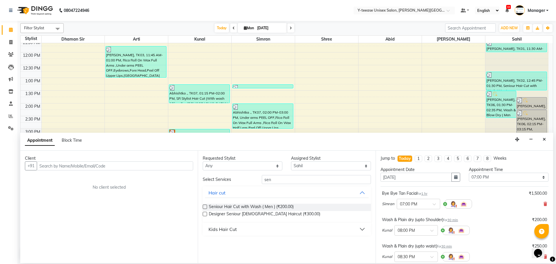
click at [218, 231] on div "Kids Hair Cut" at bounding box center [222, 228] width 28 height 7
click at [205, 206] on label at bounding box center [205, 206] width 4 height 4
click at [205, 206] on input "checkbox" at bounding box center [205, 207] width 4 height 4
checkbox input "false"
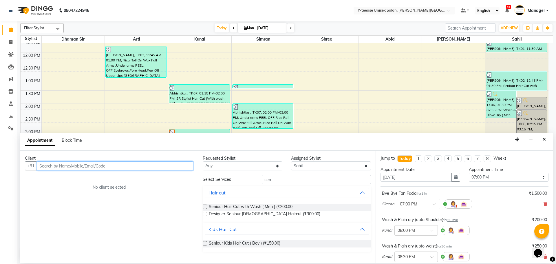
click at [164, 166] on input "text" at bounding box center [115, 165] width 156 height 9
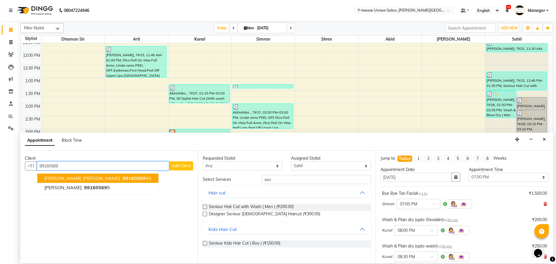
click at [122, 179] on span "99160569" at bounding box center [133, 178] width 23 height 6
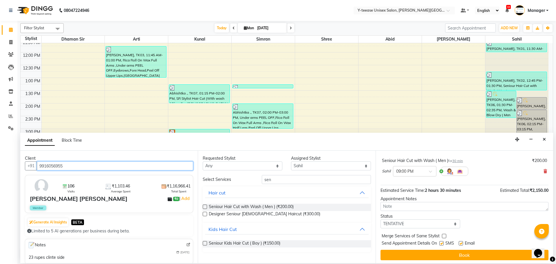
scroll to position [113, 0]
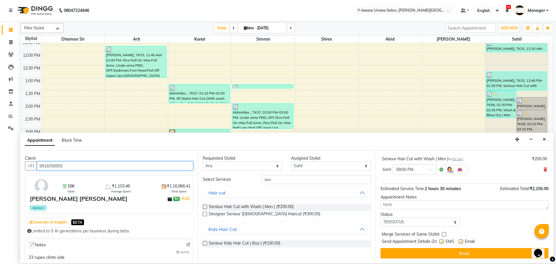
type input "9916056955"
click at [434, 222] on select "Select TENTATIVE CONFIRM CHECK-IN UPCOMING" at bounding box center [420, 221] width 80 height 9
select select "confirm booking"
click at [380, 217] on select "Select TENTATIVE CONFIRM CHECK-IN UPCOMING" at bounding box center [420, 221] width 80 height 9
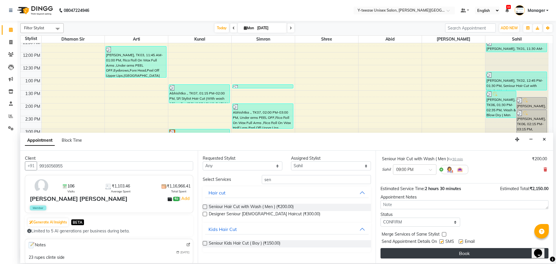
click at [426, 248] on button "Book" at bounding box center [464, 253] width 168 height 10
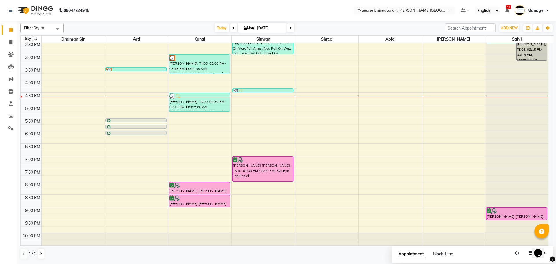
scroll to position [230, 0]
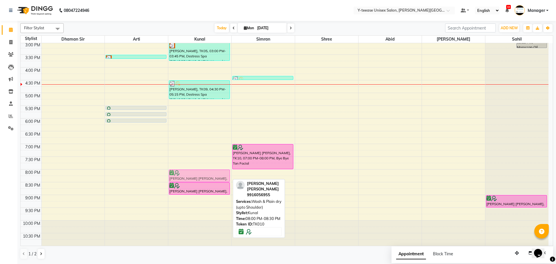
drag, startPoint x: 198, startPoint y: 175, endPoint x: 201, endPoint y: 175, distance: 3.0
click at [201, 175] on div "Abhishtka ., TK07, 01:15 PM-02:00 PM, SR Stylist Hair Cut (With wash &Blow Dry …" at bounding box center [199, 29] width 63 height 433
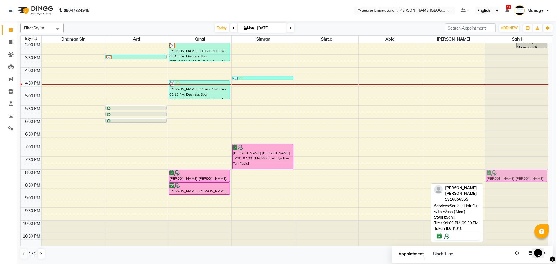
drag, startPoint x: 522, startPoint y: 197, endPoint x: 509, endPoint y: 172, distance: 27.7
click at [509, 172] on div "brajesh pandey, TK06, 01:30 PM-02:35 PM, Wash & Blow Dry ( Men ),Clean Shaving …" at bounding box center [516, 29] width 63 height 433
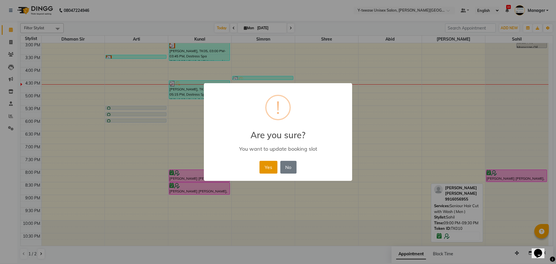
click at [275, 169] on button "Yes" at bounding box center [268, 167] width 18 height 13
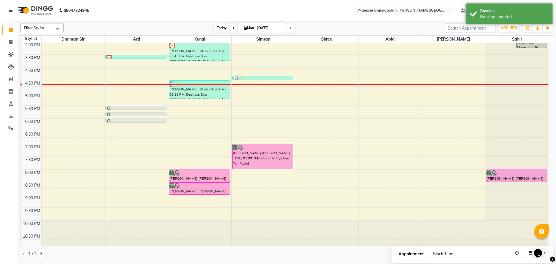
click at [222, 26] on span "Today" at bounding box center [221, 27] width 14 height 9
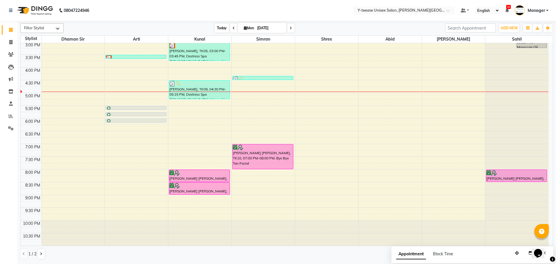
click at [218, 29] on span "Today" at bounding box center [221, 27] width 14 height 9
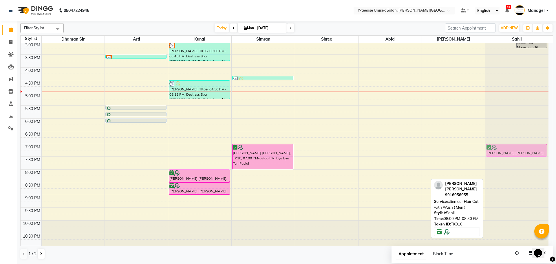
drag, startPoint x: 513, startPoint y: 173, endPoint x: 515, endPoint y: 150, distance: 23.5
click at [515, 150] on div "brajesh pandey, TK06, 01:30 PM-02:35 PM, Wash & Blow Dry ( Men ),Clean Shaving …" at bounding box center [516, 29] width 63 height 433
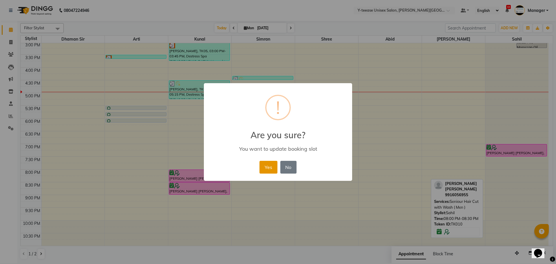
click at [261, 166] on button "Yes" at bounding box center [268, 167] width 18 height 13
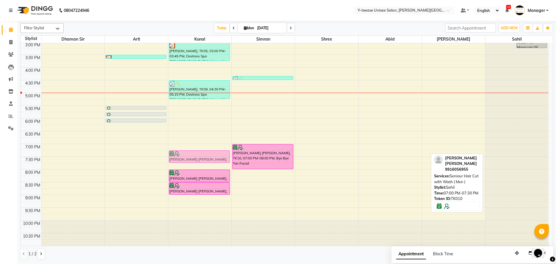
drag, startPoint x: 505, startPoint y: 147, endPoint x: 210, endPoint y: 155, distance: 294.7
click at [210, 155] on tr "shveta, TK03, 11:45 AM-01:00 PM, Rica Roll On Wax Full Arms ,Under arms PEEL OF…" at bounding box center [285, 29] width 528 height 433
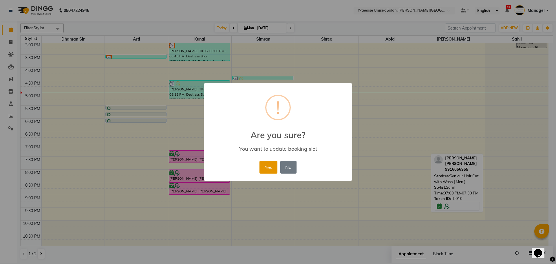
click at [267, 165] on button "Yes" at bounding box center [268, 167] width 18 height 13
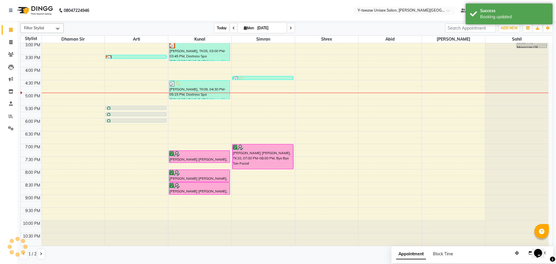
click at [223, 28] on span "Today" at bounding box center [221, 27] width 14 height 9
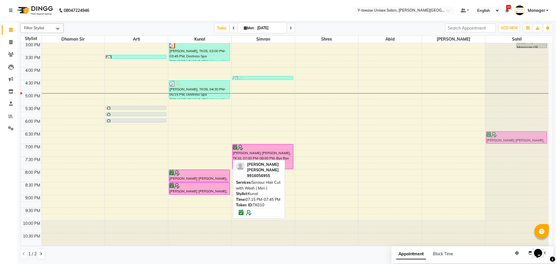
drag, startPoint x: 189, startPoint y: 160, endPoint x: 489, endPoint y: 143, distance: 300.0
click at [489, 143] on tr "shveta, TK03, 11:45 AM-01:00 PM, Rica Roll On Wax Full Arms ,Under arms PEEL OF…" at bounding box center [285, 29] width 528 height 433
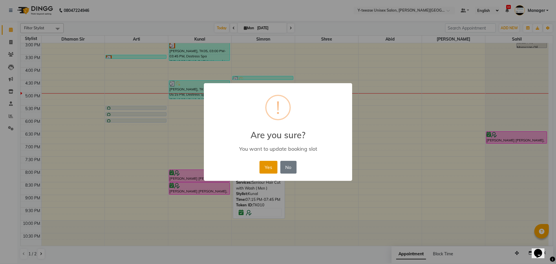
click at [270, 167] on button "Yes" at bounding box center [268, 167] width 18 height 13
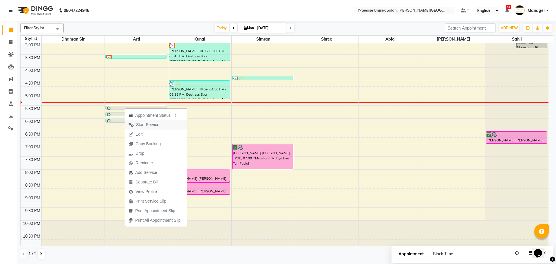
click at [170, 127] on button "Start Service" at bounding box center [156, 125] width 62 height 10
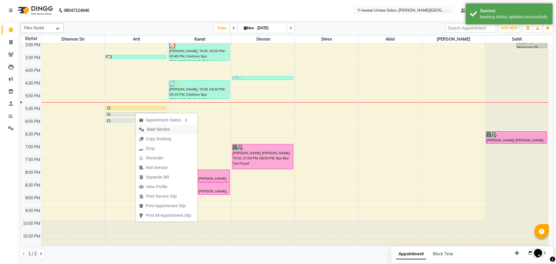
click at [159, 129] on span "Start Service" at bounding box center [157, 129] width 23 height 6
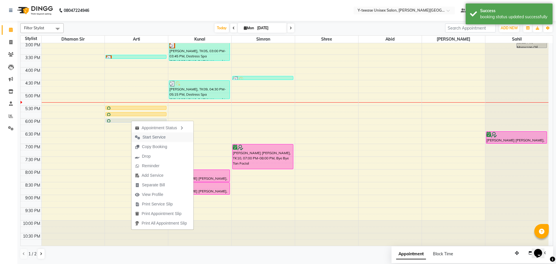
click at [160, 135] on span "Start Service" at bounding box center [153, 137] width 23 height 6
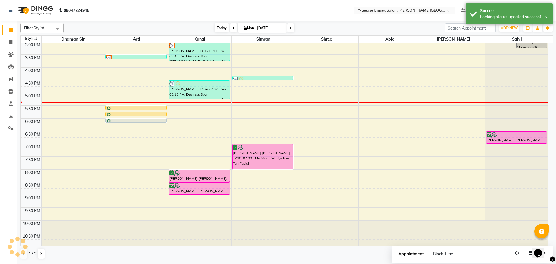
click at [218, 27] on span "Today" at bounding box center [221, 27] width 14 height 9
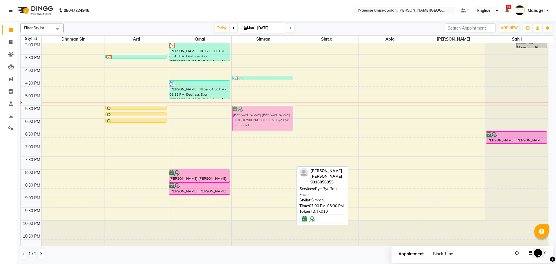
drag, startPoint x: 257, startPoint y: 151, endPoint x: 265, endPoint y: 113, distance: 38.7
click at [265, 113] on div "heena, TK04, 01:15 PM-01:25 PM, Eyebrows Abhishtka ., TK07, 02:00 PM-03:00 PM, …" at bounding box center [263, 29] width 63 height 433
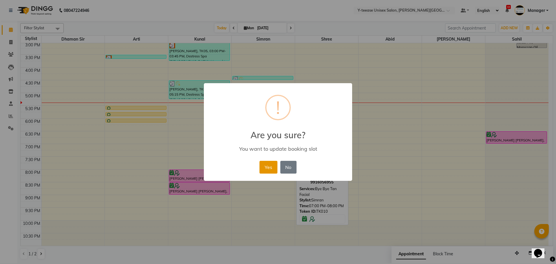
click at [272, 170] on button "Yes" at bounding box center [268, 167] width 18 height 13
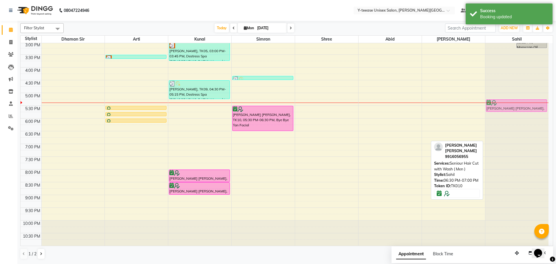
drag, startPoint x: 511, startPoint y: 139, endPoint x: 511, endPoint y: 111, distance: 28.7
click at [511, 111] on div "brajesh pandey, TK06, 01:30 PM-02:35 PM, Wash & Blow Dry ( Men ),Clean Shaving …" at bounding box center [516, 29] width 63 height 433
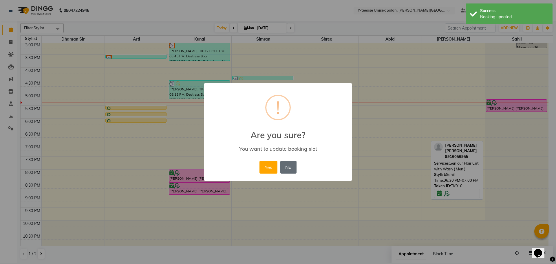
click at [289, 164] on button "No" at bounding box center [288, 167] width 16 height 13
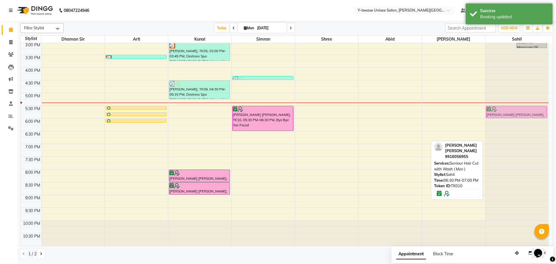
drag, startPoint x: 515, startPoint y: 137, endPoint x: 518, endPoint y: 110, distance: 26.5
click at [518, 110] on div "brajesh pandey, TK06, 01:30 PM-02:35 PM, Wash & Blow Dry ( Men ),Clean Shaving …" at bounding box center [516, 29] width 63 height 433
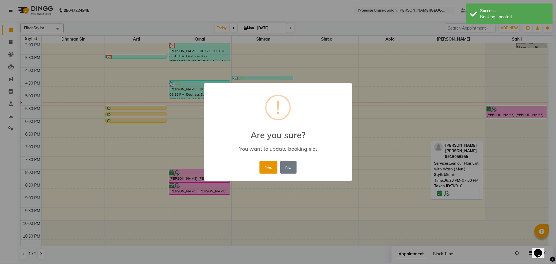
click at [267, 167] on button "Yes" at bounding box center [268, 167] width 18 height 13
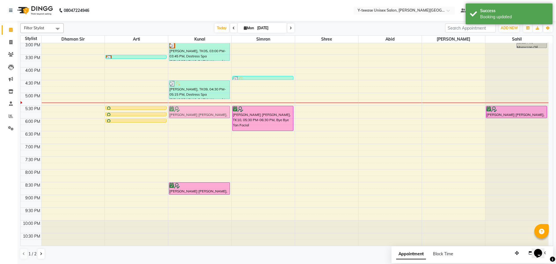
drag, startPoint x: 185, startPoint y: 174, endPoint x: 199, endPoint y: 111, distance: 64.0
click at [199, 111] on div "Abhishtka ., TK07, 01:15 PM-02:00 PM, SR Stylist Hair Cut (With wash &Blow Dry …" at bounding box center [199, 29] width 63 height 433
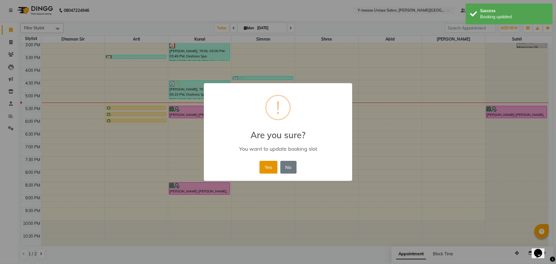
click at [267, 166] on button "Yes" at bounding box center [268, 167] width 18 height 13
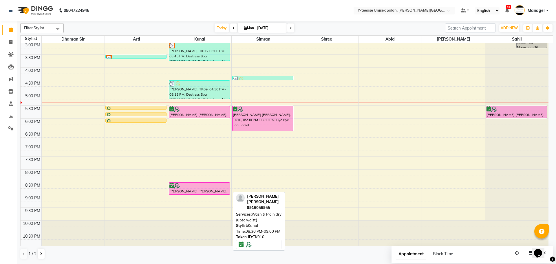
click at [208, 172] on div "Abhishtka ., TK07, 01:15 PM-02:00 PM, SR Stylist Hair Cut (With wash &Blow Dry …" at bounding box center [199, 29] width 63 height 433
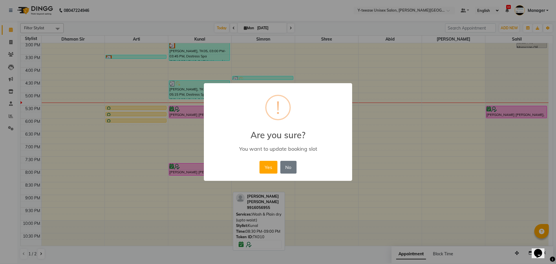
click at [202, 140] on div "× ! Are you sure? You want to update booking slot Yes No No" at bounding box center [278, 132] width 556 height 264
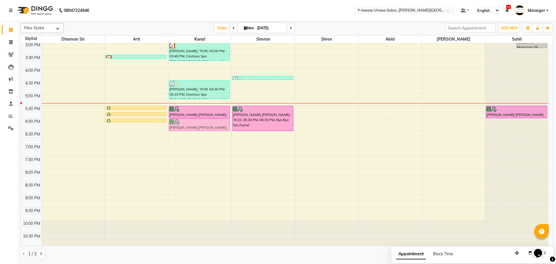
drag, startPoint x: 209, startPoint y: 181, endPoint x: 213, endPoint y: 123, distance: 58.4
click at [214, 123] on div "Abhishtka ., TK07, 01:15 PM-02:00 PM, SR Stylist Hair Cut (With wash &Blow Dry …" at bounding box center [199, 29] width 63 height 433
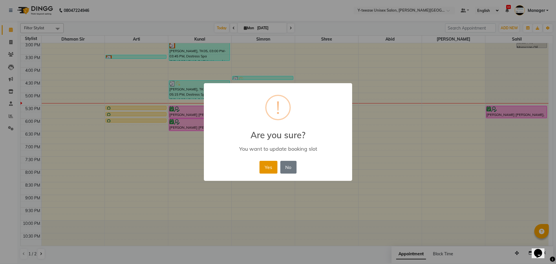
click at [271, 165] on button "Yes" at bounding box center [268, 167] width 18 height 13
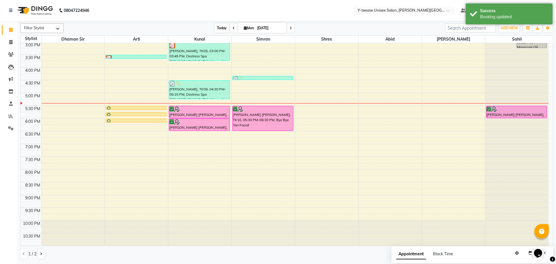
click at [218, 24] on span "Today" at bounding box center [221, 27] width 14 height 9
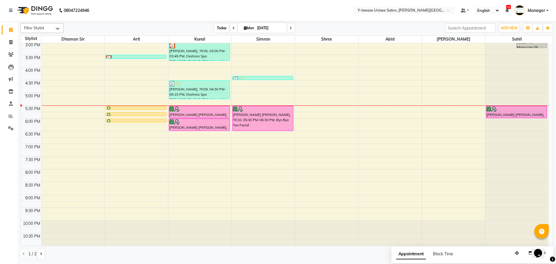
click at [221, 31] on span "Today" at bounding box center [221, 27] width 14 height 9
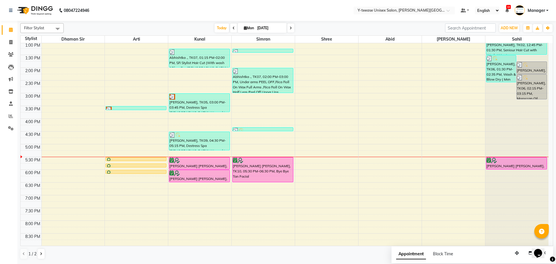
scroll to position [203, 0]
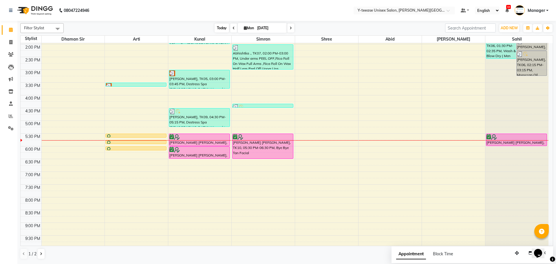
click at [217, 27] on span "Today" at bounding box center [221, 27] width 14 height 9
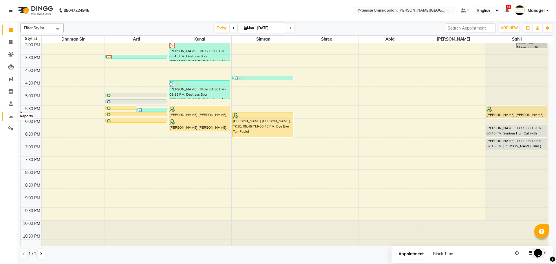
click at [14, 115] on span at bounding box center [11, 116] width 10 height 7
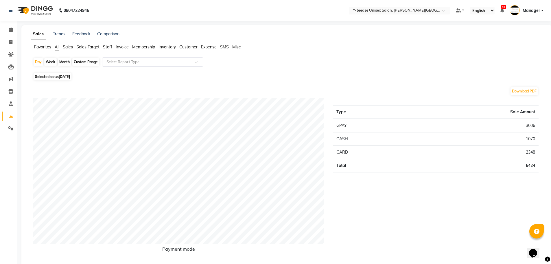
click at [66, 78] on span "[DATE]" at bounding box center [64, 76] width 11 height 4
select select "9"
select select "2025"
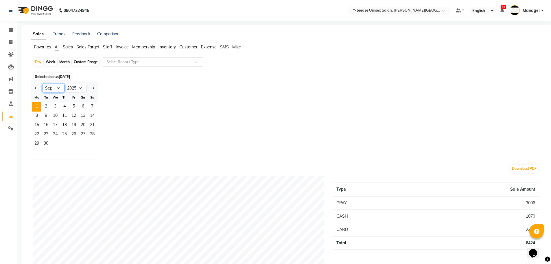
click at [61, 88] on select "Jan Feb Mar Apr May Jun Jul Aug Sep Oct Nov Dec" at bounding box center [54, 88] width 22 height 9
select select "8"
click at [43, 84] on select "Jan Feb Mar Apr May Jun Jul Aug Sep Oct Nov Dec" at bounding box center [54, 88] width 22 height 9
click at [92, 145] on span "31" at bounding box center [92, 143] width 9 height 9
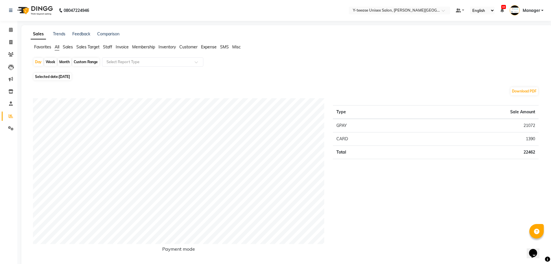
click at [57, 78] on span "Selected date: 31-08-2025" at bounding box center [53, 76] width 38 height 7
select select "8"
select select "2025"
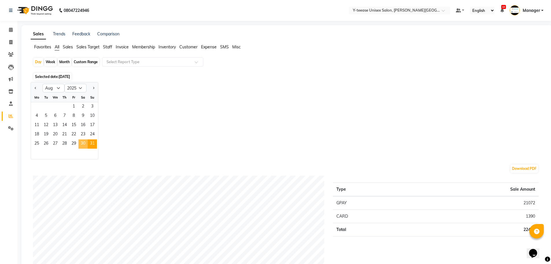
click at [84, 143] on span "30" at bounding box center [82, 143] width 9 height 9
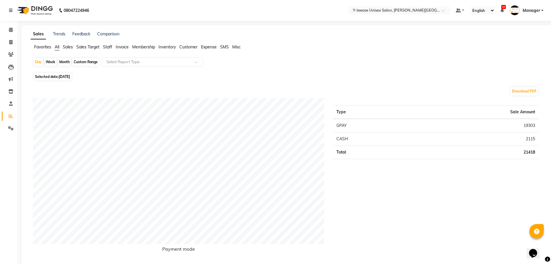
click at [69, 76] on span "30-08-2025" at bounding box center [64, 76] width 11 height 4
select select "8"
select select "2025"
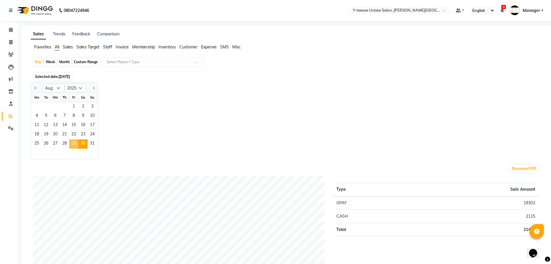
click at [72, 141] on span "29" at bounding box center [73, 143] width 9 height 9
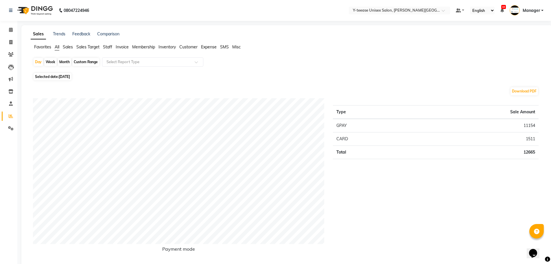
click at [58, 78] on span "Selected date: 29-08-2025" at bounding box center [53, 76] width 38 height 7
select select "8"
select select "2025"
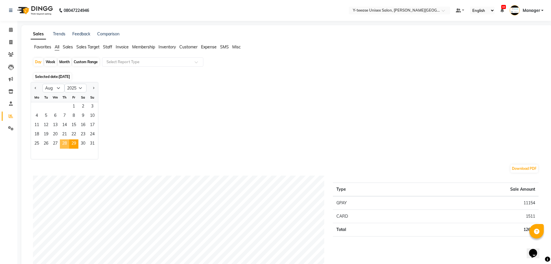
click at [68, 143] on span "28" at bounding box center [64, 143] width 9 height 9
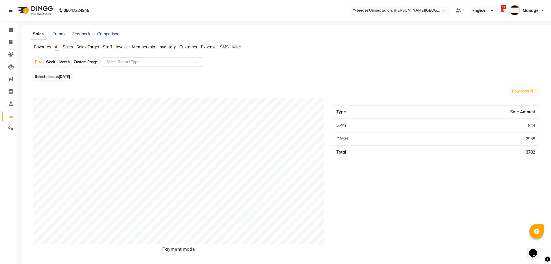
click at [70, 78] on span "28-08-2025" at bounding box center [64, 76] width 11 height 4
select select "8"
select select "2025"
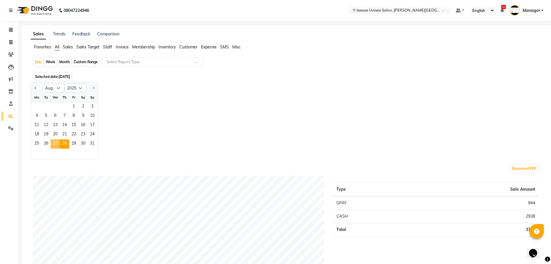
click at [58, 142] on span "27" at bounding box center [55, 143] width 9 height 9
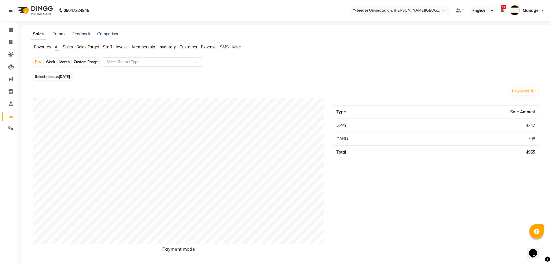
click at [64, 73] on span "Selected date: 27-08-2025" at bounding box center [53, 76] width 38 height 7
select select "8"
select select "2025"
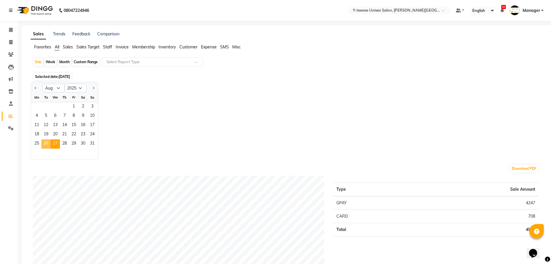
click at [48, 139] on span "26" at bounding box center [45, 143] width 9 height 9
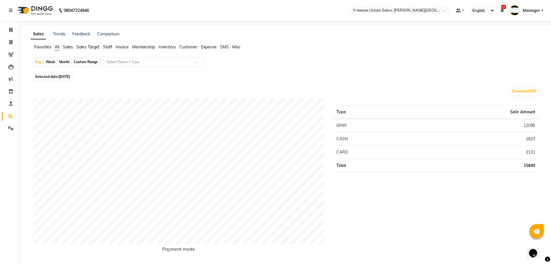
click at [70, 77] on span "26-08-2025" at bounding box center [64, 76] width 11 height 4
select select "8"
select select "2025"
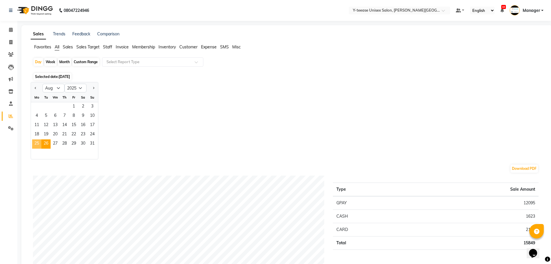
click at [37, 145] on span "25" at bounding box center [36, 143] width 9 height 9
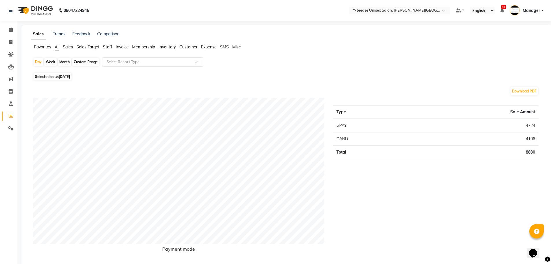
click at [70, 75] on span "25-08-2025" at bounding box center [64, 76] width 11 height 4
select select "8"
select select "2025"
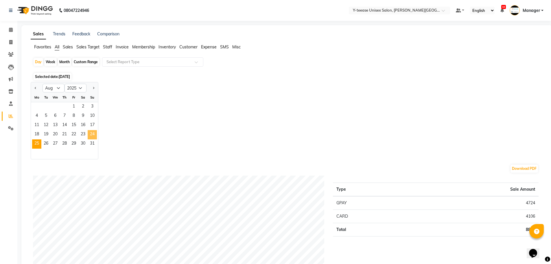
click at [94, 132] on span "24" at bounding box center [92, 134] width 9 height 9
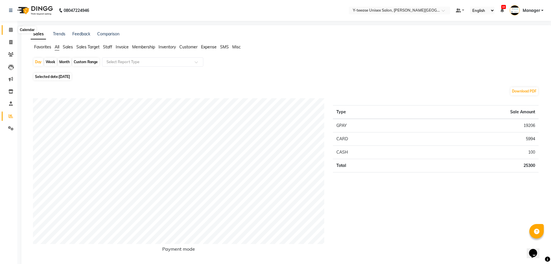
click at [10, 31] on icon at bounding box center [11, 29] width 4 height 4
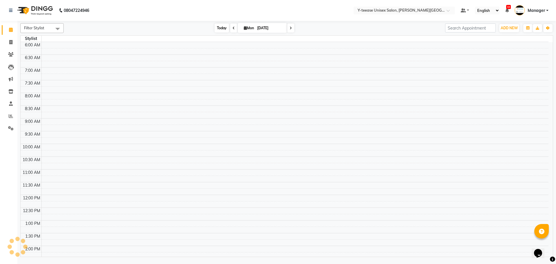
click at [221, 30] on span "Today" at bounding box center [221, 27] width 14 height 9
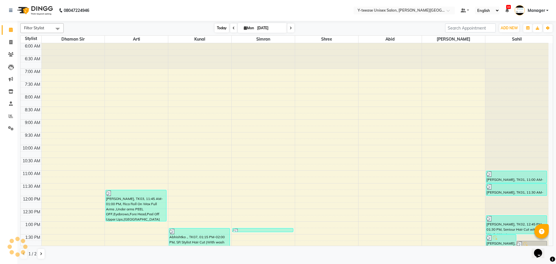
scroll to position [230, 0]
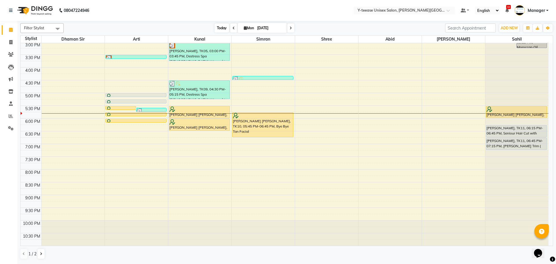
click at [219, 27] on span "Today" at bounding box center [221, 27] width 14 height 9
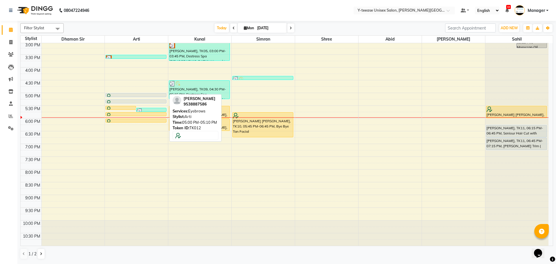
click at [126, 96] on div at bounding box center [136, 97] width 60 height 2
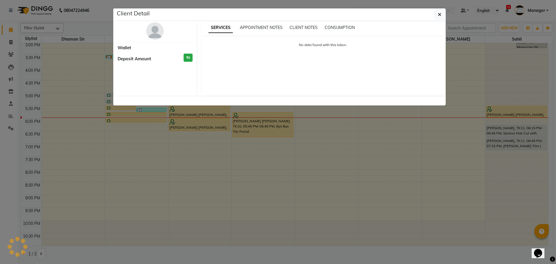
select select "7"
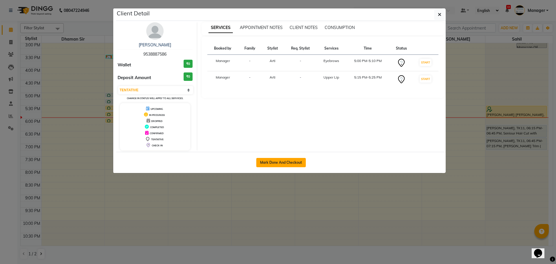
click at [268, 162] on button "Mark Done And Checkout" at bounding box center [280, 162] width 49 height 9
select select "765"
select select "service"
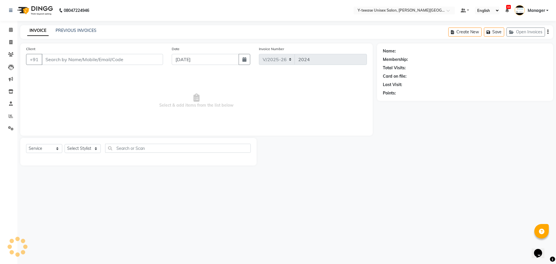
type input "9538887586"
select select "12529"
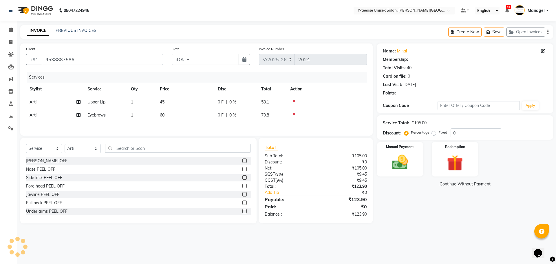
type input "20"
select select "1: Object"
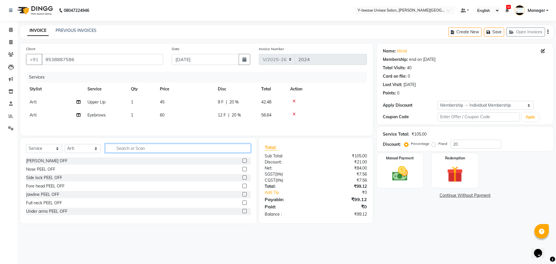
click at [134, 145] on input "text" at bounding box center [178, 148] width 146 height 9
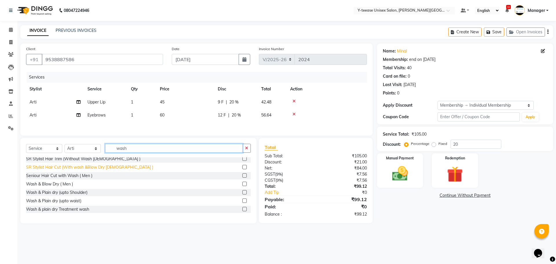
scroll to position [29, 0]
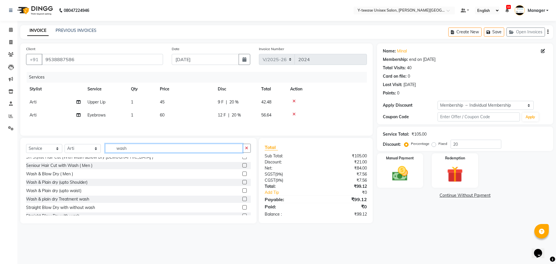
type input "wash"
click at [242, 166] on label at bounding box center [244, 165] width 4 height 4
click at [242, 166] on input "checkbox" at bounding box center [244, 166] width 4 height 4
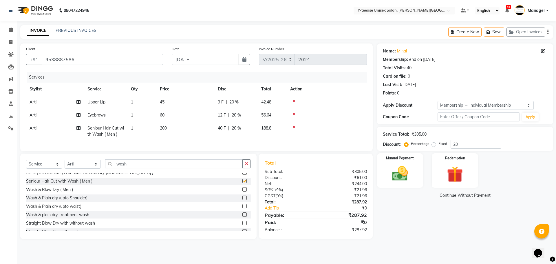
checkbox input "false"
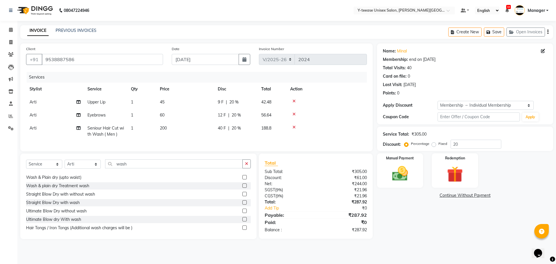
click at [242, 221] on label at bounding box center [244, 219] width 4 height 4
click at [242, 221] on input "checkbox" at bounding box center [244, 219] width 4 height 4
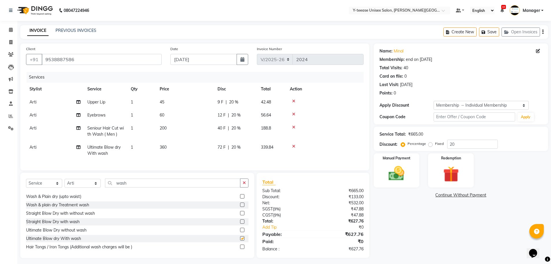
checkbox input "false"
click at [293, 127] on icon at bounding box center [293, 127] width 3 height 4
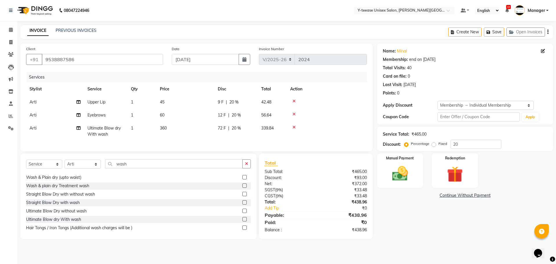
scroll to position [29, 0]
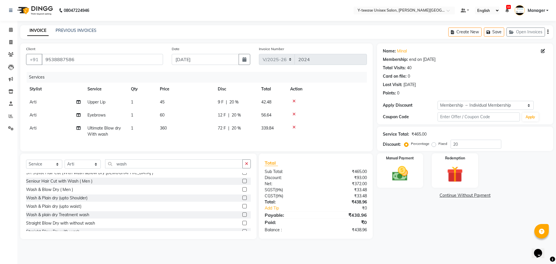
click at [242, 200] on label at bounding box center [244, 197] width 4 height 4
click at [242, 200] on input "checkbox" at bounding box center [244, 198] width 4 height 4
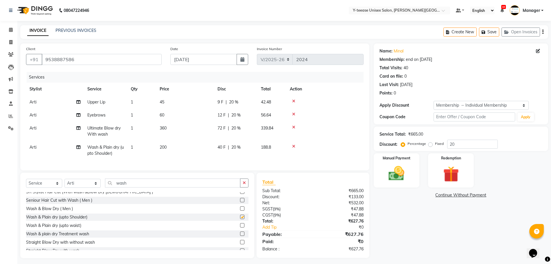
checkbox input "false"
click at [240, 227] on label at bounding box center [242, 225] width 4 height 4
click at [240, 227] on input "checkbox" at bounding box center [242, 225] width 4 height 4
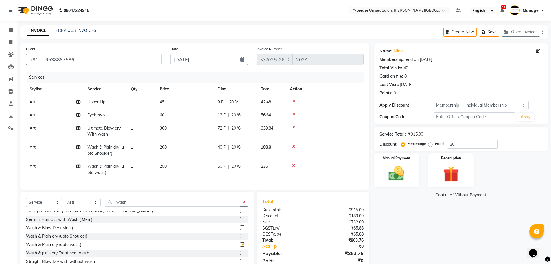
checkbox input "false"
click at [295, 148] on icon at bounding box center [293, 146] width 3 height 4
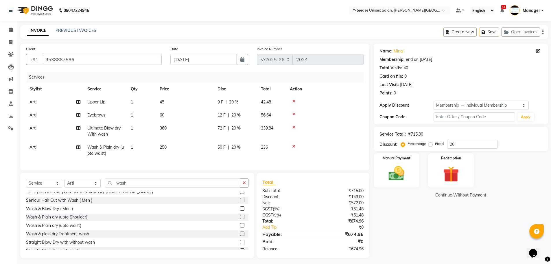
click at [292, 145] on div at bounding box center [325, 146] width 70 height 4
click at [294, 128] on icon at bounding box center [293, 127] width 3 height 4
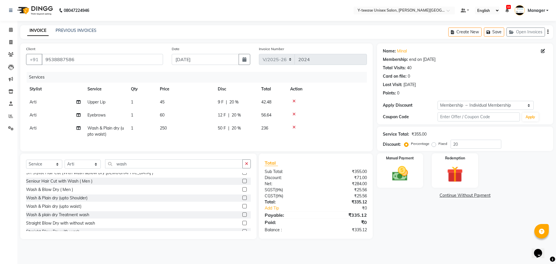
click at [294, 129] on icon at bounding box center [293, 127] width 3 height 4
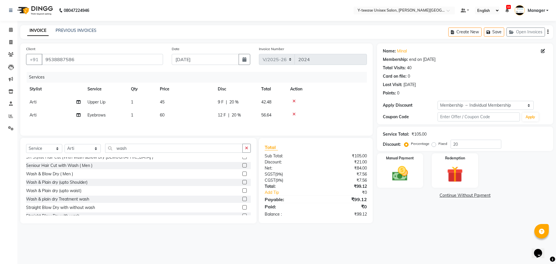
drag, startPoint x: 248, startPoint y: 152, endPoint x: 232, endPoint y: 148, distance: 16.5
click at [247, 151] on button "button" at bounding box center [246, 148] width 8 height 9
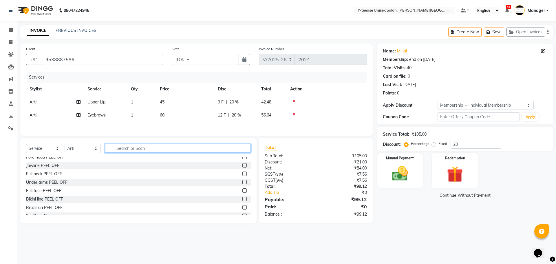
click at [216, 149] on input "text" at bounding box center [178, 148] width 146 height 9
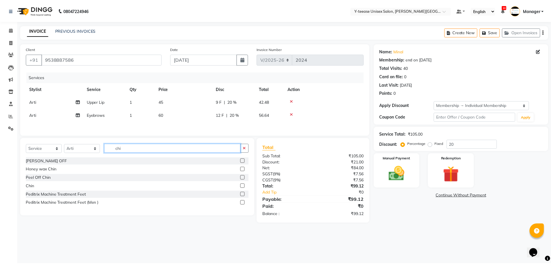
scroll to position [0, 0]
type input "chin"
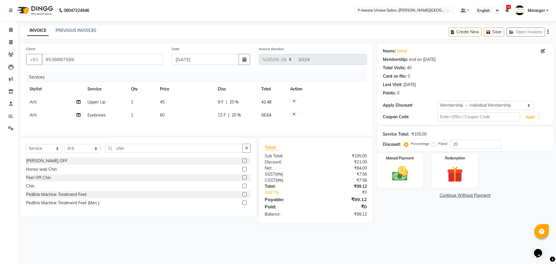
click at [243, 185] on label at bounding box center [244, 185] width 4 height 4
click at [243, 185] on input "checkbox" at bounding box center [244, 186] width 4 height 4
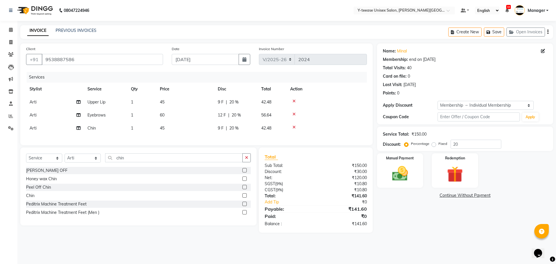
checkbox input "false"
drag, startPoint x: 246, startPoint y: 157, endPoint x: 241, endPoint y: 161, distance: 6.8
click at [246, 157] on div "Select Service Product Membership Package Voucher Prepaid Gift Card Select Styl…" at bounding box center [138, 186] width 236 height 78
drag, startPoint x: 250, startPoint y: 163, endPoint x: 228, endPoint y: 166, distance: 22.4
click at [250, 162] on button "button" at bounding box center [246, 157] width 8 height 9
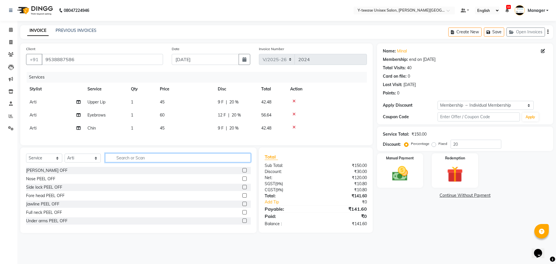
click at [228, 162] on input "text" at bounding box center [178, 157] width 146 height 9
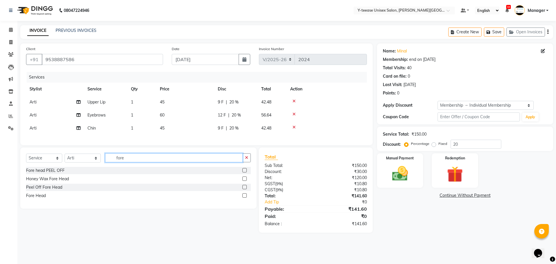
type input "fore"
click at [246, 197] on label at bounding box center [244, 195] width 4 height 4
click at [246, 197] on input "checkbox" at bounding box center [244, 196] width 4 height 4
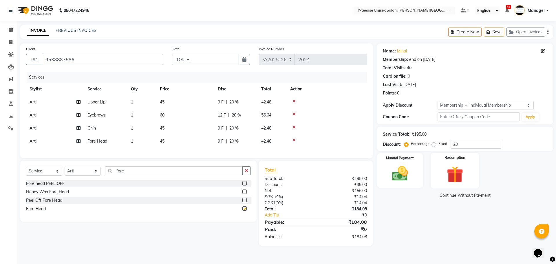
checkbox input "false"
click at [407, 174] on img at bounding box center [399, 173] width 27 height 19
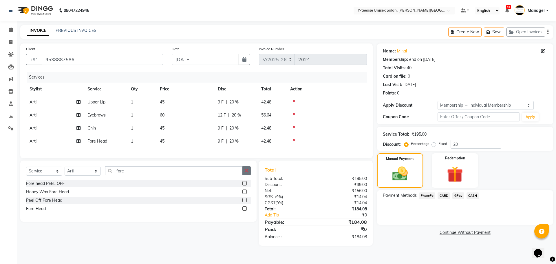
drag, startPoint x: 248, startPoint y: 176, endPoint x: 225, endPoint y: 176, distance: 22.9
click at [247, 172] on icon "button" at bounding box center [246, 170] width 3 height 4
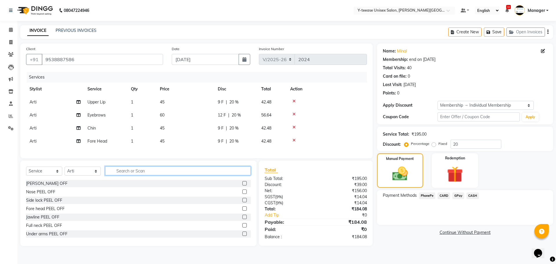
click at [225, 175] on input "text" at bounding box center [178, 170] width 146 height 9
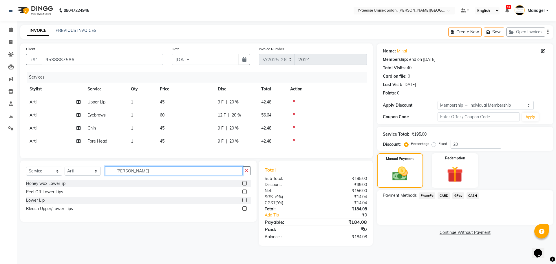
type input "lowe"
drag, startPoint x: 245, startPoint y: 202, endPoint x: 253, endPoint y: 204, distance: 8.6
click at [245, 202] on label at bounding box center [244, 200] width 4 height 4
click at [245, 202] on input "checkbox" at bounding box center [244, 200] width 4 height 4
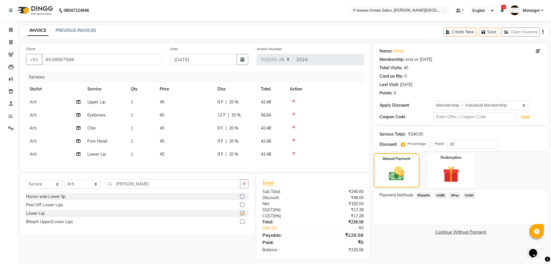
checkbox input "false"
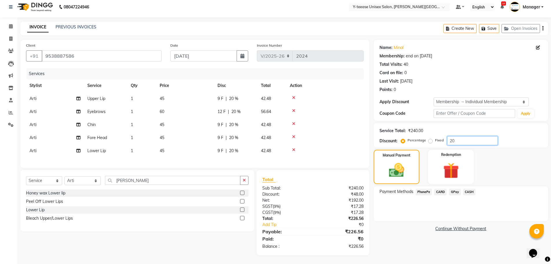
drag, startPoint x: 455, startPoint y: 135, endPoint x: 438, endPoint y: 141, distance: 18.0
click at [438, 141] on div "Service Total: ₹240.00 Discount: Percentage Fixed 20" at bounding box center [461, 135] width 175 height 24
type input "25"
click at [444, 255] on div "Name: Minal Membership: end on 15-02-2026 Total Visits: 40 Card on file: 0 Last…" at bounding box center [463, 147] width 179 height 215
click at [455, 188] on span "GPay" at bounding box center [455, 191] width 12 height 7
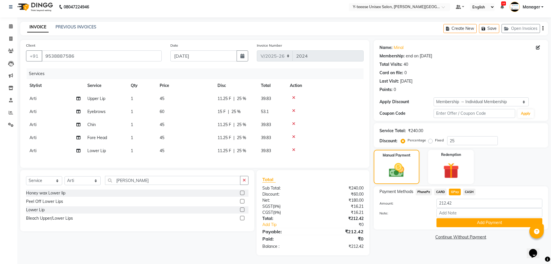
click at [512, 218] on button "Add Payment" at bounding box center [490, 222] width 106 height 9
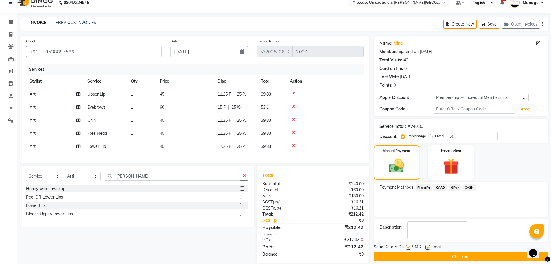
scroll to position [20, 0]
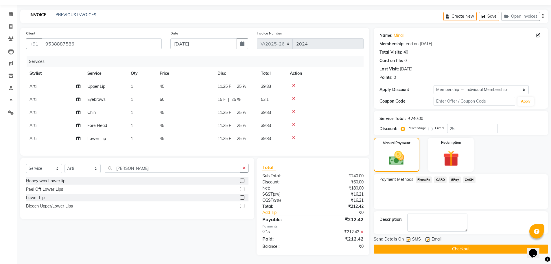
click at [469, 246] on button "Checkout" at bounding box center [461, 248] width 175 height 9
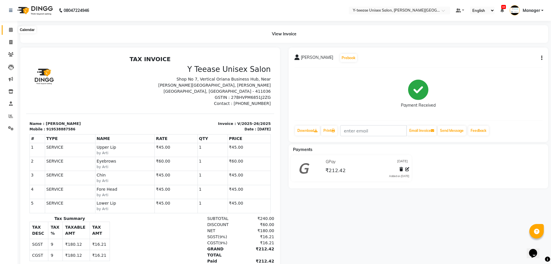
click at [8, 32] on span at bounding box center [11, 30] width 10 height 7
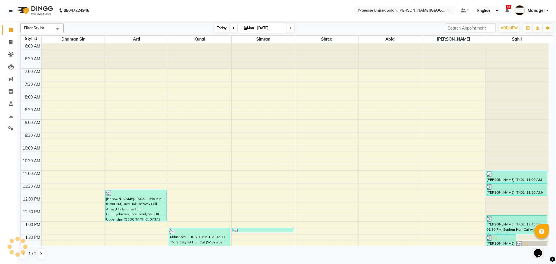
click at [215, 28] on span "Today" at bounding box center [221, 27] width 14 height 9
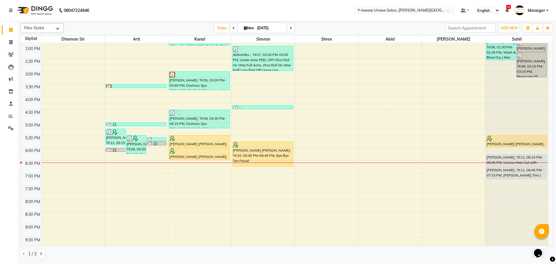
scroll to position [201, 0]
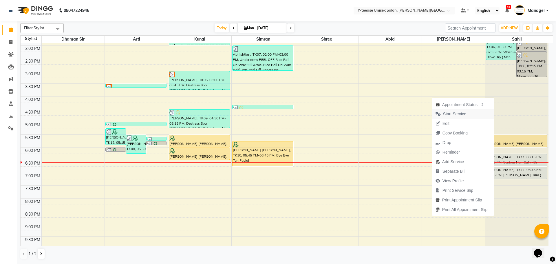
click at [458, 115] on span "Start Service" at bounding box center [454, 114] width 23 height 6
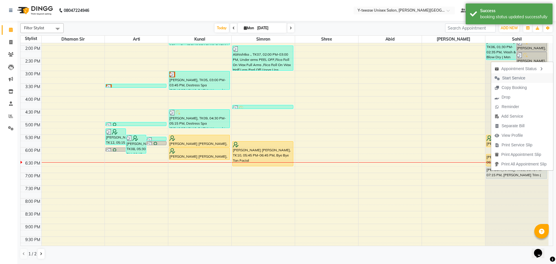
click at [520, 78] on span "Start Service" at bounding box center [513, 78] width 23 height 6
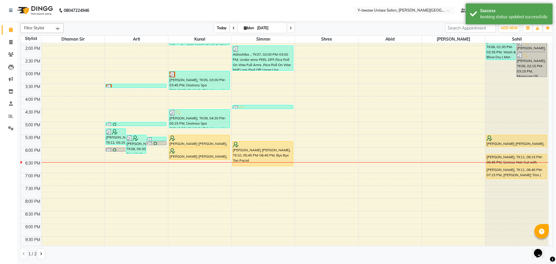
click at [219, 28] on span "Today" at bounding box center [221, 27] width 14 height 9
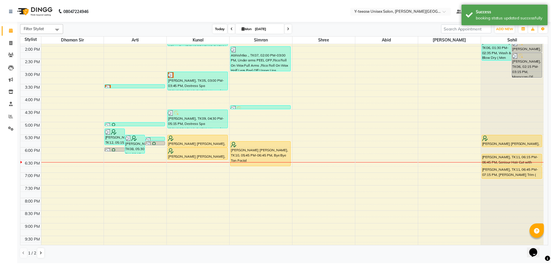
scroll to position [230, 0]
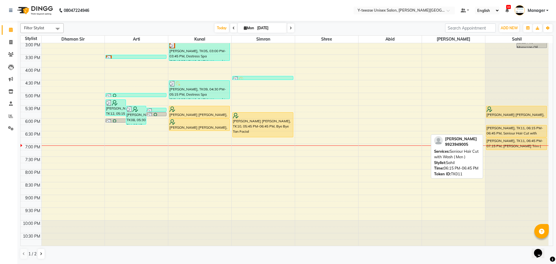
click at [502, 136] on div at bounding box center [516, 137] width 60 height 2
select select "1"
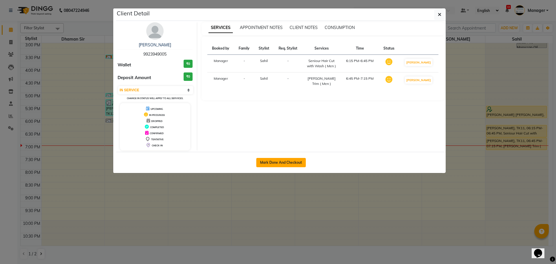
click at [266, 164] on button "Mark Done And Checkout" at bounding box center [280, 162] width 49 height 9
select select "765"
select select "service"
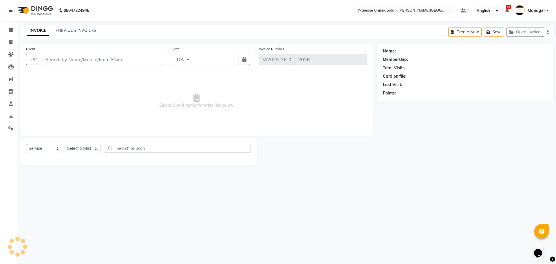
type input "9923949005"
select select "90378"
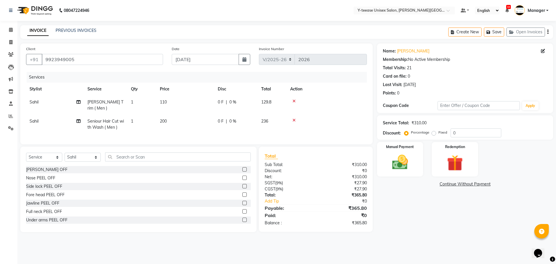
click at [105, 104] on td "[PERSON_NAME] Trim ( Men )" at bounding box center [105, 105] width 43 height 19
select select "90378"
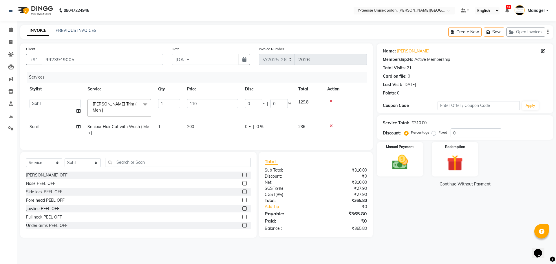
click at [104, 108] on span "Beard Trim ( Men ) x" at bounding box center [117, 108] width 52 height 14
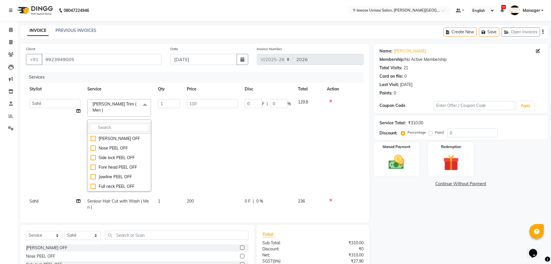
click at [109, 124] on input "multiselect-search" at bounding box center [119, 127] width 57 height 6
type input "d"
type input "bear"
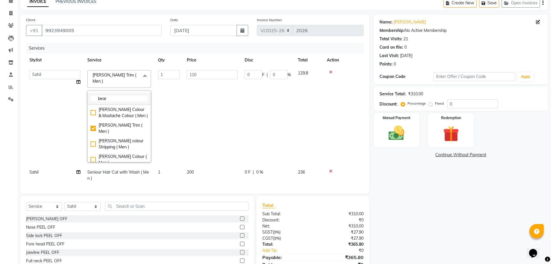
click at [118, 96] on input "bear" at bounding box center [119, 99] width 57 height 6
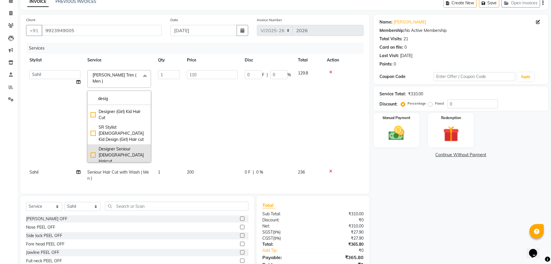
scroll to position [46, 0]
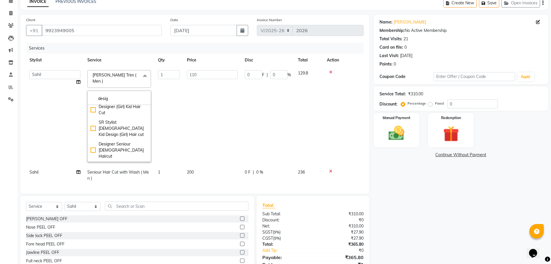
type input "desig"
click at [92, 163] on div "Design Shaving ( Men )" at bounding box center [119, 166] width 57 height 6
type input "150"
checkbox input "true"
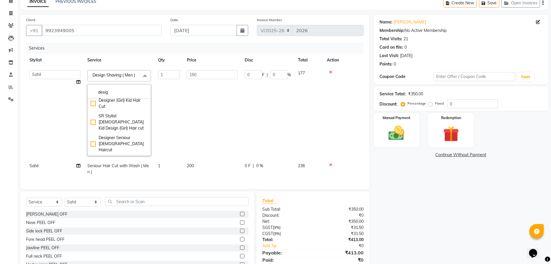
click at [46, 126] on td "Abid Arti Dhaman Sir Kunal Manager Pratik Sahil Shree Simran tejas" at bounding box center [55, 113] width 58 height 93
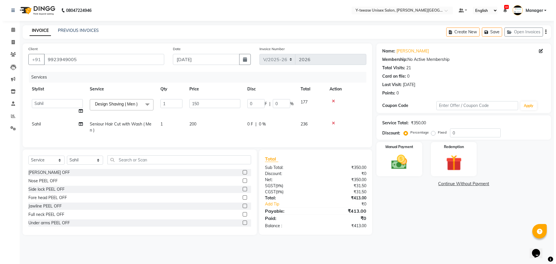
scroll to position [0, 0]
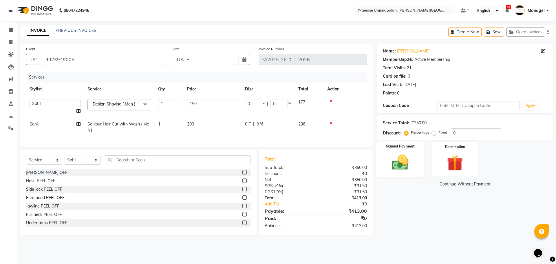
click at [409, 159] on img at bounding box center [399, 162] width 27 height 19
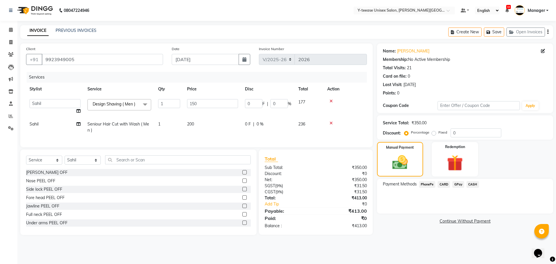
click at [457, 183] on span "GPay" at bounding box center [458, 184] width 12 height 7
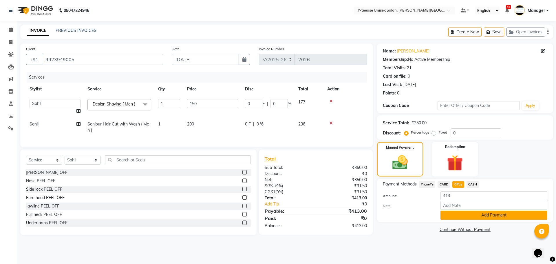
click at [475, 217] on button "Add Payment" at bounding box center [493, 214] width 107 height 9
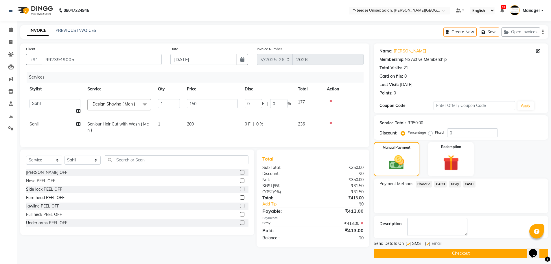
click at [460, 256] on button "Checkout" at bounding box center [461, 253] width 175 height 9
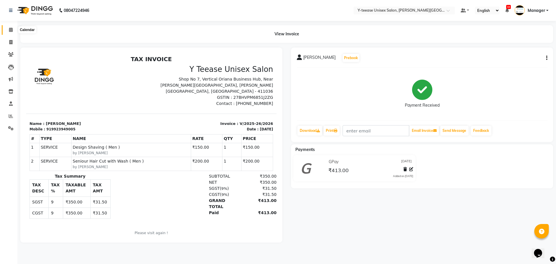
click at [10, 29] on icon at bounding box center [11, 29] width 4 height 4
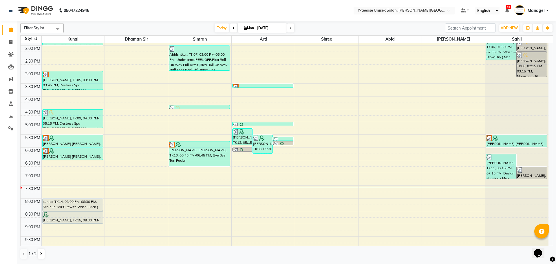
scroll to position [203, 0]
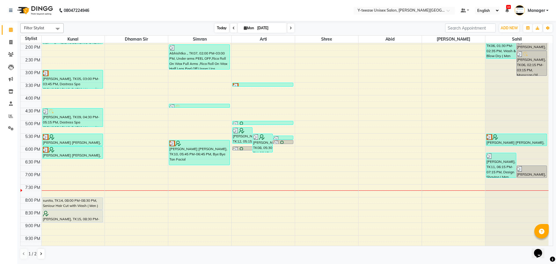
click at [220, 30] on span "Today" at bounding box center [221, 27] width 14 height 9
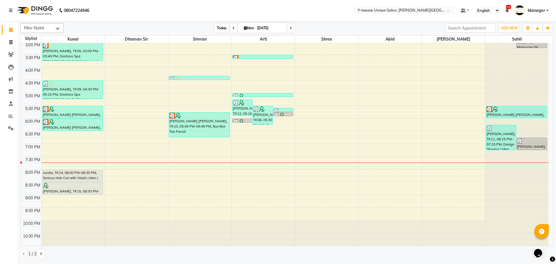
click at [225, 28] on span "Today" at bounding box center [221, 27] width 14 height 9
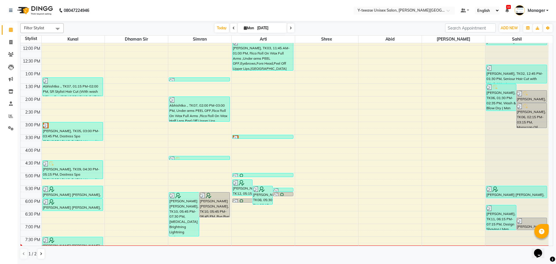
scroll to position [144, 0]
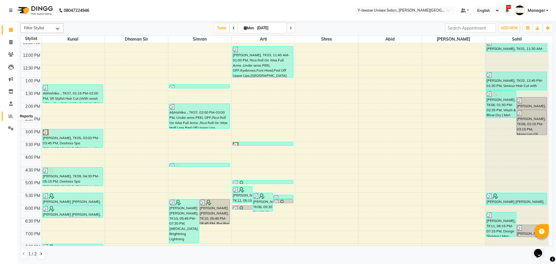
click at [9, 117] on icon at bounding box center [11, 116] width 4 height 4
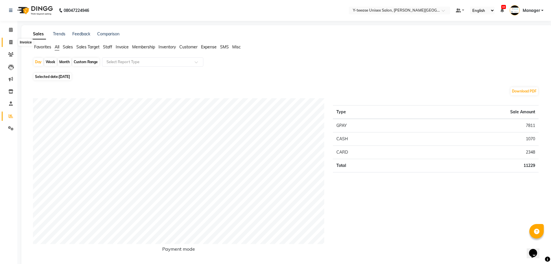
click at [11, 39] on span at bounding box center [11, 42] width 10 height 7
select select "765"
select select "service"
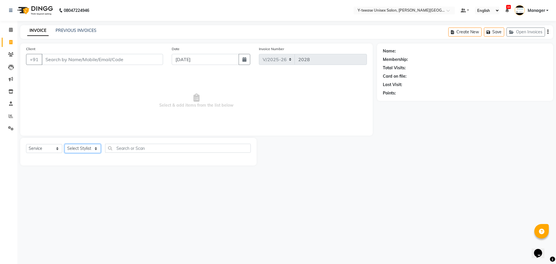
click at [86, 148] on select "Select Stylist [PERSON_NAME] Dhaman [PERSON_NAME] Manager [PERSON_NAME] [PERSON…" at bounding box center [83, 148] width 36 height 9
select select "12461"
click at [65, 144] on select "Select Stylist [PERSON_NAME] Dhaman [PERSON_NAME] Manager [PERSON_NAME] [PERSON…" at bounding box center [83, 148] width 36 height 9
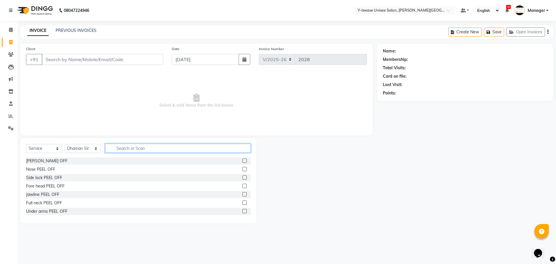
click at [137, 150] on input "text" at bounding box center [178, 148] width 146 height 9
type input "roll"
click at [242, 160] on label at bounding box center [244, 160] width 4 height 4
click at [242, 160] on input "checkbox" at bounding box center [244, 161] width 4 height 4
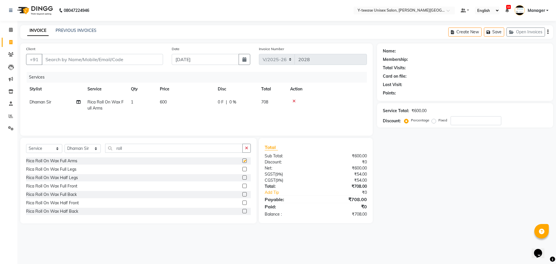
checkbox input "false"
click at [249, 147] on button "button" at bounding box center [246, 148] width 8 height 9
click at [214, 150] on input "text" at bounding box center [178, 148] width 146 height 9
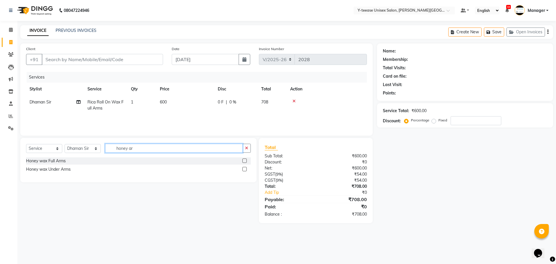
type input "honey ar"
click at [246, 160] on label at bounding box center [244, 160] width 4 height 4
click at [246, 160] on input "checkbox" at bounding box center [244, 161] width 4 height 4
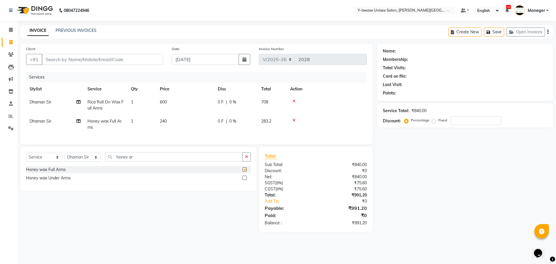
checkbox input "false"
click at [295, 120] on icon at bounding box center [293, 120] width 3 height 4
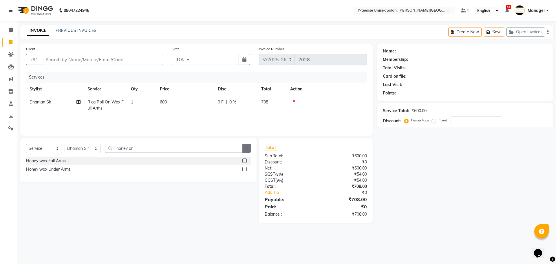
click at [247, 147] on icon "button" at bounding box center [246, 148] width 3 height 4
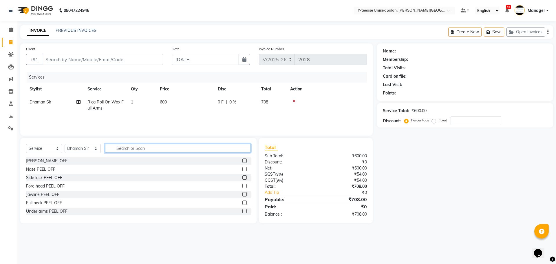
click at [235, 147] on input "text" at bounding box center [178, 148] width 146 height 9
type input "roll"
click at [242, 161] on label at bounding box center [244, 160] width 4 height 4
click at [242, 161] on input "checkbox" at bounding box center [244, 161] width 4 height 4
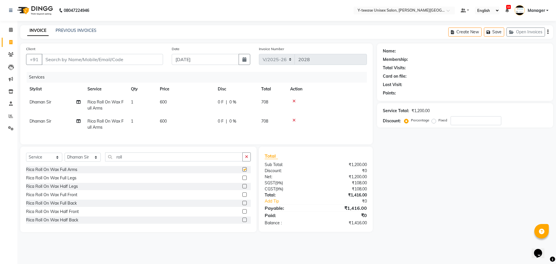
checkbox input "false"
click at [293, 101] on icon at bounding box center [293, 101] width 3 height 4
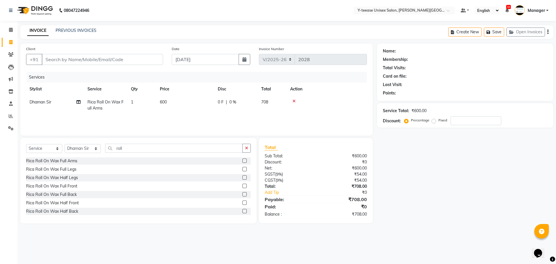
drag, startPoint x: 248, startPoint y: 149, endPoint x: 220, endPoint y: 152, distance: 28.5
click at [246, 150] on button "button" at bounding box center [246, 148] width 8 height 9
click at [206, 153] on div "Select Service Product Membership Package Voucher Prepaid Gift Card Select Styl…" at bounding box center [138, 151] width 225 height 14
click at [203, 148] on input "text" at bounding box center [178, 148] width 146 height 9
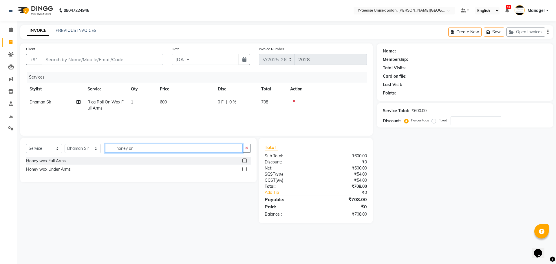
type input "honey ar"
click at [242, 160] on div "Honey wax Full Arms" at bounding box center [138, 160] width 225 height 7
drag, startPoint x: 243, startPoint y: 160, endPoint x: 246, endPoint y: 161, distance: 2.9
click at [243, 161] on label at bounding box center [244, 160] width 4 height 4
click at [243, 161] on input "checkbox" at bounding box center [244, 161] width 4 height 4
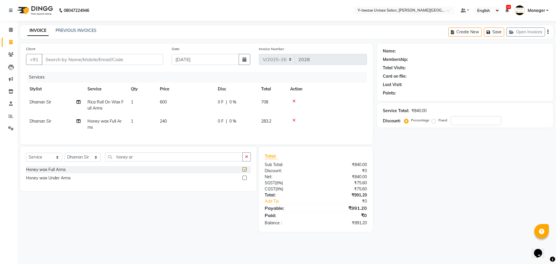
checkbox input "false"
click at [248, 159] on icon "button" at bounding box center [246, 157] width 3 height 4
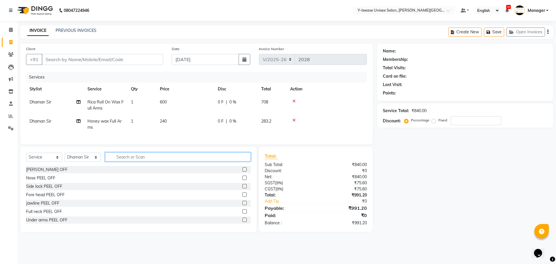
click at [222, 161] on input "text" at bounding box center [178, 156] width 146 height 9
type input "cle"
click at [242, 171] on label at bounding box center [244, 169] width 4 height 4
click at [242, 171] on input "checkbox" at bounding box center [244, 170] width 4 height 4
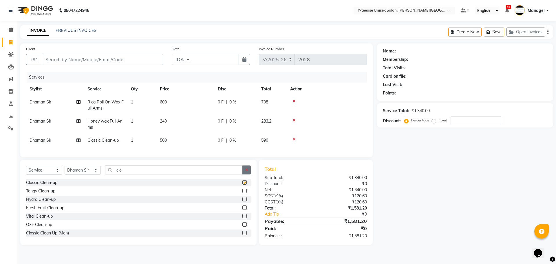
checkbox input "false"
click at [246, 172] on icon "button" at bounding box center [246, 170] width 3 height 4
click at [293, 100] on icon at bounding box center [293, 101] width 3 height 4
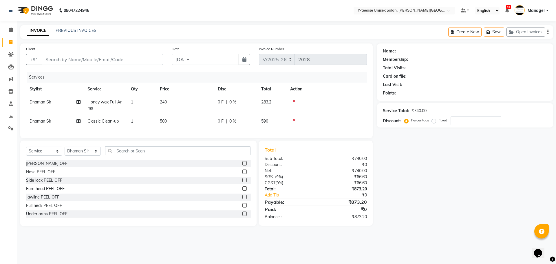
click at [293, 101] on icon at bounding box center [293, 101] width 3 height 4
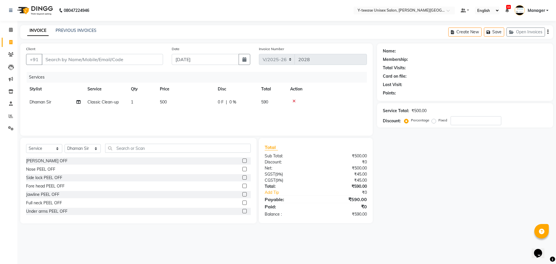
click at [293, 101] on icon at bounding box center [293, 101] width 3 height 4
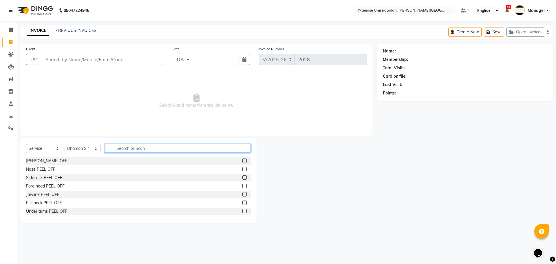
click at [168, 151] on input "text" at bounding box center [178, 148] width 146 height 9
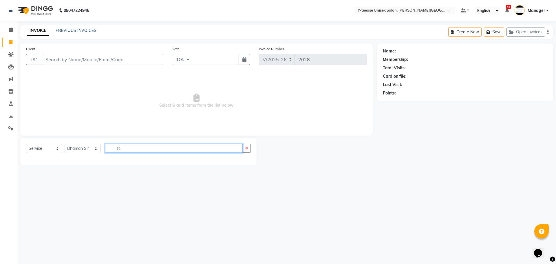
type input "s"
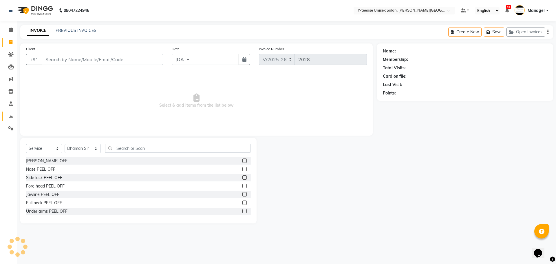
click at [30, 138] on div "Select Service Product Membership Package Voucher Prepaid Gift Card Select Styl…" at bounding box center [138, 180] width 236 height 85
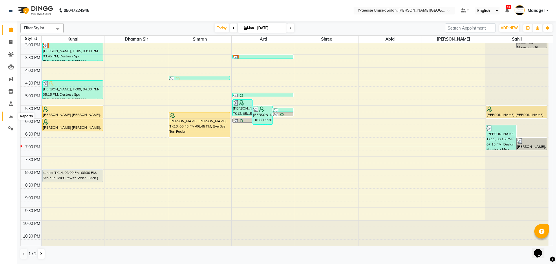
click at [11, 117] on icon at bounding box center [11, 116] width 4 height 4
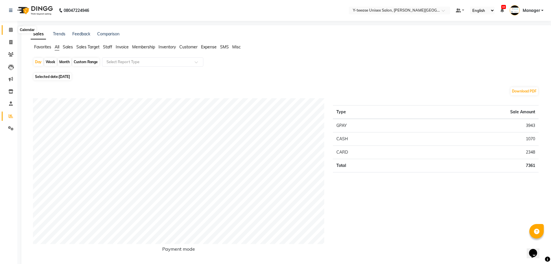
click at [14, 32] on span at bounding box center [11, 30] width 10 height 7
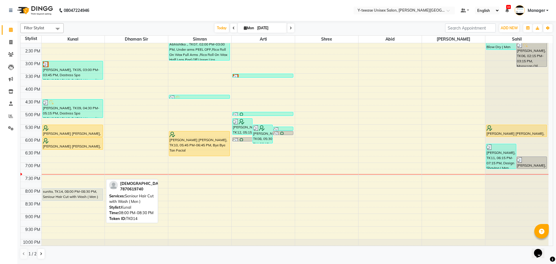
scroll to position [201, 0]
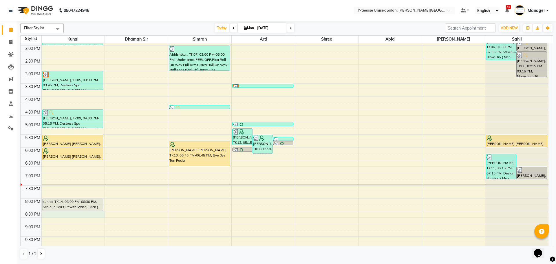
click at [71, 216] on div "6:00 AM 6:30 AM 7:00 AM 7:30 AM 8:00 AM 8:30 AM 9:00 AM 9:30 AM 10:00 AM 10:30 …" at bounding box center [285, 58] width 528 height 433
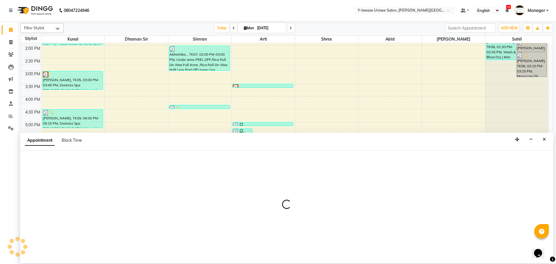
select select "65477"
select select "1230"
select select "tentative"
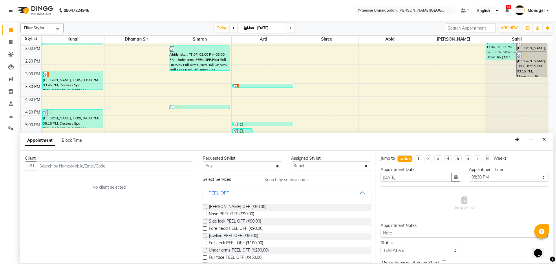
click at [94, 163] on input "text" at bounding box center [115, 165] width 156 height 9
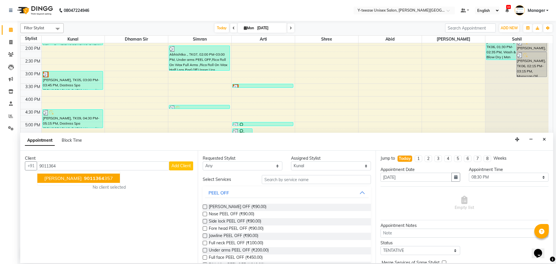
click at [85, 175] on span "9011364" at bounding box center [94, 178] width 20 height 6
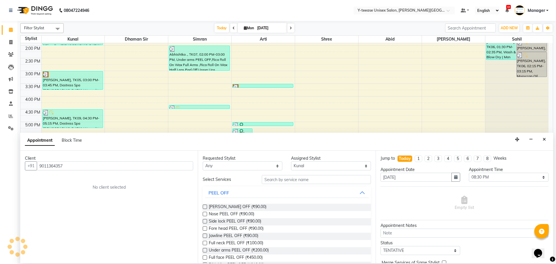
type input "9011364357"
click at [305, 183] on input "text" at bounding box center [316, 179] width 109 height 9
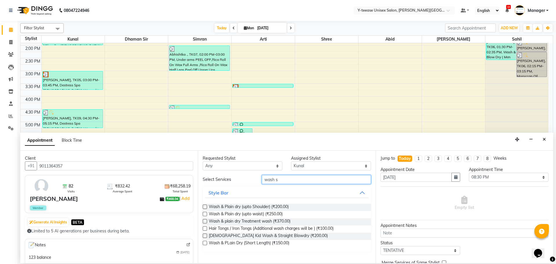
type input "wash s"
click at [203, 214] on label at bounding box center [205, 214] width 4 height 4
click at [203, 214] on input "checkbox" at bounding box center [205, 214] width 4 height 4
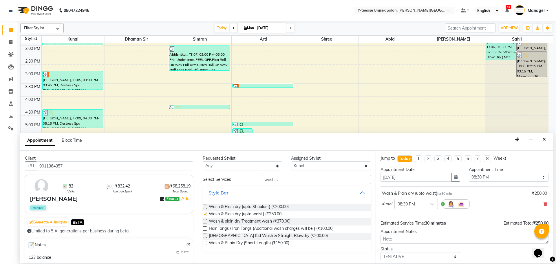
checkbox input "false"
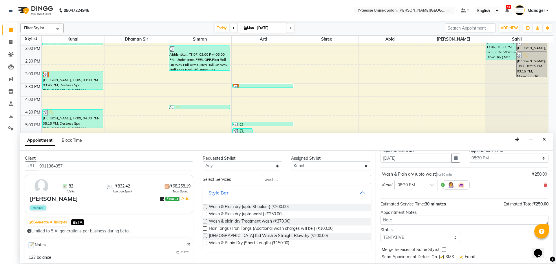
scroll to position [34, 0]
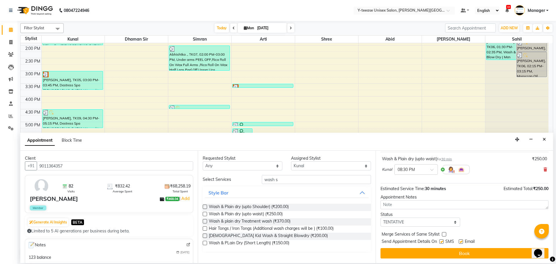
click at [428, 258] on div "Jump to [DATE] 1 2 3 4 5 6 7 8 Weeks Appointment Date [DATE] Appointment Time S…" at bounding box center [463, 206] width 177 height 112
click at [422, 259] on div "Jump to [DATE] 1 2 3 4 5 6 7 8 Weeks Appointment Date [DATE] Appointment Time S…" at bounding box center [463, 206] width 177 height 112
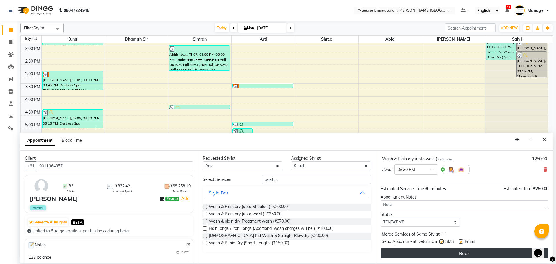
click at [423, 252] on button "Book" at bounding box center [464, 253] width 168 height 10
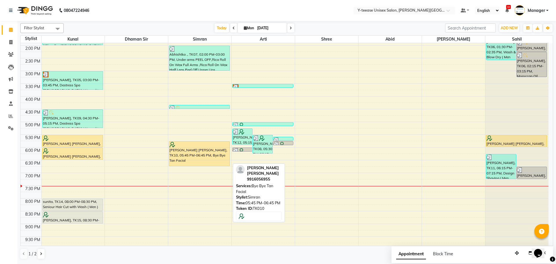
click at [213, 157] on div "[PERSON_NAME] [PERSON_NAME], TK10, 05:45 PM-06:45 PM, Bye Bye Tan Facial" at bounding box center [199, 153] width 60 height 25
select select "1"
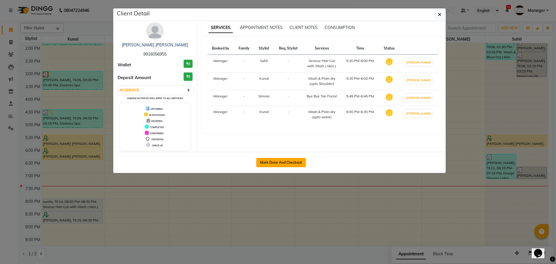
click at [265, 165] on button "Mark Done And Checkout" at bounding box center [280, 162] width 49 height 9
select select "765"
select select "service"
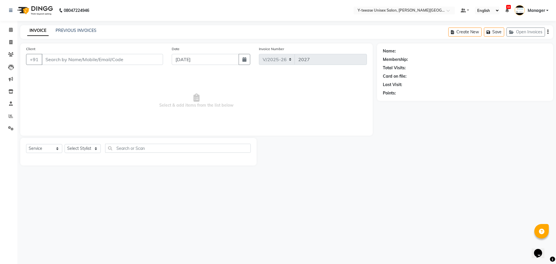
type input "9916056955"
select select "90378"
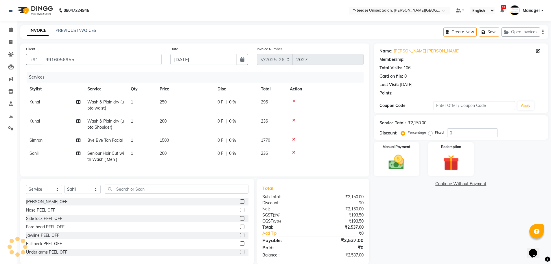
select select "1: Object"
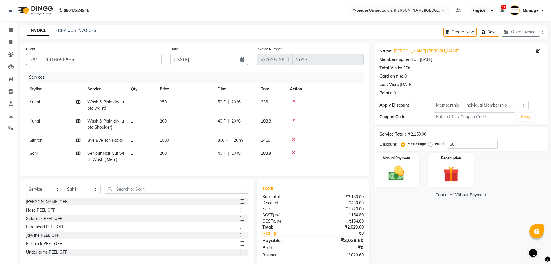
click at [294, 121] on icon at bounding box center [293, 120] width 3 height 4
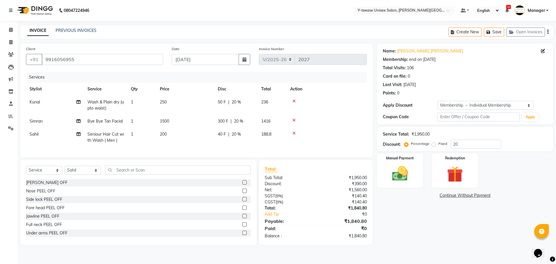
click at [294, 121] on icon at bounding box center [293, 120] width 3 height 4
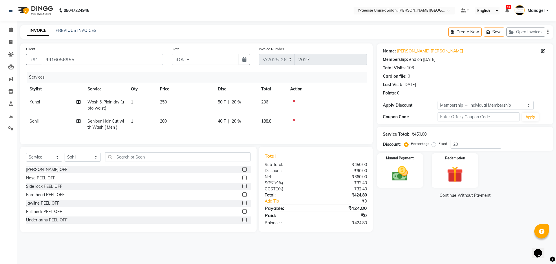
click at [294, 121] on icon at bounding box center [293, 120] width 3 height 4
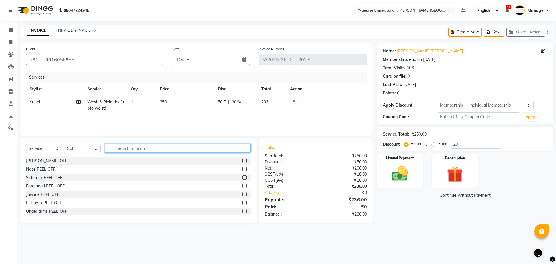
click at [172, 152] on input "text" at bounding box center [178, 148] width 146 height 9
click at [467, 149] on div "Service Total: ₹250.00 Discount: Percentage Fixed 20" at bounding box center [465, 138] width 176 height 24
click at [467, 145] on input "20" at bounding box center [475, 143] width 51 height 9
type input "2"
type input "30"
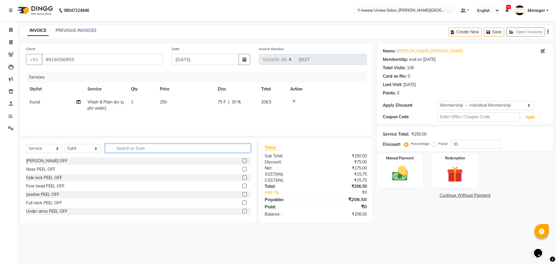
click at [159, 146] on input "text" at bounding box center [178, 148] width 146 height 9
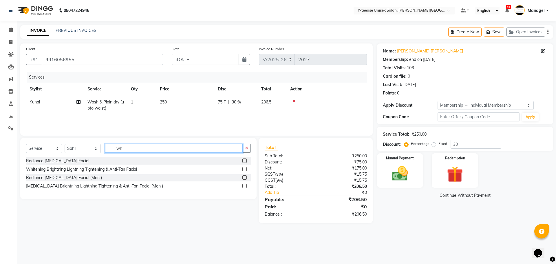
type input "w"
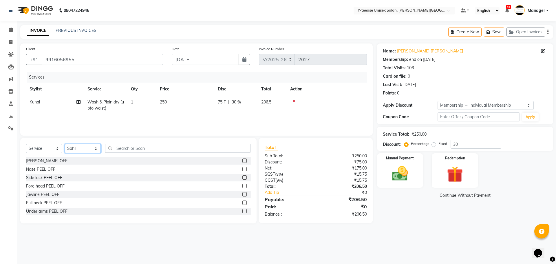
click at [66, 146] on select "Select Stylist [PERSON_NAME] Dhaman [PERSON_NAME] Manager [PERSON_NAME] [PERSON…" at bounding box center [83, 148] width 36 height 9
select select "70225"
click at [65, 144] on select "Select Stylist [PERSON_NAME] Dhaman [PERSON_NAME] Manager [PERSON_NAME] [PERSON…" at bounding box center [83, 148] width 36 height 9
click at [126, 150] on input "text" at bounding box center [178, 148] width 146 height 9
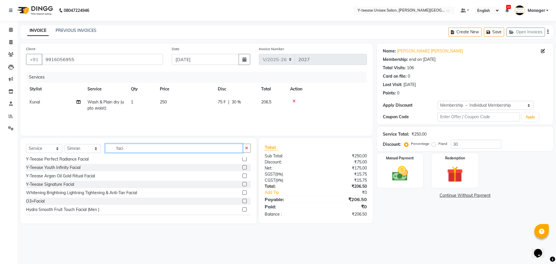
scroll to position [58, 0]
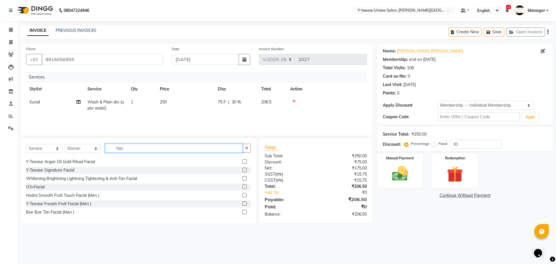
type input "faci"
click at [237, 179] on div "Whitening Brightning Lightning Tightening & Anti-Tan Facial" at bounding box center [138, 178] width 225 height 7
click at [242, 179] on label at bounding box center [244, 178] width 4 height 4
click at [242, 179] on input "checkbox" at bounding box center [244, 179] width 4 height 4
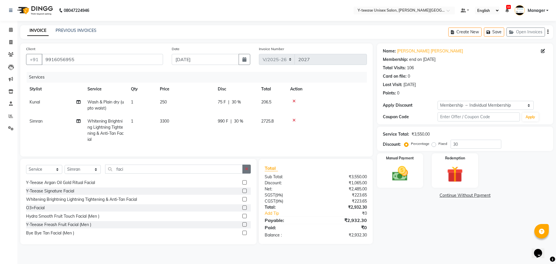
checkbox input "false"
click at [244, 172] on button "button" at bounding box center [246, 168] width 8 height 9
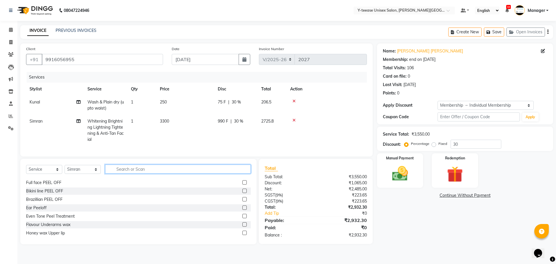
click at [192, 173] on input "text" at bounding box center [178, 168] width 146 height 9
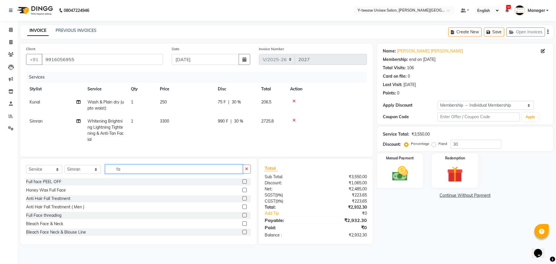
type input "f"
type input "det"
drag, startPoint x: 240, startPoint y: 193, endPoint x: 243, endPoint y: 196, distance: 3.7
click at [242, 192] on label at bounding box center [244, 190] width 4 height 4
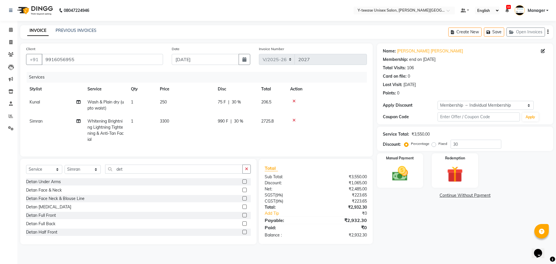
click at [242, 192] on input "checkbox" at bounding box center [244, 190] width 4 height 4
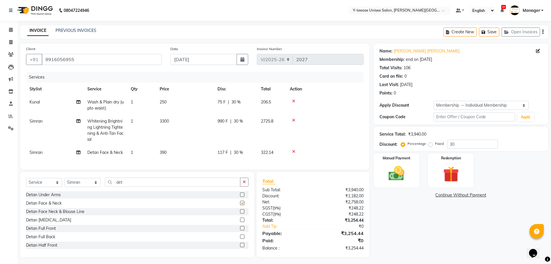
checkbox input "false"
click at [241, 186] on button "button" at bounding box center [244, 181] width 8 height 9
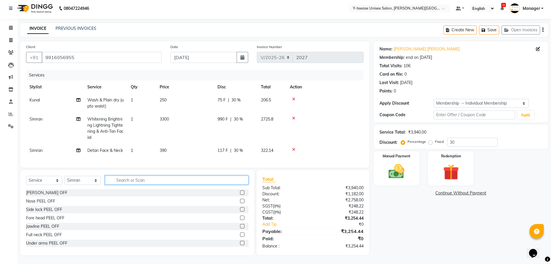
scroll to position [6, 0]
click at [238, 148] on span "30 %" at bounding box center [238, 150] width 9 height 6
select select "70225"
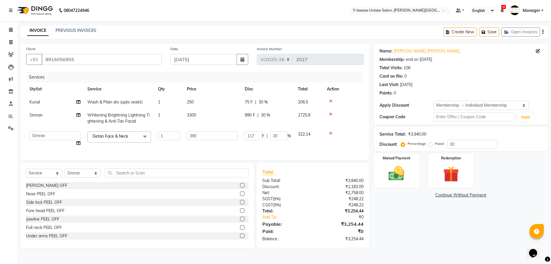
scroll to position [0, 0]
click at [280, 135] on input "30" at bounding box center [278, 135] width 17 height 9
type input "3"
type input "20"
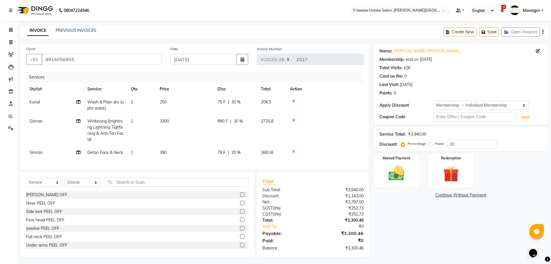
click at [412, 201] on div "Name: [PERSON_NAME] [PERSON_NAME] Membership: end on [DATE] Total Visits: 106 C…" at bounding box center [463, 150] width 179 height 214
click at [236, 102] on span "30 %" at bounding box center [236, 102] width 9 height 6
select select "65477"
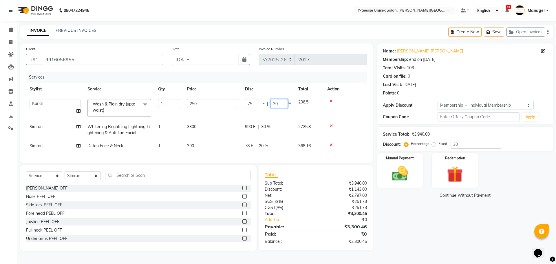
click at [279, 102] on input "30" at bounding box center [278, 103] width 17 height 9
type input "3"
type input "25"
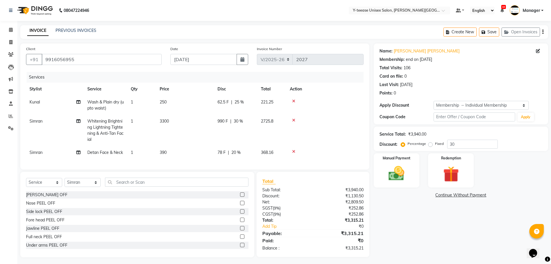
click at [259, 145] on tbody "Kunal Wash & Plain dry (upto waist) 1 250 62.5 F | 25 % 221.25 [PERSON_NAME] [M…" at bounding box center [195, 127] width 338 height 63
click at [235, 150] on span "20 %" at bounding box center [236, 152] width 9 height 6
select select "70225"
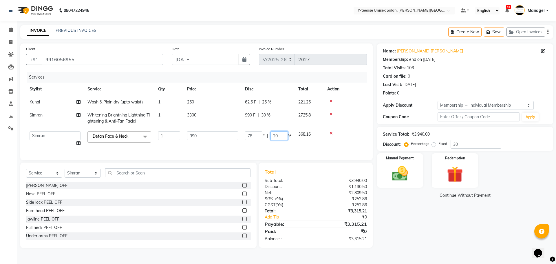
click at [280, 135] on input "20" at bounding box center [278, 135] width 17 height 9
type input "2"
type input "20"
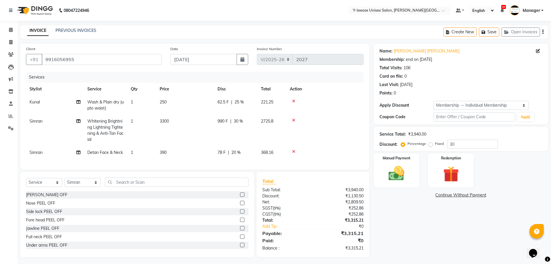
click at [268, 98] on tr "Kunal Wash & Plain dry (upto waist) 1 250 62.5 F | 25 % 221.25" at bounding box center [195, 105] width 338 height 19
click at [238, 102] on span "25 %" at bounding box center [239, 102] width 9 height 6
select select "65477"
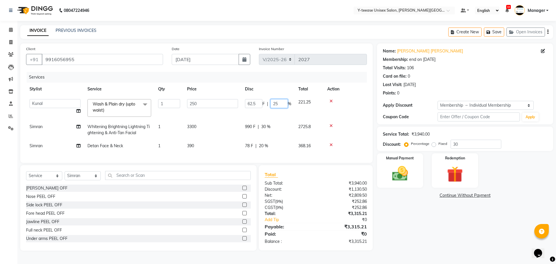
click at [280, 104] on input "25" at bounding box center [278, 103] width 17 height 9
type input "2"
type input "20"
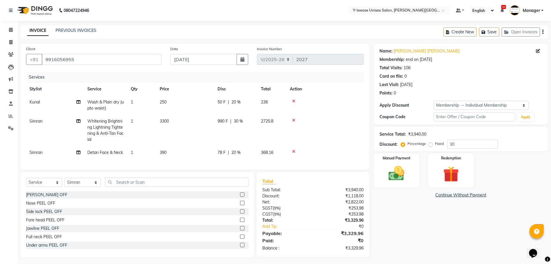
click at [412, 208] on div "Name: [PERSON_NAME] [PERSON_NAME] Membership: end on [DATE] Total Visits: 106 C…" at bounding box center [463, 150] width 179 height 214
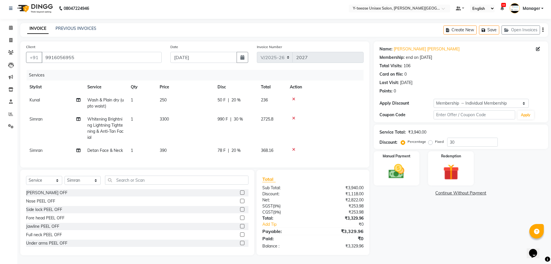
scroll to position [6, 0]
click at [159, 180] on input "text" at bounding box center [177, 179] width 144 height 9
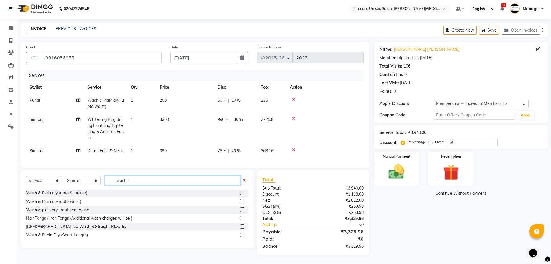
scroll to position [6, 0]
type input "wash s"
click at [243, 193] on label at bounding box center [242, 192] width 4 height 4
click at [243, 193] on input "checkbox" at bounding box center [242, 193] width 4 height 4
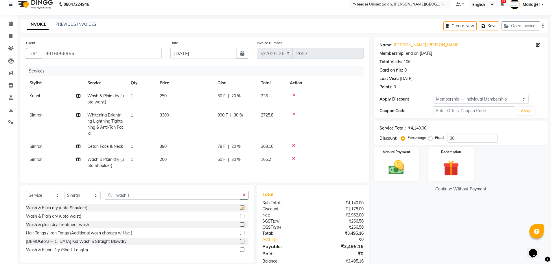
checkbox input "false"
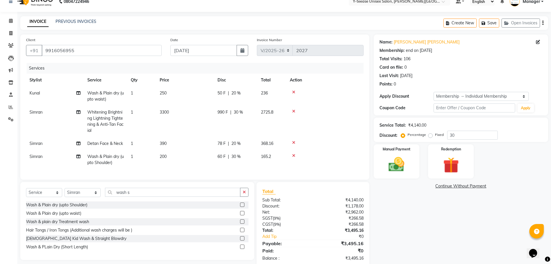
scroll to position [0, 0]
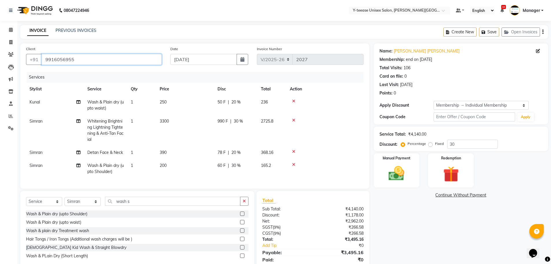
click at [90, 58] on input "9916056955" at bounding box center [102, 59] width 120 height 11
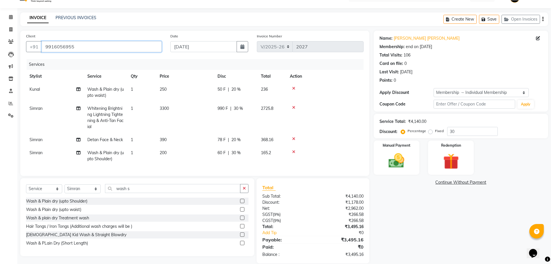
scroll to position [25, 0]
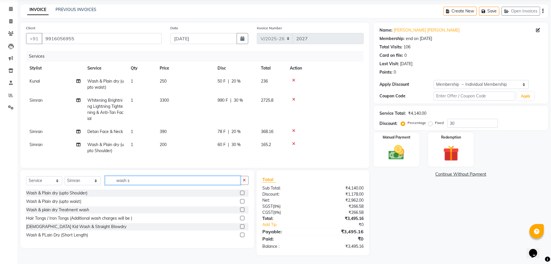
drag, startPoint x: 133, startPoint y: 179, endPoint x: 89, endPoint y: 182, distance: 43.5
click at [89, 182] on div "Select Service Product Membership Package Voucher Prepaid Gift Card Select Styl…" at bounding box center [137, 183] width 223 height 14
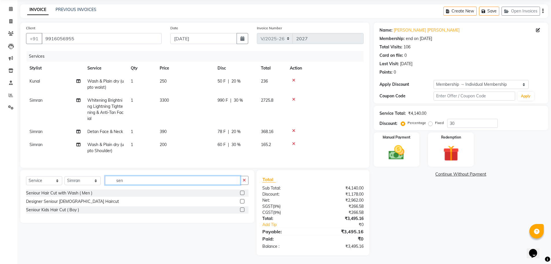
type input "sen"
click at [242, 193] on label at bounding box center [242, 192] width 4 height 4
click at [242, 193] on input "checkbox" at bounding box center [242, 193] width 4 height 4
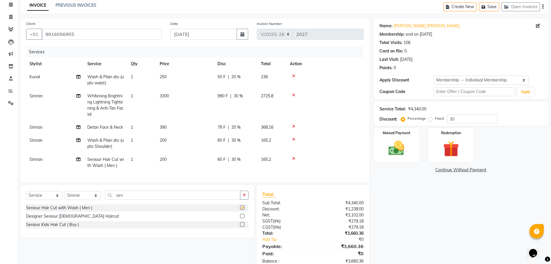
checkbox input "false"
drag, startPoint x: 126, startPoint y: 200, endPoint x: 103, endPoint y: 201, distance: 23.8
click at [103, 201] on div "Select Service Product Membership Package Voucher Prepaid Gift Card Select Styl…" at bounding box center [137, 197] width 223 height 14
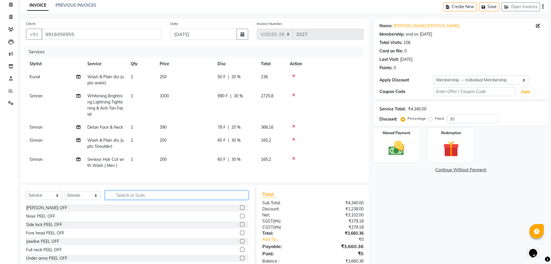
scroll to position [45, 0]
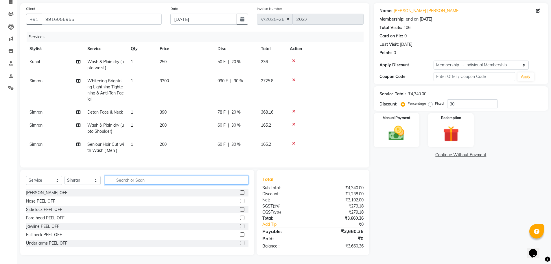
click at [132, 180] on input "text" at bounding box center [177, 179] width 144 height 9
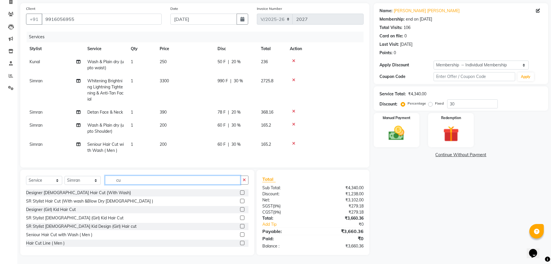
type input "cu"
click at [71, 180] on select "Select Stylist [PERSON_NAME] Dhaman [PERSON_NAME] Manager [PERSON_NAME] [PERSON…" at bounding box center [83, 180] width 36 height 9
select select "12529"
click at [65, 176] on select "Select Stylist [PERSON_NAME] Dhaman [PERSON_NAME] Manager [PERSON_NAME] [PERSON…" at bounding box center [83, 180] width 36 height 9
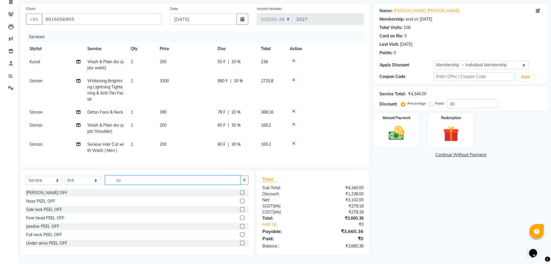
click at [126, 178] on input "cu" at bounding box center [172, 179] width 135 height 9
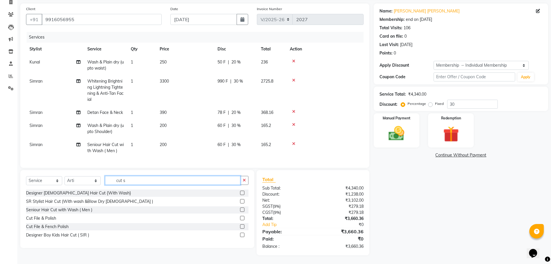
scroll to position [44, 0]
type input "cut s"
click at [241, 218] on label at bounding box center [242, 218] width 4 height 4
click at [241, 218] on input "checkbox" at bounding box center [242, 218] width 4 height 4
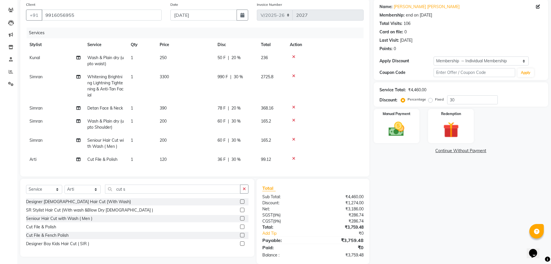
click at [242, 228] on label at bounding box center [242, 226] width 4 height 4
click at [242, 228] on input "checkbox" at bounding box center [242, 227] width 4 height 4
checkbox input "false"
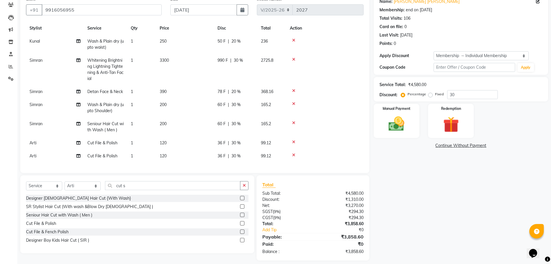
scroll to position [55, 0]
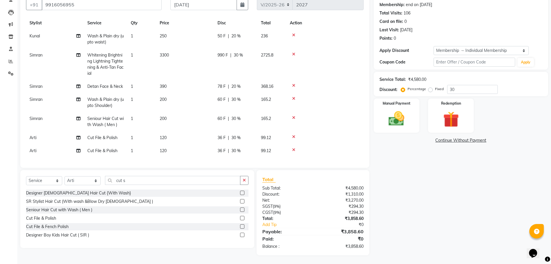
click at [294, 135] on icon at bounding box center [293, 137] width 3 height 4
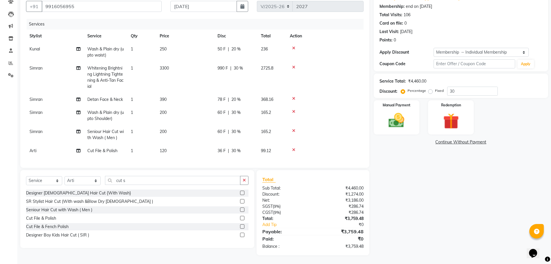
click at [39, 112] on span "Simran" at bounding box center [36, 112] width 13 height 5
select select "70225"
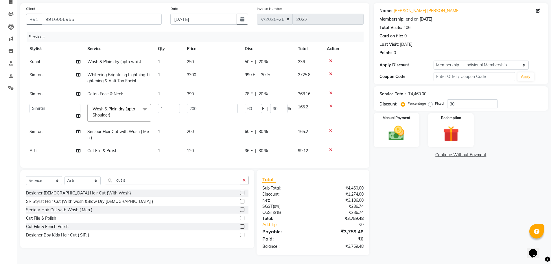
scroll to position [45, 0]
click at [39, 112] on td "[PERSON_NAME] Dhaman [PERSON_NAME] Manager [PERSON_NAME] [PERSON_NAME] Shree [P…" at bounding box center [55, 112] width 58 height 25
click at [46, 104] on select "[PERSON_NAME] Dhaman [PERSON_NAME] Manager [PERSON_NAME] [PERSON_NAME] Shree [P…" at bounding box center [55, 108] width 51 height 9
click at [30, 104] on select "[PERSON_NAME] Dhaman [PERSON_NAME] Manager [PERSON_NAME] [PERSON_NAME] Shree [P…" at bounding box center [55, 108] width 51 height 9
click at [41, 104] on select "[PERSON_NAME] Dhaman [PERSON_NAME] Manager [PERSON_NAME] [PERSON_NAME] Shree [P…" at bounding box center [55, 108] width 51 height 9
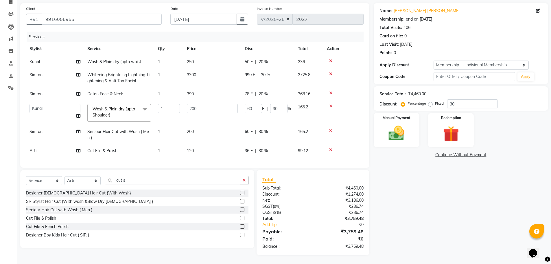
select select "65477"
click at [38, 133] on span "Simran" at bounding box center [36, 131] width 13 height 5
select select "70225"
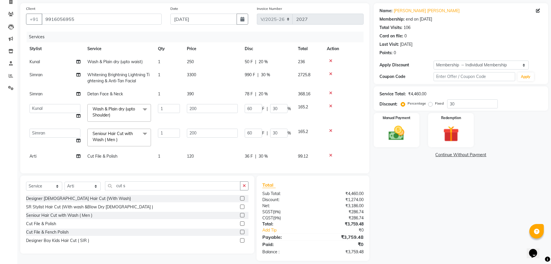
scroll to position [45, 0]
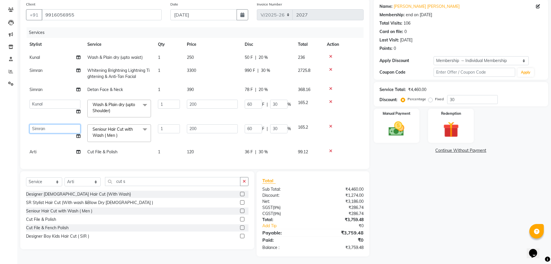
click at [38, 129] on select "[PERSON_NAME] Dhaman [PERSON_NAME] Manager [PERSON_NAME] [PERSON_NAME] Shree [P…" at bounding box center [55, 128] width 51 height 9
select select "90378"
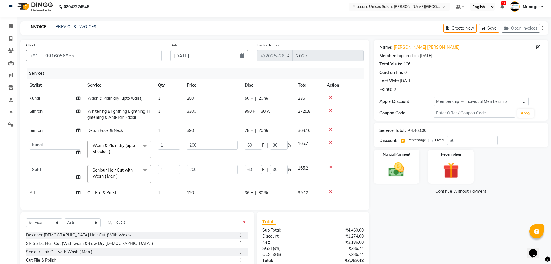
scroll to position [46, 0]
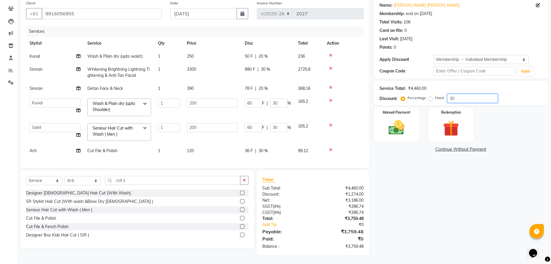
drag, startPoint x: 462, startPoint y: 96, endPoint x: 423, endPoint y: 104, distance: 39.6
click at [423, 104] on div "Service Total: ₹4,460.00 Discount: Percentage Fixed 30" at bounding box center [461, 93] width 175 height 24
type input "0"
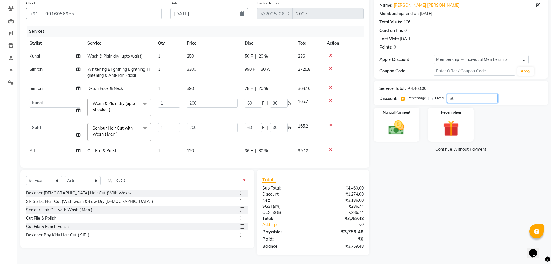
type input "0"
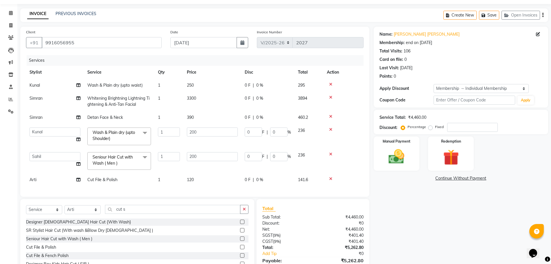
click at [260, 99] on span "0 %" at bounding box center [259, 98] width 7 height 6
select select "70225"
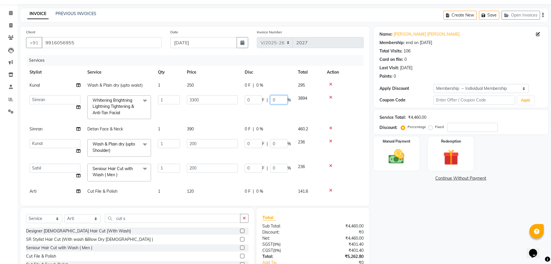
drag, startPoint x: 280, startPoint y: 101, endPoint x: 264, endPoint y: 98, distance: 15.8
click at [268, 102] on div "0 F | 0 %" at bounding box center [268, 99] width 46 height 9
type input "30"
click at [260, 128] on tbody "Kunal Wash & Plain dry (upto waist) 1 250 0 F | 0 % 295 Abid Arti Dhaman Sir Ku…" at bounding box center [195, 138] width 338 height 119
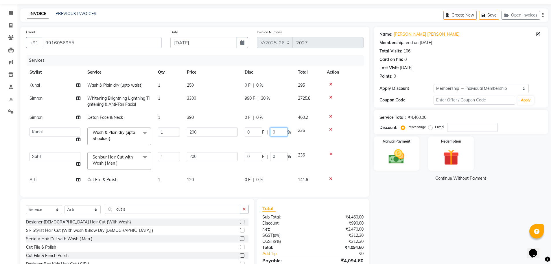
click at [277, 134] on input "0" at bounding box center [278, 131] width 17 height 9
type input "30"
drag, startPoint x: 416, startPoint y: 206, endPoint x: 399, endPoint y: 211, distance: 16.8
click at [416, 208] on div "Name: Dipti Singh Singh Membership: end on 07-04-2026 Total Visits: 106 Card on…" at bounding box center [463, 155] width 179 height 257
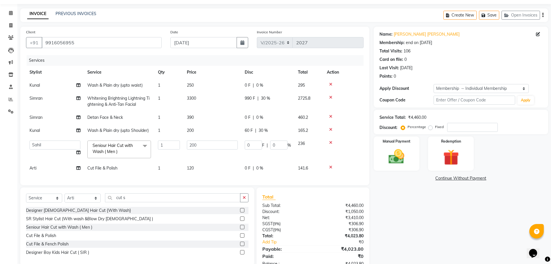
scroll to position [38, 0]
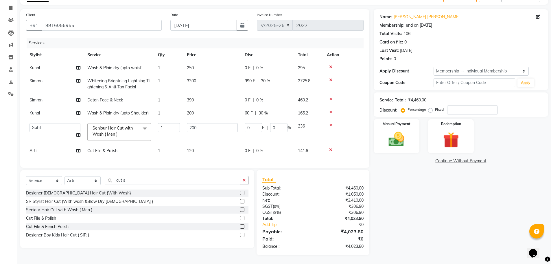
click at [265, 107] on td "60 F | 30 %" at bounding box center [267, 113] width 53 height 13
select select "65477"
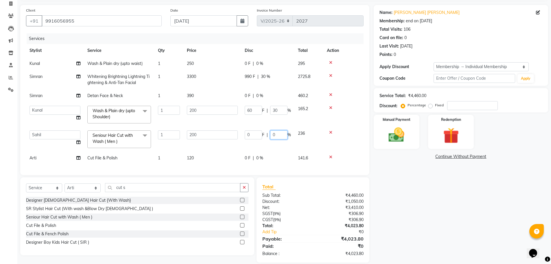
drag, startPoint x: 280, startPoint y: 134, endPoint x: 270, endPoint y: 134, distance: 10.1
click at [271, 134] on input "0" at bounding box center [278, 134] width 17 height 9
click at [412, 163] on div "Name: Dipti Singh Singh Membership: end on 07-04-2026 Total Visits: 106 Card on…" at bounding box center [463, 133] width 179 height 257
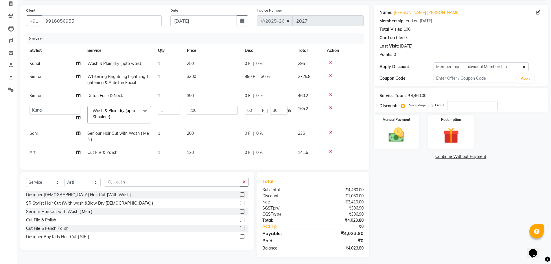
click at [264, 96] on div "0 F | 0 %" at bounding box center [268, 96] width 46 height 6
select select "70225"
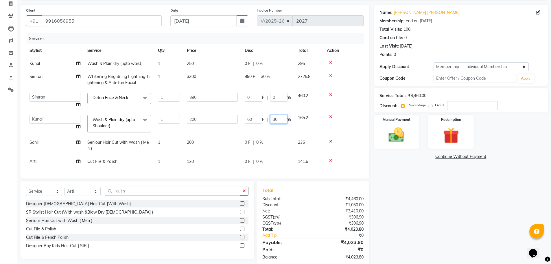
drag, startPoint x: 283, startPoint y: 118, endPoint x: 263, endPoint y: 119, distance: 19.7
click at [263, 119] on div "60 F | 30 %" at bounding box center [268, 119] width 46 height 9
click at [275, 95] on input "0" at bounding box center [278, 97] width 17 height 9
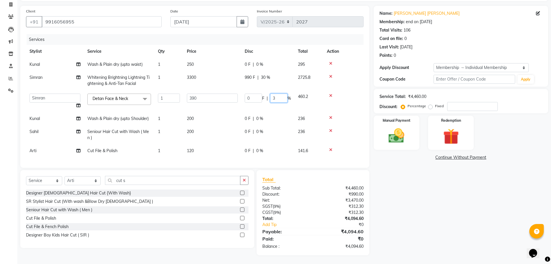
type input "30"
click at [400, 210] on div "Name: Dipti Singh Singh Membership: end on 07-04-2026 Total Visits: 106 Card on…" at bounding box center [463, 130] width 179 height 249
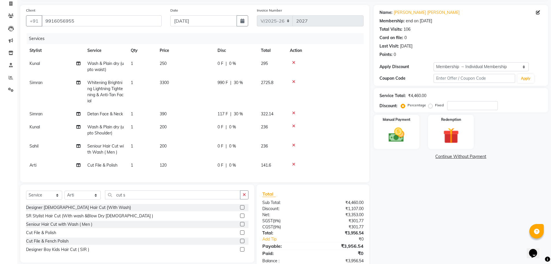
click at [233, 63] on span "0 %" at bounding box center [232, 63] width 7 height 6
select select "65477"
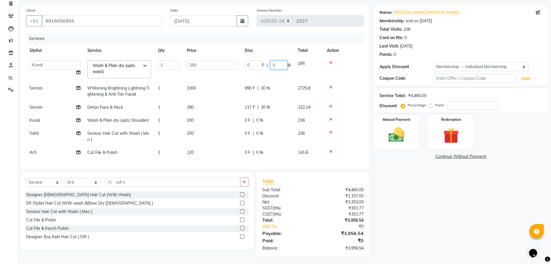
drag, startPoint x: 274, startPoint y: 65, endPoint x: 267, endPoint y: 66, distance: 7.3
click at [267, 66] on div "0 F | 0 %" at bounding box center [268, 64] width 46 height 9
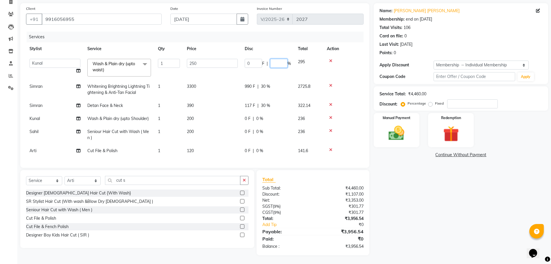
click at [278, 59] on input "number" at bounding box center [278, 63] width 17 height 9
type input "30"
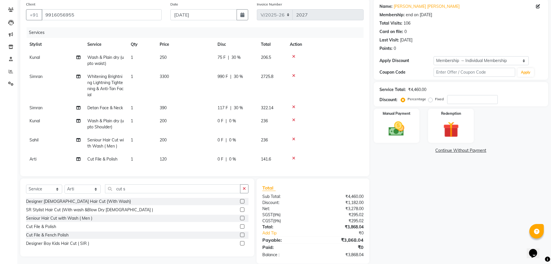
click at [421, 183] on div "Name: Dipti Singh Singh Membership: end on 07-04-2026 Total Visits: 106 Card on…" at bounding box center [463, 131] width 179 height 265
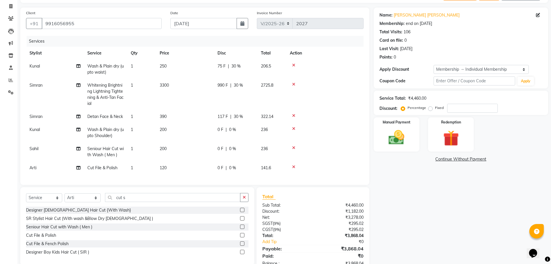
scroll to position [26, 0]
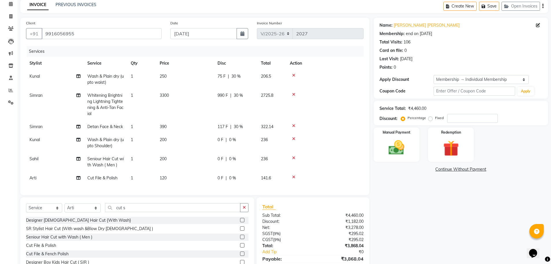
click at [109, 146] on span "Wash & Plain dry (upto Shoulder)" at bounding box center [105, 142] width 36 height 11
select select "65477"
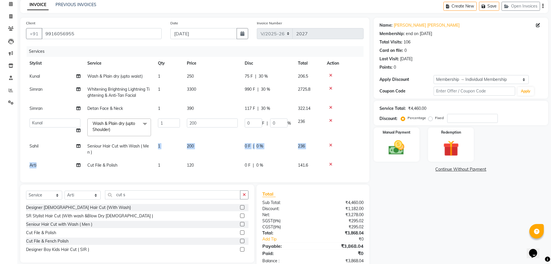
drag, startPoint x: 88, startPoint y: 166, endPoint x: 115, endPoint y: 156, distance: 29.3
click at [115, 156] on tbody "Kunal Wash & Plain dry (upto waist) 1 250 75 F | 30 % 206.5 Simran Whitening Br…" at bounding box center [195, 121] width 338 height 102
click at [144, 172] on div "Services Stylist Service Qty Price Disc Total Action Kunal Wash & Plain dry (up…" at bounding box center [195, 111] width 338 height 130
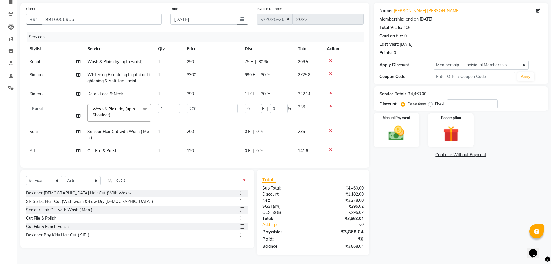
scroll to position [45, 0]
drag, startPoint x: 93, startPoint y: 106, endPoint x: 139, endPoint y: 109, distance: 46.4
click at [139, 109] on span "Wash & Plain dry (upto Shoulder) x" at bounding box center [116, 112] width 51 height 12
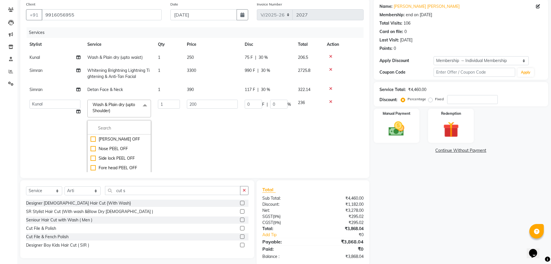
click at [419, 187] on div "Name: Dipti Singh Singh Membership: end on 07-04-2026 Total Visits: 106 Card on…" at bounding box center [463, 132] width 179 height 266
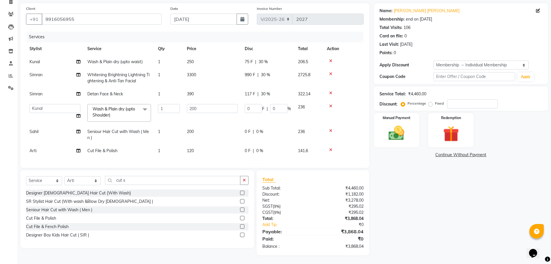
click at [452, 183] on div "Name: Dipti Singh Singh Membership: end on 07-04-2026 Total Visits: 106 Card on…" at bounding box center [463, 129] width 179 height 252
click at [395, 135] on img at bounding box center [396, 133] width 27 height 19
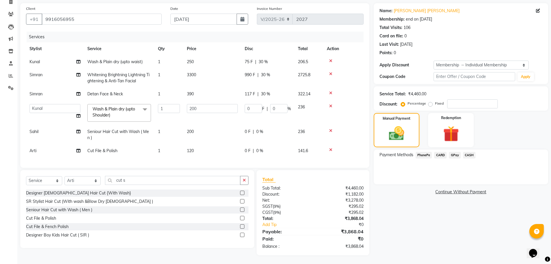
click at [458, 152] on span "GPay" at bounding box center [455, 155] width 12 height 7
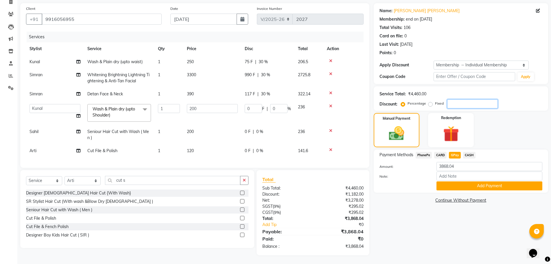
click at [458, 99] on input "number" at bounding box center [472, 103] width 51 height 9
type input "3"
type input "6"
type input "3"
type input "30"
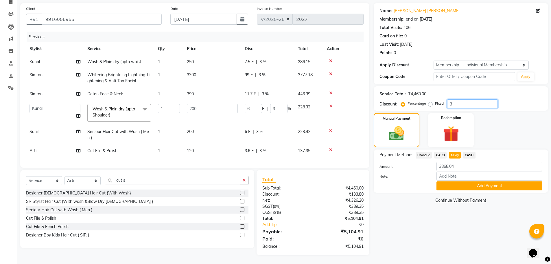
type input "60"
type input "30"
click at [268, 72] on span "30 %" at bounding box center [265, 75] width 9 height 6
select select "70225"
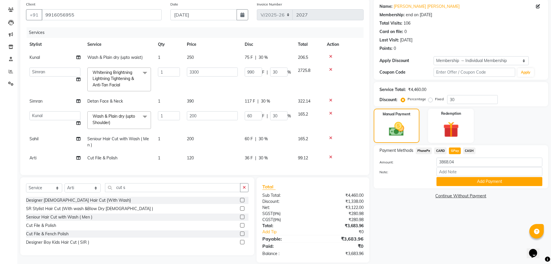
click at [411, 225] on div "Name: Dipti Singh Singh Membership: end on 07-04-2026 Total Visits: 106 Card on…" at bounding box center [463, 130] width 179 height 263
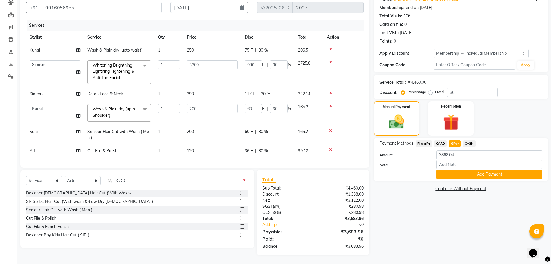
scroll to position [55, 0]
drag, startPoint x: 299, startPoint y: 91, endPoint x: 315, endPoint y: 90, distance: 16.2
click at [315, 90] on td "322.14" at bounding box center [309, 93] width 29 height 13
select select "70225"
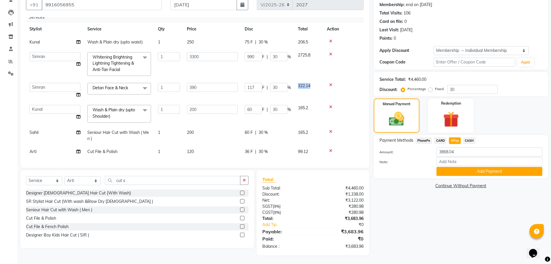
scroll to position [10, 0]
drag, startPoint x: 442, startPoint y: 233, endPoint x: 238, endPoint y: 243, distance: 204.3
click at [442, 233] on div "Name: Dipti Singh Singh Membership: end on 07-04-2026 Total Visits: 106 Card on…" at bounding box center [463, 122] width 179 height 266
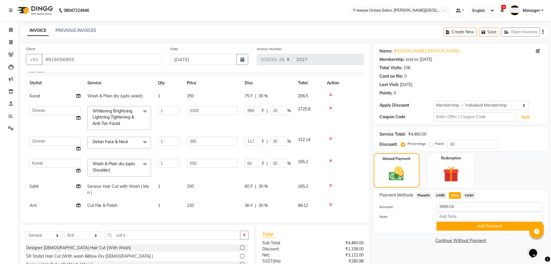
scroll to position [29, 0]
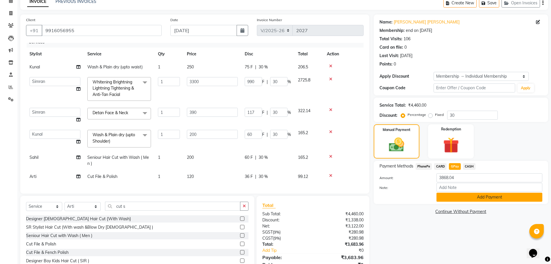
click at [467, 195] on button "Add Payment" at bounding box center [490, 196] width 106 height 9
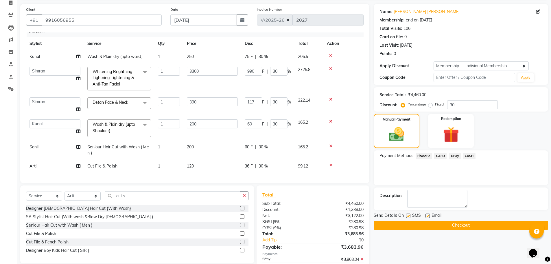
scroll to position [58, 0]
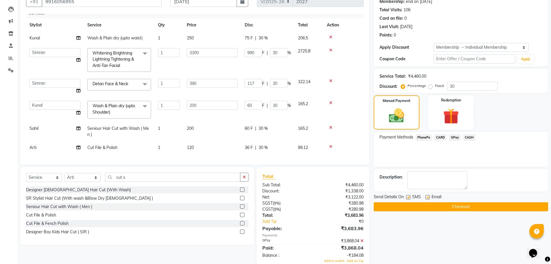
click at [459, 205] on button "Checkout" at bounding box center [461, 206] width 175 height 9
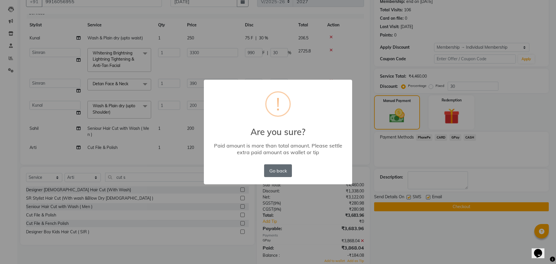
click at [287, 171] on button "Go back" at bounding box center [278, 170] width 28 height 13
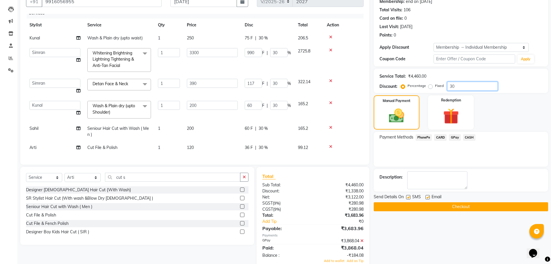
drag, startPoint x: 458, startPoint y: 87, endPoint x: 433, endPoint y: 88, distance: 24.9
click at [433, 88] on div "Percentage Fixed 30" at bounding box center [450, 86] width 96 height 9
type input "0"
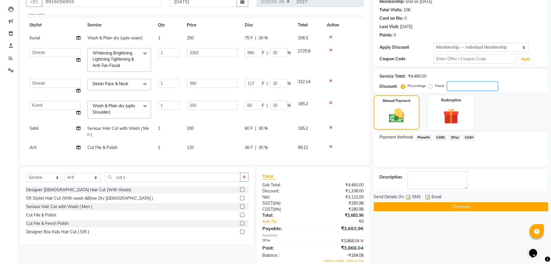
type input "0"
click at [267, 36] on div "0 F | 0 %" at bounding box center [268, 38] width 46 height 6
select select "65477"
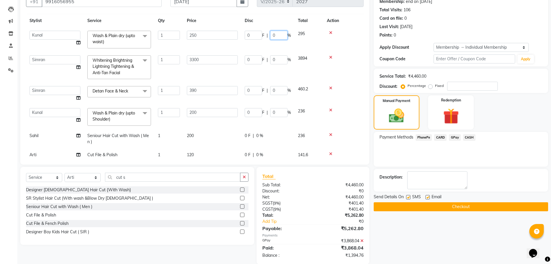
click at [276, 32] on input "0" at bounding box center [278, 35] width 17 height 9
type input "30"
click at [285, 58] on td "0 F | 0 %" at bounding box center [267, 67] width 53 height 31
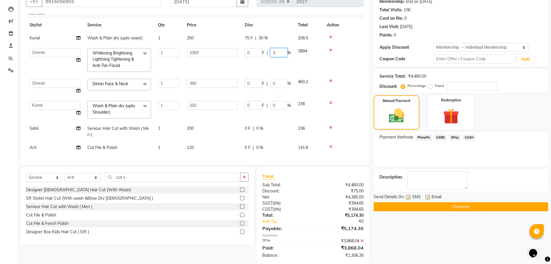
type input "30"
click at [280, 81] on input "0" at bounding box center [278, 83] width 17 height 9
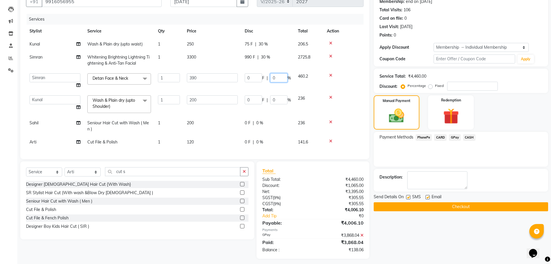
scroll to position [0, 0]
type input "30"
click at [413, 227] on div "Name: Dipti Singh Singh Membership: end on 07-04-2026 Total Visits: 106 Card on…" at bounding box center [463, 122] width 179 height 273
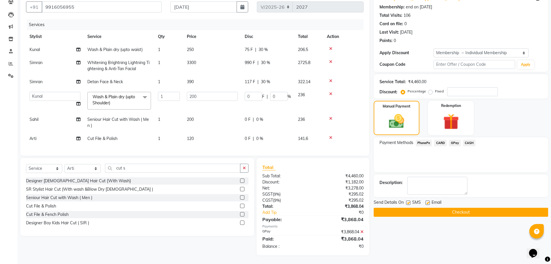
scroll to position [57, 0]
click at [454, 139] on span "GPay" at bounding box center [455, 142] width 12 height 7
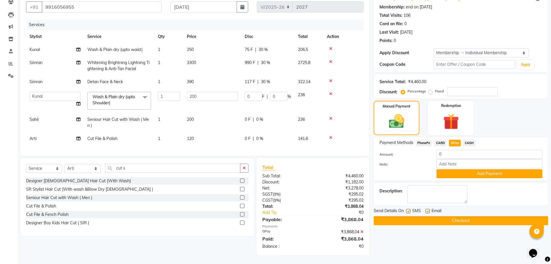
click at [495, 185] on div "Description:" at bounding box center [461, 194] width 163 height 18
click at [476, 219] on button "Checkout" at bounding box center [461, 220] width 175 height 9
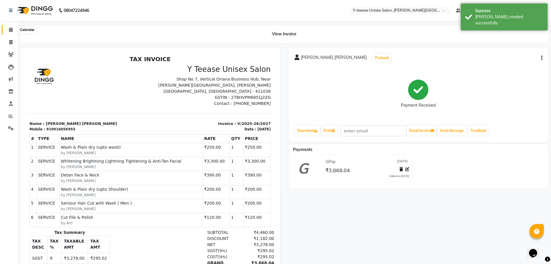
click at [12, 27] on span at bounding box center [11, 30] width 10 height 7
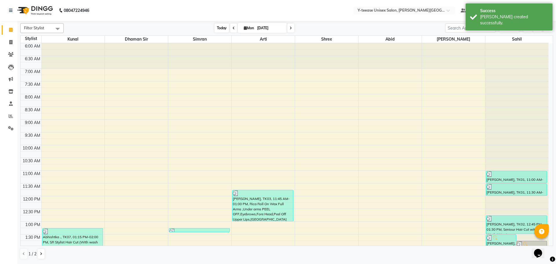
click at [225, 31] on span "Today" at bounding box center [221, 27] width 14 height 9
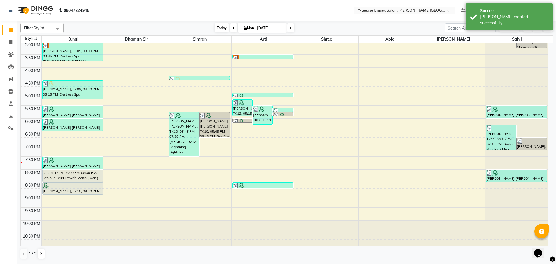
click at [221, 27] on span "Today" at bounding box center [221, 27] width 14 height 9
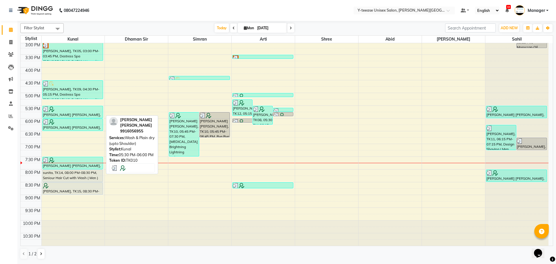
click at [81, 111] on div at bounding box center [73, 109] width 60 height 6
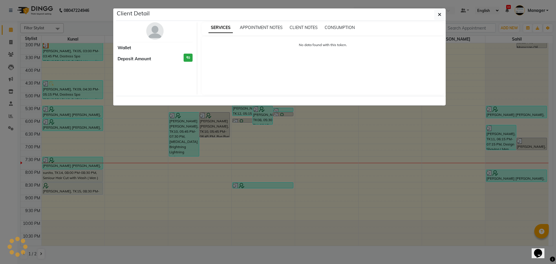
select select "3"
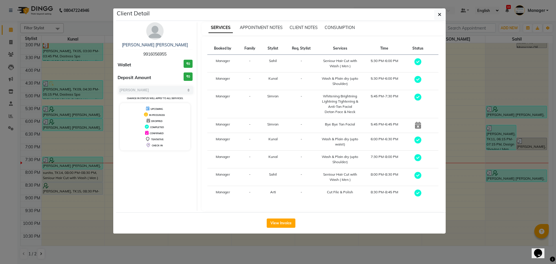
drag, startPoint x: 35, startPoint y: 135, endPoint x: 78, endPoint y: 50, distance: 94.9
click at [36, 135] on ngb-modal-window "Client Detail dipti singh singh 9916056955 Wallet ₹0 Deposit Amount ₹0 Select M…" at bounding box center [278, 132] width 556 height 264
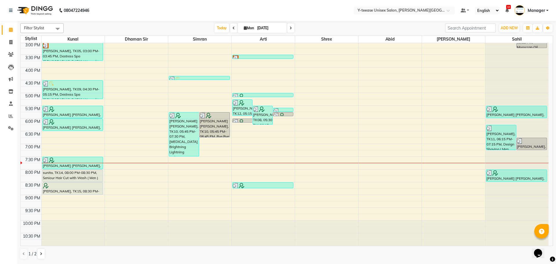
click at [293, 29] on span at bounding box center [290, 27] width 7 height 9
type input "02-09-2025"
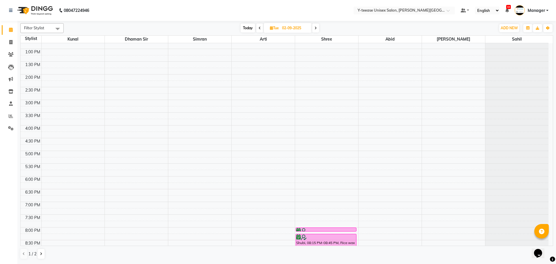
scroll to position [201, 0]
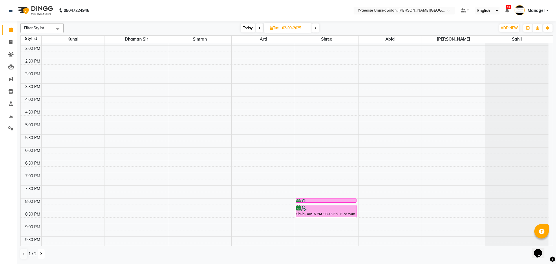
click at [39, 254] on button at bounding box center [41, 254] width 7 height 10
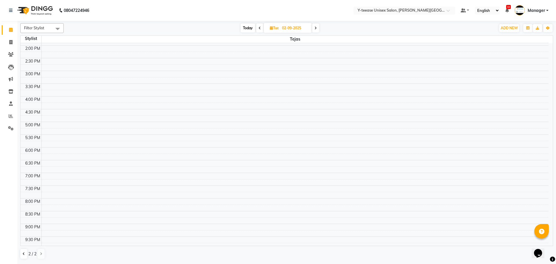
click at [77, 176] on div "6:00 AM 6:30 AM 7:00 AM 7:30 AM 8:00 AM 8:30 AM 9:00 AM 9:30 AM 10:00 AM 10:30 …" at bounding box center [285, 58] width 528 height 433
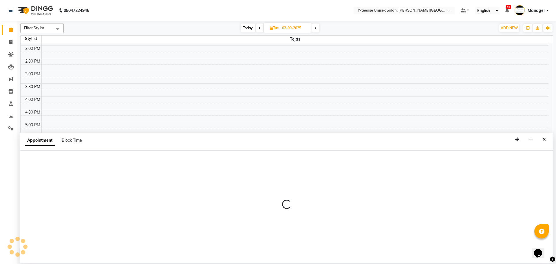
select select "84059"
select select "1140"
select select "tentative"
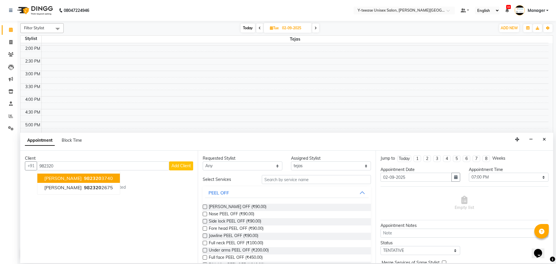
click at [93, 179] on span "982320" at bounding box center [92, 178] width 17 height 6
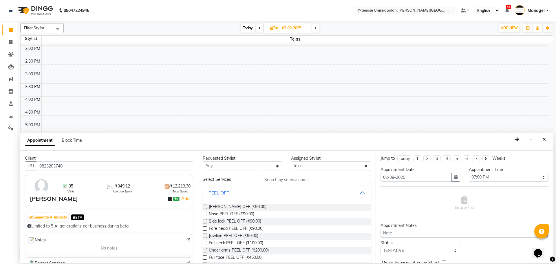
type input "9823203740"
click at [299, 180] on input "text" at bounding box center [316, 179] width 109 height 9
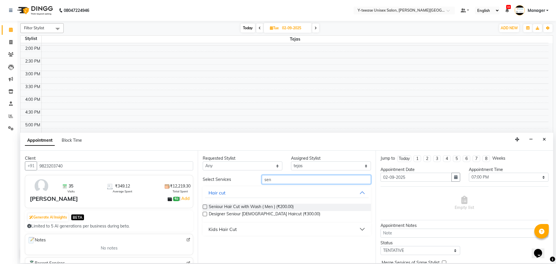
type input "sen"
click at [206, 206] on label at bounding box center [205, 206] width 4 height 4
click at [206, 206] on input "checkbox" at bounding box center [205, 207] width 4 height 4
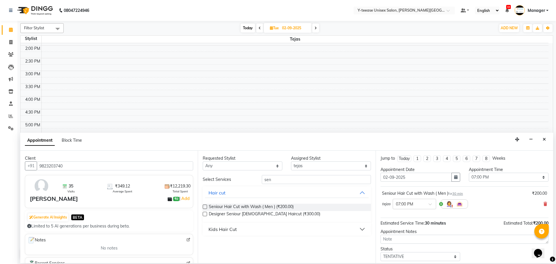
click at [204, 206] on label at bounding box center [205, 206] width 4 height 4
click at [204, 206] on input "checkbox" at bounding box center [205, 207] width 4 height 4
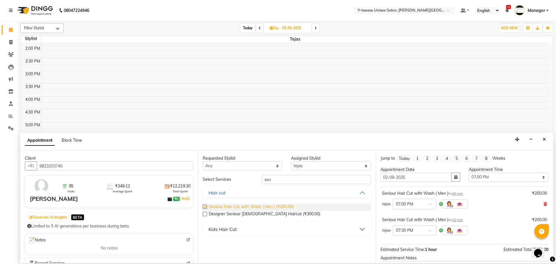
checkbox input "false"
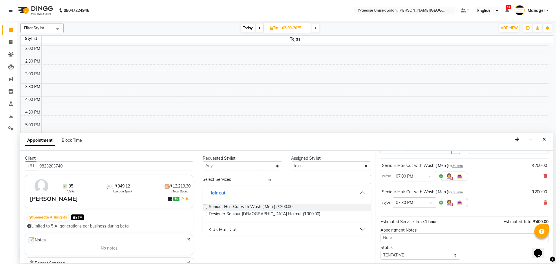
scroll to position [61, 0]
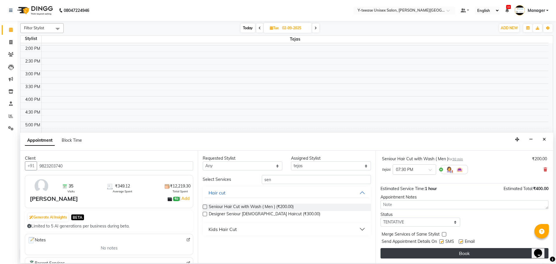
click at [440, 252] on button "Book" at bounding box center [464, 253] width 168 height 10
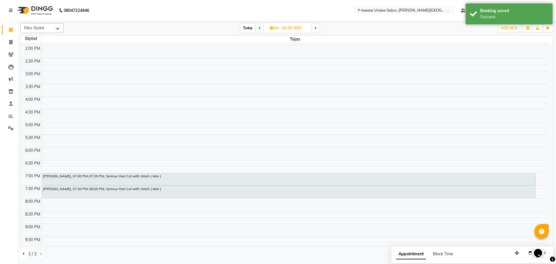
click at [24, 254] on icon at bounding box center [24, 253] width 2 height 3
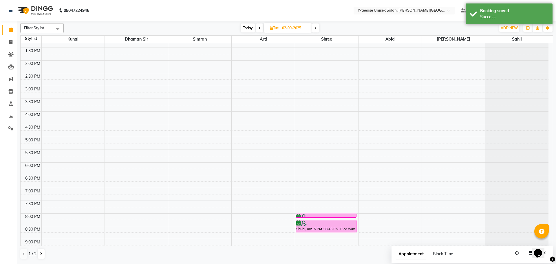
scroll to position [172, 0]
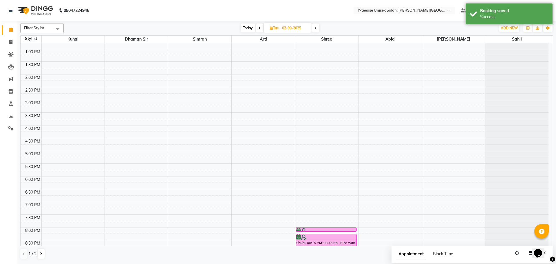
click at [246, 29] on span "Today" at bounding box center [248, 27] width 14 height 9
type input "[DATE]"
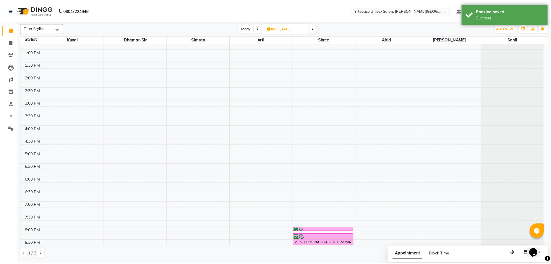
scroll to position [230, 0]
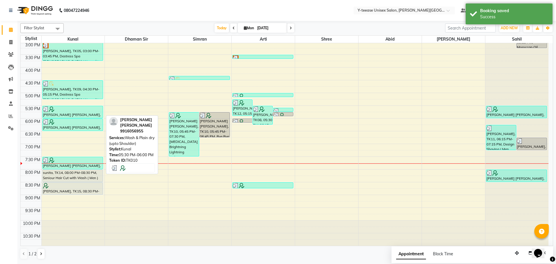
click at [82, 114] on div "[PERSON_NAME] [PERSON_NAME], TK10, 05:30 PM-06:00 PM, Wash & Plain dry (upto Sh…" at bounding box center [73, 112] width 60 height 12
select select "3"
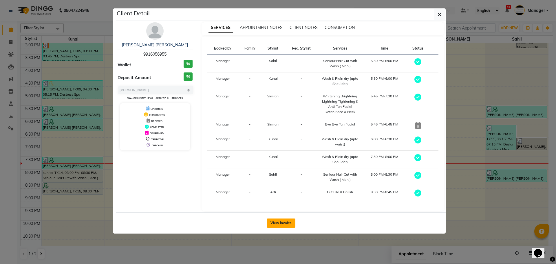
click at [282, 225] on button "View Invoice" at bounding box center [281, 222] width 29 height 9
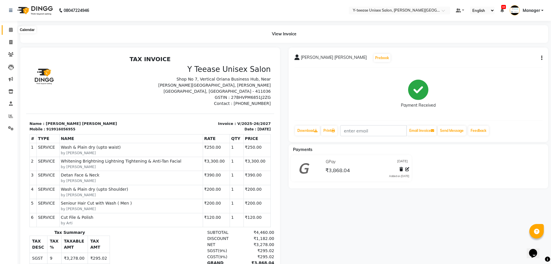
click at [7, 30] on span at bounding box center [11, 30] width 10 height 7
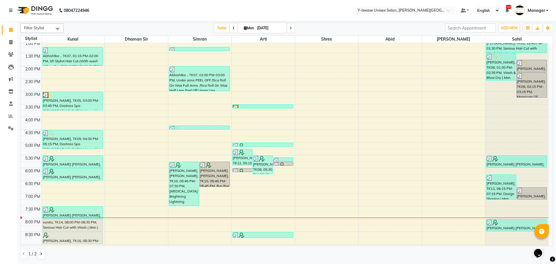
scroll to position [203, 0]
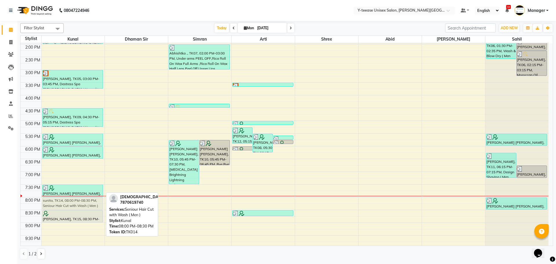
click at [69, 205] on div "Abhishtka ., TK07, 01:15 PM-02:00 PM, SR Stylist Hair Cut (With wash &Blow Dry …" at bounding box center [73, 57] width 63 height 433
click at [54, 206] on div "sunita, TK14, 08:00 PM-08:30 PM, Seniour Hair Cut with Wash ( Men )" at bounding box center [73, 203] width 60 height 12
select select "7"
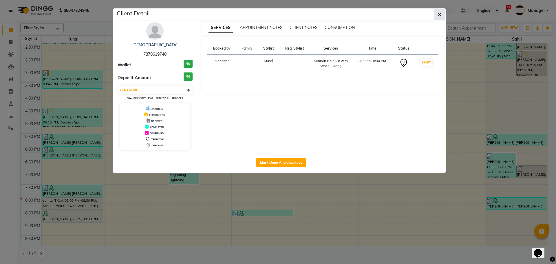
click at [442, 16] on button "button" at bounding box center [439, 14] width 11 height 11
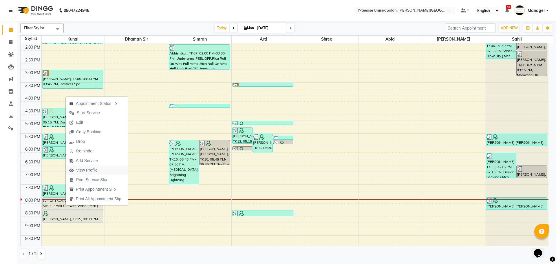
click at [88, 168] on span "View Profile" at bounding box center [86, 170] width 21 height 6
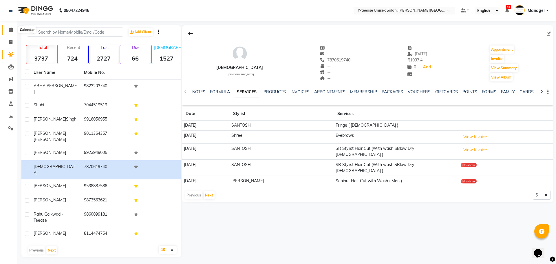
click at [14, 29] on span at bounding box center [11, 30] width 10 height 7
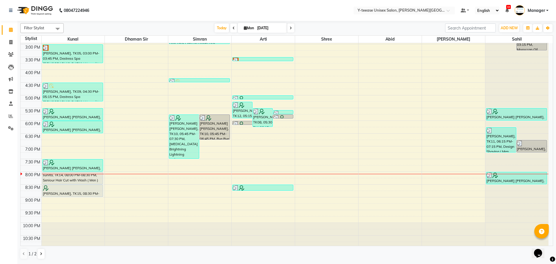
scroll to position [230, 0]
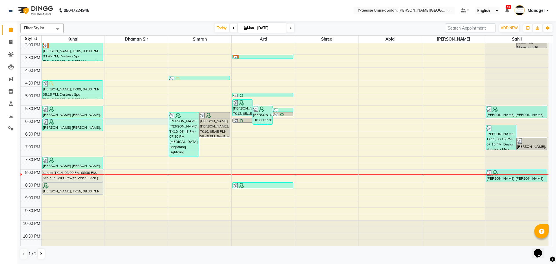
click at [136, 120] on div "6:00 AM 6:30 AM 7:00 AM 7:30 AM 8:00 AM 8:30 AM 9:00 AM 9:30 AM 10:00 AM 10:30 …" at bounding box center [285, 29] width 528 height 433
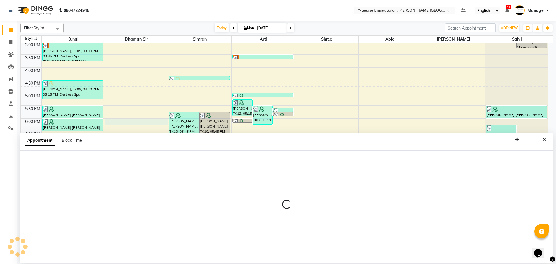
select select "12461"
select select "1080"
select select "tentative"
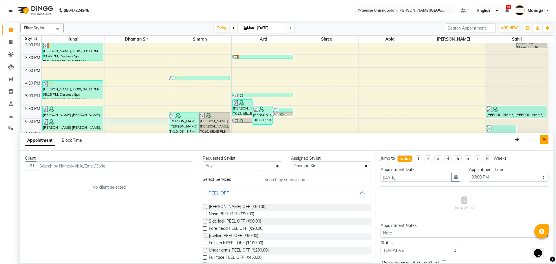
click at [546, 137] on button "Close" at bounding box center [544, 139] width 8 height 9
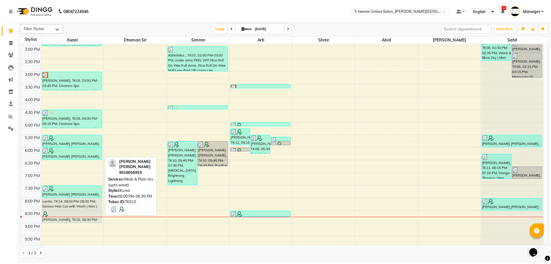
scroll to position [172, 0]
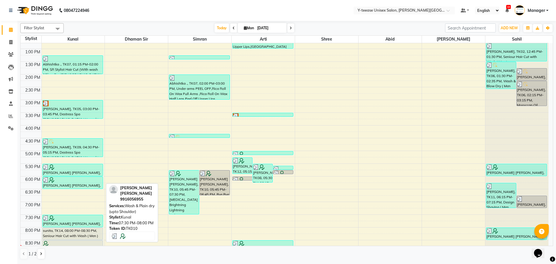
click at [82, 220] on div at bounding box center [73, 218] width 60 height 6
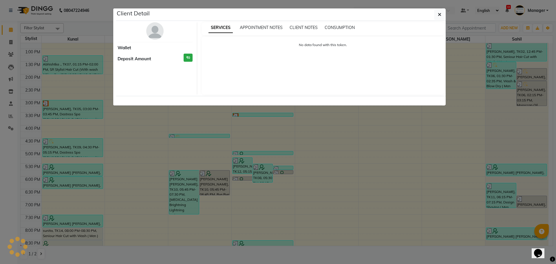
select select "3"
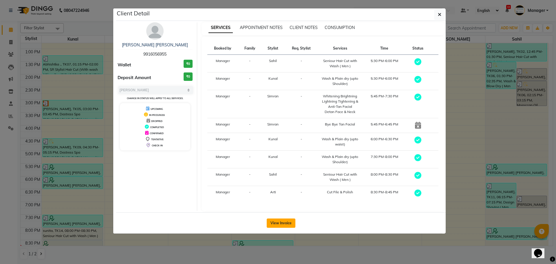
click at [281, 222] on button "View Invoice" at bounding box center [281, 222] width 29 height 9
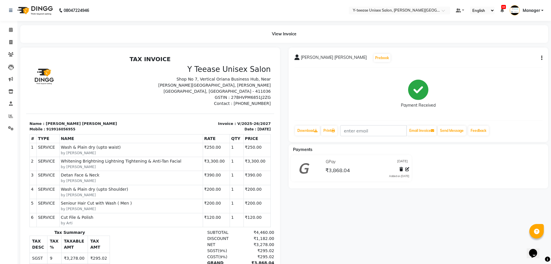
click at [543, 56] on div "dipti singh singh Prebook Payment Received Download Print Email Invoice Send Me…" at bounding box center [419, 94] width 260 height 94
click at [542, 58] on icon "button" at bounding box center [541, 58] width 1 height 0
click at [521, 62] on div "Edit Invoice" at bounding box center [513, 61] width 40 height 7
select select "service"
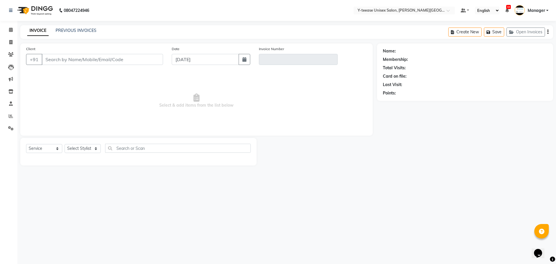
type input "9916056955"
type input "V/2025-26/2027"
select select "1: Object"
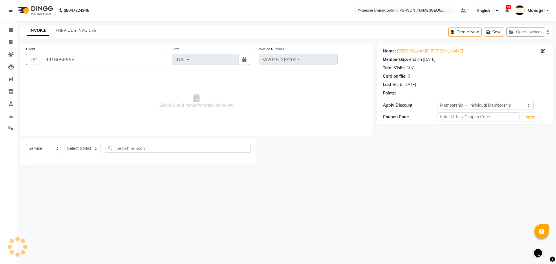
select select "select"
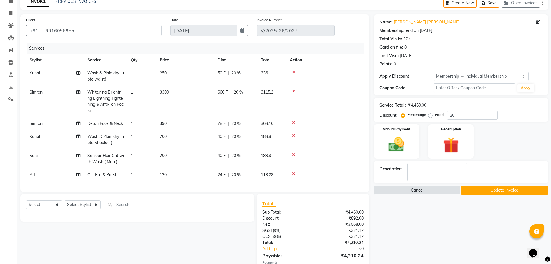
click at [237, 91] on span "20 %" at bounding box center [238, 92] width 9 height 6
select select "70225"
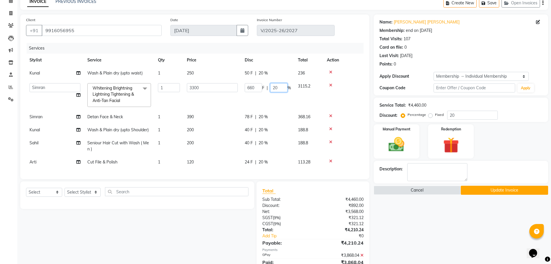
click at [281, 88] on input "20" at bounding box center [278, 87] width 17 height 9
type input "2"
type input "30"
click at [263, 69] on tr "Kunal Wash & Plain dry (upto waist) 1 250 50 F | 20 % 236" at bounding box center [195, 73] width 338 height 13
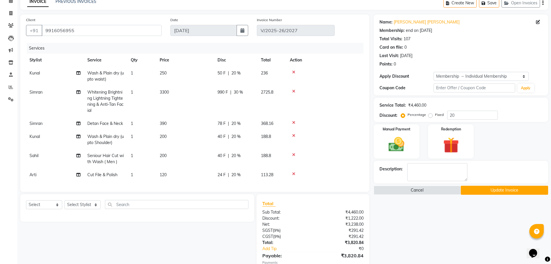
click at [236, 72] on span "20 %" at bounding box center [236, 73] width 9 height 6
select select "65477"
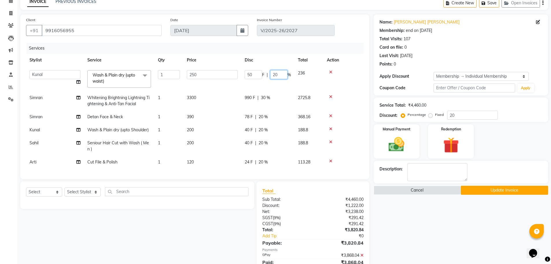
click at [282, 74] on input "20" at bounding box center [278, 74] width 17 height 9
type input "2"
type input "30"
click at [260, 115] on tbody "Abid Arti Dhaman Sir Kunal Manager Pratik Sahil Shree Simran tejas Wash & Plain…" at bounding box center [195, 118] width 338 height 102
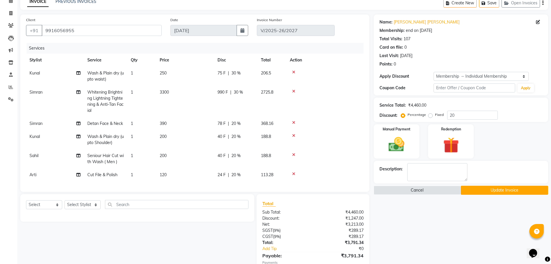
click at [235, 121] on span "20 %" at bounding box center [236, 123] width 9 height 6
select select "70225"
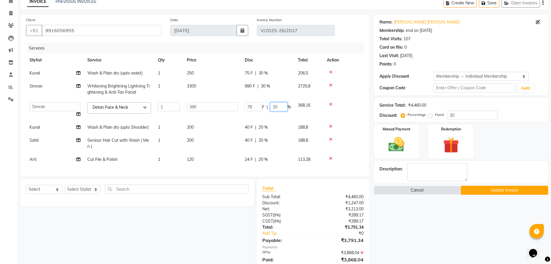
click at [280, 107] on input "20" at bounding box center [278, 106] width 17 height 9
type input "2"
type input "30"
click at [259, 128] on tbody "Kunal Wash & Plain dry (upto waist) 1 250 75 F | 30 % 206.5 Simran Whitening Br…" at bounding box center [195, 116] width 338 height 99
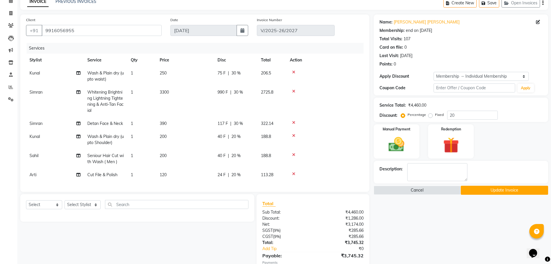
click at [236, 155] on span "20 %" at bounding box center [236, 156] width 9 height 6
select select "90378"
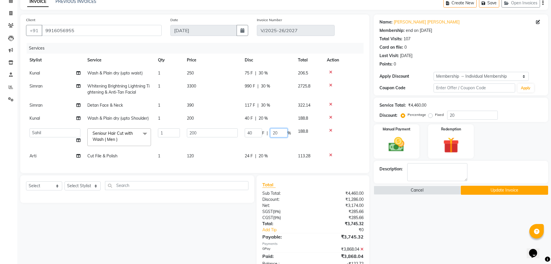
click at [279, 131] on input "20" at bounding box center [278, 132] width 17 height 9
type input "2"
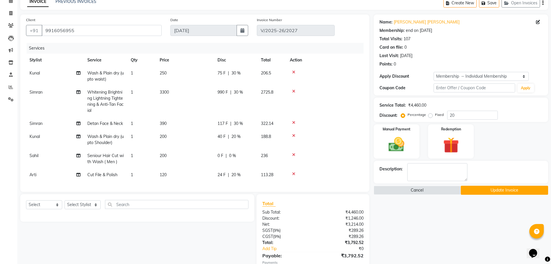
click at [261, 157] on tbody "Kunal Wash & Plain dry (upto waist) 1 250 75 F | 30 % 206.5 Simran Whitening Br…" at bounding box center [195, 124] width 338 height 115
click at [234, 175] on span "20 %" at bounding box center [236, 175] width 9 height 6
select select "12529"
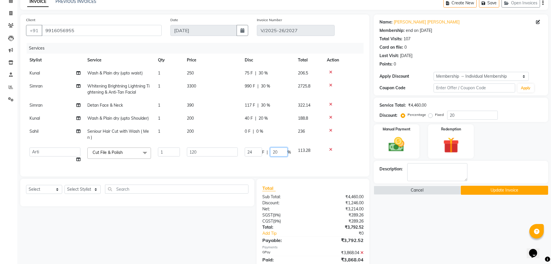
click at [282, 151] on input "20" at bounding box center [278, 151] width 17 height 9
type input "2"
type input "0"
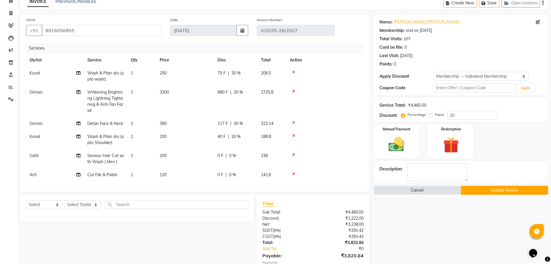
click at [262, 120] on tbody "Kunal Wash & Plain dry (upto waist) 1 250 75 F | 30 % 206.5 Simran Whitening Br…" at bounding box center [195, 124] width 338 height 115
click at [236, 135] on span "20 %" at bounding box center [236, 136] width 9 height 6
select select "65477"
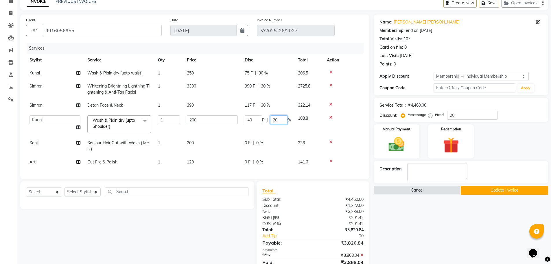
click at [275, 120] on input "20" at bounding box center [278, 119] width 17 height 9
click at [281, 120] on input "20" at bounding box center [278, 119] width 17 height 9
type input "2"
type input "0"
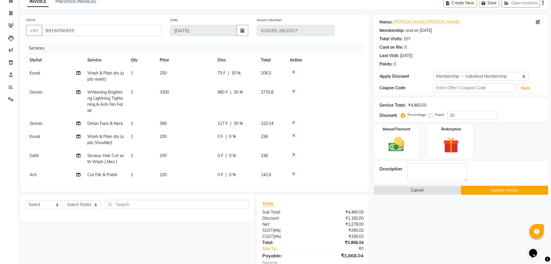
scroll to position [61, 0]
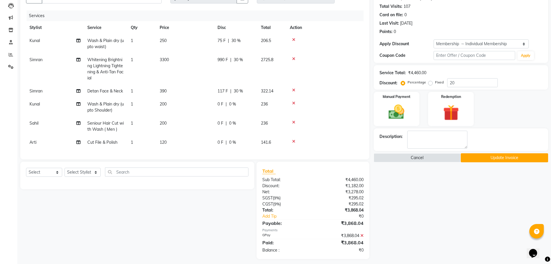
click at [426, 183] on div "Name: Dipti Singh Singh Membership: end on 07-04-2026 Total Visits: 107 Card on…" at bounding box center [463, 120] width 179 height 277
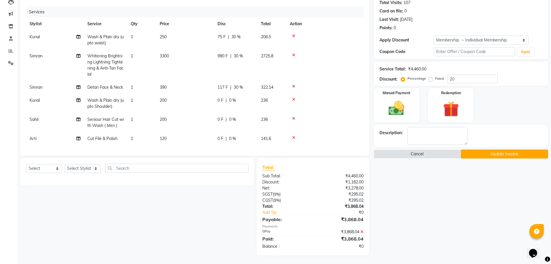
click at [417, 181] on div "Name: Dipti Singh Singh Membership: end on 07-04-2026 Total Visits: 107 Card on…" at bounding box center [463, 116] width 179 height 277
drag, startPoint x: 417, startPoint y: 181, endPoint x: 416, endPoint y: 211, distance: 29.8
click at [416, 211] on div "Name: Dipti Singh Singh Membership: end on 07-04-2026 Total Visits: 107 Card on…" at bounding box center [463, 116] width 179 height 277
click at [414, 236] on div "Name: Dipti Singh Singh Membership: end on 07-04-2026 Total Visits: 107 Card on…" at bounding box center [463, 116] width 179 height 277
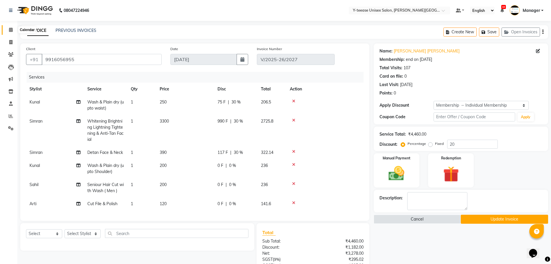
click at [9, 29] on icon at bounding box center [11, 29] width 4 height 4
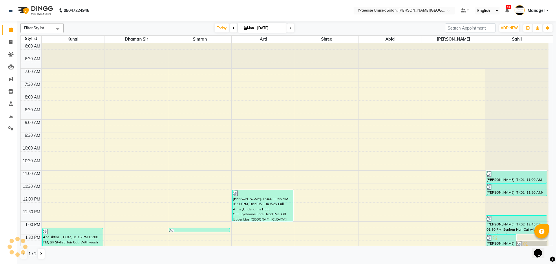
scroll to position [116, 0]
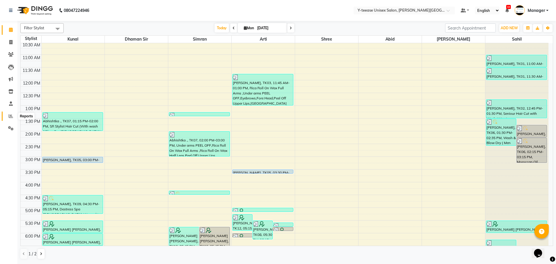
click at [12, 117] on icon at bounding box center [11, 116] width 4 height 4
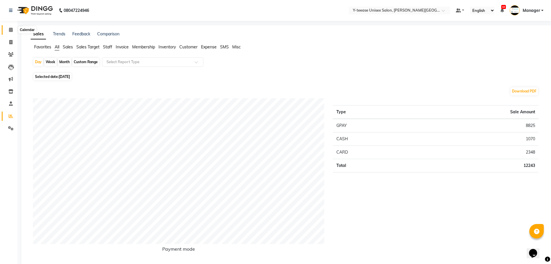
click at [12, 31] on icon at bounding box center [11, 29] width 4 height 4
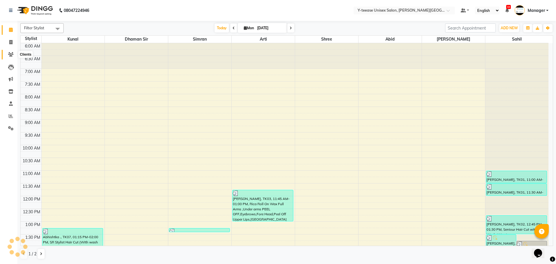
click at [12, 55] on icon at bounding box center [10, 54] width 5 height 4
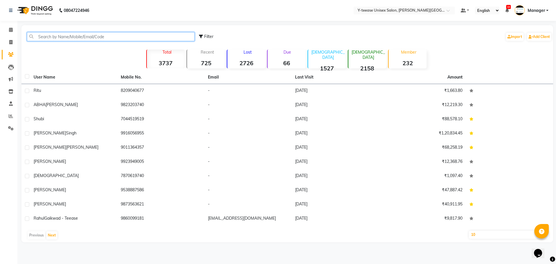
paste input "9011364357"
type input "9011364357"
click at [101, 38] on input "9011364357" at bounding box center [111, 36] width 168 height 9
paste input "9011364357"
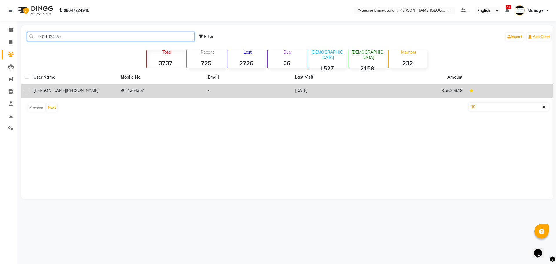
type input "9011364357"
click at [227, 96] on td "-" at bounding box center [247, 91] width 87 height 14
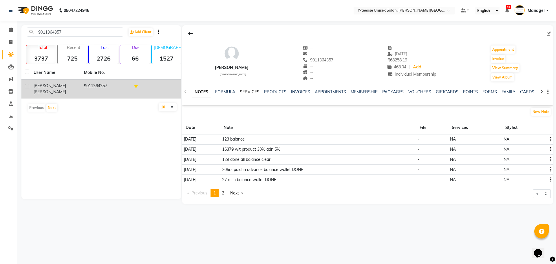
click at [246, 90] on link "SERVICES" at bounding box center [250, 91] width 20 height 5
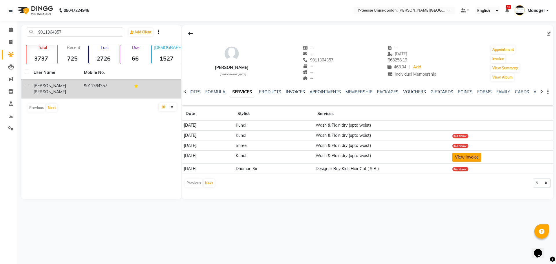
click at [476, 158] on button "View Invoice" at bounding box center [466, 157] width 29 height 9
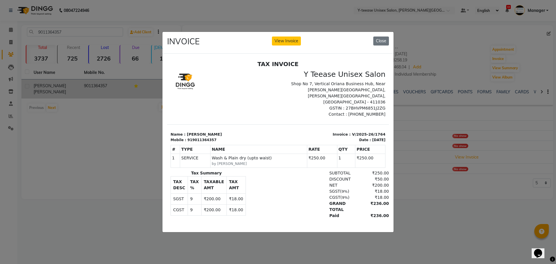
scroll to position [0, 0]
click at [452, 170] on ngb-modal-window "INVOICE View Invoice Close" at bounding box center [278, 132] width 556 height 264
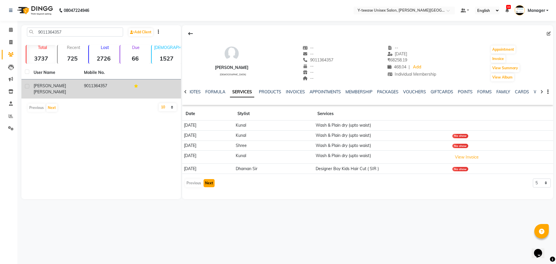
click at [210, 183] on button "Next" at bounding box center [208, 183] width 11 height 8
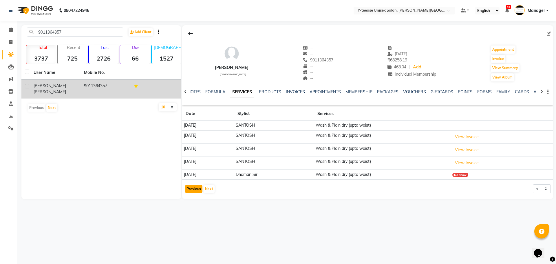
click at [198, 185] on button "Previous" at bounding box center [193, 189] width 17 height 8
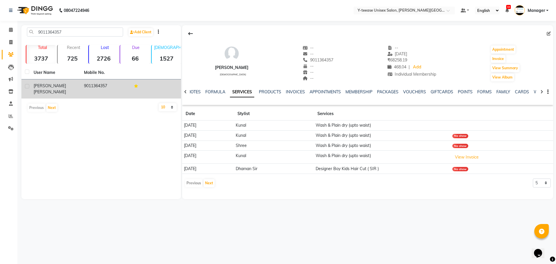
click at [198, 185] on div "Previous Next" at bounding box center [199, 182] width 31 height 9
drag, startPoint x: 8, startPoint y: 30, endPoint x: 9, endPoint y: 34, distance: 4.4
click at [8, 30] on span at bounding box center [11, 30] width 10 height 7
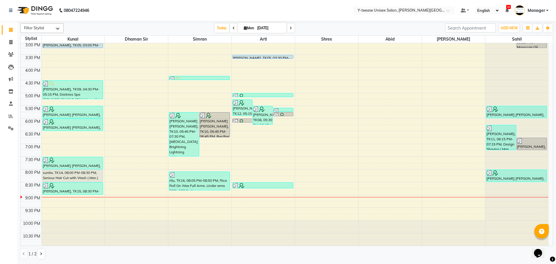
click at [290, 27] on icon at bounding box center [290, 27] width 2 height 3
type input "02-09-2025"
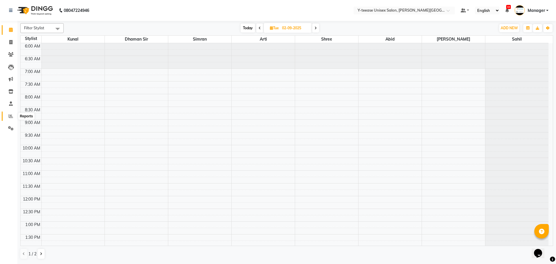
click at [12, 117] on icon at bounding box center [11, 116] width 4 height 4
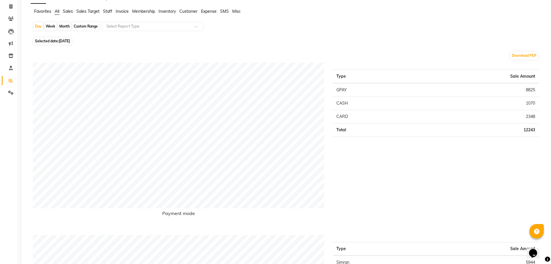
scroll to position [29, 0]
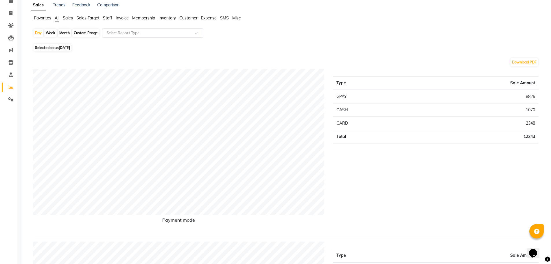
click at [70, 19] on span "Sales" at bounding box center [68, 17] width 10 height 5
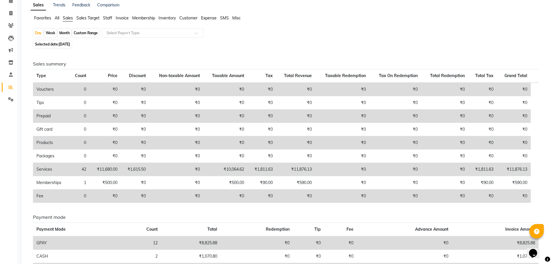
click at [58, 17] on span "All" at bounding box center [57, 17] width 5 height 5
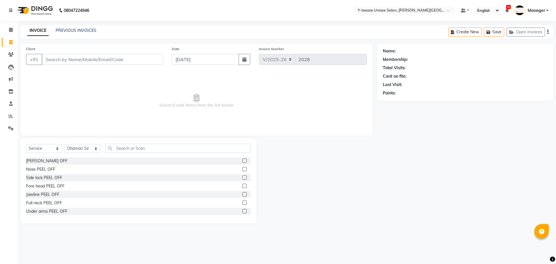
select select "765"
select select "service"
click at [86, 148] on select "Select Stylist [PERSON_NAME] Dhaman [PERSON_NAME] Manager [PERSON_NAME] [PERSON…" at bounding box center [83, 148] width 36 height 9
select select "70225"
click at [65, 144] on select "Select Stylist [PERSON_NAME] Dhaman [PERSON_NAME] Manager [PERSON_NAME] [PERSON…" at bounding box center [83, 148] width 36 height 9
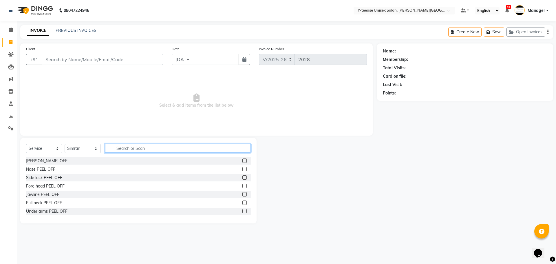
click at [152, 148] on input "text" at bounding box center [178, 148] width 146 height 9
type input "roll"
click at [242, 161] on label at bounding box center [244, 160] width 4 height 4
click at [242, 161] on input "checkbox" at bounding box center [244, 161] width 4 height 4
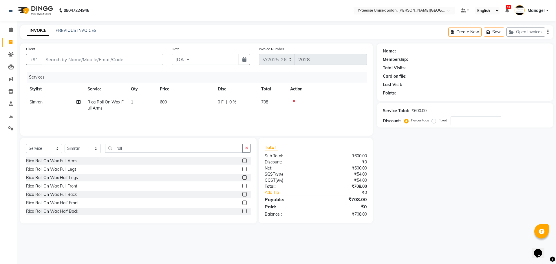
checkbox input "false"
click at [245, 153] on div "Select Service Product Membership Package Voucher Prepaid Gift Card Select Styl…" at bounding box center [138, 151] width 225 height 14
click at [245, 150] on button "button" at bounding box center [246, 148] width 8 height 9
click at [212, 152] on input "text" at bounding box center [178, 148] width 146 height 9
type input "u"
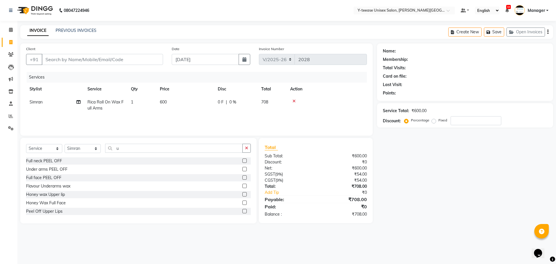
click at [238, 169] on div "Under arms PEEL OFF" at bounding box center [138, 169] width 225 height 7
click at [242, 170] on label at bounding box center [244, 169] width 4 height 4
click at [242, 170] on input "checkbox" at bounding box center [244, 169] width 4 height 4
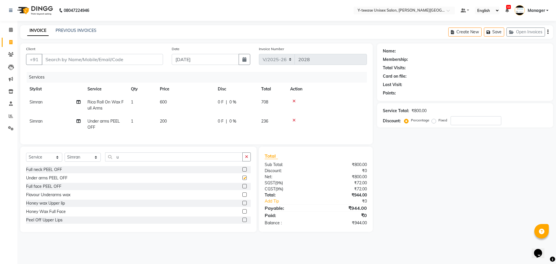
checkbox input "false"
click at [141, 55] on input "Client" at bounding box center [102, 59] width 121 height 11
type input "8"
type input "0"
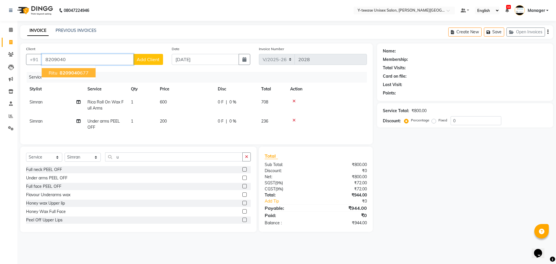
drag, startPoint x: 82, startPoint y: 73, endPoint x: 170, endPoint y: 113, distance: 96.4
click at [82, 74] on ngb-highlight "8209040 677" at bounding box center [73, 73] width 30 height 6
type input "8209040677"
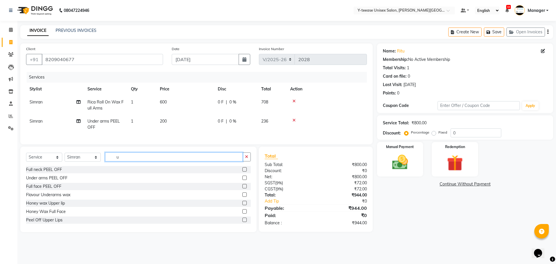
click at [134, 161] on input "u" at bounding box center [173, 156] width 137 height 9
click at [248, 159] on icon "button" at bounding box center [246, 157] width 3 height 4
click at [233, 161] on input "text" at bounding box center [178, 156] width 146 height 9
type input "eye"
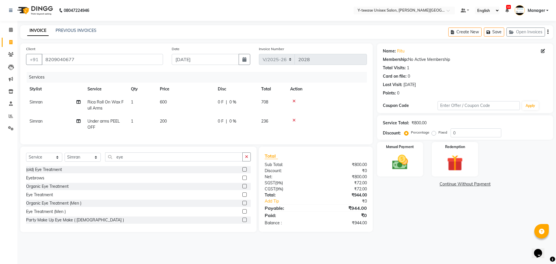
click at [242, 180] on label at bounding box center [244, 177] width 4 height 4
click at [242, 180] on input "checkbox" at bounding box center [244, 178] width 4 height 4
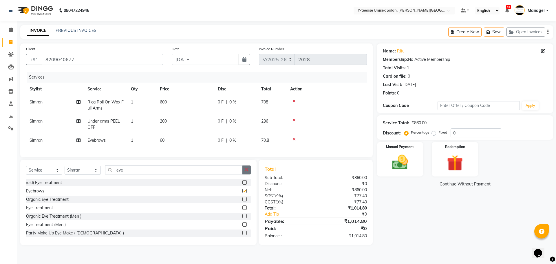
checkbox input "false"
click at [245, 172] on icon "button" at bounding box center [246, 170] width 3 height 4
drag, startPoint x: 461, startPoint y: 131, endPoint x: 442, endPoint y: 136, distance: 20.2
click at [442, 136] on div "Percentage Fixed 0" at bounding box center [453, 132] width 96 height 9
click at [408, 162] on img at bounding box center [399, 162] width 27 height 19
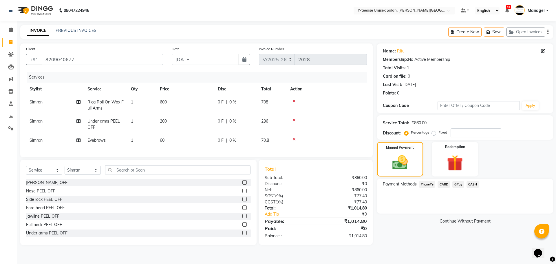
click at [461, 184] on span "GPay" at bounding box center [458, 184] width 12 height 7
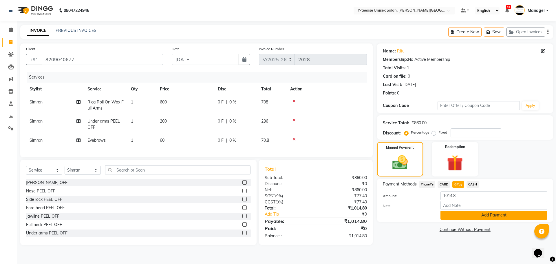
click at [464, 215] on button "Add Payment" at bounding box center [493, 214] width 107 height 9
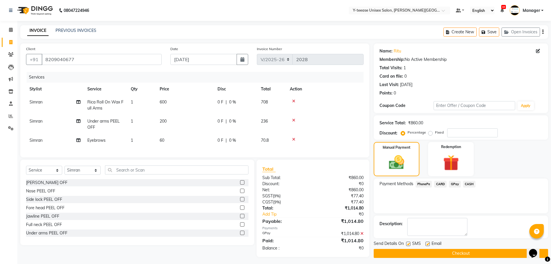
scroll to position [6, 0]
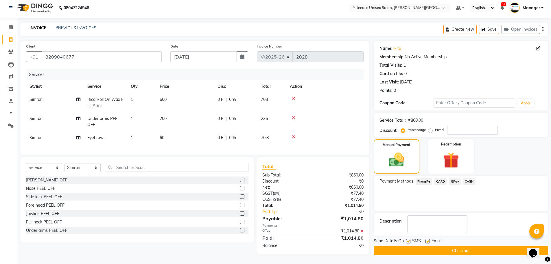
click at [465, 242] on div "Send Details On SMS Email Checkout" at bounding box center [461, 246] width 175 height 17
click at [466, 247] on button "Checkout" at bounding box center [461, 250] width 175 height 9
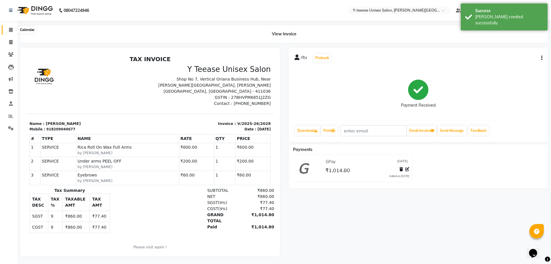
click at [7, 29] on span at bounding box center [11, 30] width 10 height 7
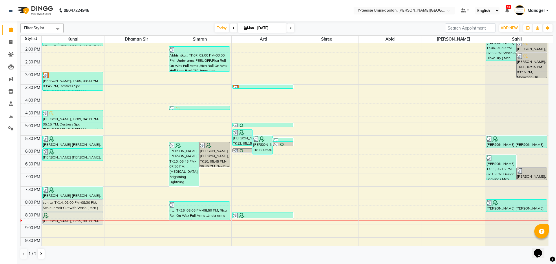
scroll to position [172, 0]
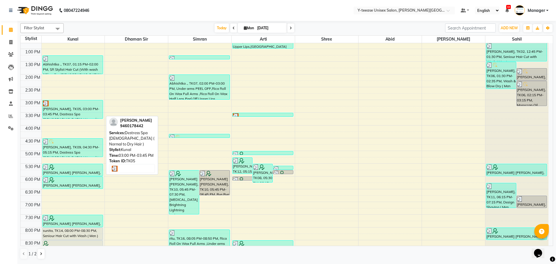
click at [86, 109] on div "[PERSON_NAME], TK05, 03:00 PM-03:45 PM, Destress Spa [DEMOGRAPHIC_DATA] ( Norma…" at bounding box center [73, 109] width 60 height 18
select select "3"
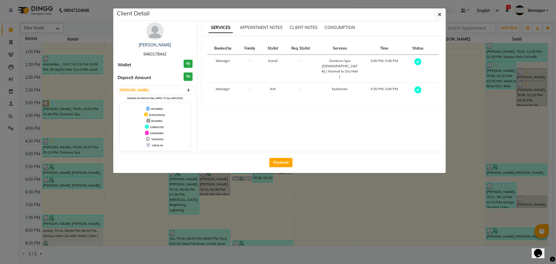
click at [276, 167] on div "Checkout" at bounding box center [280, 162] width 329 height 21
click at [280, 167] on div "Checkout" at bounding box center [280, 162] width 329 height 21
click at [236, 207] on ngb-modal-window "Client Detail [PERSON_NAME] 9460178442 Wallet ₹0 Deposit Amount ₹0 Select MARK …" at bounding box center [278, 132] width 556 height 264
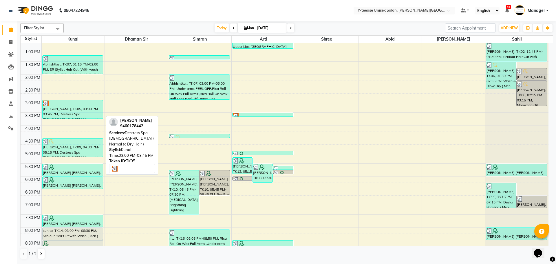
click at [89, 111] on div "[PERSON_NAME], TK05, 03:00 PM-03:45 PM, Destress Spa [DEMOGRAPHIC_DATA] ( Norma…" at bounding box center [73, 109] width 60 height 18
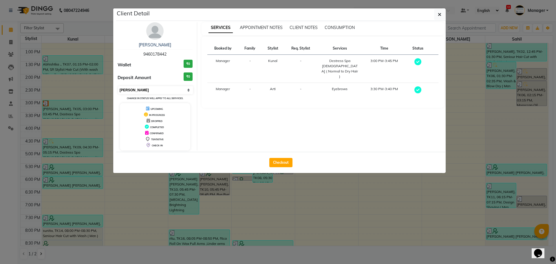
click at [140, 86] on select "Select MARK DONE UPCOMING" at bounding box center [155, 90] width 75 height 8
select select "5"
click at [118, 86] on select "Select MARK DONE UPCOMING" at bounding box center [155, 90] width 75 height 8
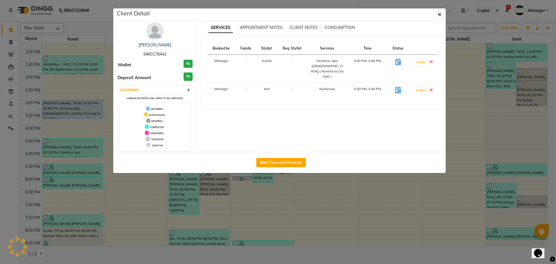
click at [86, 175] on ngb-modal-window "Client Detail [PERSON_NAME] 9460178442 Wallet ₹0 Deposit Amount ₹0 Select IN SE…" at bounding box center [278, 132] width 556 height 264
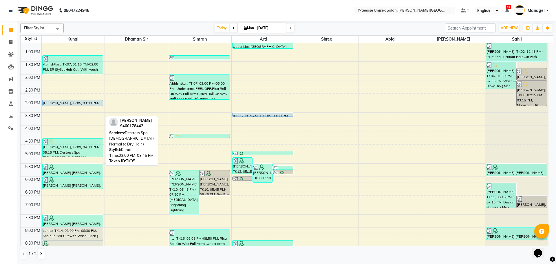
drag, startPoint x: 89, startPoint y: 118, endPoint x: 93, endPoint y: 104, distance: 14.6
click at [93, 104] on div "Abhishtka ., TK07, 01:15 PM-02:00 PM, SR Stylist Hair Cut (With wash &Blow Dry …" at bounding box center [73, 87] width 63 height 433
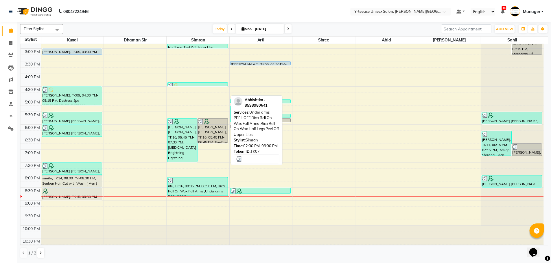
scroll to position [230, 0]
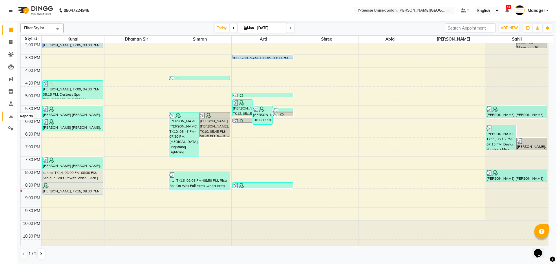
click at [10, 116] on icon at bounding box center [11, 116] width 4 height 4
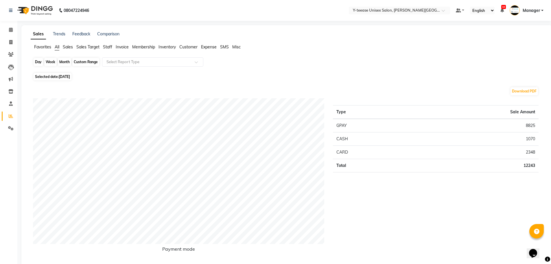
click at [36, 62] on div "Day" at bounding box center [39, 62] width 10 height 8
select select "9"
select select "2025"
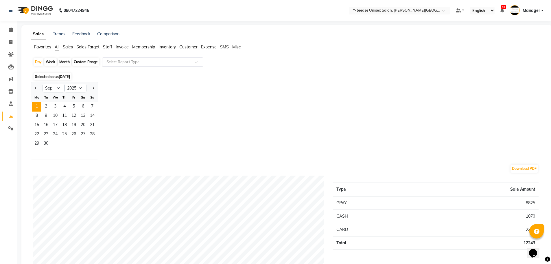
click at [113, 61] on input "text" at bounding box center [146, 62] width 83 height 6
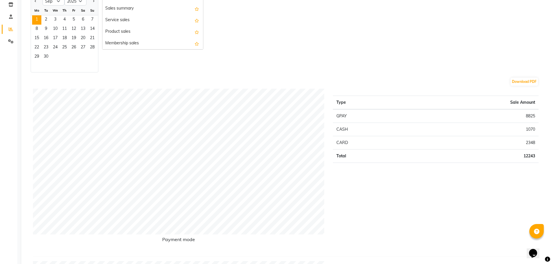
scroll to position [29, 0]
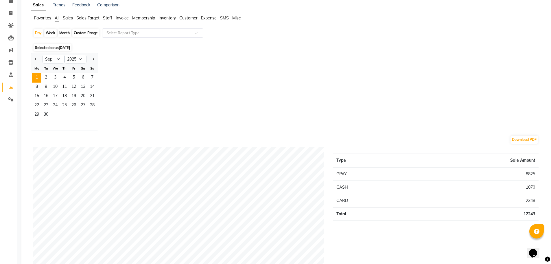
click at [107, 18] on span "Staff" at bounding box center [107, 17] width 9 height 5
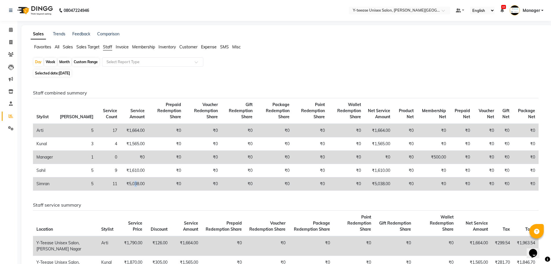
click at [121, 185] on td "₹5,038.00" at bounding box center [135, 183] width 28 height 13
drag, startPoint x: 111, startPoint y: 183, endPoint x: 125, endPoint y: 181, distance: 13.8
click at [125, 181] on td "₹5,038.00" at bounding box center [135, 183] width 28 height 13
click at [12, 28] on icon at bounding box center [11, 29] width 4 height 4
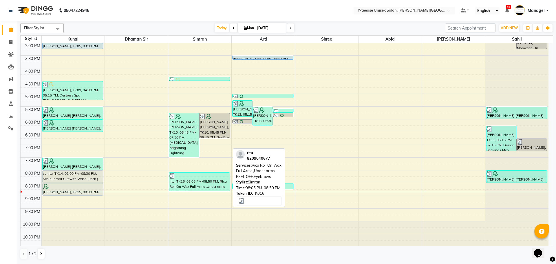
scroll to position [230, 0]
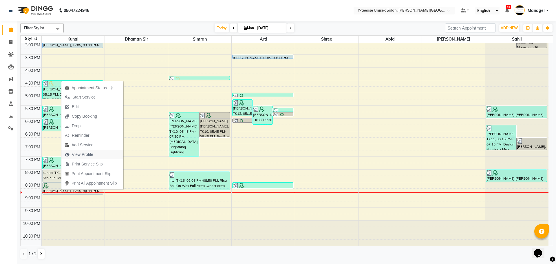
click at [84, 153] on span "View Profile" at bounding box center [82, 154] width 21 height 6
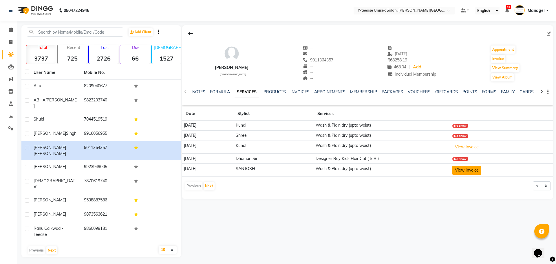
click at [473, 171] on button "View Invoice" at bounding box center [466, 170] width 29 height 9
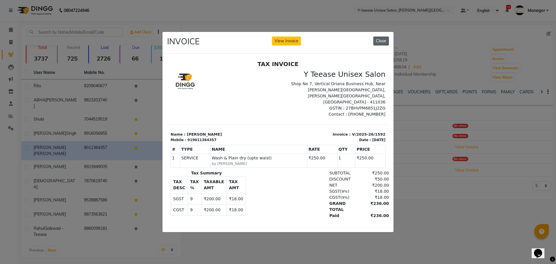
click at [375, 41] on button "Close" at bounding box center [381, 40] width 16 height 9
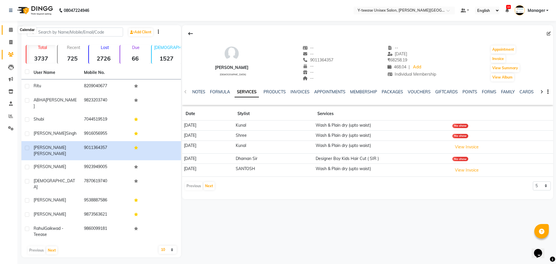
click at [9, 29] on icon at bounding box center [11, 29] width 4 height 4
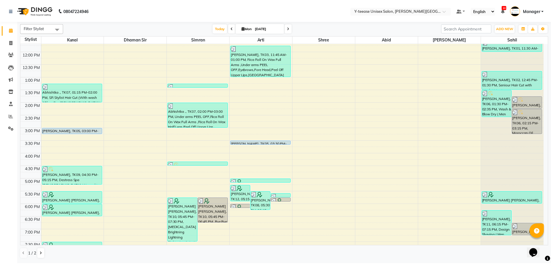
scroll to position [230, 0]
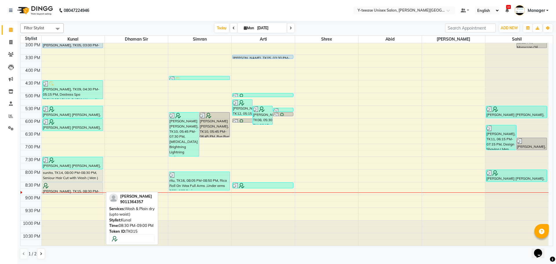
click at [71, 188] on div "[PERSON_NAME], TK15, 08:30 PM-09:00 PM, Wash & Plain dry (upto waist)" at bounding box center [73, 188] width 60 height 12
select select "7"
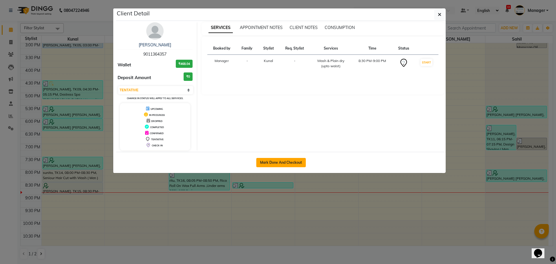
click at [287, 164] on button "Mark Done And Checkout" at bounding box center [280, 162] width 49 height 9
select select "765"
select select "service"
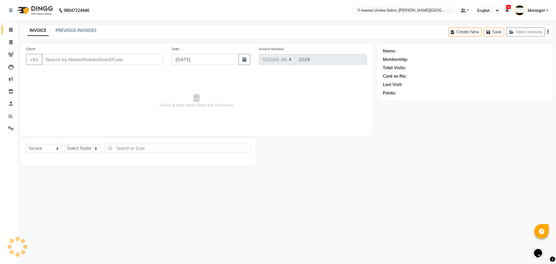
type input "9011364357"
select select "65477"
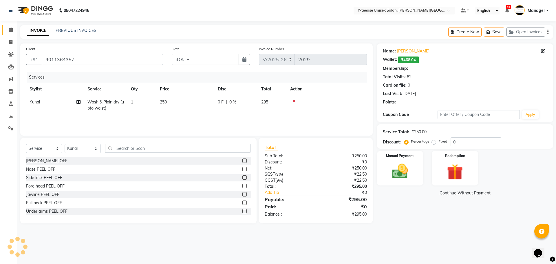
select select "1: Object"
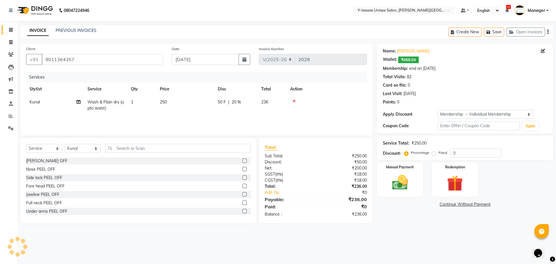
type input "20"
click at [143, 144] on input "text" at bounding box center [178, 148] width 146 height 9
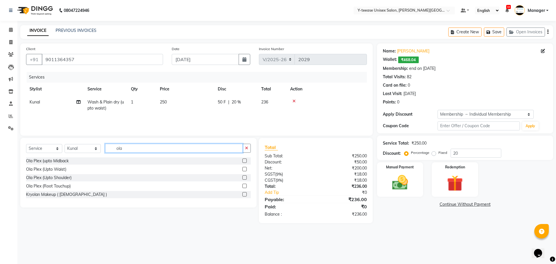
type input "ola"
click at [245, 170] on label at bounding box center [244, 169] width 4 height 4
click at [245, 170] on input "checkbox" at bounding box center [244, 169] width 4 height 4
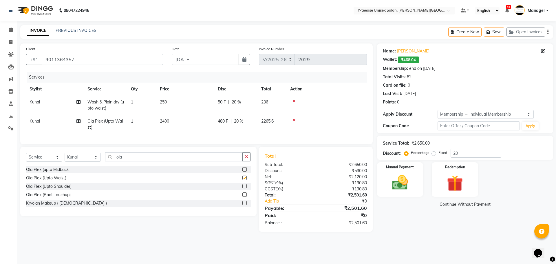
checkbox input "false"
click at [246, 159] on icon "button" at bounding box center [246, 157] width 3 height 4
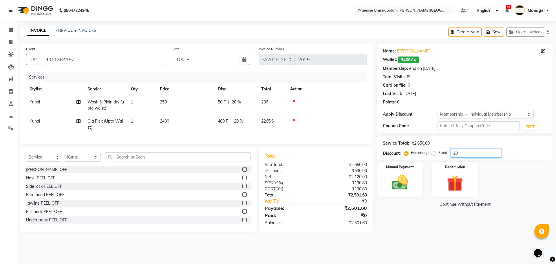
click at [466, 152] on input "20" at bounding box center [475, 152] width 51 height 9
type input "2"
type input "25"
click at [294, 120] on icon at bounding box center [293, 120] width 3 height 4
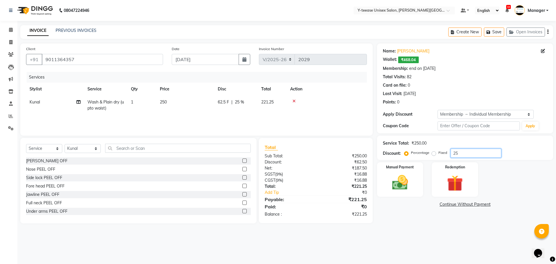
click at [462, 153] on input "25" at bounding box center [475, 152] width 51 height 9
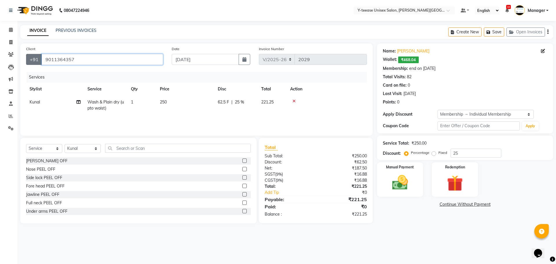
drag, startPoint x: 82, startPoint y: 58, endPoint x: 37, endPoint y: 64, distance: 45.0
click at [37, 64] on div "[PHONE_NUMBER]" at bounding box center [94, 59] width 137 height 11
click at [404, 184] on img at bounding box center [399, 182] width 27 height 19
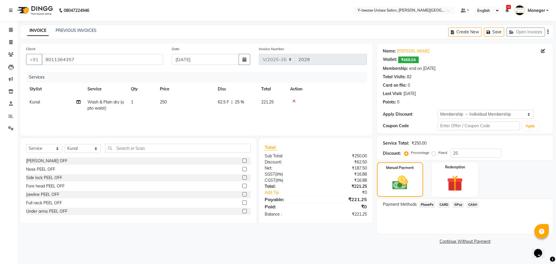
click at [458, 205] on span "GPay" at bounding box center [458, 204] width 12 height 7
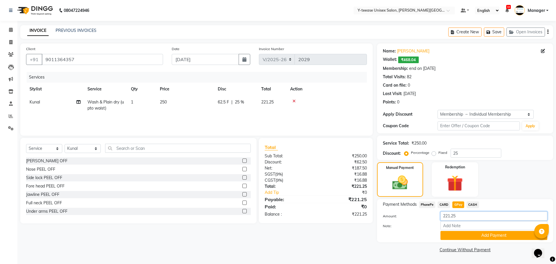
click at [454, 215] on input "221.25" at bounding box center [493, 215] width 107 height 9
click at [471, 216] on input "221.25" at bounding box center [493, 215] width 107 height 9
type input "2"
type input "0"
click at [475, 238] on button "Add Payment" at bounding box center [493, 235] width 107 height 9
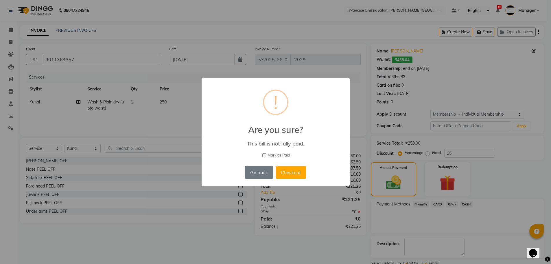
scroll to position [23, 0]
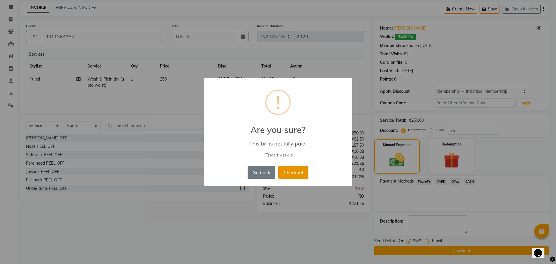
click at [298, 174] on button "Checkout" at bounding box center [293, 172] width 30 height 13
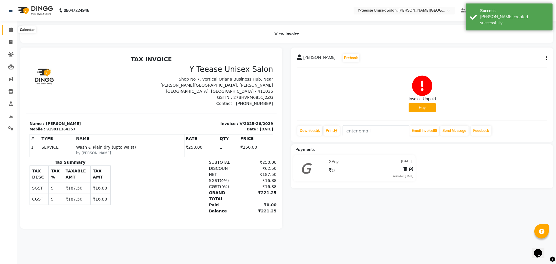
click at [11, 28] on icon at bounding box center [11, 29] width 4 height 4
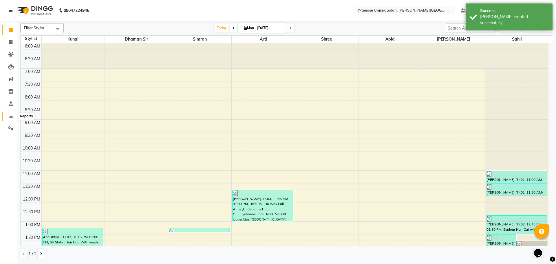
click at [10, 116] on icon at bounding box center [11, 116] width 4 height 4
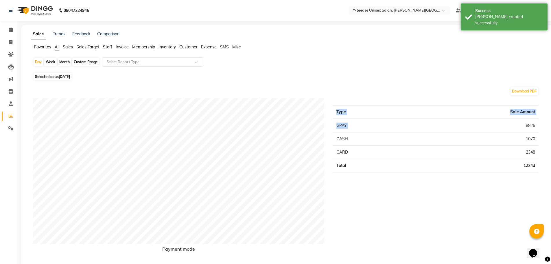
drag, startPoint x: 526, startPoint y: 124, endPoint x: 552, endPoint y: 124, distance: 26.4
click at [551, 124] on html "08047224946 Select Location × Y-teease Unisex Salon, [PERSON_NAME] Nagar Defaul…" at bounding box center [275, 132] width 551 height 264
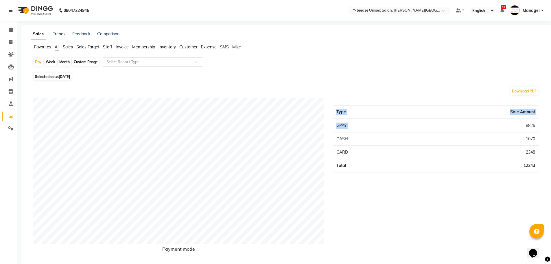
click at [458, 198] on div "Type Sale Amount GPAY 8825 CASH 1070 CARD 2348 Total 12243" at bounding box center [436, 179] width 214 height 163
drag, startPoint x: 523, startPoint y: 136, endPoint x: 544, endPoint y: 142, distance: 22.0
